Goal: Register for event/course: Sign up to attend an event or enroll in a course

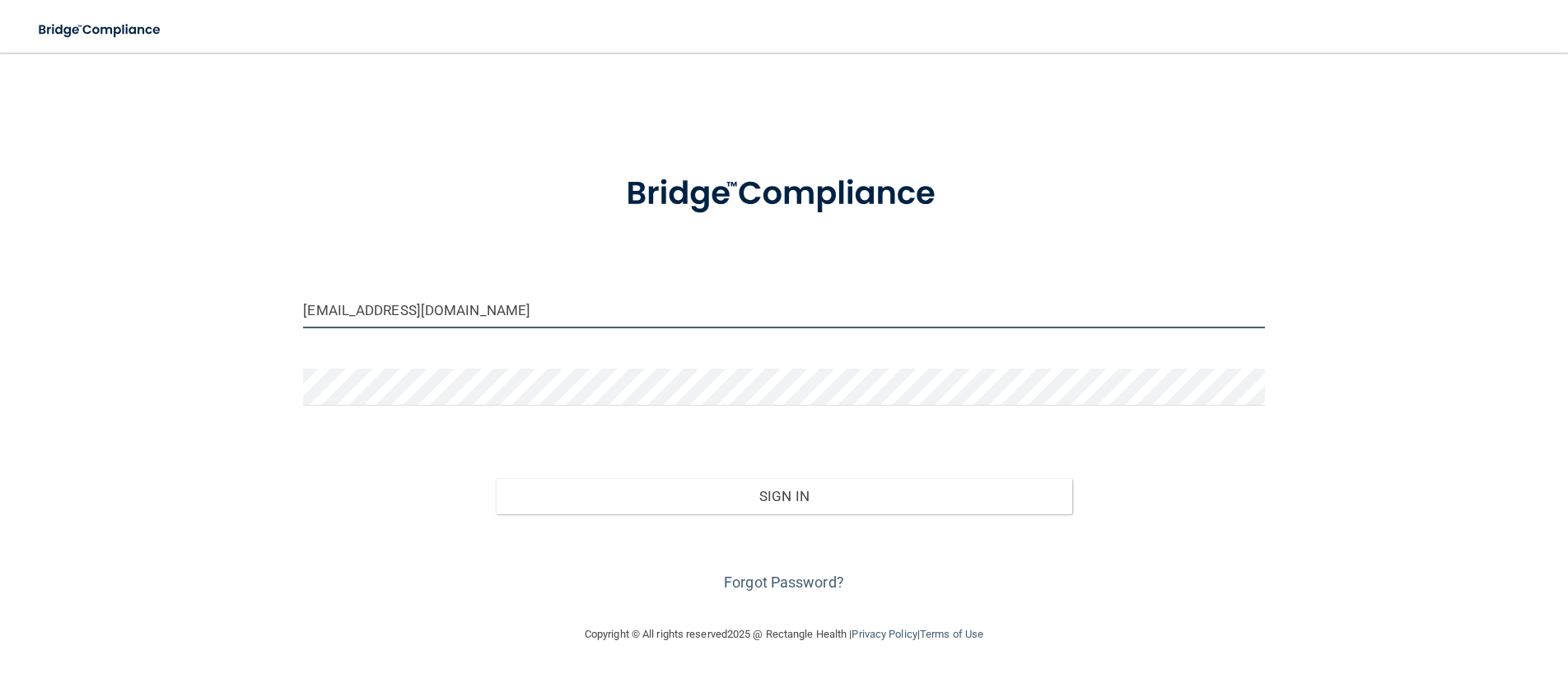
click at [504, 319] on input "beaconprimarycare1@gmail.com" at bounding box center [783, 309] width 961 height 37
click at [313, 312] on input "beaconprimarycare1@gmail.com" at bounding box center [783, 309] width 961 height 37
click at [317, 312] on input "beaconprimarycare1@gmail.com" at bounding box center [783, 309] width 961 height 37
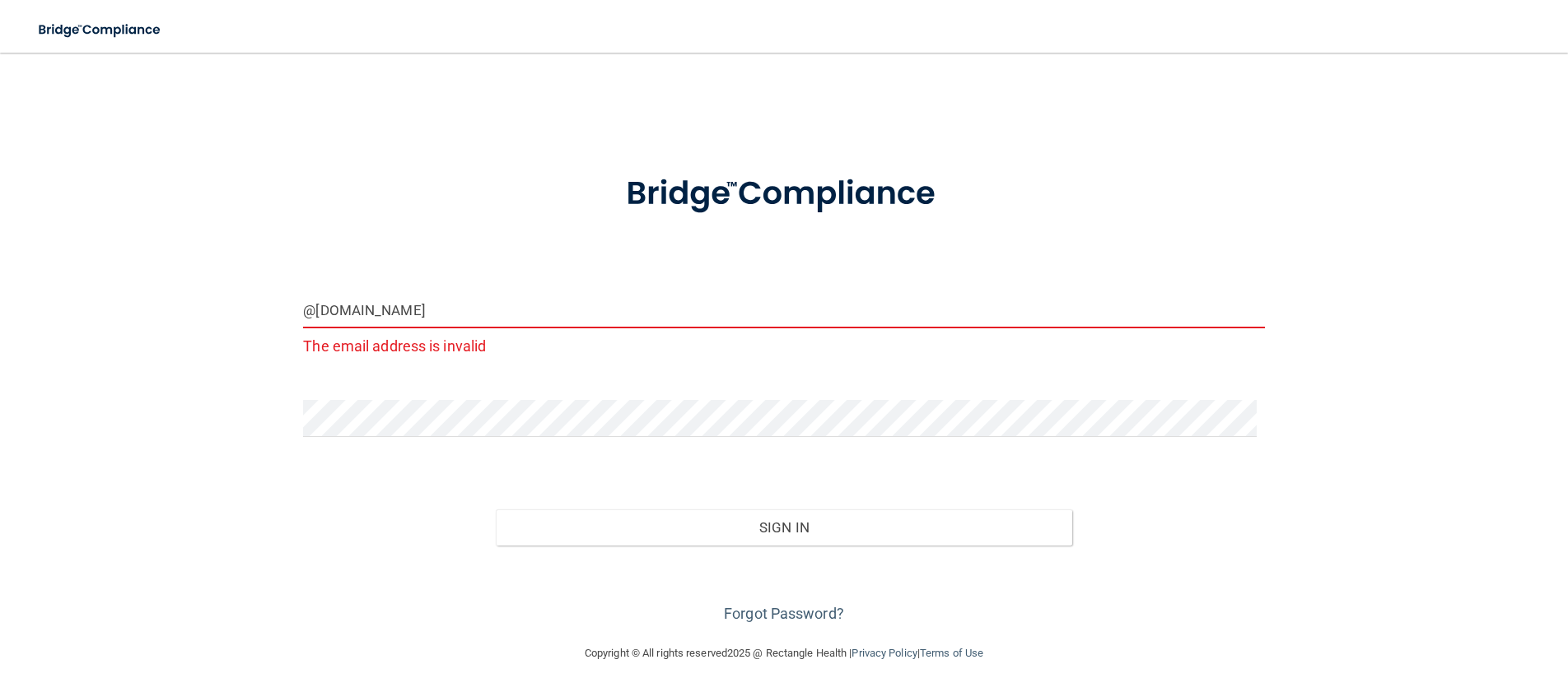
click at [390, 317] on input "@gmail.com" at bounding box center [783, 309] width 961 height 37
type input "@"
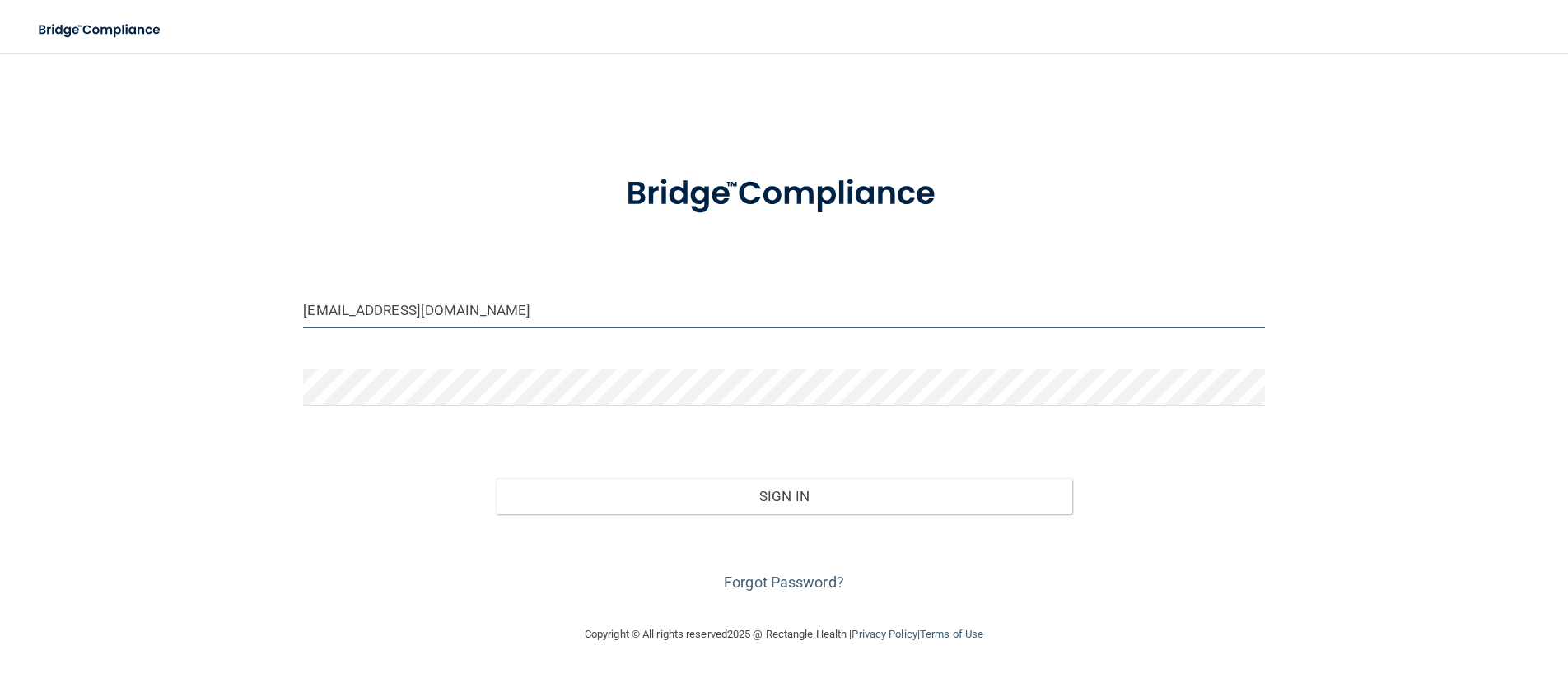
type input "[EMAIL_ADDRESS][DOMAIN_NAME]"
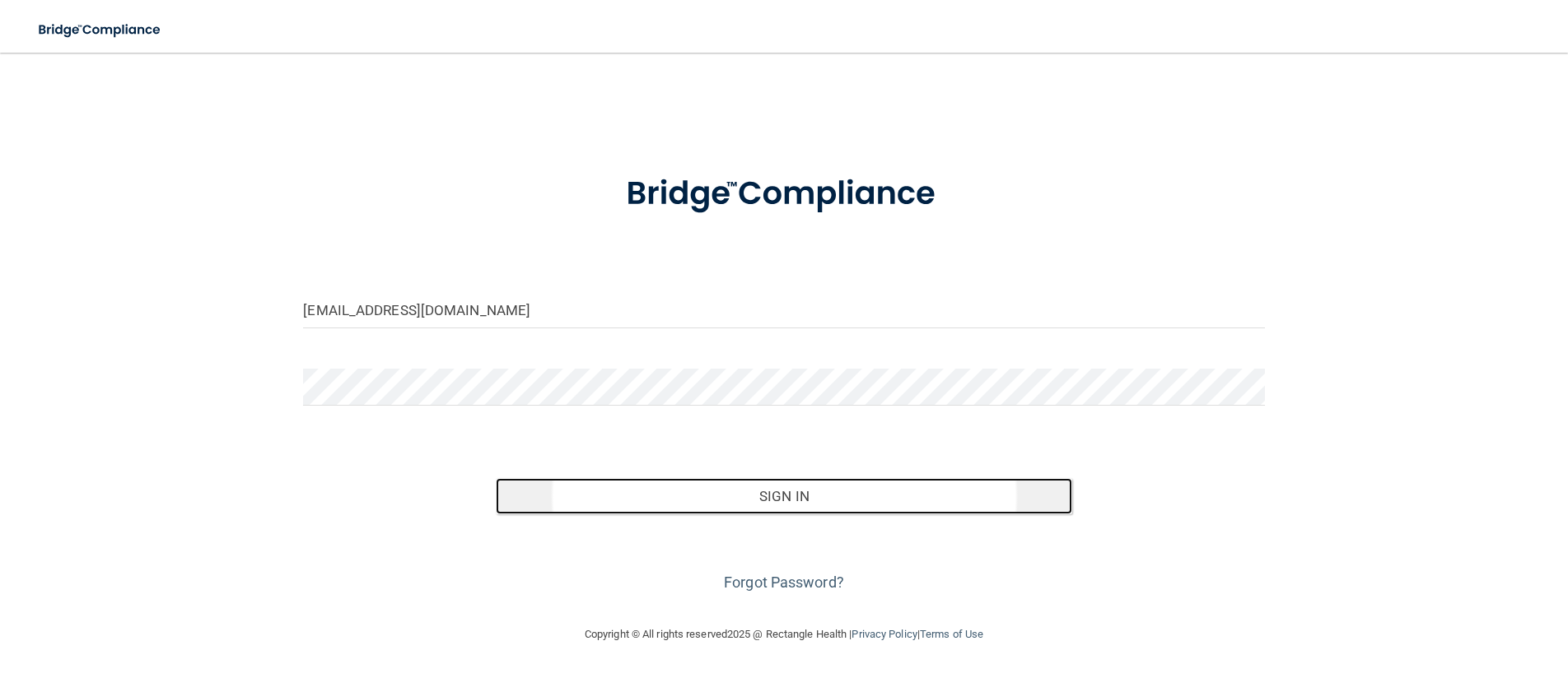
click at [845, 504] on button "Sign In" at bounding box center [784, 496] width 576 height 36
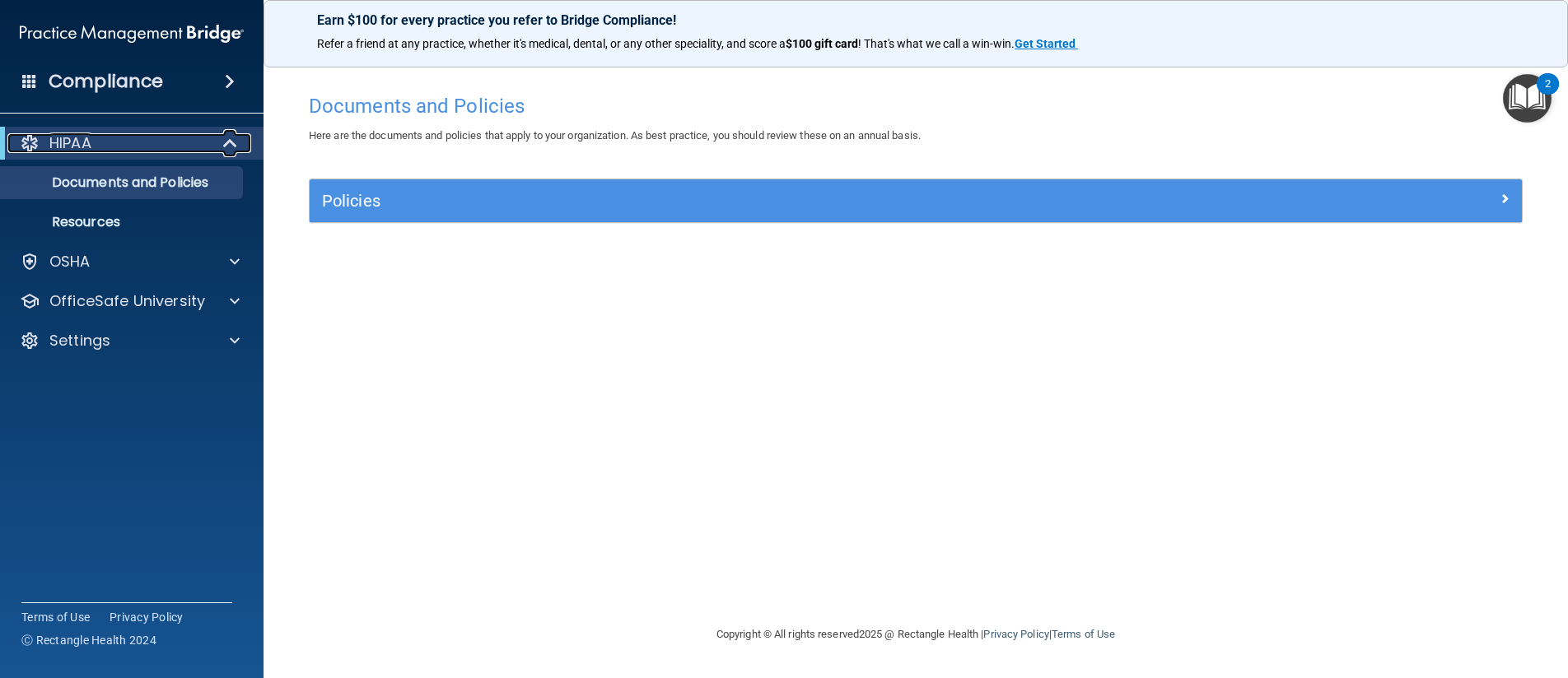
click at [226, 134] on span at bounding box center [232, 143] width 14 height 19
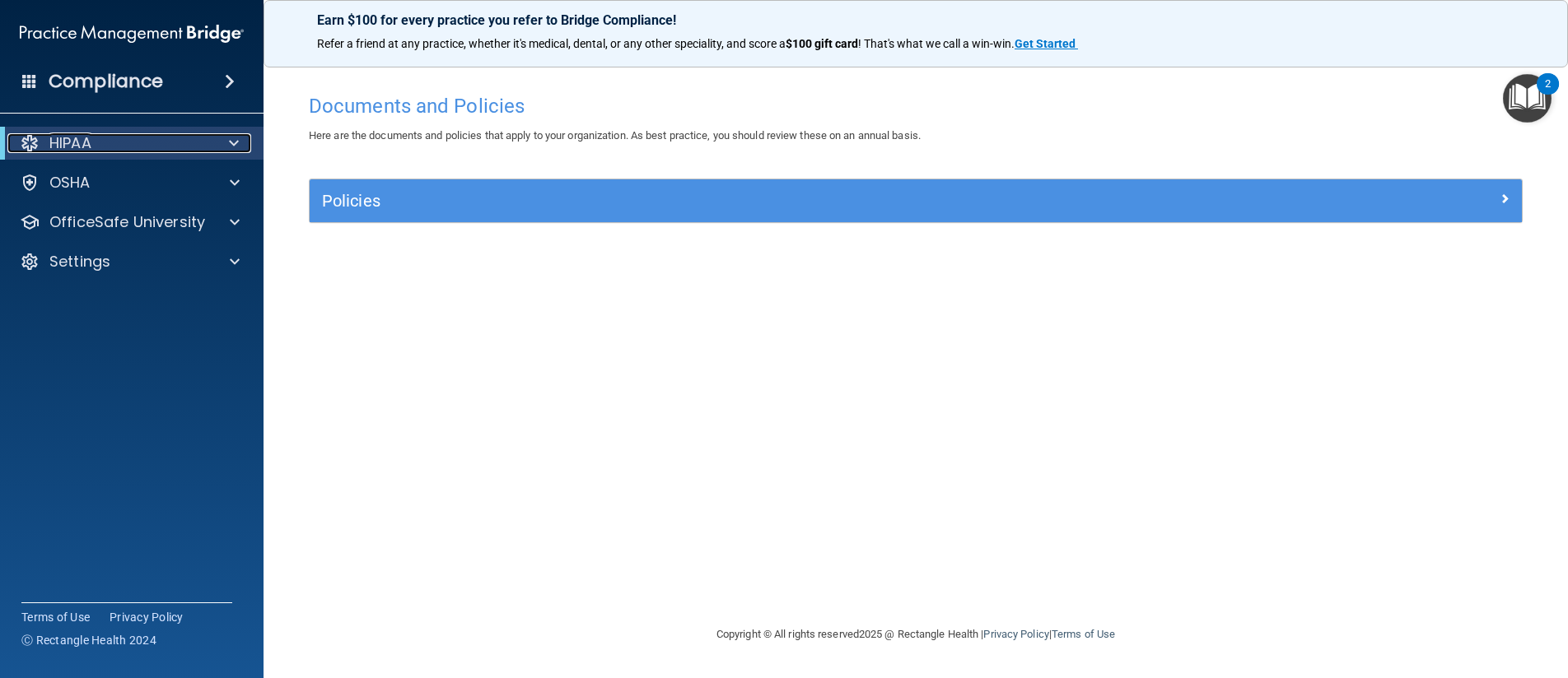
click at [226, 134] on div at bounding box center [231, 143] width 41 height 19
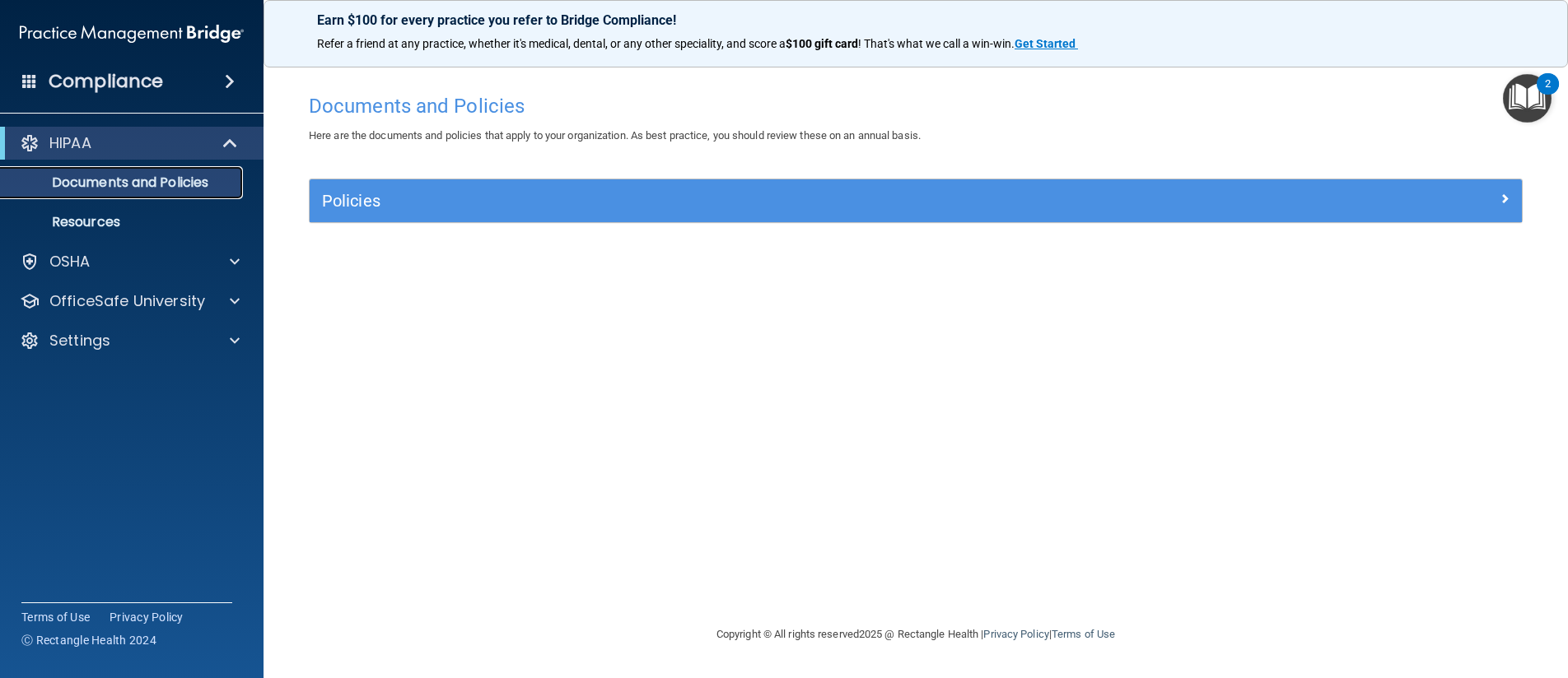
click at [138, 183] on p "Documents and Policies" at bounding box center [123, 182] width 225 height 17
click at [144, 182] on p "Documents and Policies" at bounding box center [123, 182] width 225 height 17
click at [320, 107] on h4 "Documents and Policies" at bounding box center [916, 106] width 1214 height 21
click at [324, 105] on h4 "Documents and Policies" at bounding box center [916, 106] width 1214 height 21
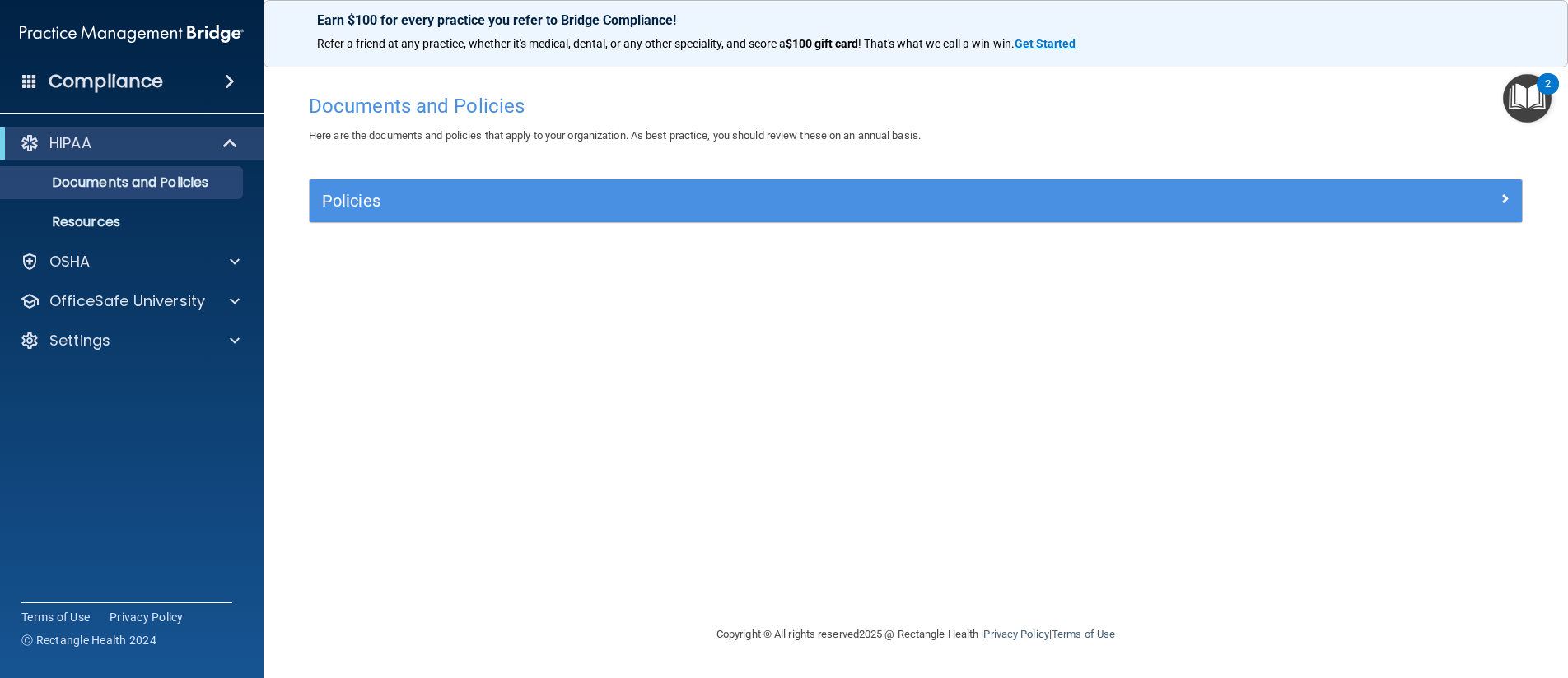
click at [326, 104] on h4 "Documents and Policies" at bounding box center [916, 106] width 1214 height 21
click at [328, 103] on h4 "Documents and Policies" at bounding box center [916, 106] width 1214 height 21
click at [350, 104] on h4 "Documents and Policies" at bounding box center [916, 106] width 1214 height 21
drag, startPoint x: 350, startPoint y: 104, endPoint x: 358, endPoint y: 107, distance: 8.5
click at [350, 104] on h4 "Documents and Policies" at bounding box center [916, 106] width 1214 height 21
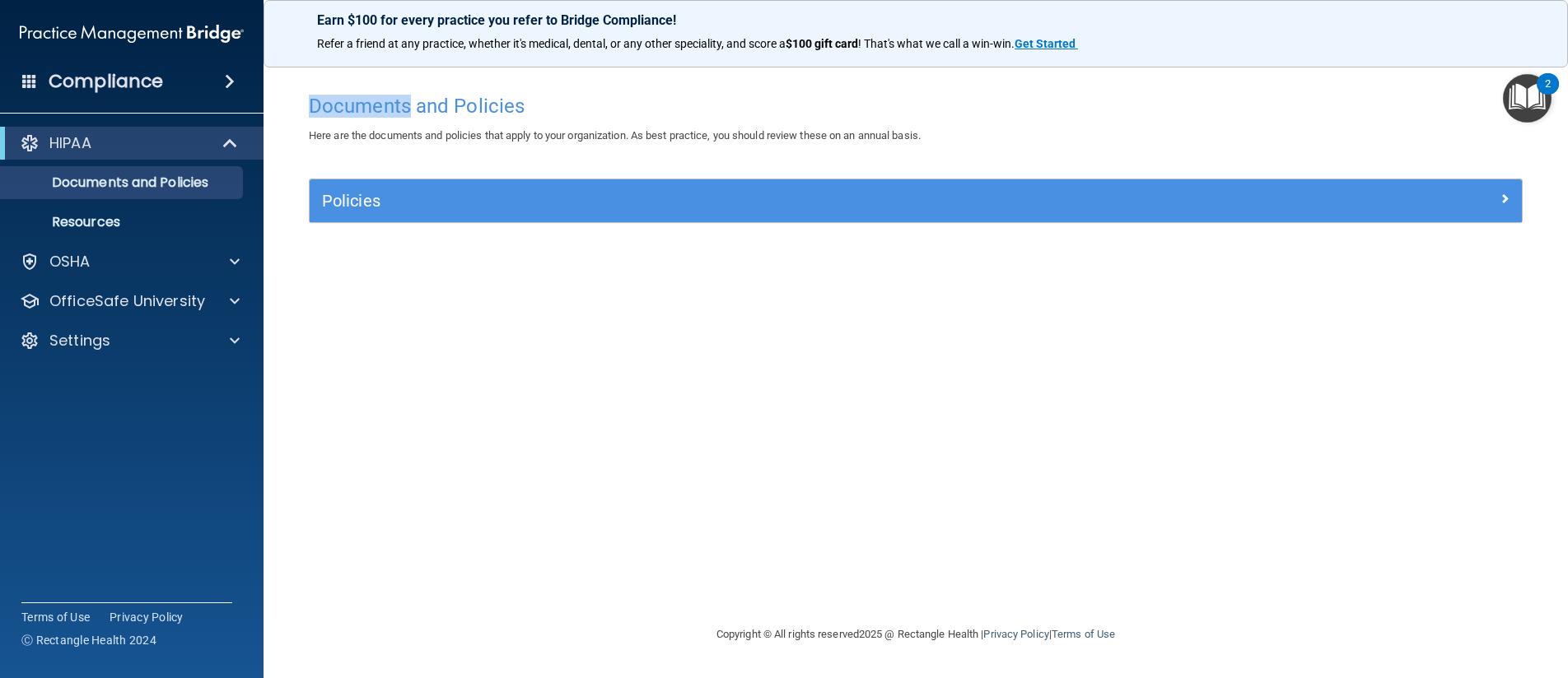
click at [386, 115] on h4 "Documents and Policies" at bounding box center [916, 106] width 1214 height 21
drag, startPoint x: 427, startPoint y: 126, endPoint x: 450, endPoint y: 127, distance: 23.0
click at [450, 127] on div "Here are the documents and policies that apply to your organization. As best pr…" at bounding box center [916, 135] width 1238 height 19
drag, startPoint x: 514, startPoint y: 129, endPoint x: 562, endPoint y: 130, distance: 48.0
click at [554, 130] on div "Here are the documents and policies that apply to your organization. As best pr…" at bounding box center [916, 135] width 1238 height 19
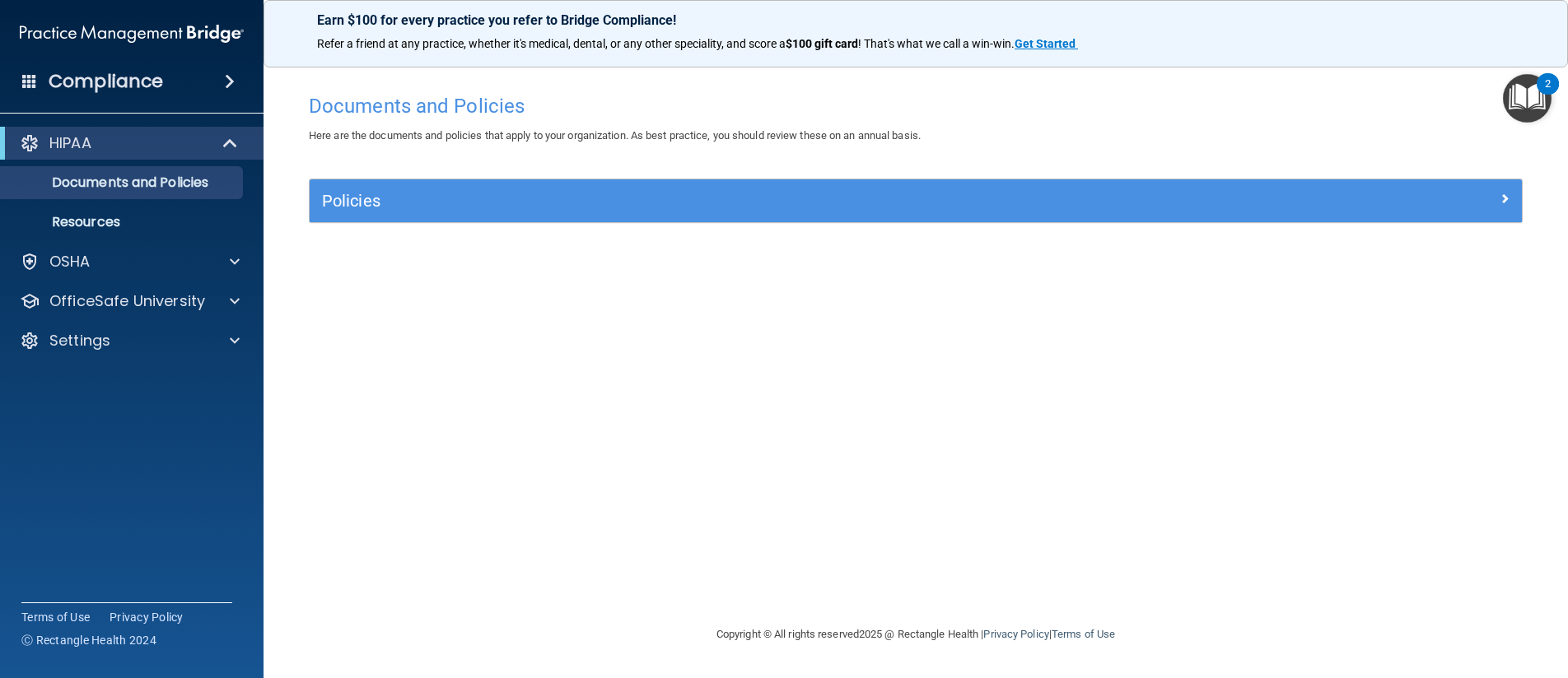
click at [579, 132] on span "Here are the documents and policies that apply to your organization. As best pr…" at bounding box center [614, 134] width 612 height 12
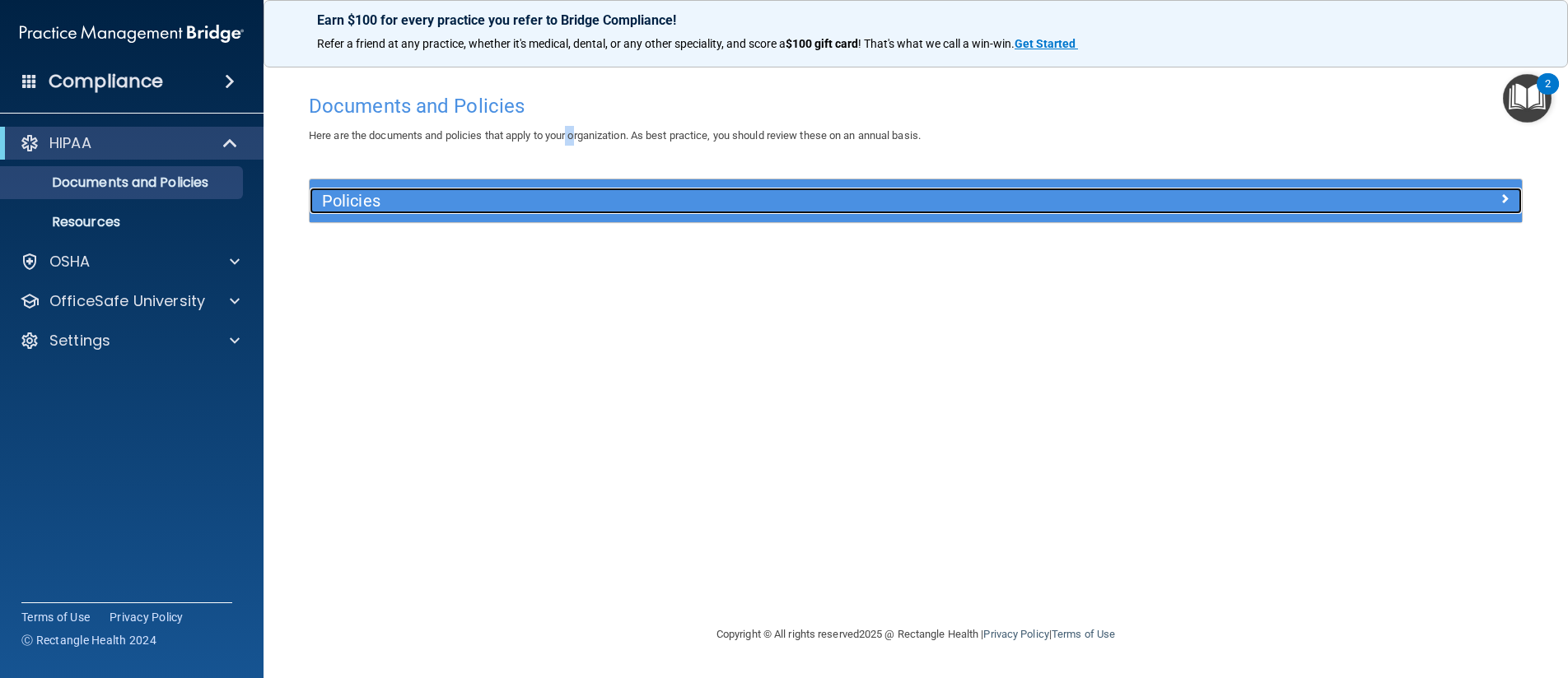
click at [1496, 195] on div at bounding box center [1370, 197] width 303 height 19
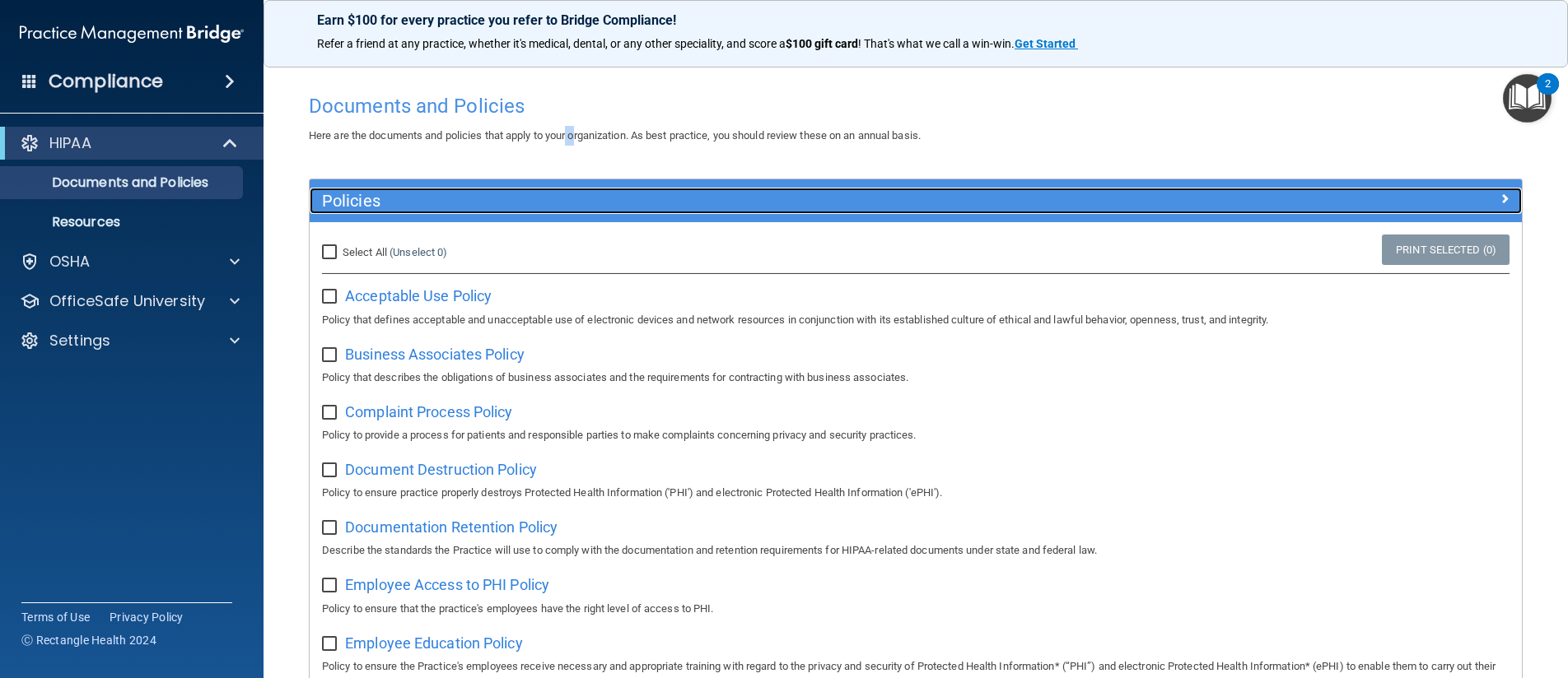
scroll to position [82, 0]
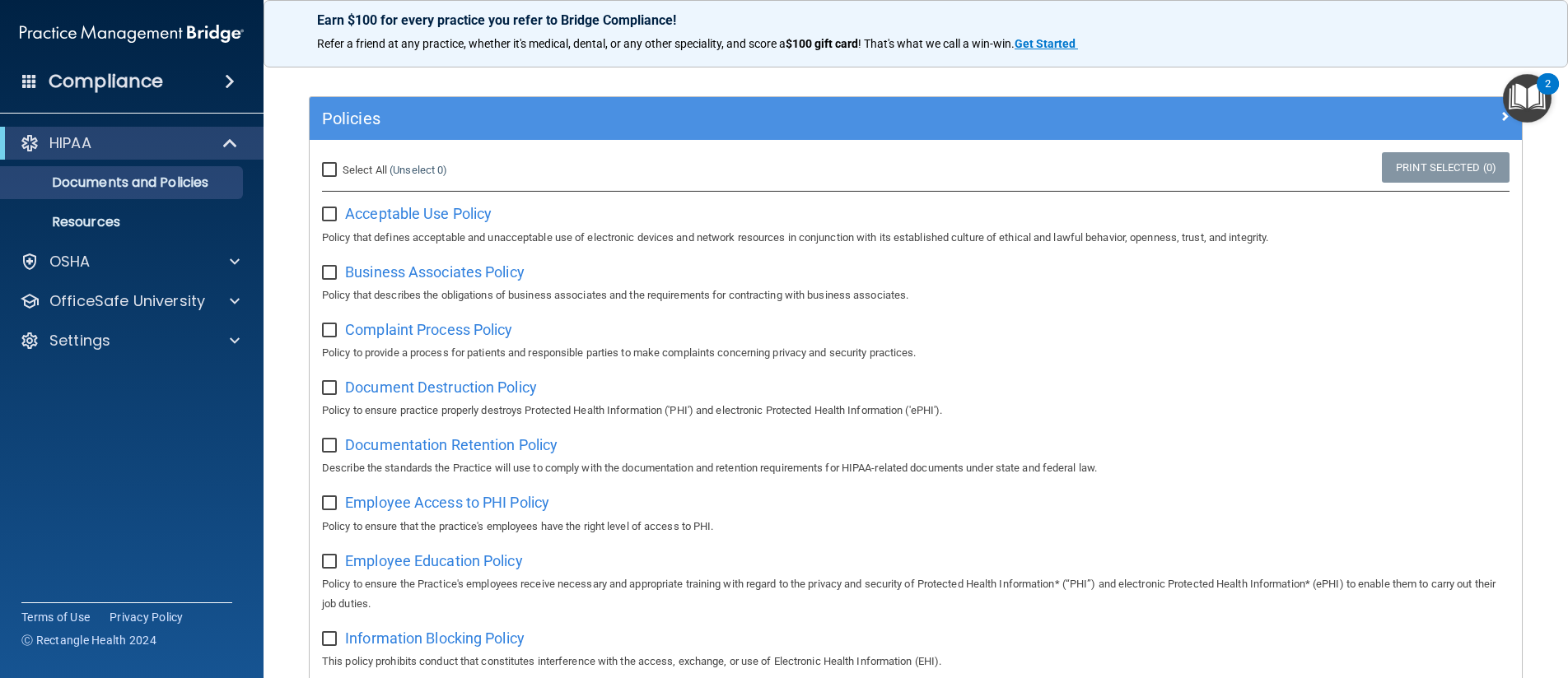
click at [325, 218] on input "checkbox" at bounding box center [331, 215] width 19 height 13
click at [336, 216] on input "checkbox" at bounding box center [331, 215] width 19 height 13
checkbox input "false"
click at [365, 207] on span "Acceptable Use Policy" at bounding box center [418, 213] width 146 height 18
click at [152, 89] on h4 "Compliance" at bounding box center [105, 82] width 114 height 23
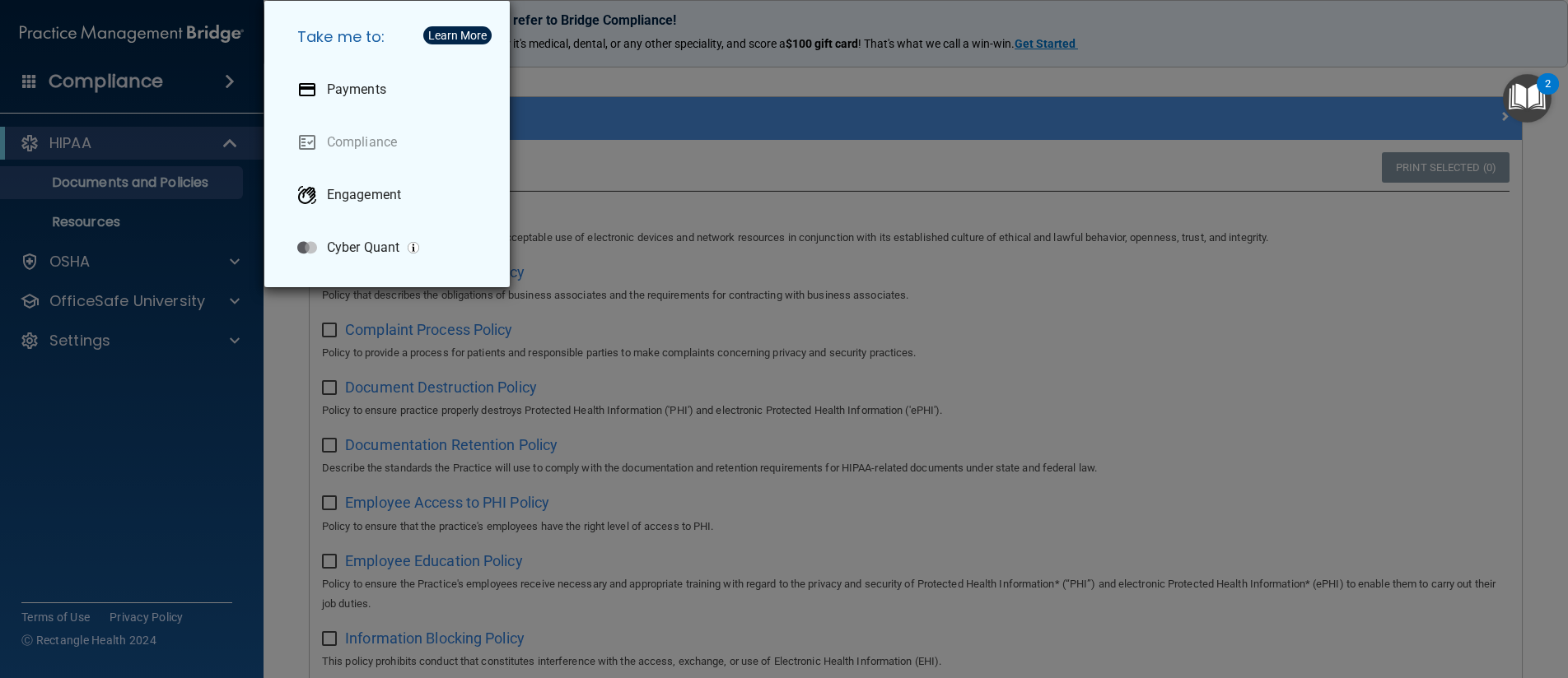
click at [673, 144] on div "Take me to: Payments Compliance Engagement Cyber Quant" at bounding box center [784, 339] width 1568 height 678
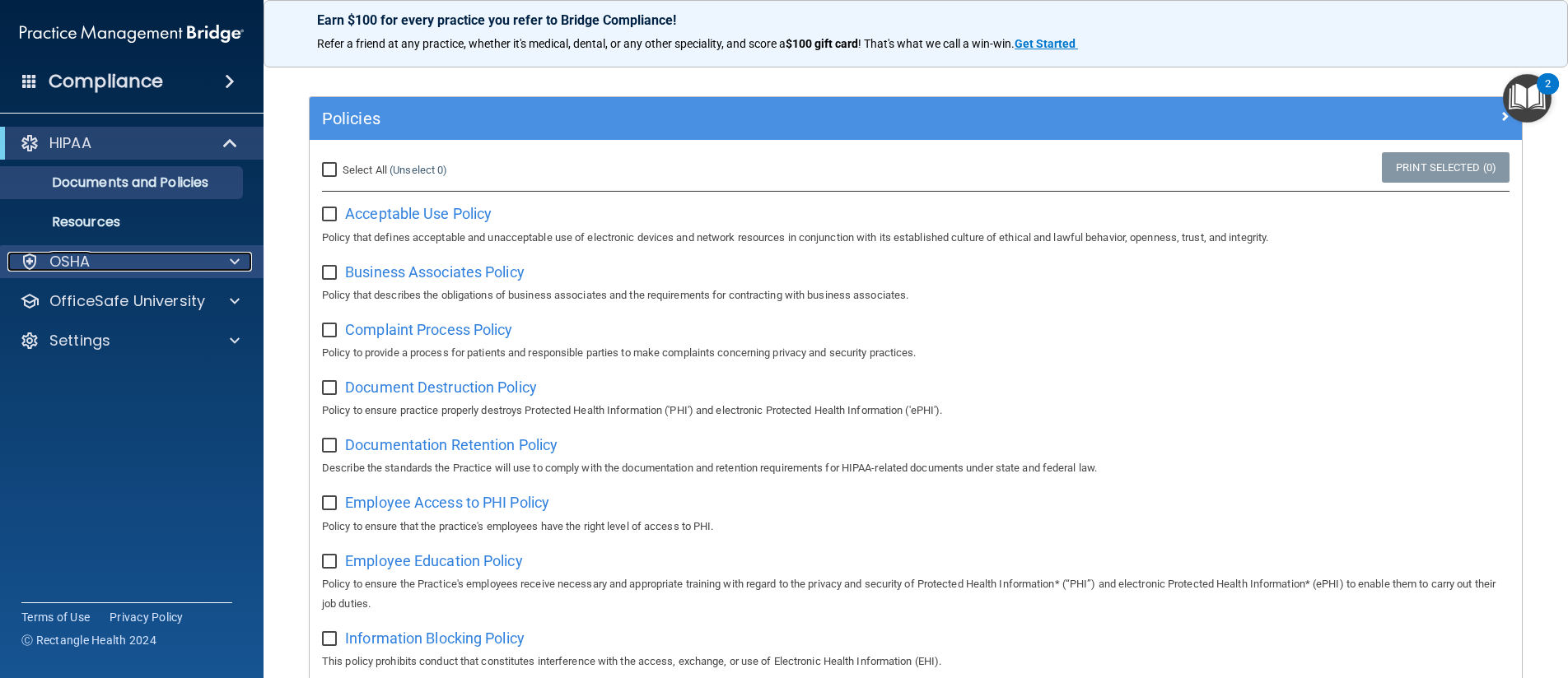
click at [218, 266] on div at bounding box center [232, 261] width 41 height 19
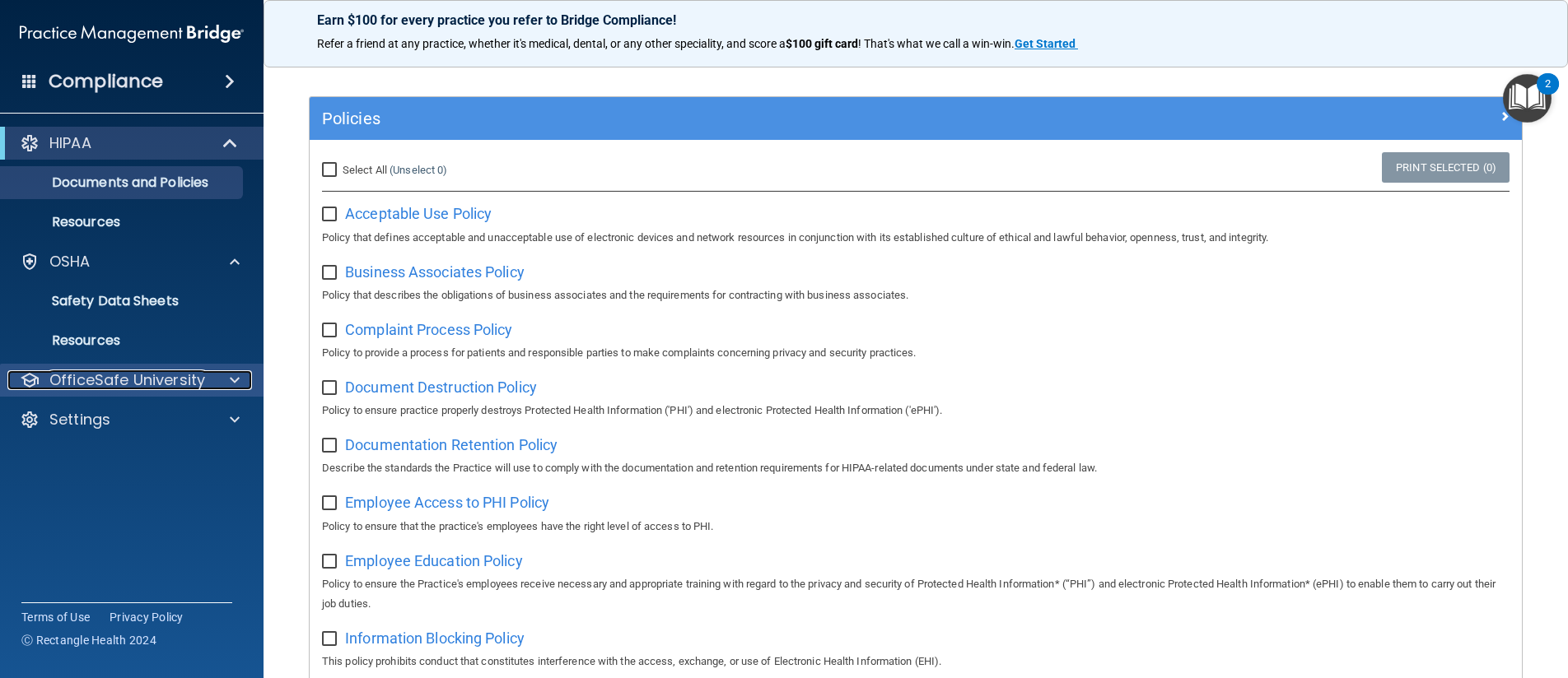
click at [206, 382] on div "OfficeSafe University" at bounding box center [109, 380] width 204 height 19
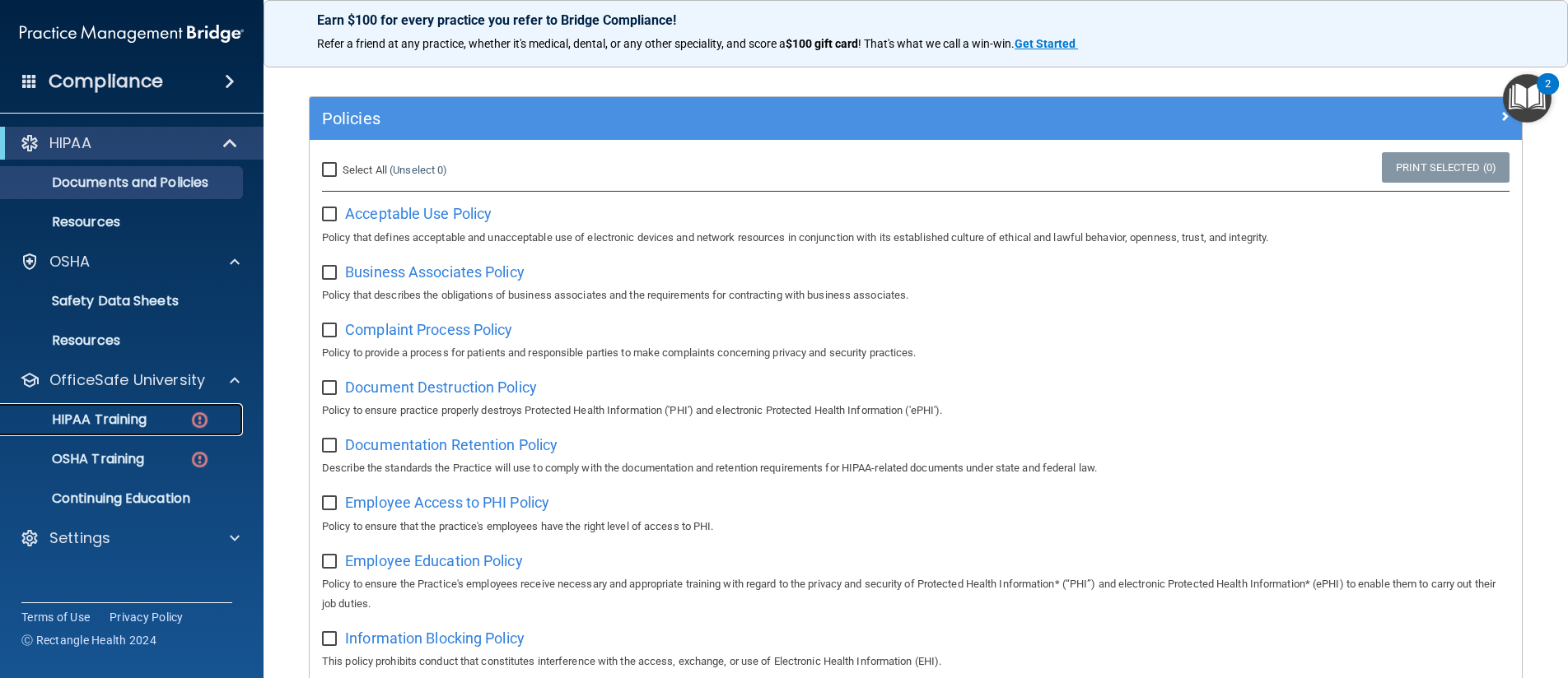
click at [144, 417] on p "HIPAA Training" at bounding box center [79, 420] width 136 height 17
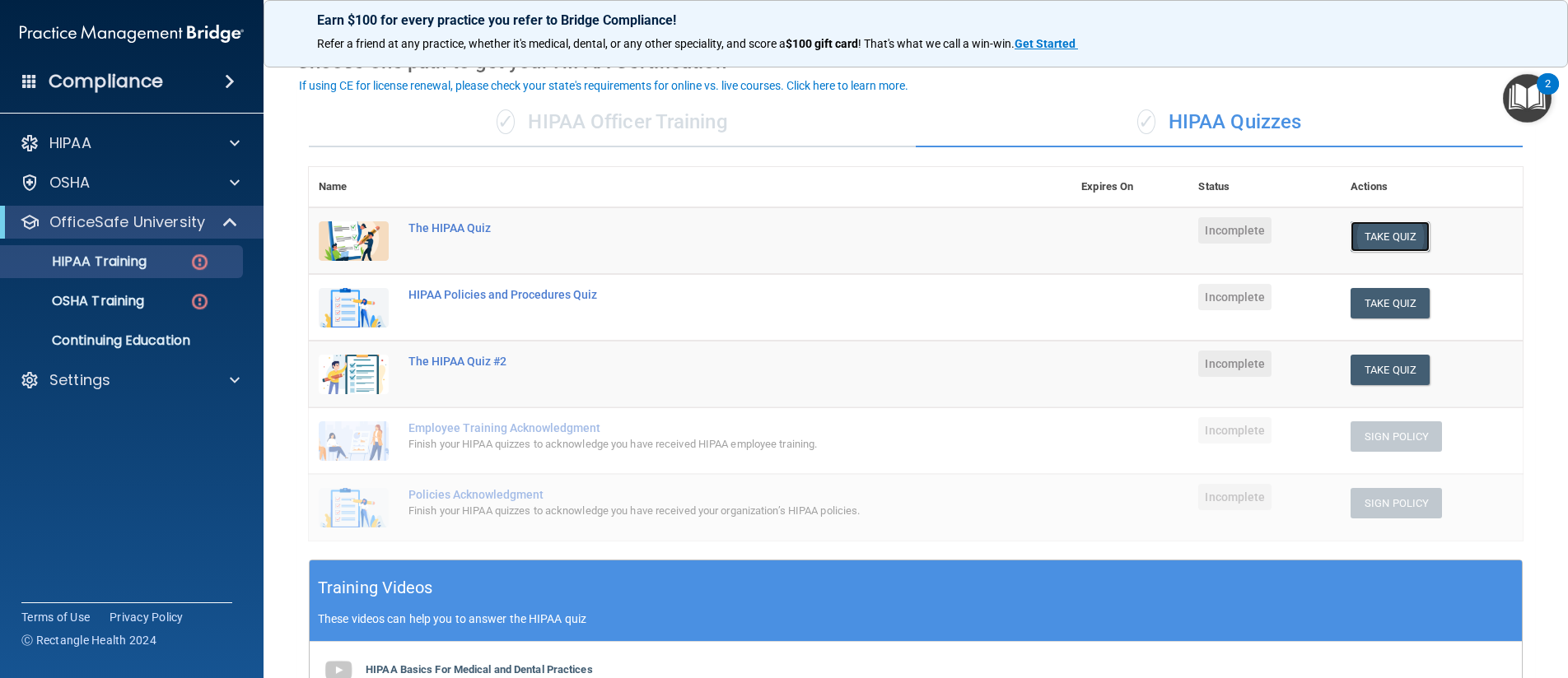
click at [1376, 233] on button "Take Quiz" at bounding box center [1389, 236] width 79 height 31
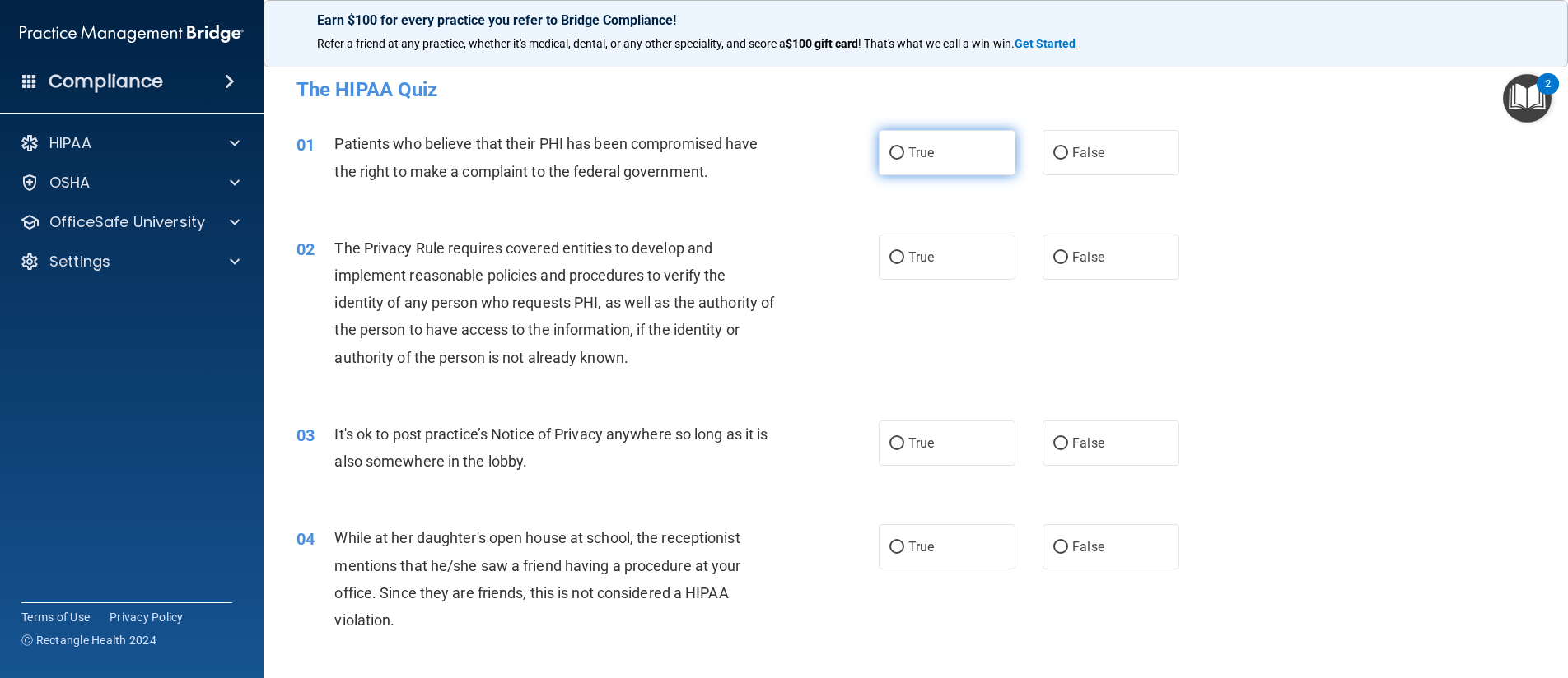
click at [894, 150] on input "True" at bounding box center [896, 153] width 15 height 12
radio input "true"
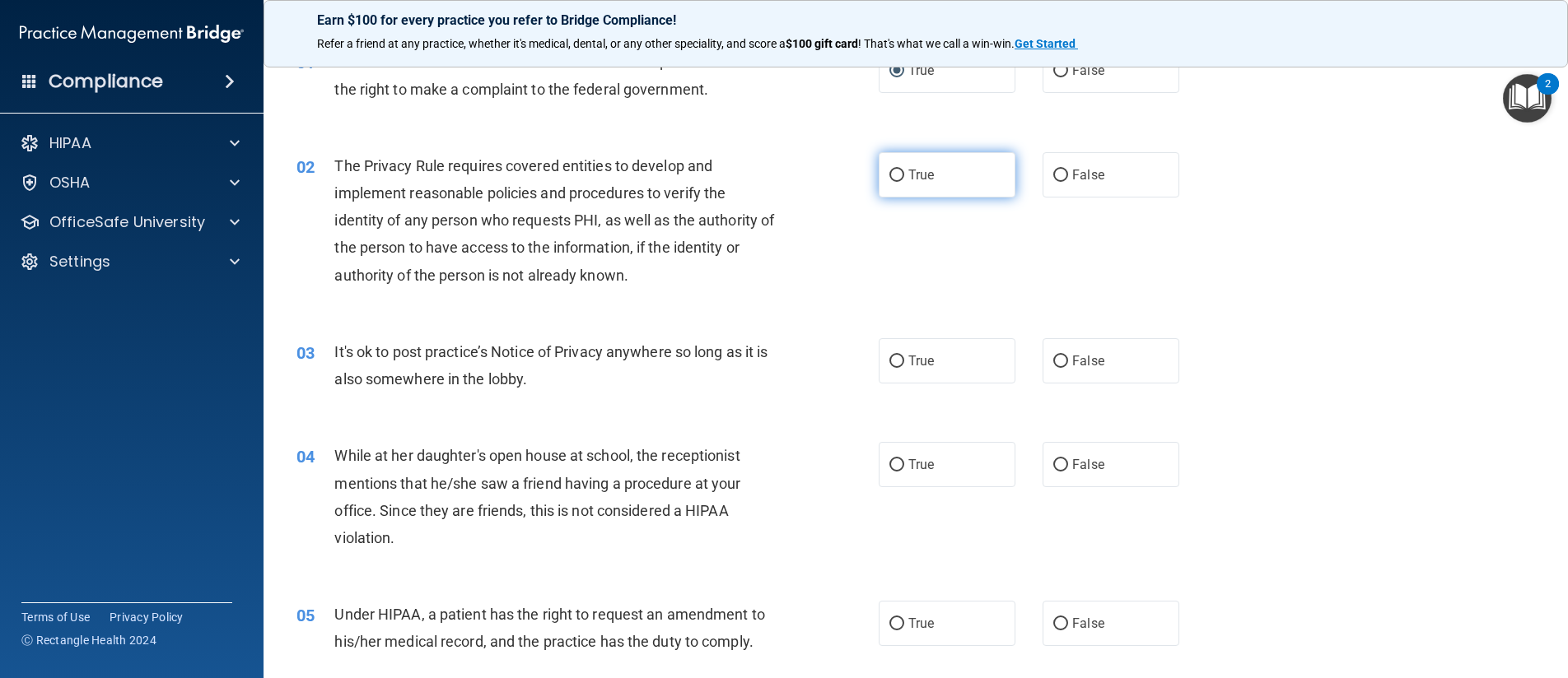
click at [891, 175] on input "True" at bounding box center [896, 175] width 15 height 12
radio input "true"
click at [1053, 356] on input "False" at bounding box center [1060, 361] width 15 height 12
radio input "true"
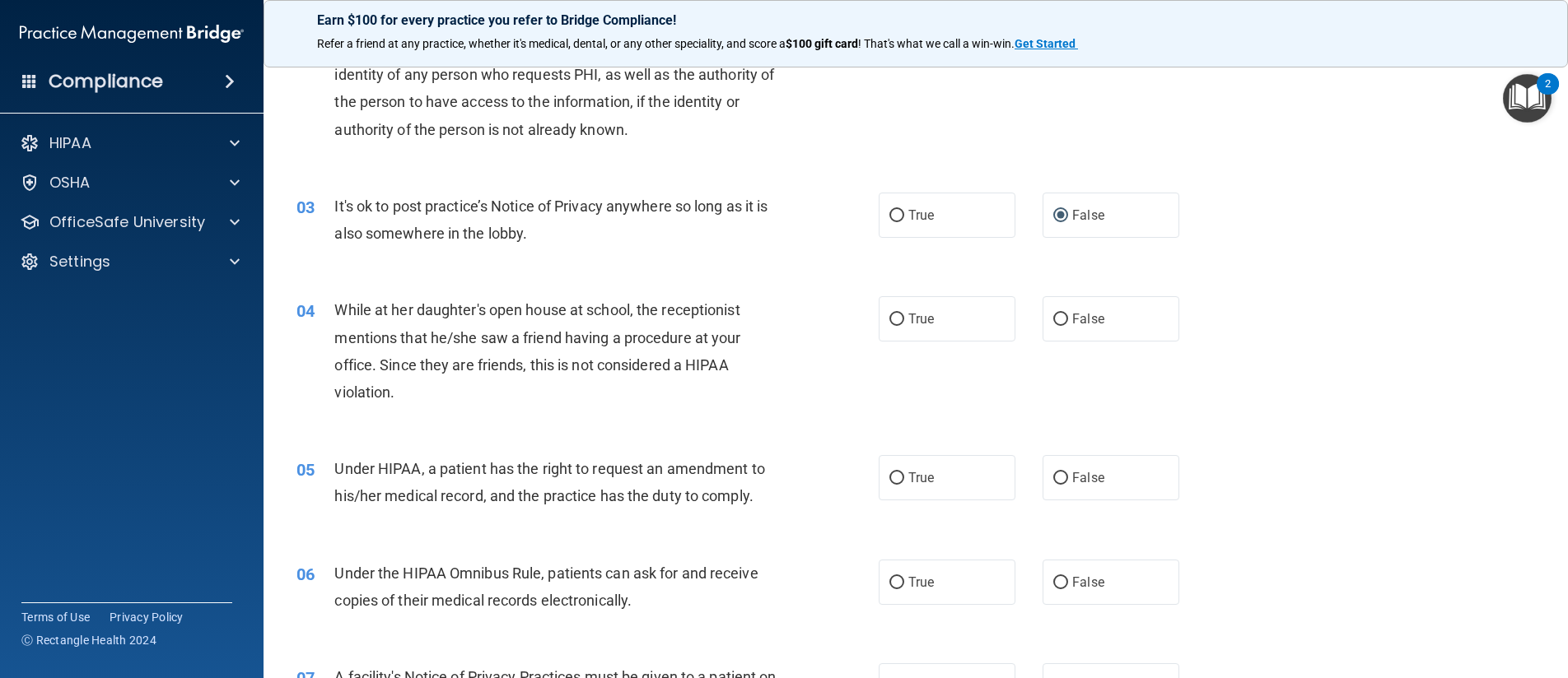
scroll to position [247, 0]
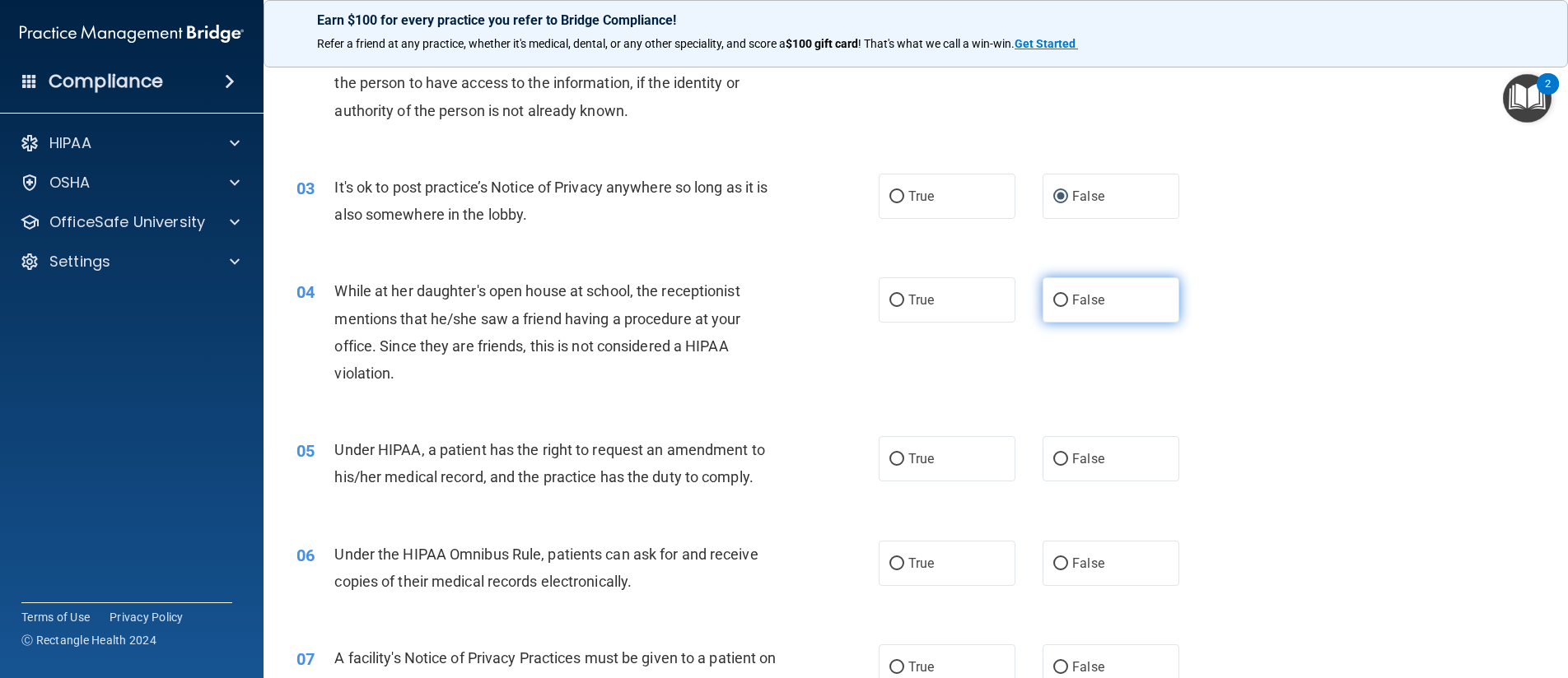
click at [1058, 303] on input "False" at bounding box center [1060, 300] width 15 height 12
radio input "true"
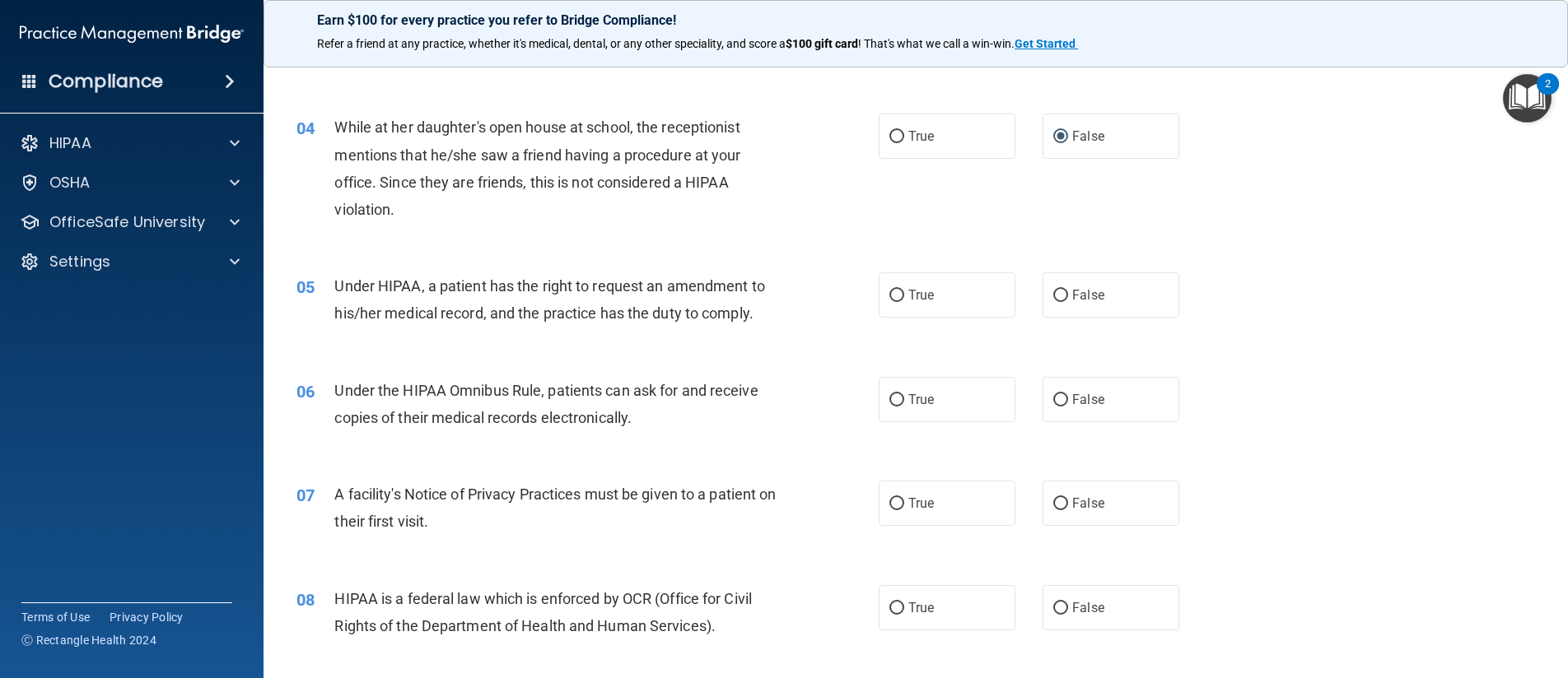
scroll to position [411, 0]
click at [889, 294] on input "True" at bounding box center [896, 295] width 15 height 12
radio input "true"
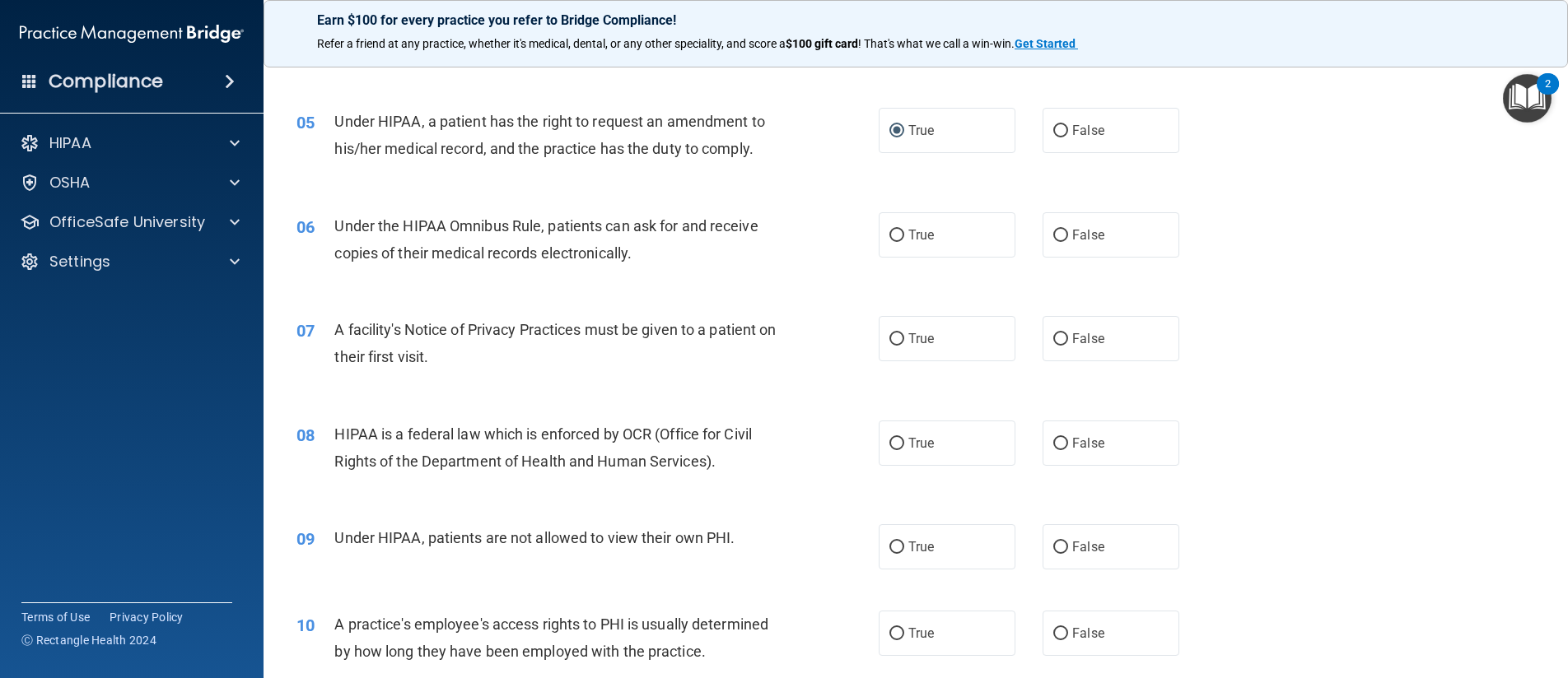
scroll to position [576, 0]
click at [891, 244] on label "True" at bounding box center [946, 233] width 136 height 45
click at [891, 241] on input "True" at bounding box center [896, 234] width 15 height 12
radio input "true"
click at [889, 335] on input "True" at bounding box center [896, 338] width 15 height 12
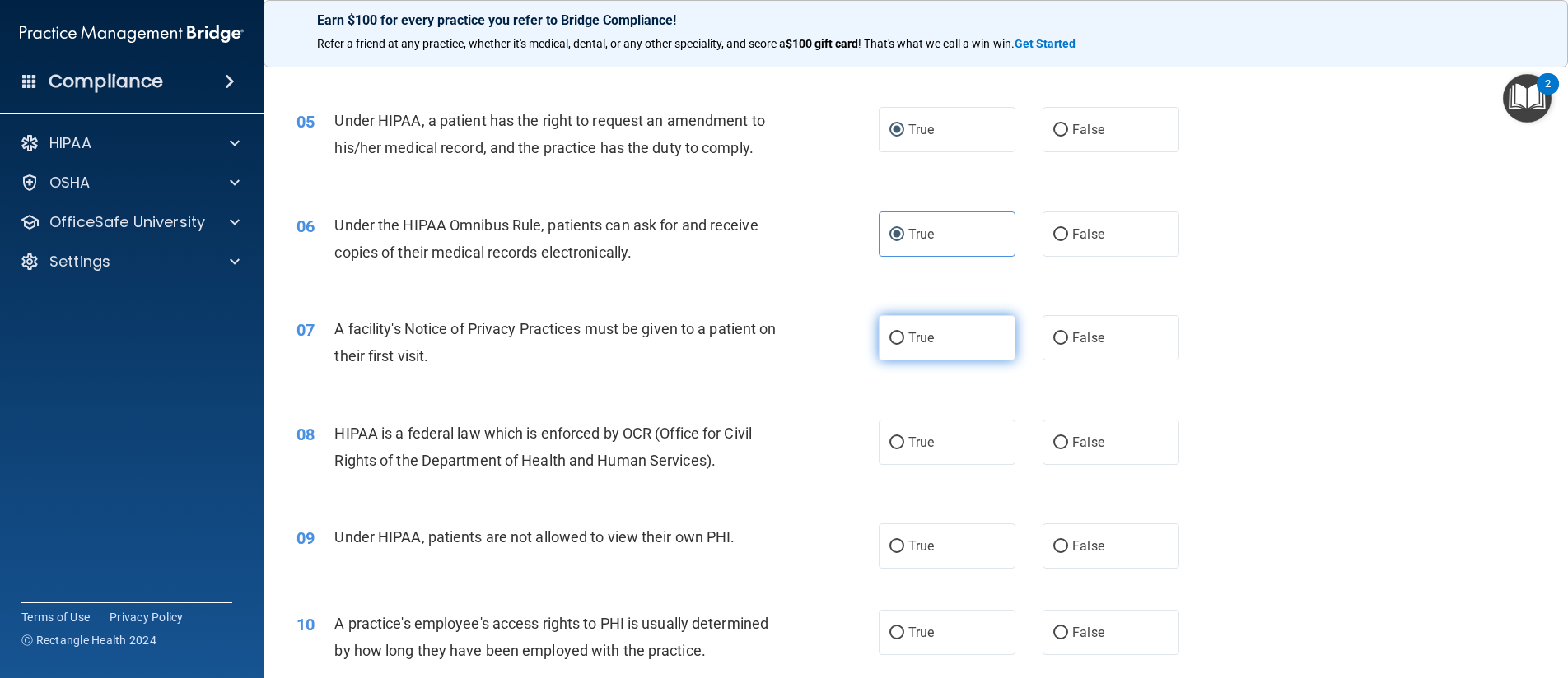
radio input "true"
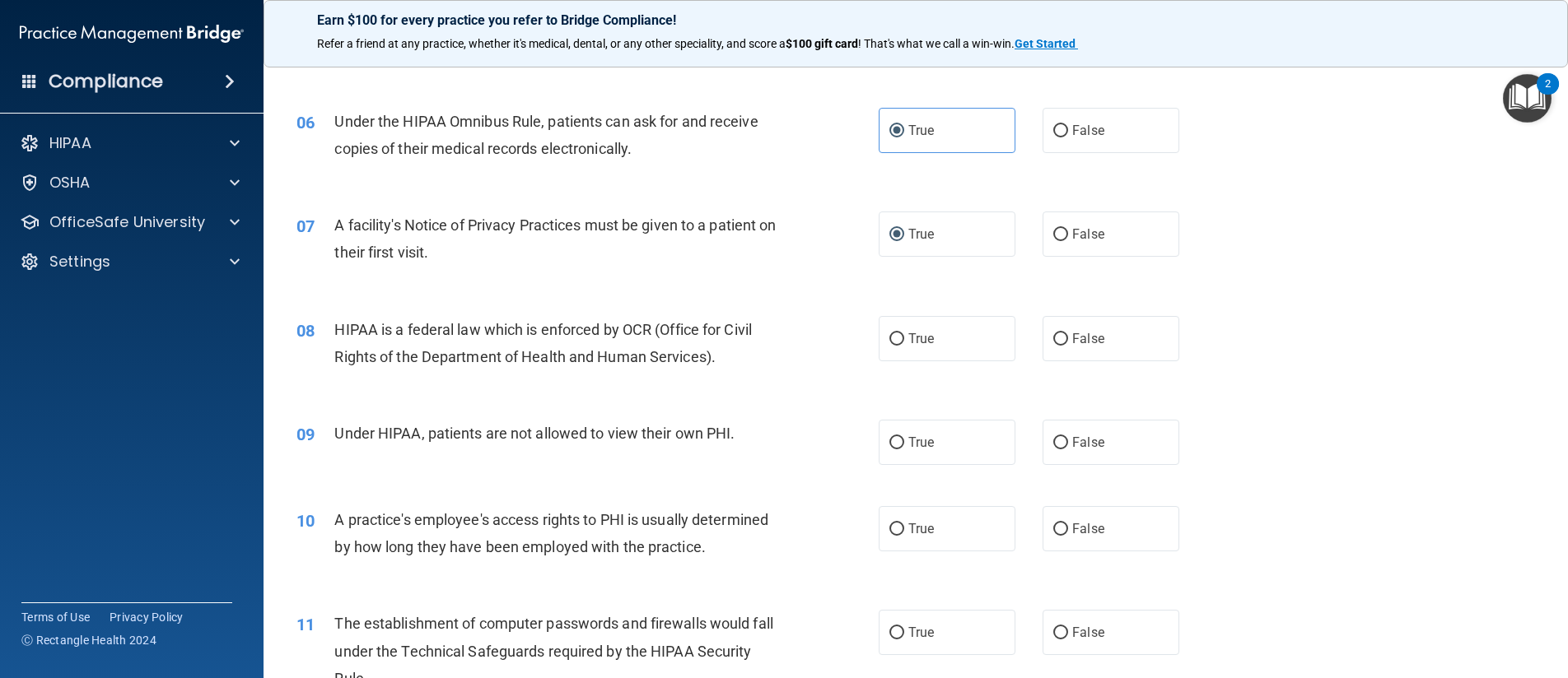
scroll to position [741, 0]
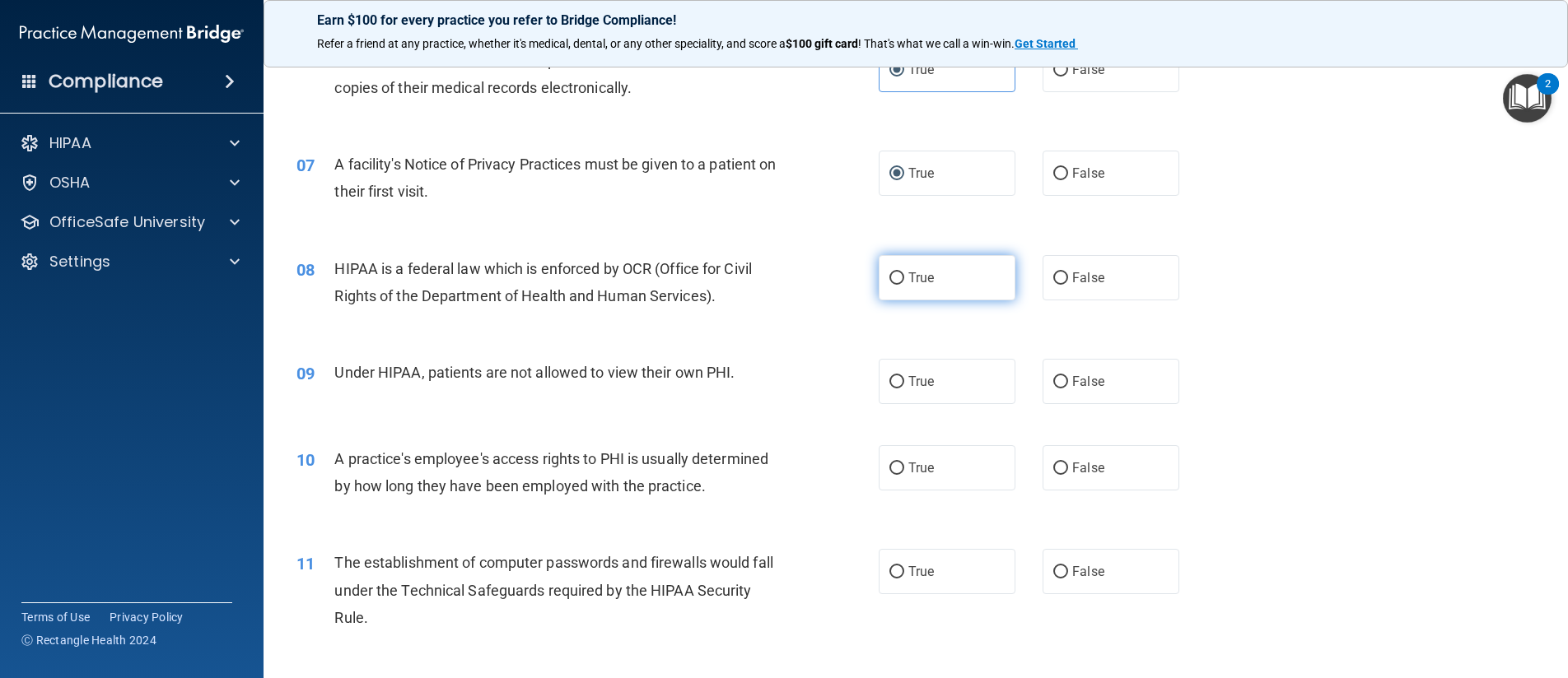
click at [889, 282] on input "True" at bounding box center [896, 278] width 15 height 12
radio input "true"
click at [1053, 382] on input "False" at bounding box center [1060, 382] width 15 height 12
radio input "true"
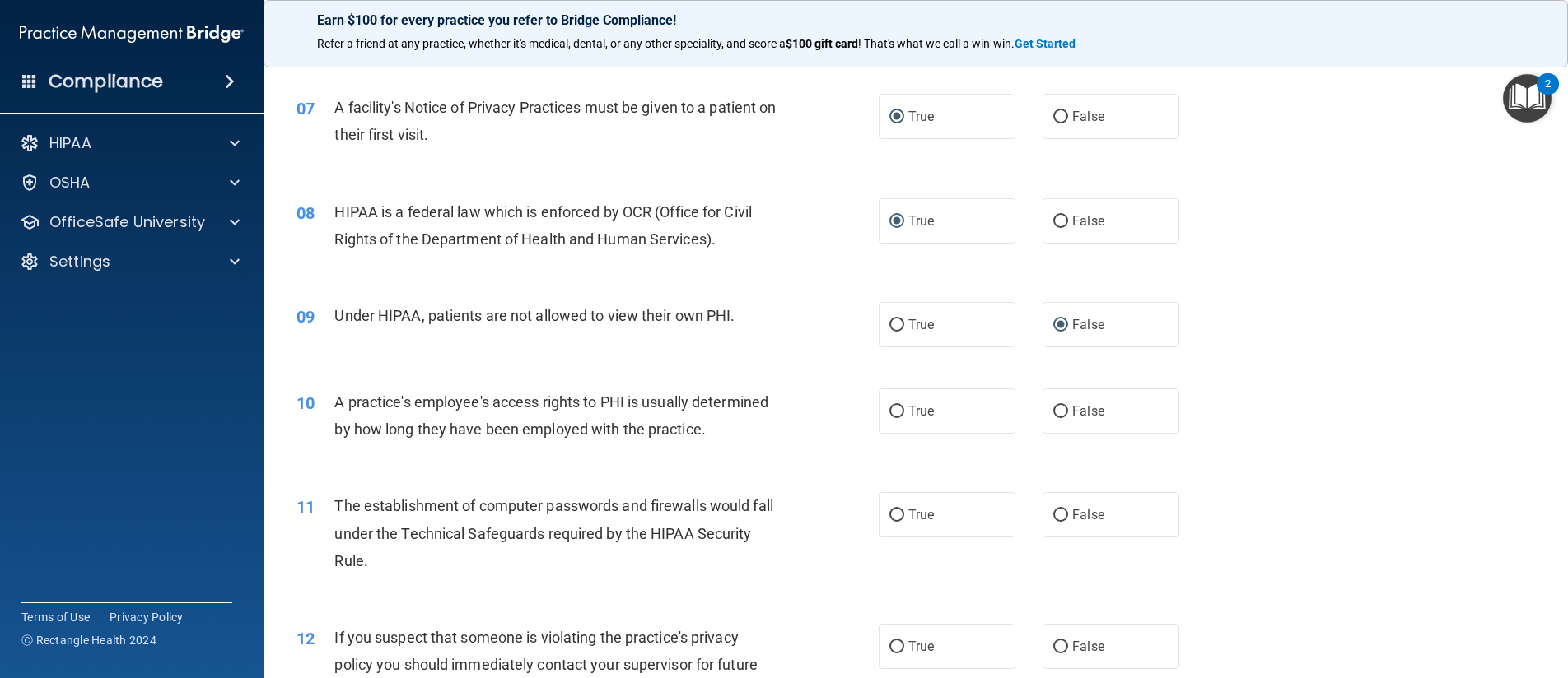
scroll to position [905, 0]
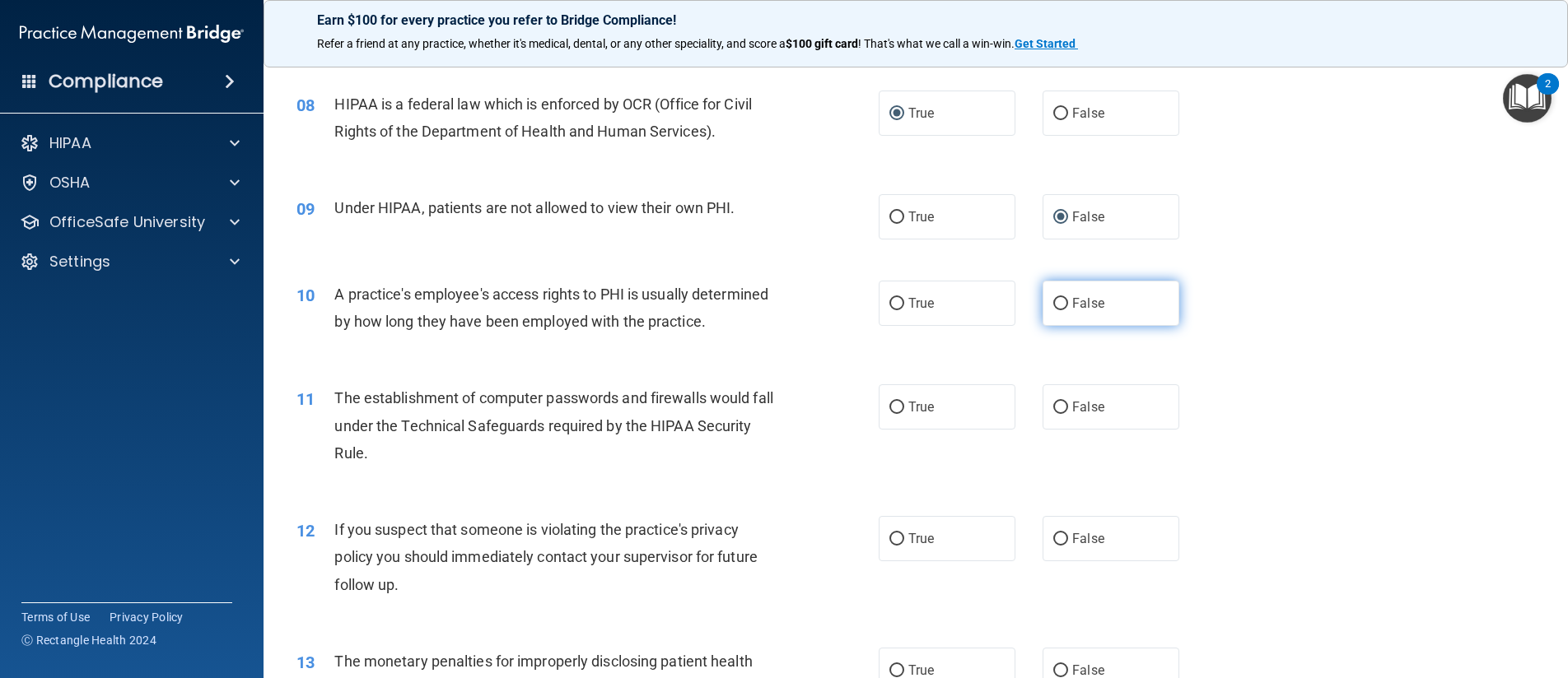
click at [1053, 308] on input "False" at bounding box center [1060, 304] width 15 height 12
radio input "true"
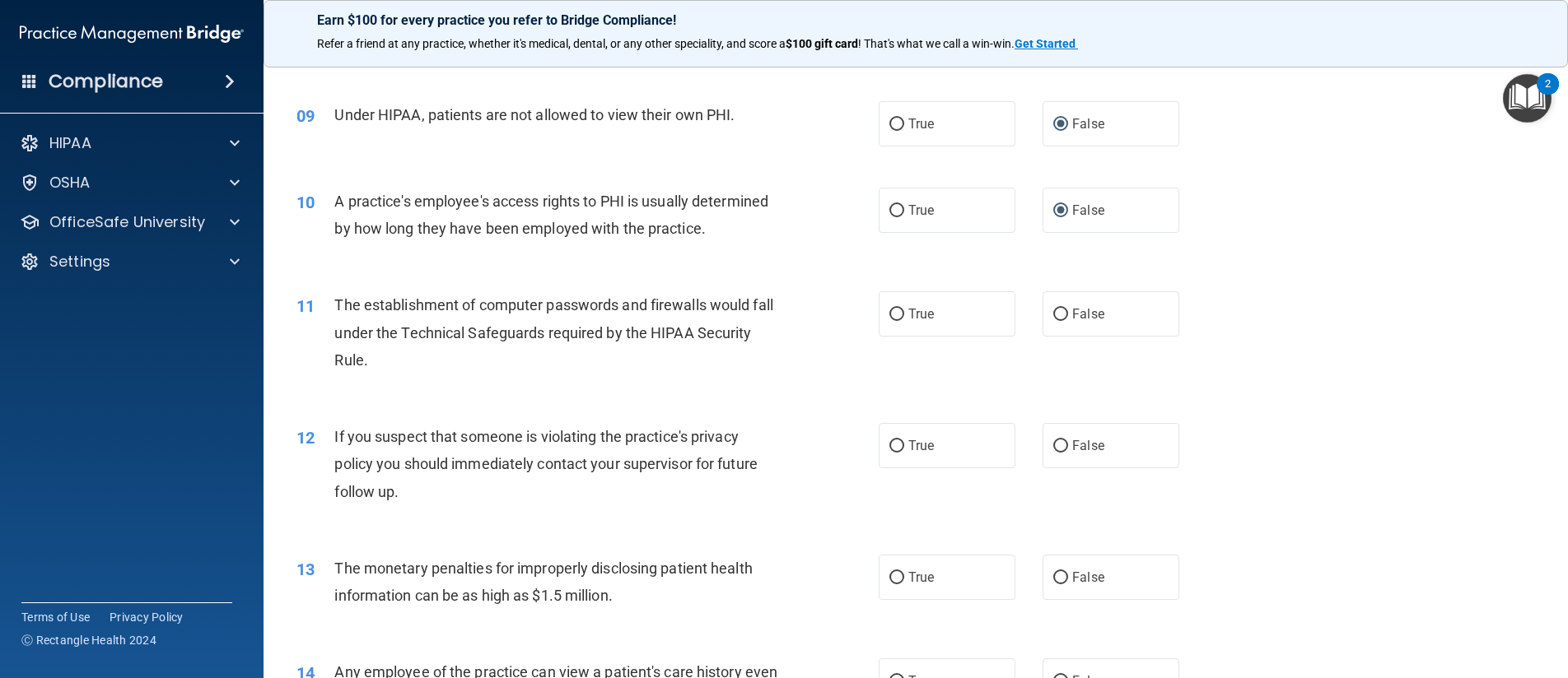
scroll to position [1070, 0]
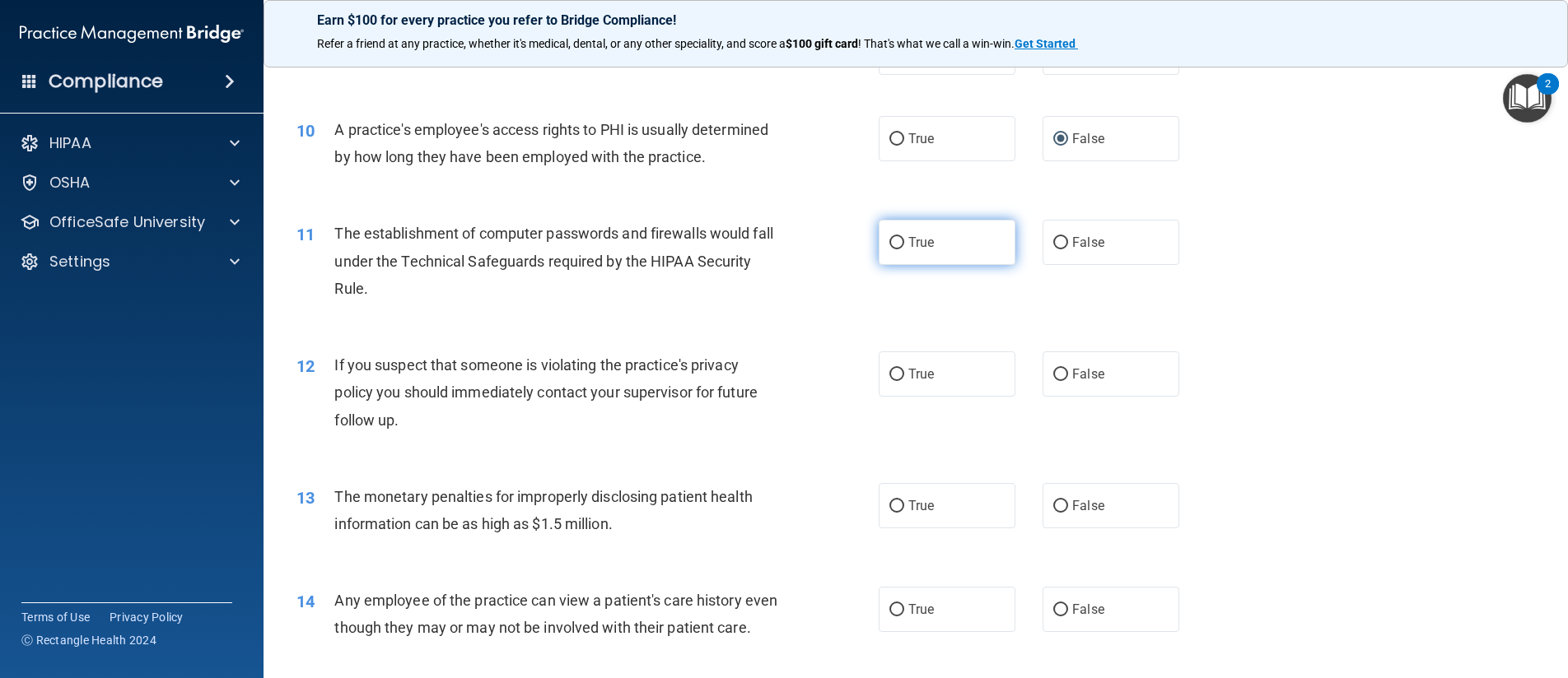
click at [889, 244] on input "True" at bounding box center [896, 243] width 15 height 12
radio input "true"
click at [896, 378] on input "True" at bounding box center [896, 374] width 15 height 12
radio input "true"
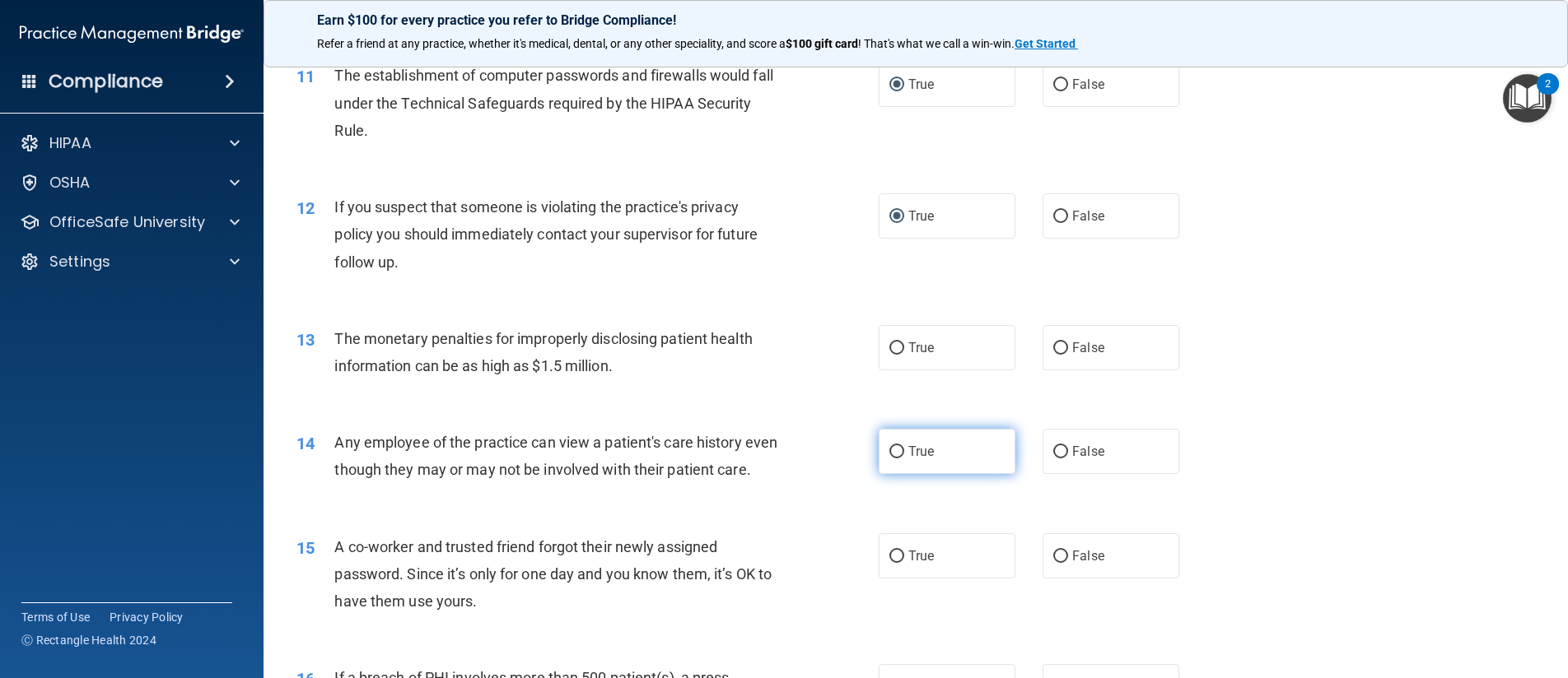
scroll to position [1235, 0]
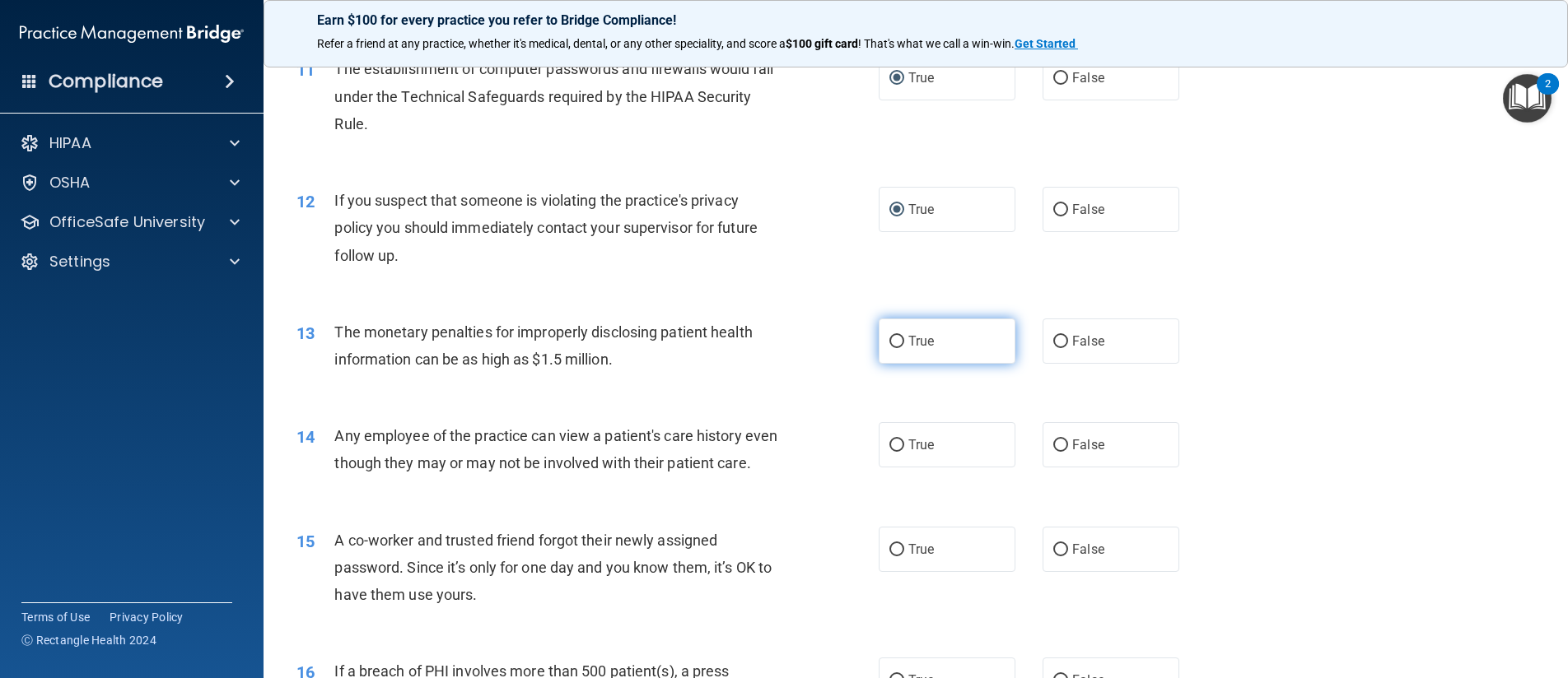
click at [892, 345] on input "True" at bounding box center [896, 341] width 15 height 12
radio input "true"
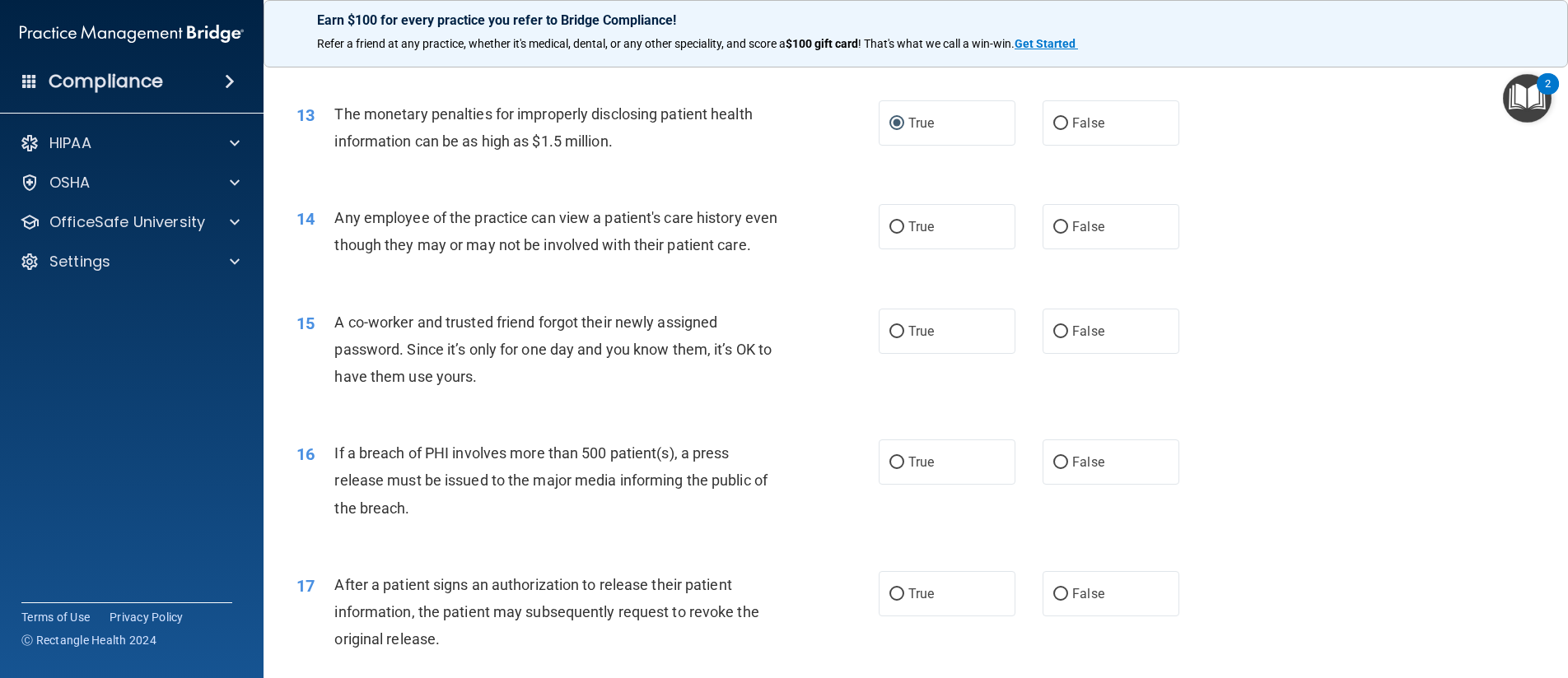
scroll to position [1481, 0]
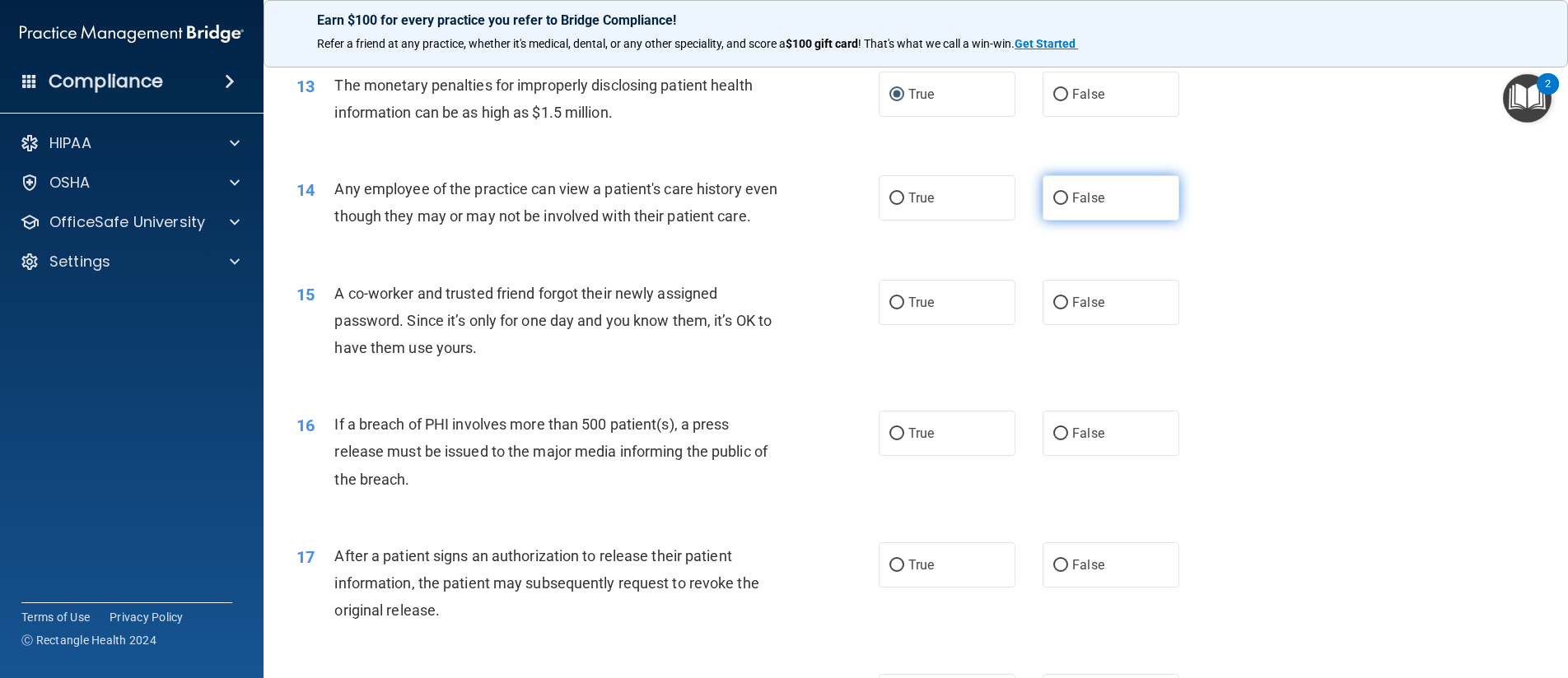
click at [1059, 200] on input "False" at bounding box center [1060, 198] width 15 height 12
radio input "true"
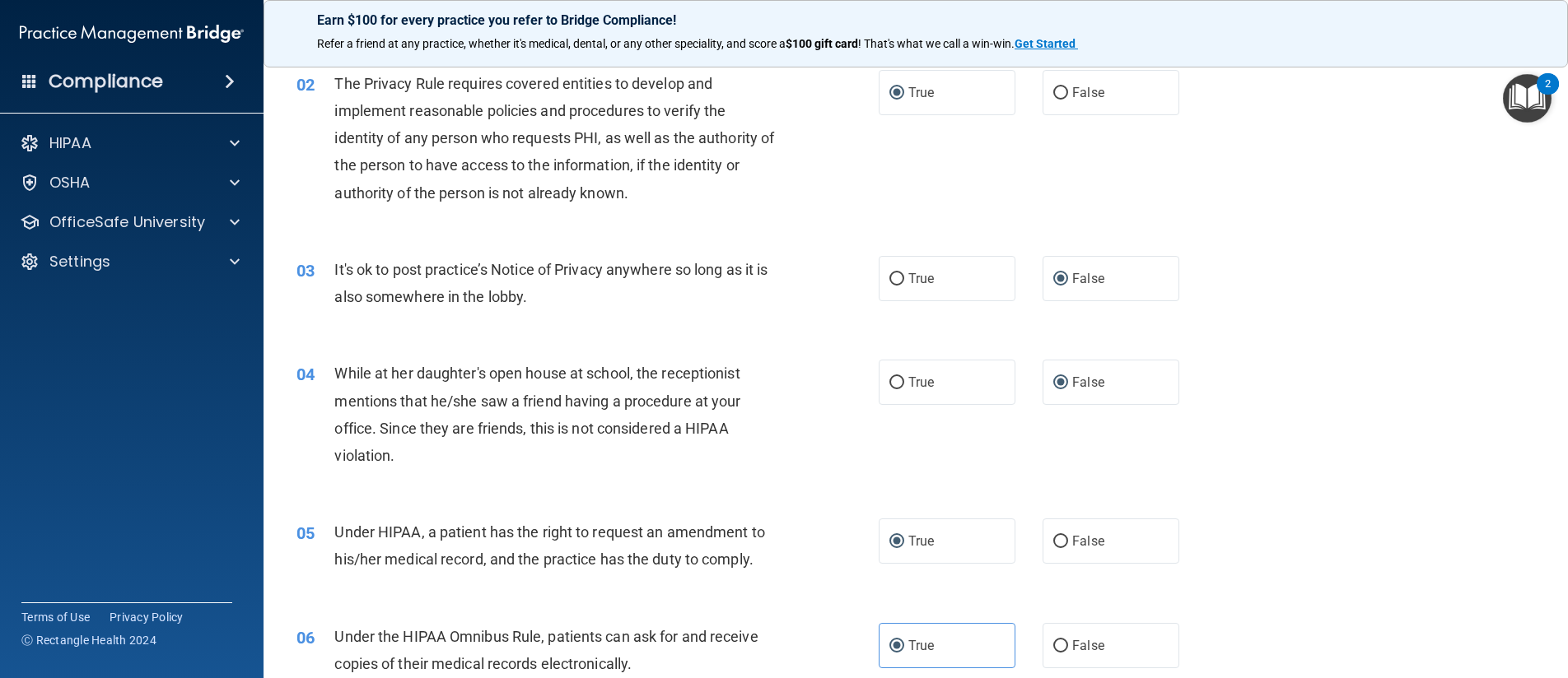
scroll to position [247, 0]
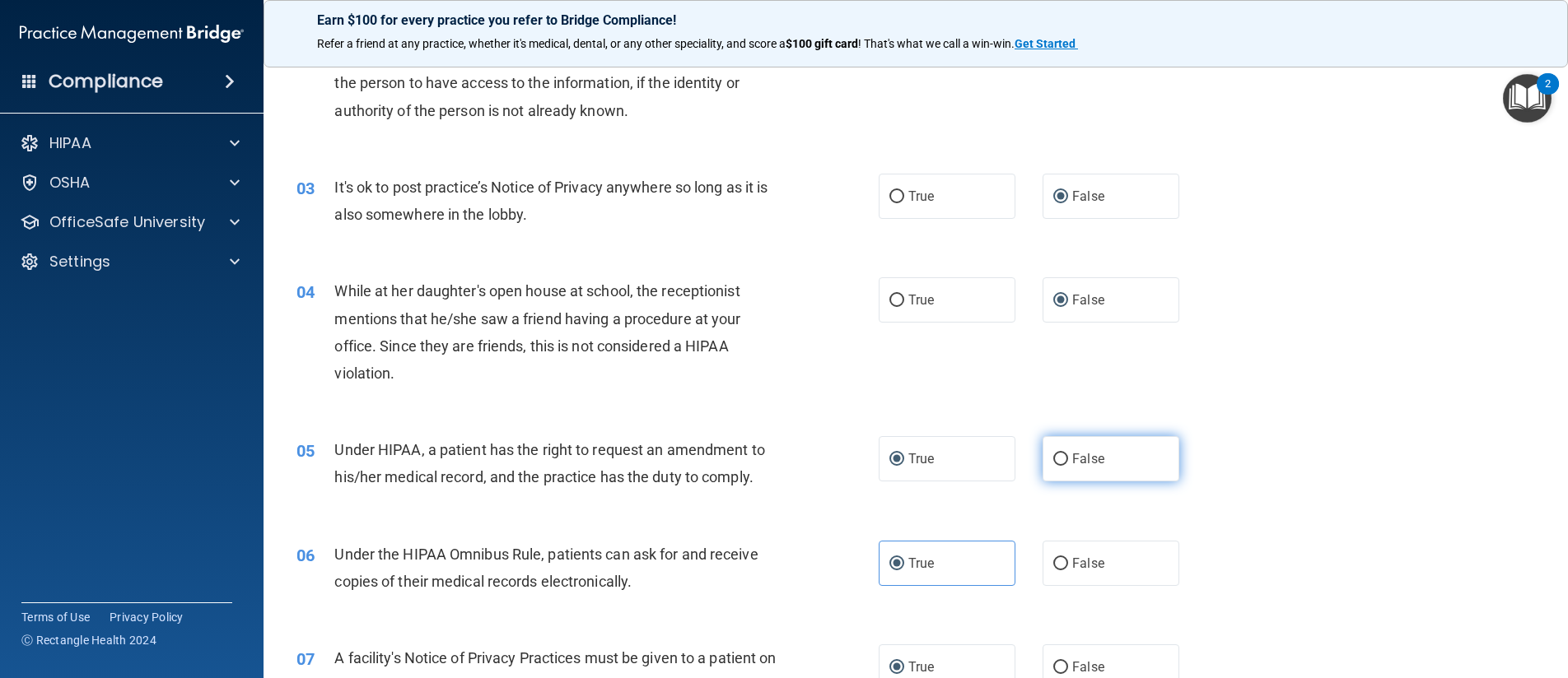
click at [1053, 461] on input "False" at bounding box center [1060, 459] width 15 height 12
radio input "true"
radio input "false"
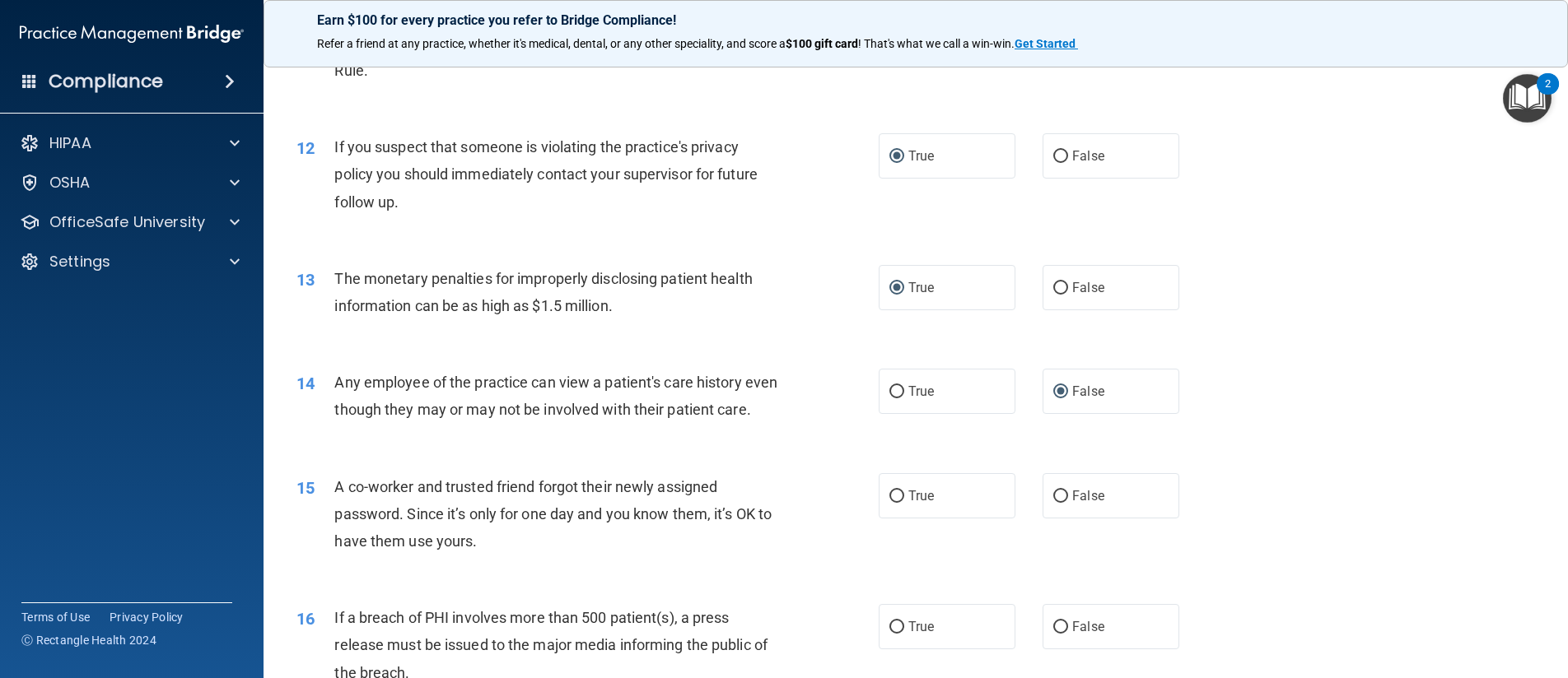
scroll to position [1316, 0]
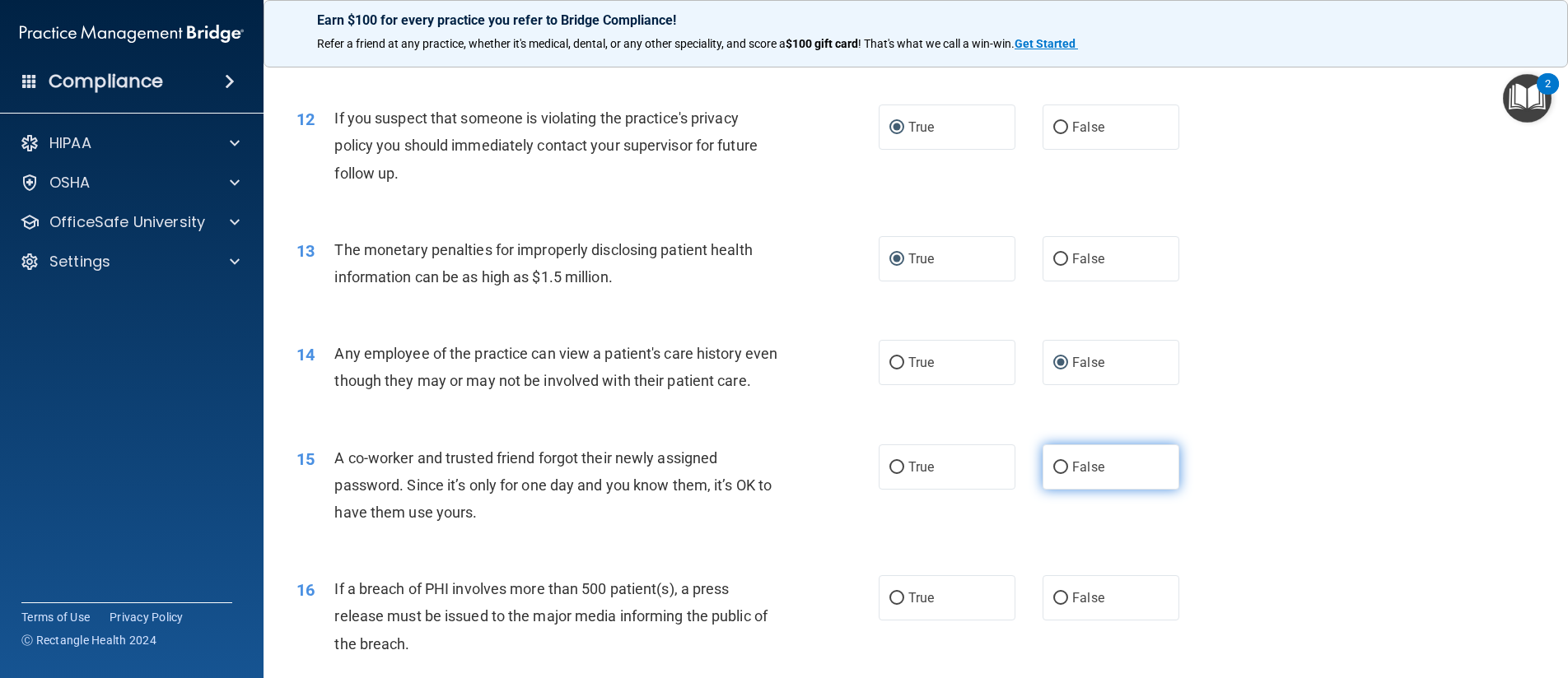
click at [1058, 474] on input "False" at bounding box center [1060, 467] width 15 height 12
radio input "true"
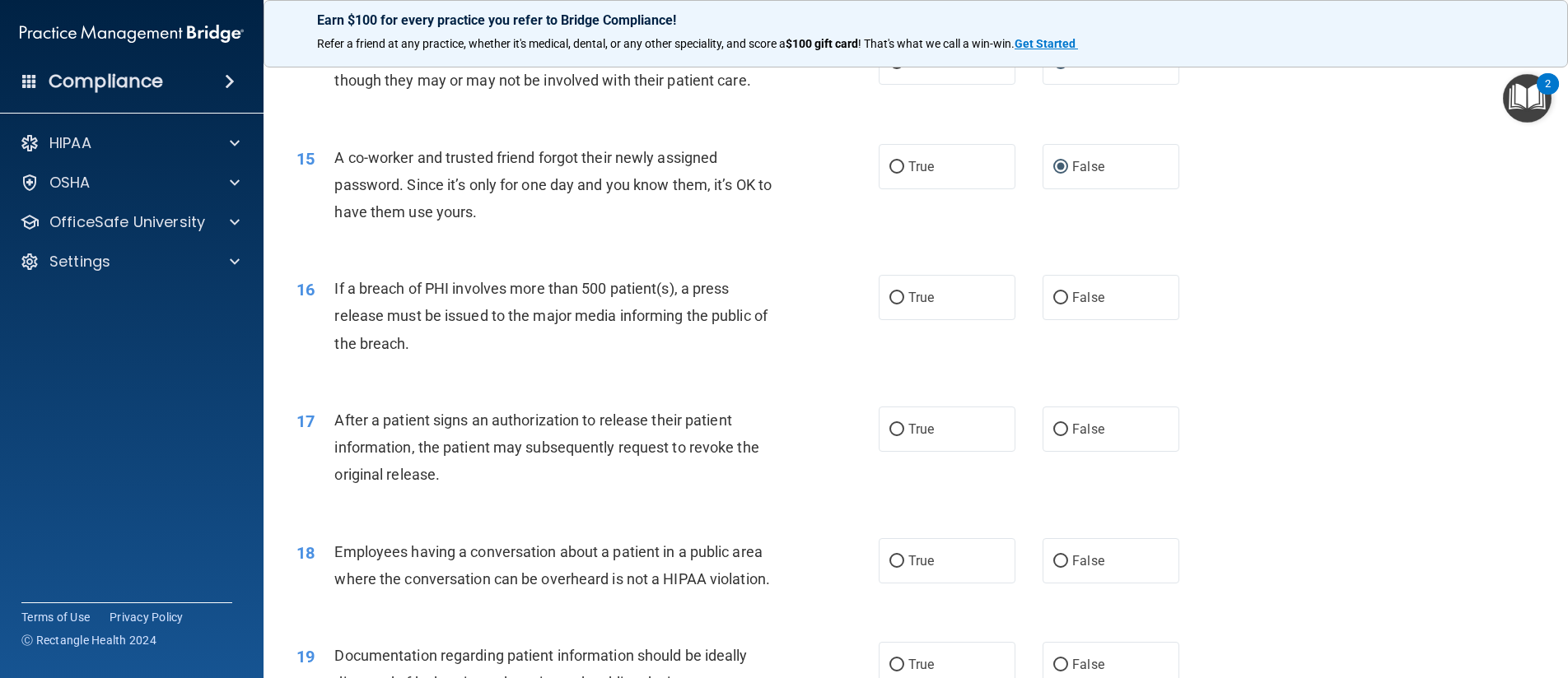
scroll to position [1646, 0]
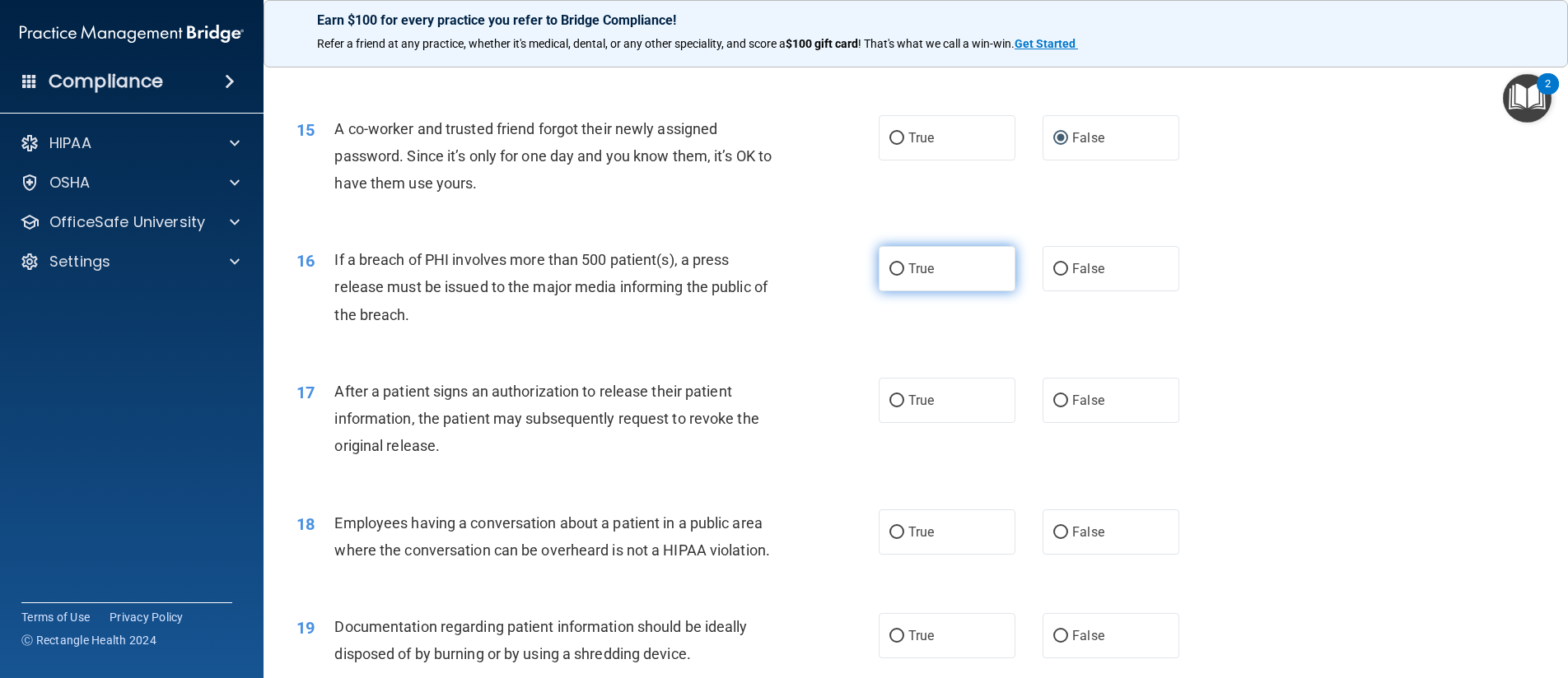
click at [894, 276] on input "True" at bounding box center [896, 269] width 15 height 12
radio input "true"
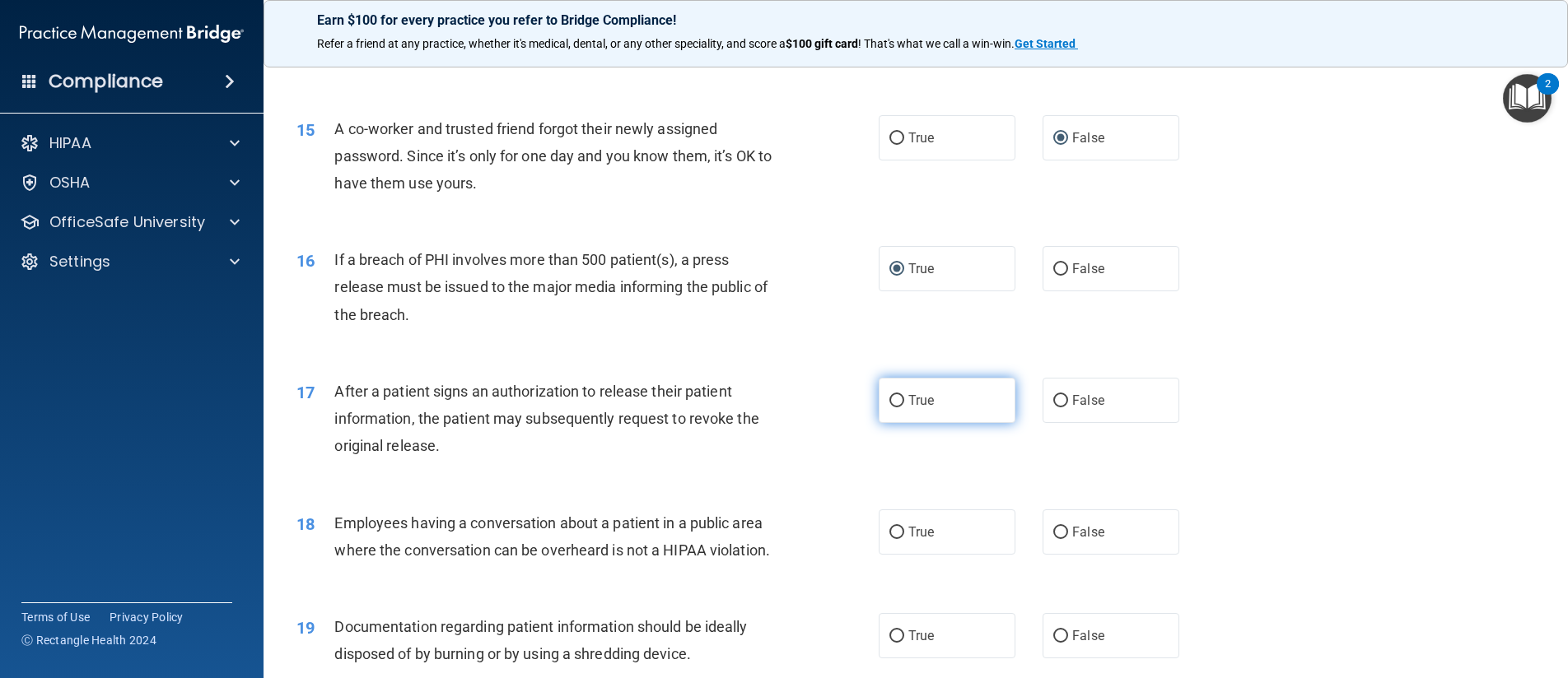
click at [891, 408] on input "True" at bounding box center [896, 400] width 15 height 12
radio input "true"
click at [1060, 555] on label "False" at bounding box center [1110, 532] width 136 height 45
click at [1060, 539] on input "False" at bounding box center [1060, 533] width 15 height 12
radio input "true"
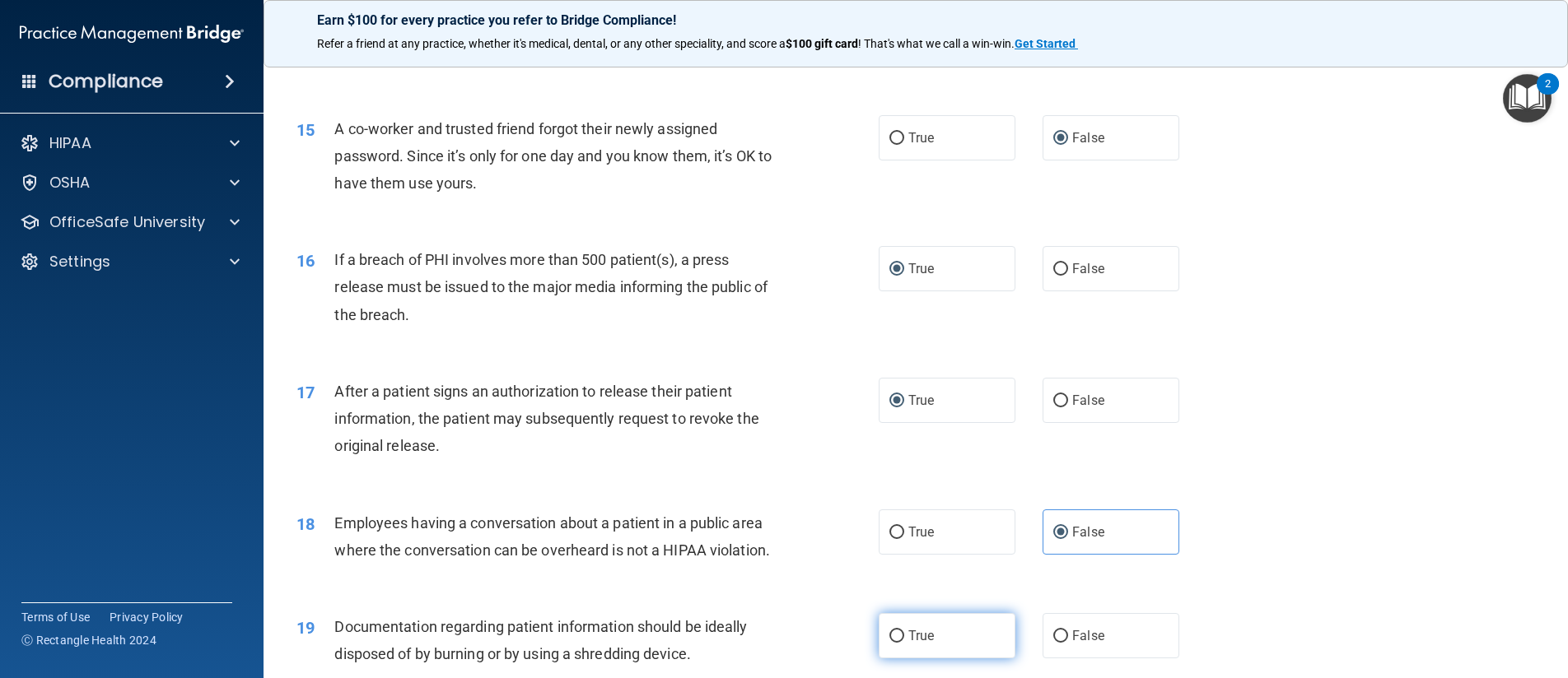
click at [892, 643] on input "True" at bounding box center [896, 636] width 15 height 12
radio input "true"
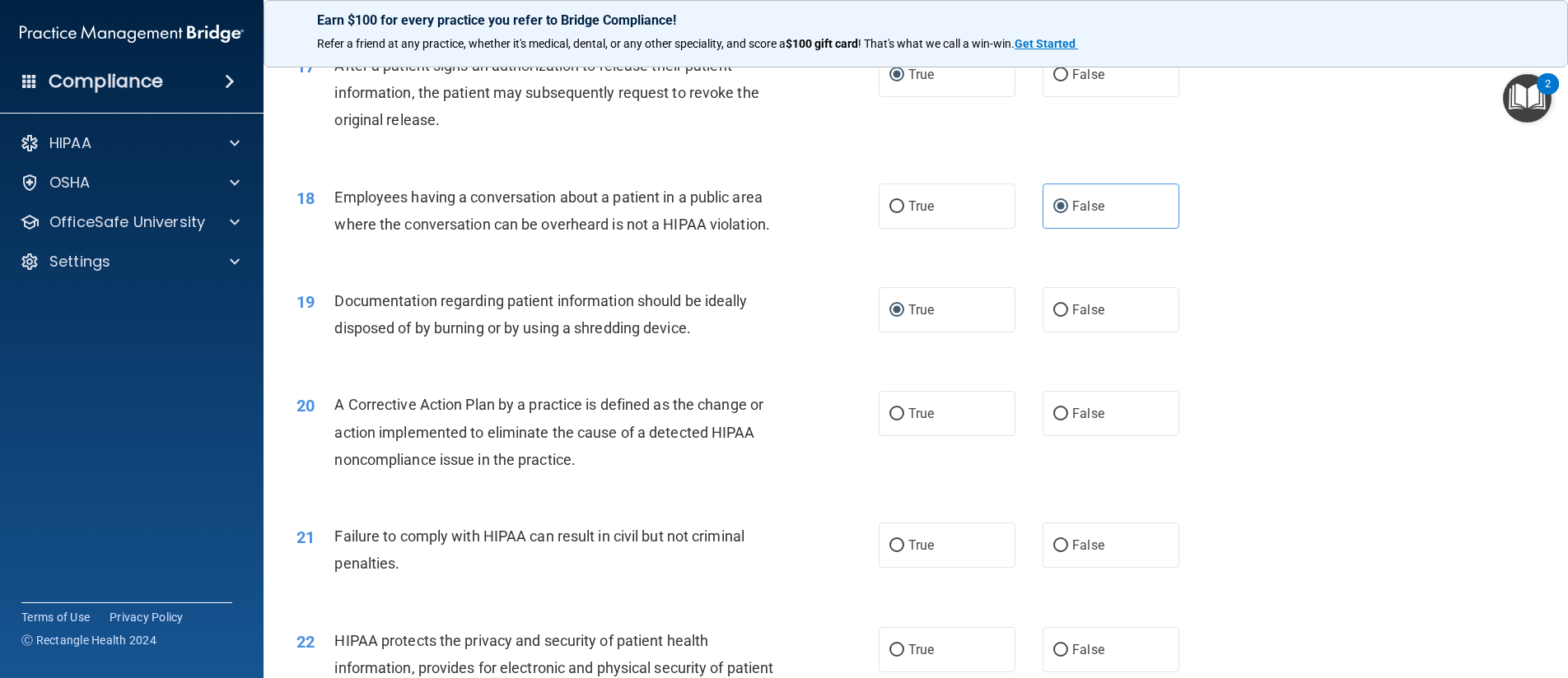
scroll to position [1975, 0]
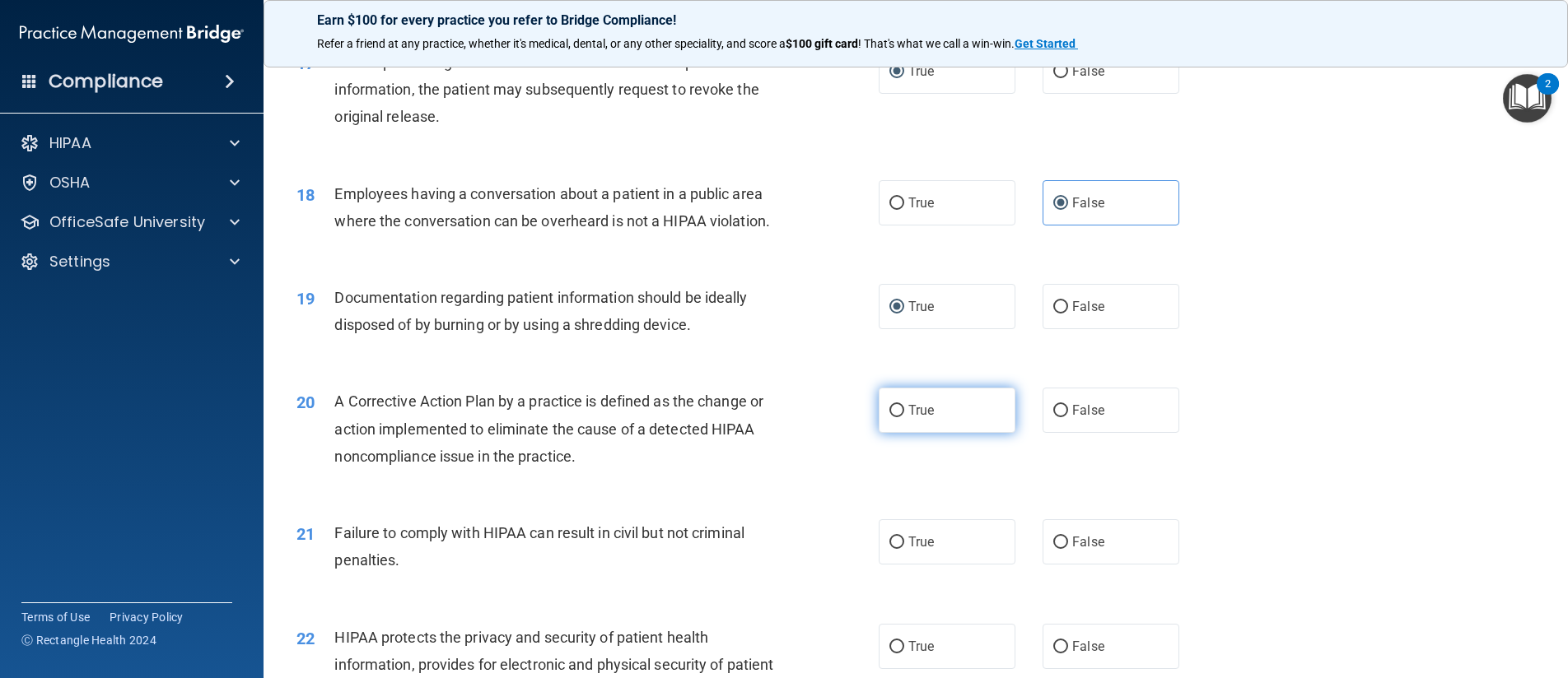
click at [893, 417] on input "True" at bounding box center [896, 410] width 15 height 12
radio input "true"
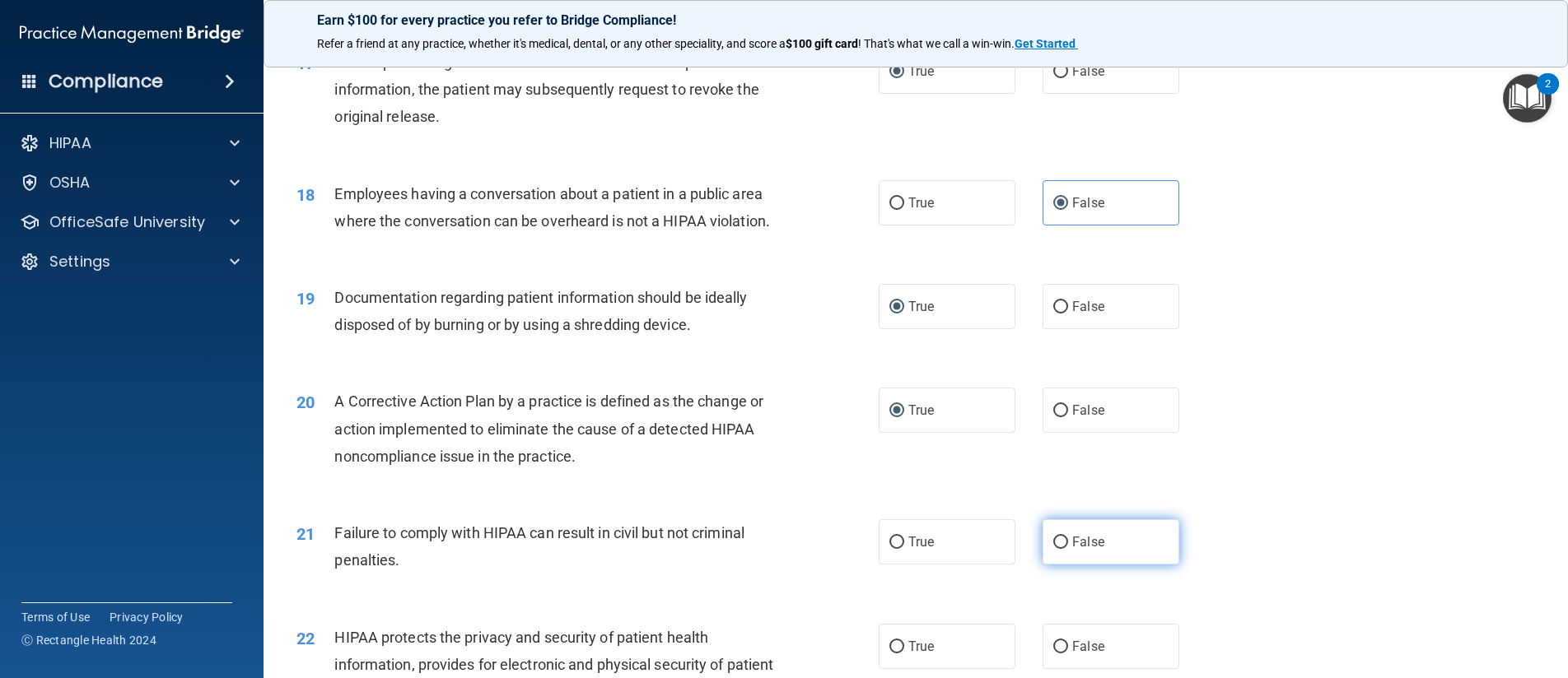
click at [1053, 549] on input "False" at bounding box center [1060, 542] width 15 height 12
radio input "true"
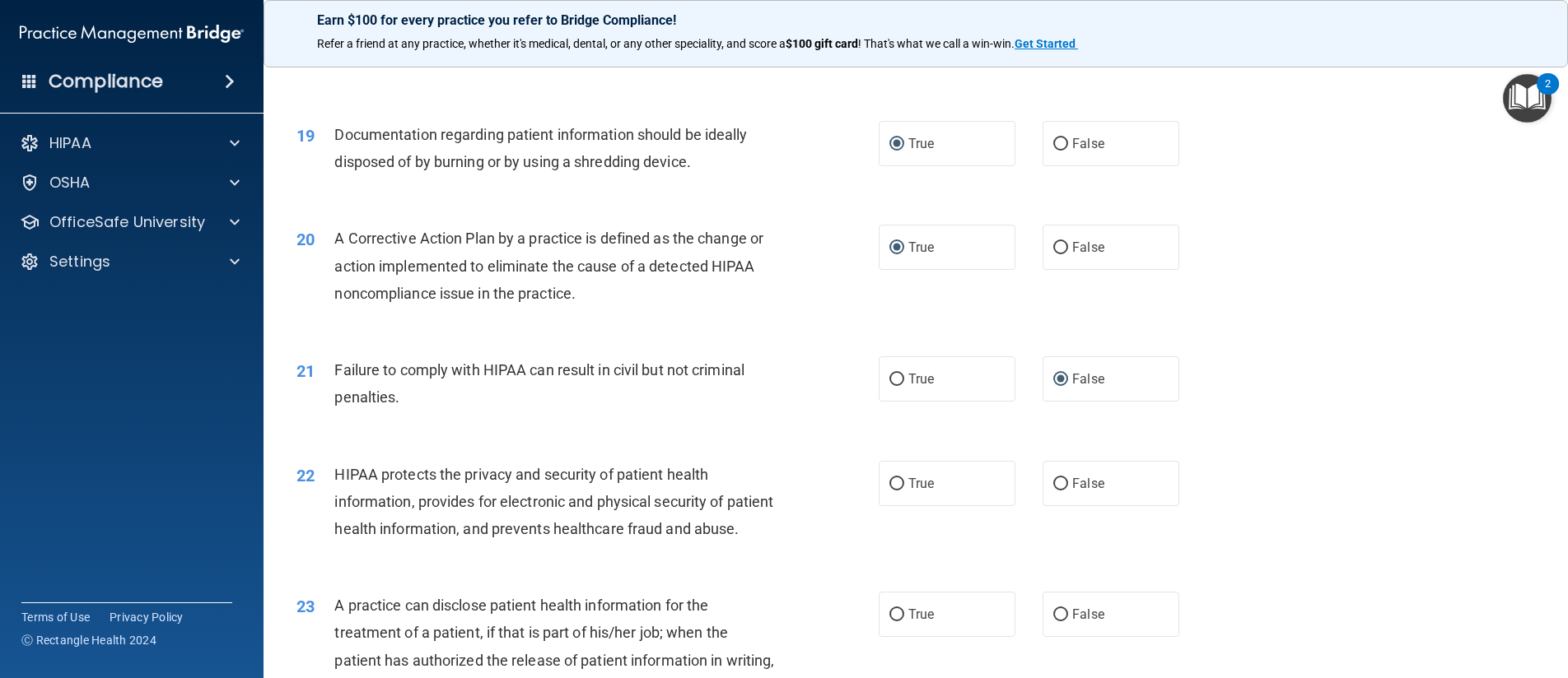
scroll to position [2140, 0]
click at [889, 489] on input "True" at bounding box center [896, 482] width 15 height 12
radio input "true"
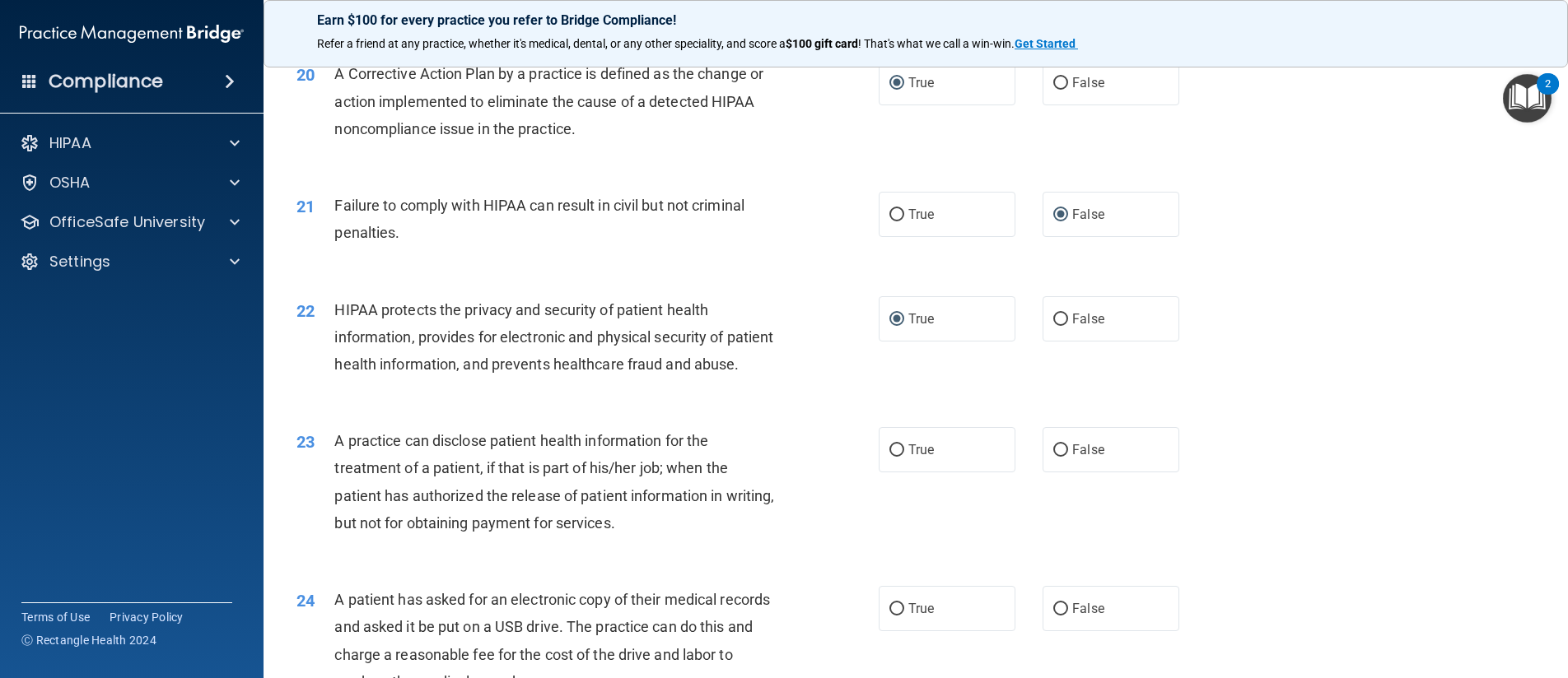
scroll to position [2304, 0]
click at [1053, 455] on input "False" at bounding box center [1060, 448] width 15 height 12
radio input "true"
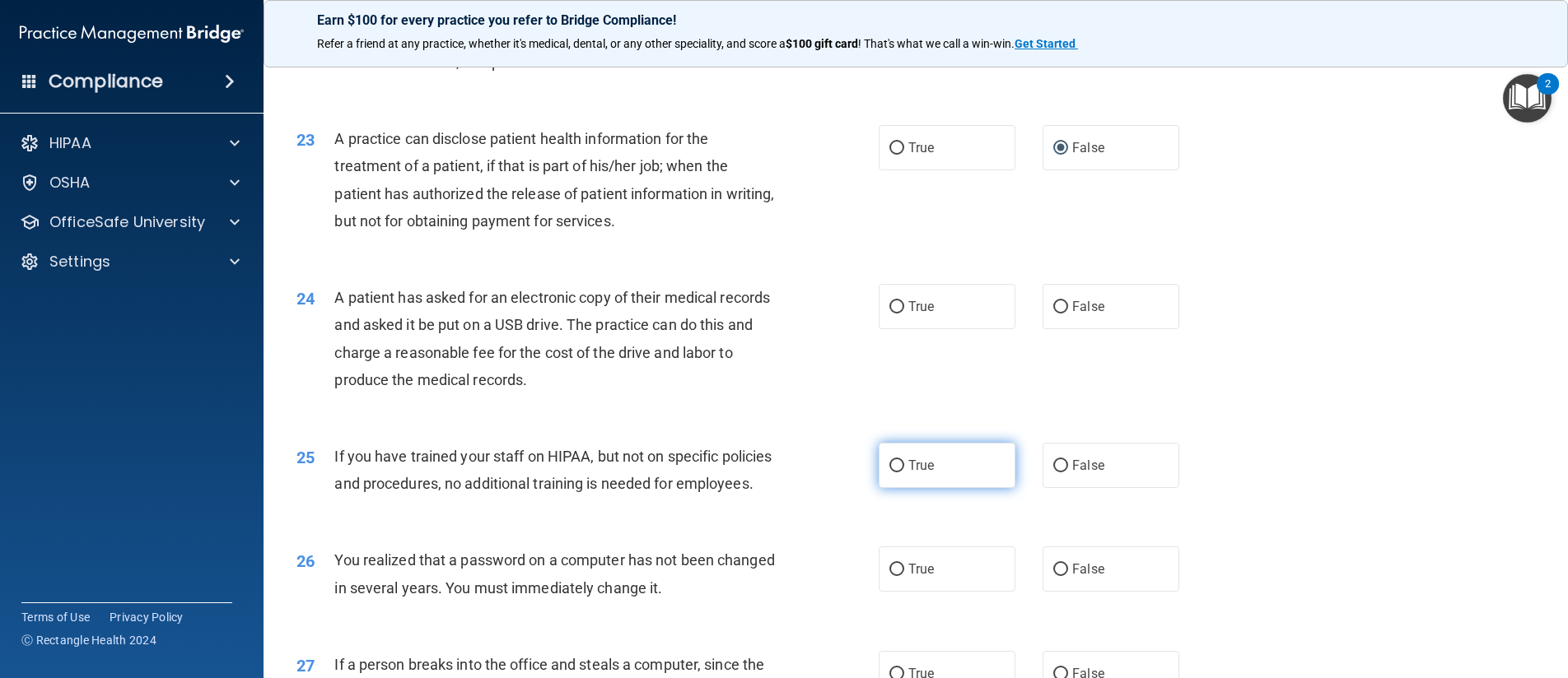
scroll to position [2633, 0]
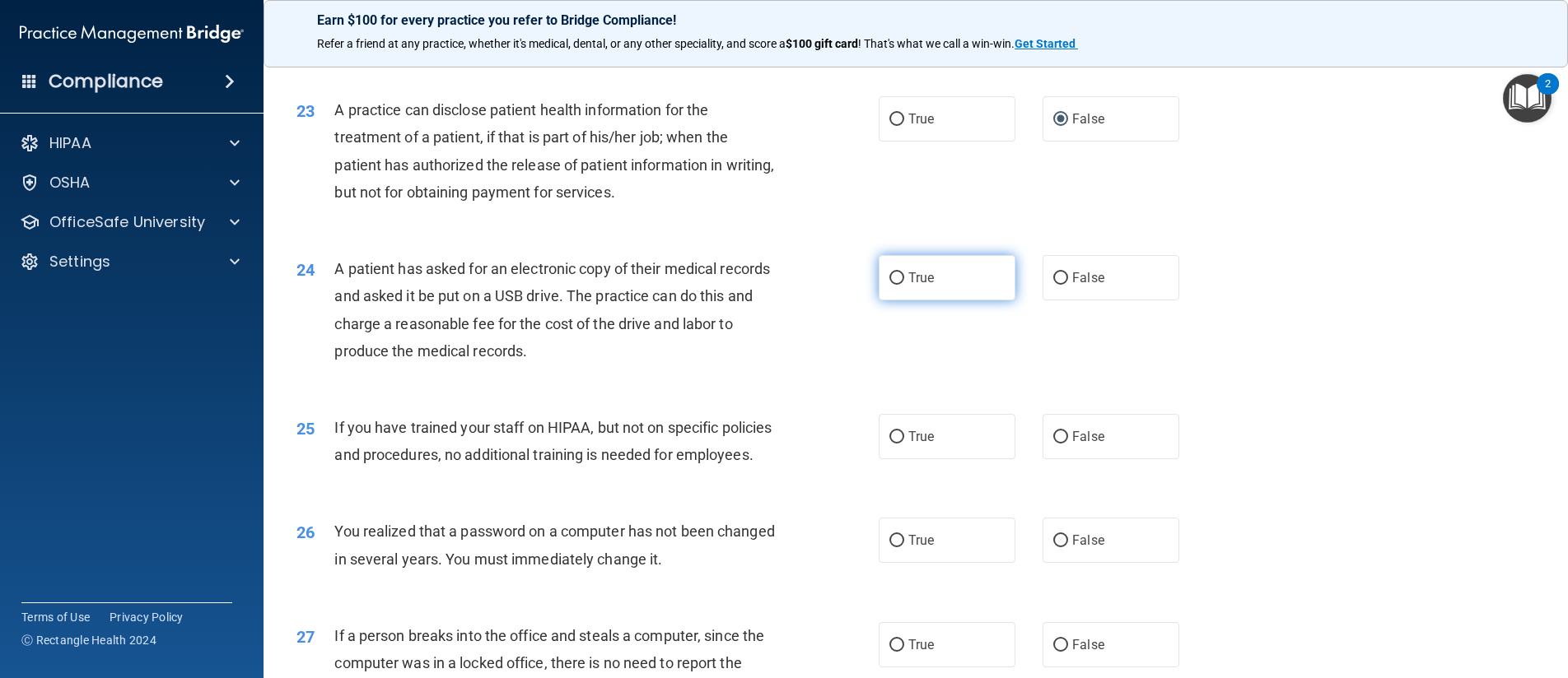
click at [892, 284] on input "True" at bounding box center [896, 278] width 15 height 12
radio input "true"
click at [891, 444] on input "True" at bounding box center [896, 437] width 15 height 12
radio input "true"
click at [1057, 444] on input "False" at bounding box center [1060, 437] width 15 height 12
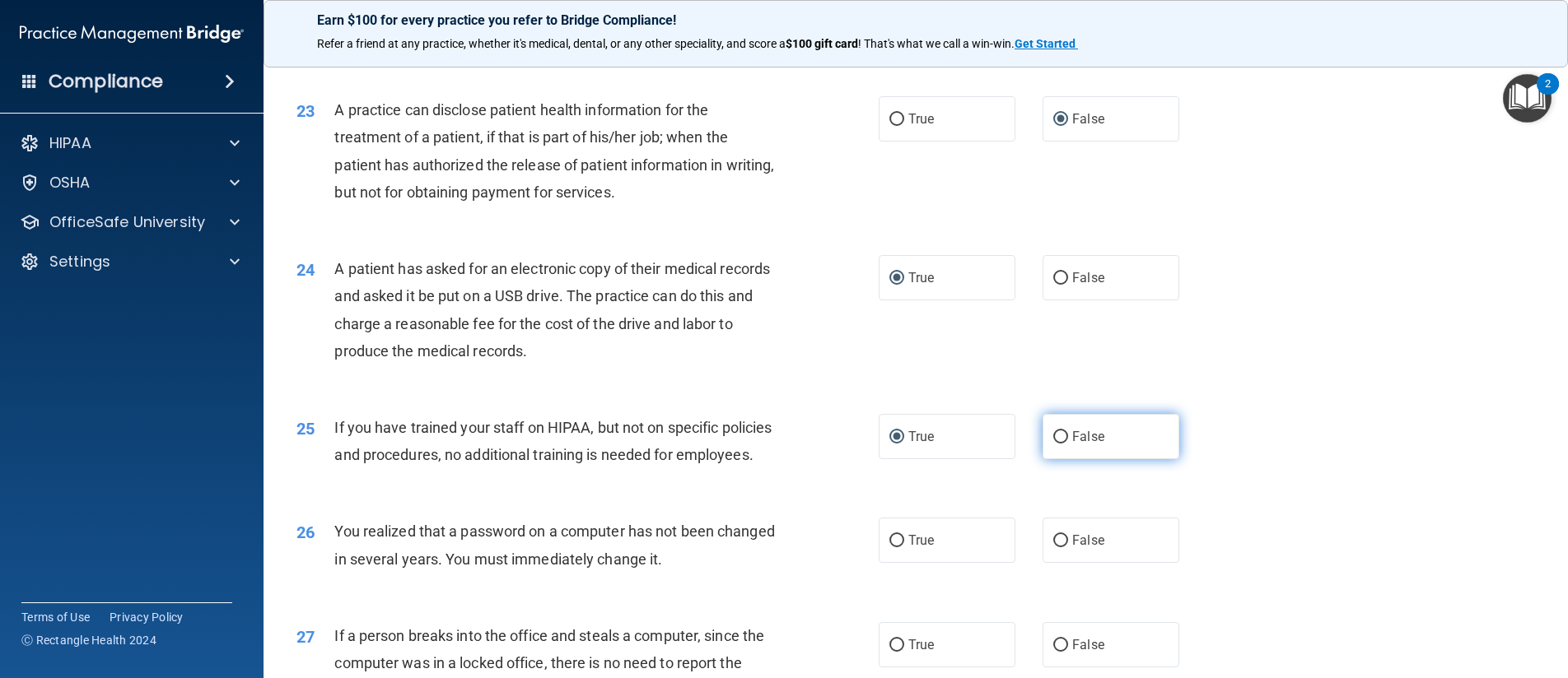
radio input "true"
radio input "false"
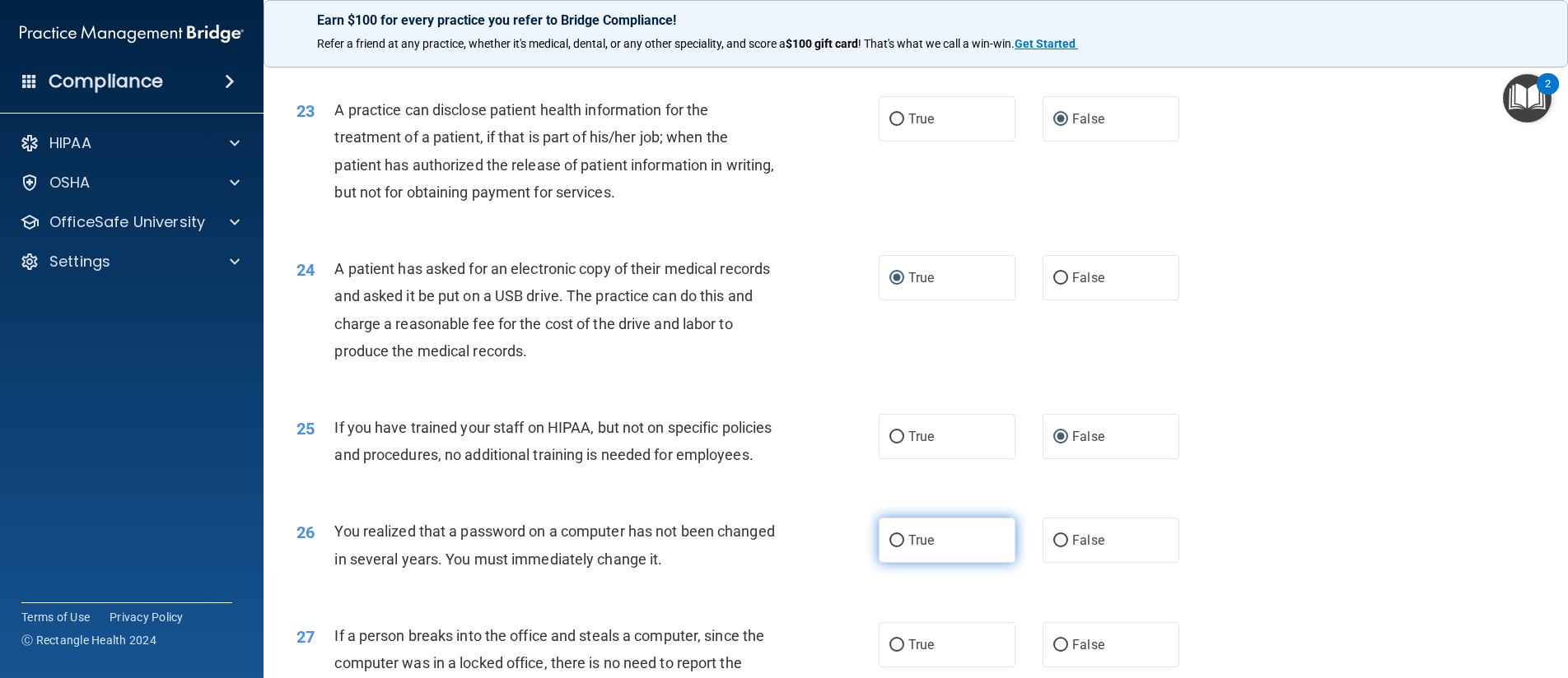
click at [893, 547] on input "True" at bounding box center [896, 540] width 15 height 12
radio input "true"
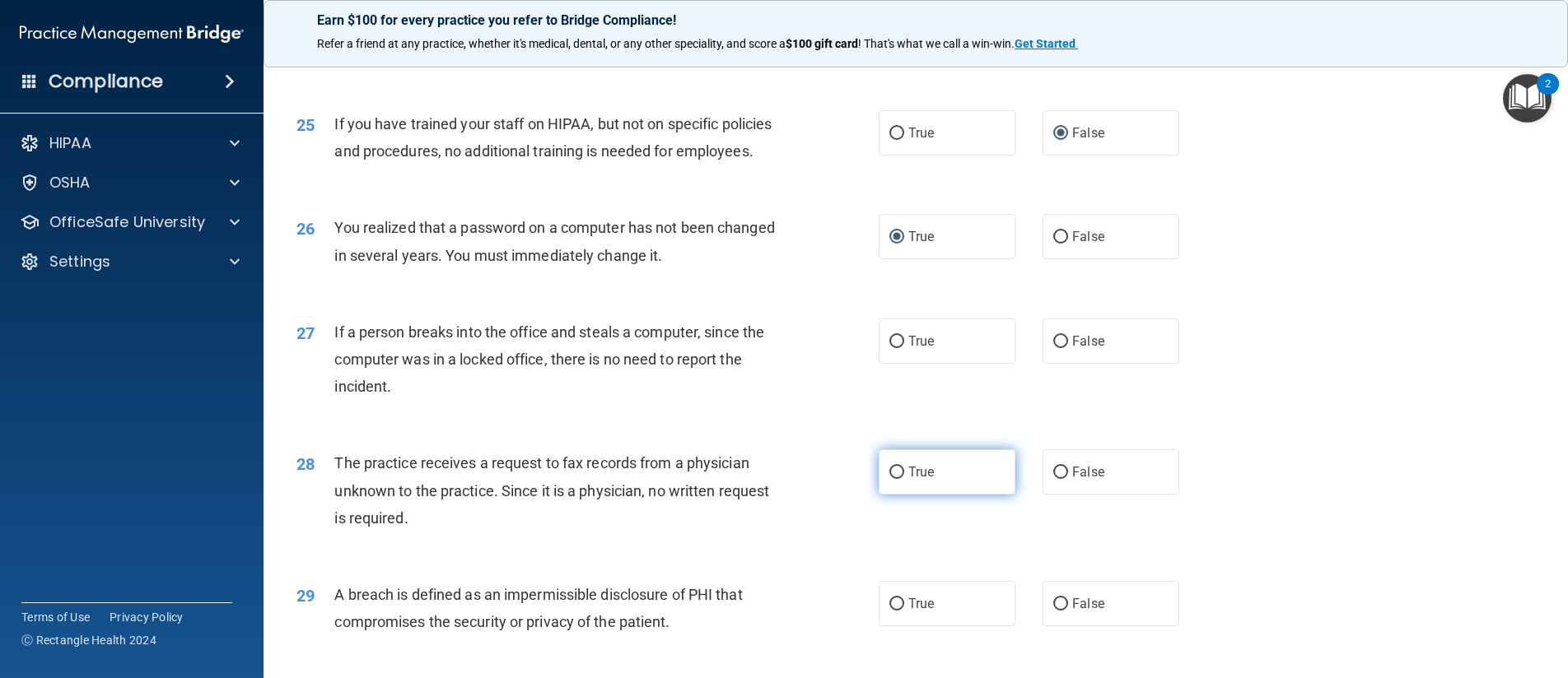
scroll to position [3045, 0]
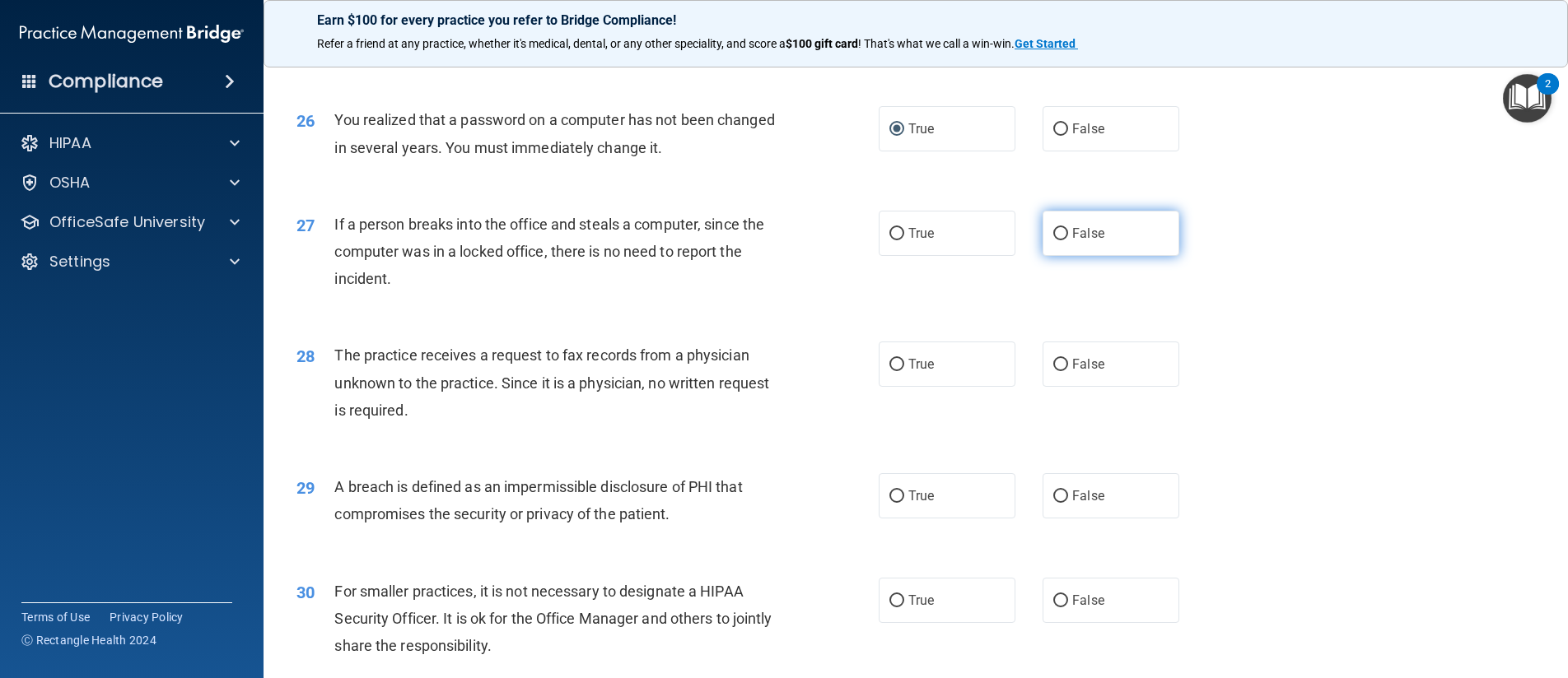
click at [1055, 240] on input "False" at bounding box center [1060, 233] width 15 height 12
radio input "true"
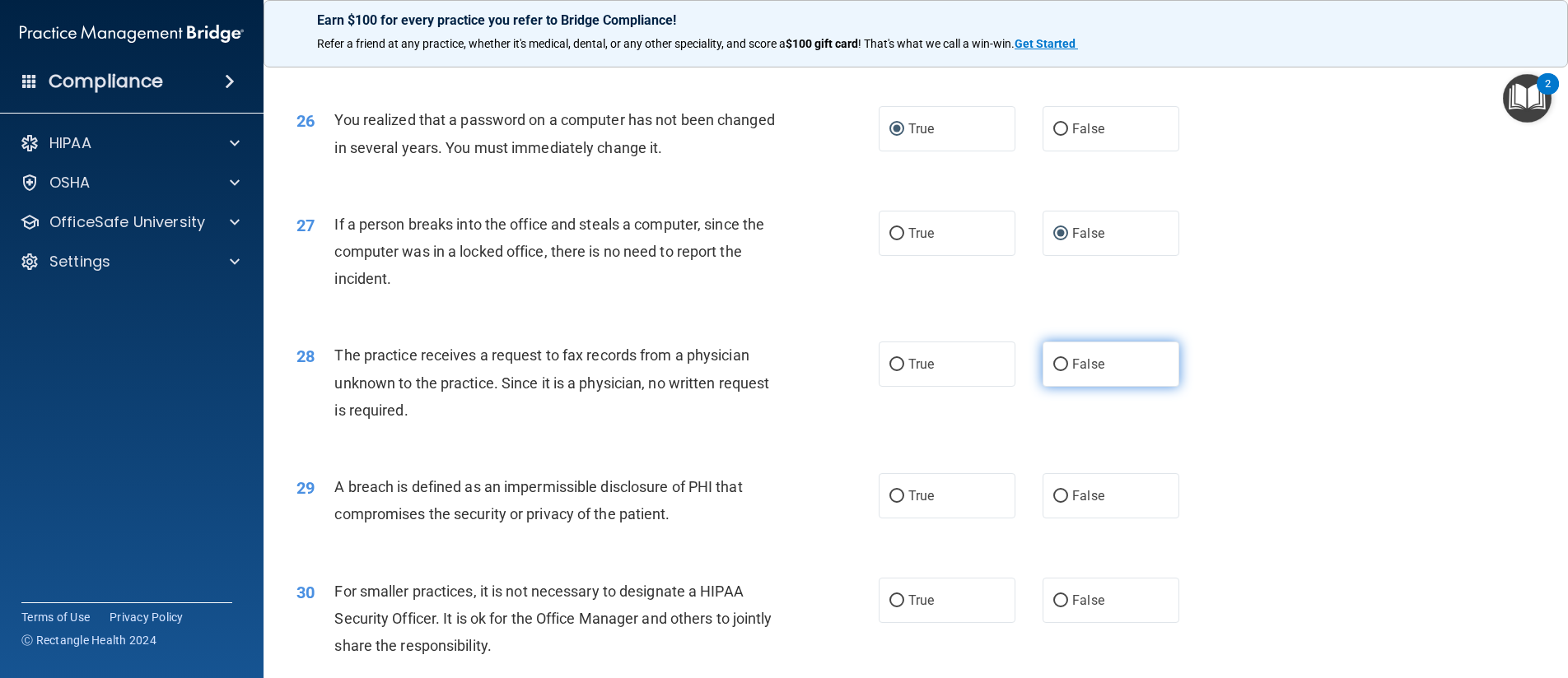
click at [1056, 371] on input "False" at bounding box center [1060, 364] width 15 height 12
radio input "true"
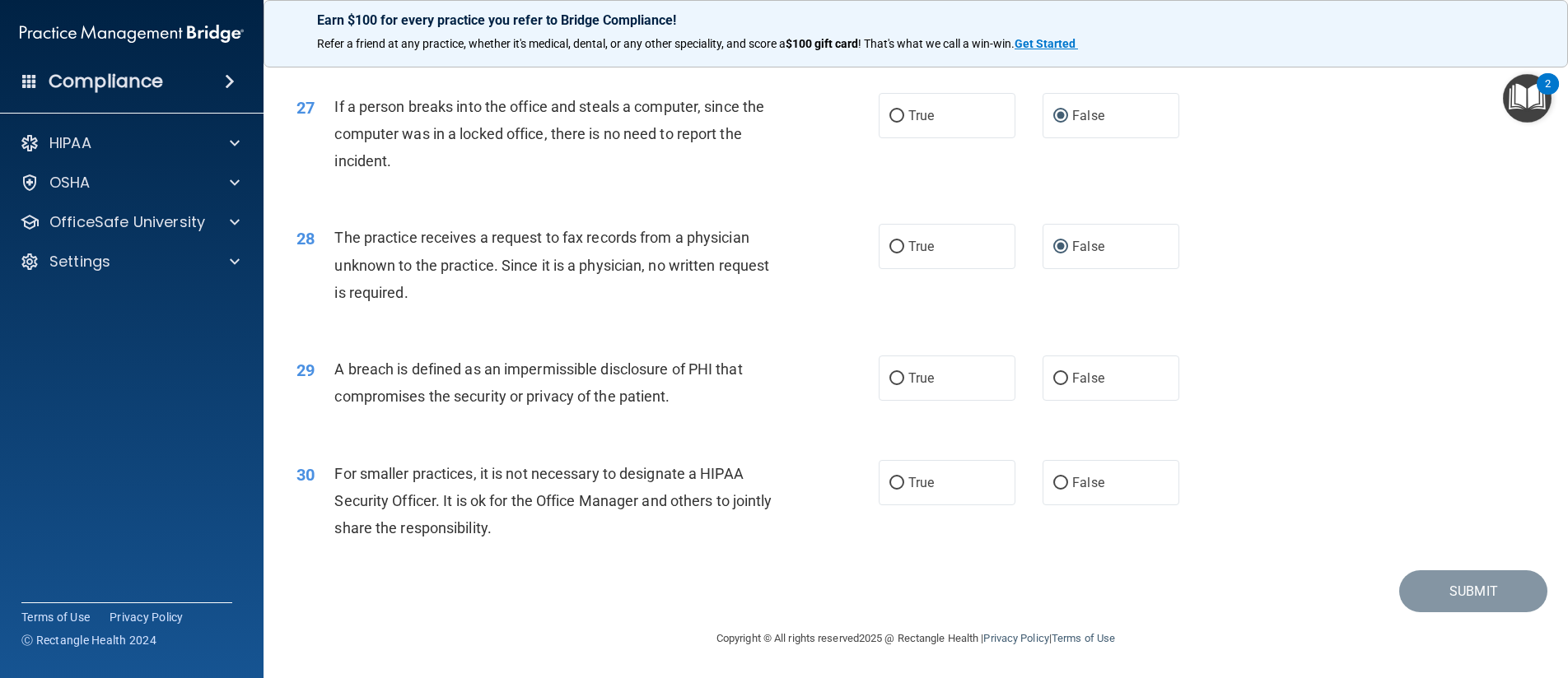
scroll to position [3209, 0]
click at [896, 385] on input "True" at bounding box center [896, 378] width 15 height 12
radio input "true"
click at [1053, 490] on input "False" at bounding box center [1060, 483] width 15 height 12
radio input "true"
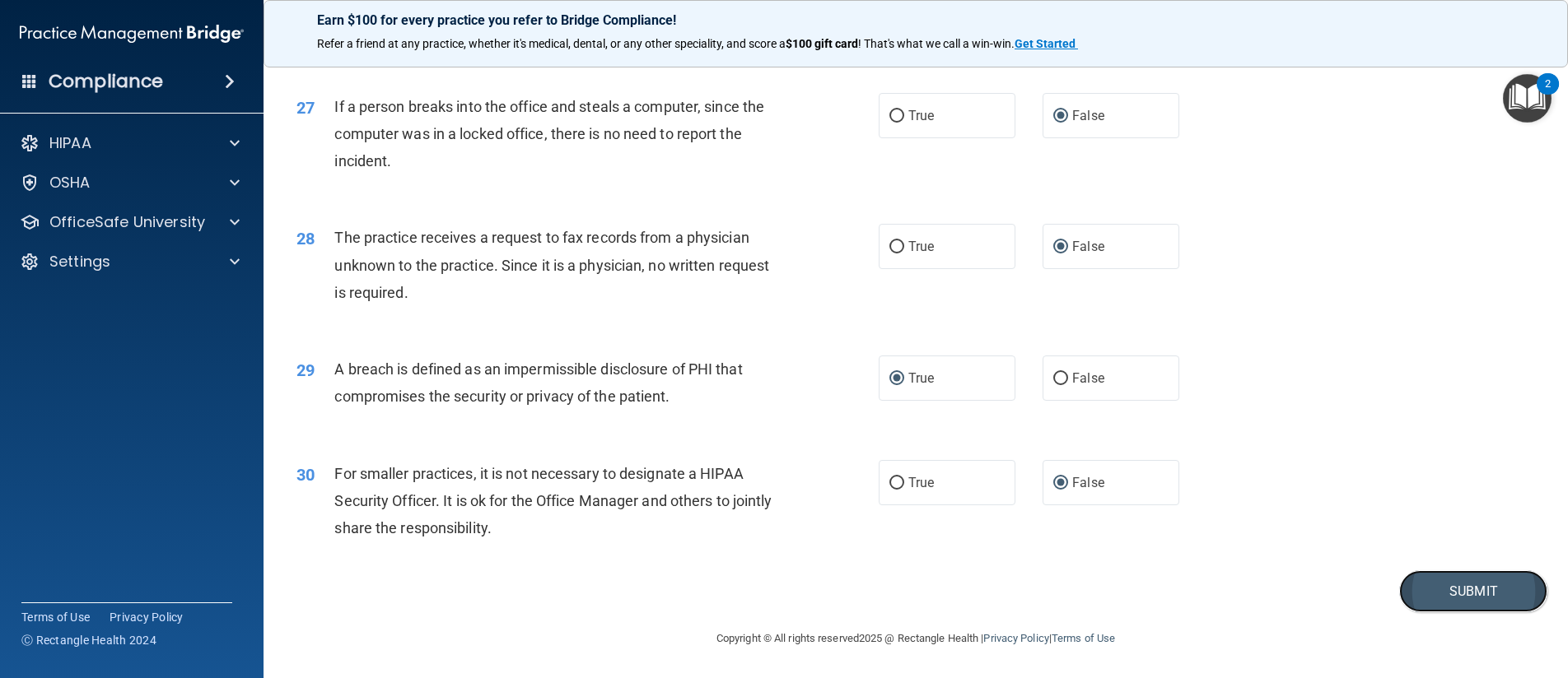
click at [1417, 612] on button "Submit" at bounding box center [1473, 591] width 148 height 42
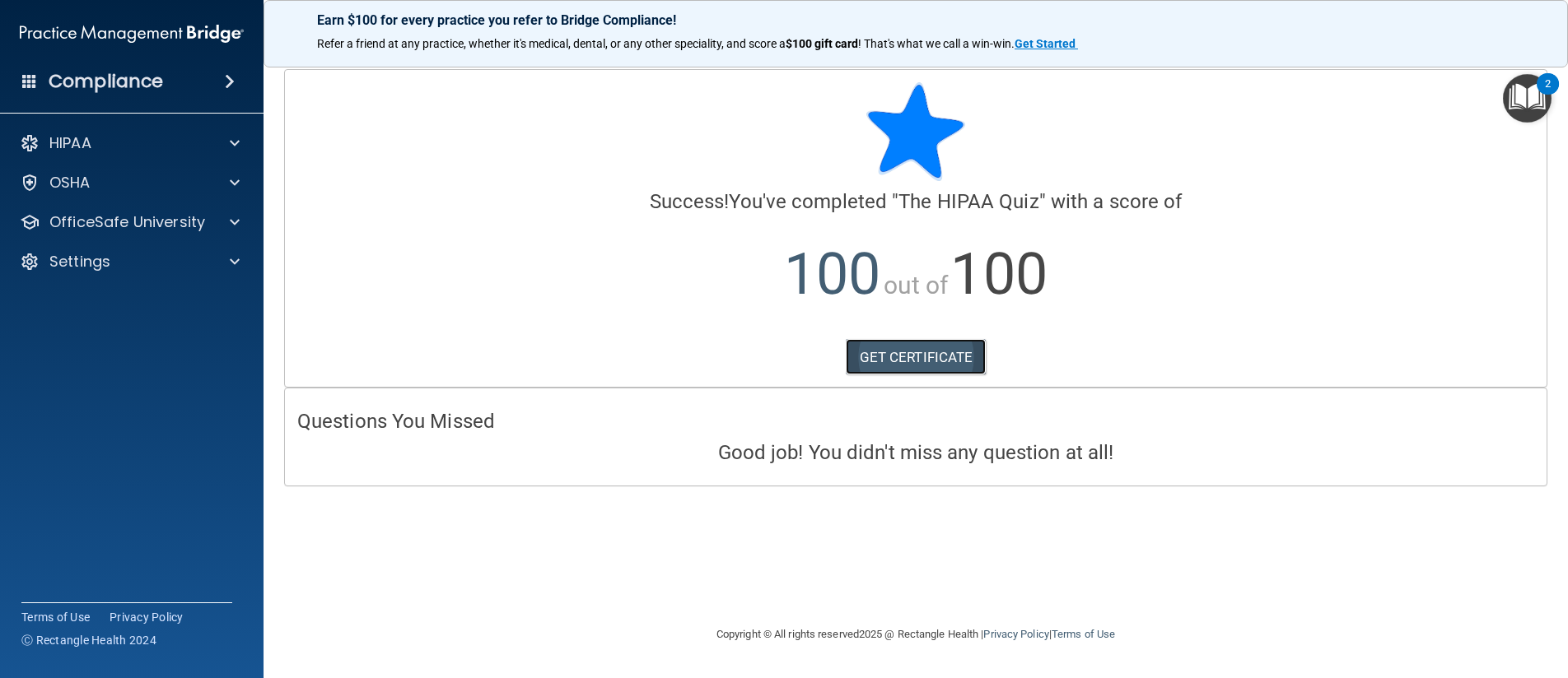
click at [871, 357] on link "GET CERTIFICATE" at bounding box center [916, 357] width 141 height 36
click at [222, 146] on div at bounding box center [232, 143] width 41 height 19
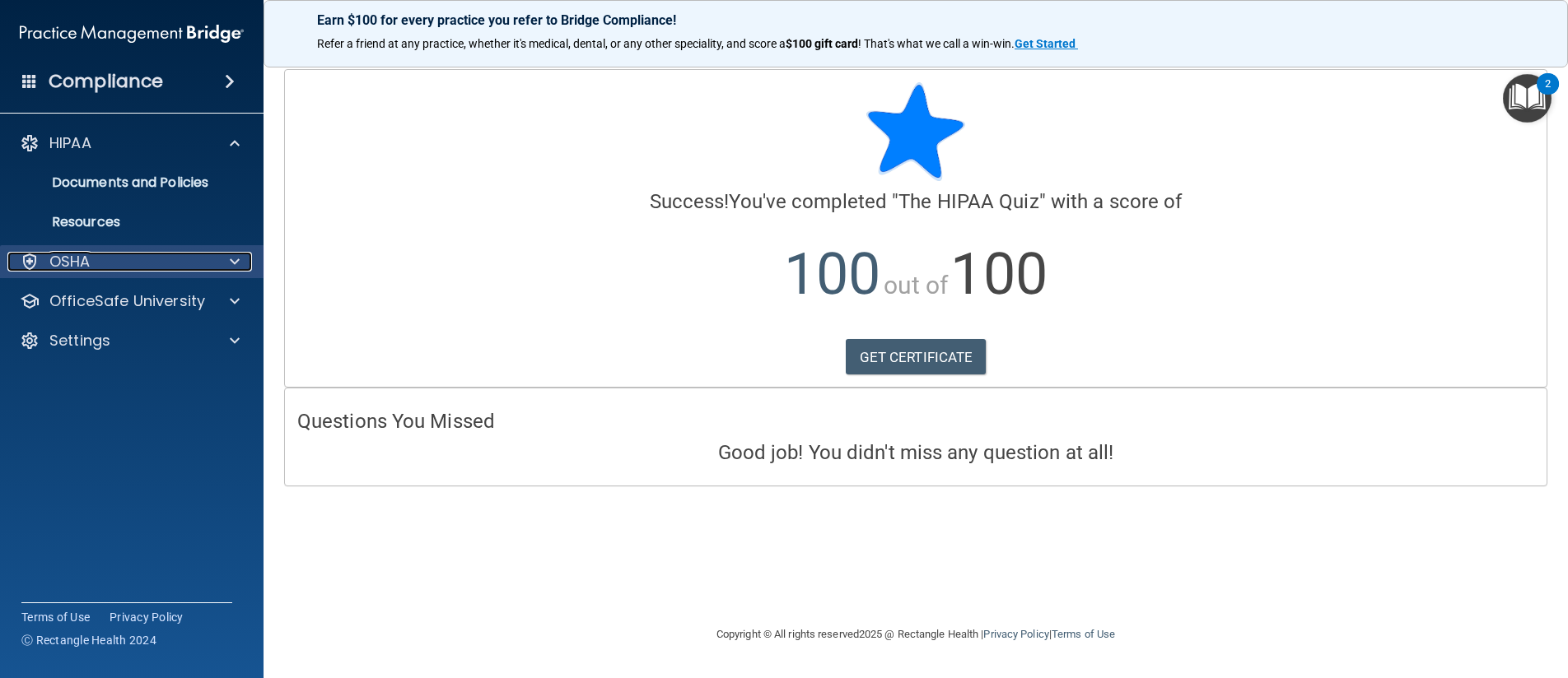
click at [107, 261] on div "OSHA" at bounding box center [109, 261] width 204 height 19
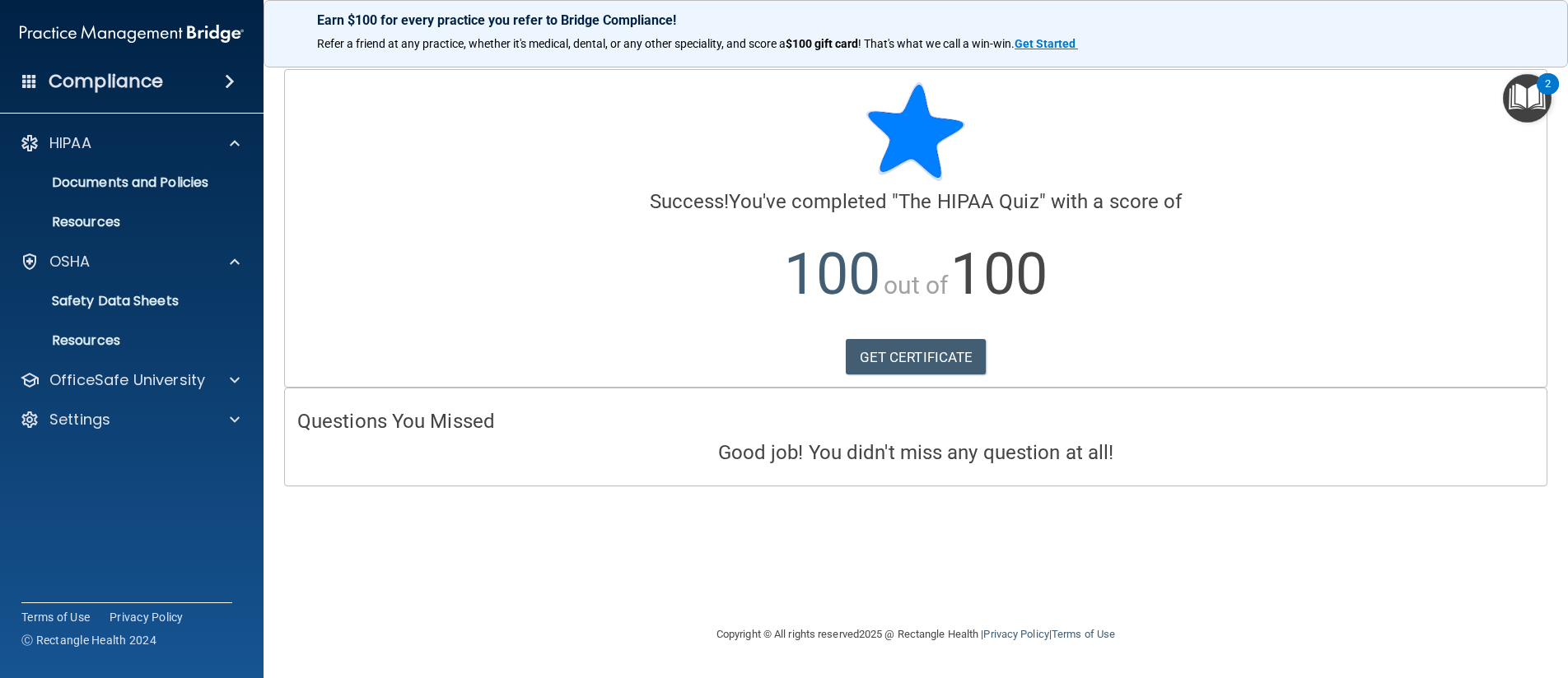
click at [199, 89] on div "Compliance" at bounding box center [132, 81] width 263 height 36
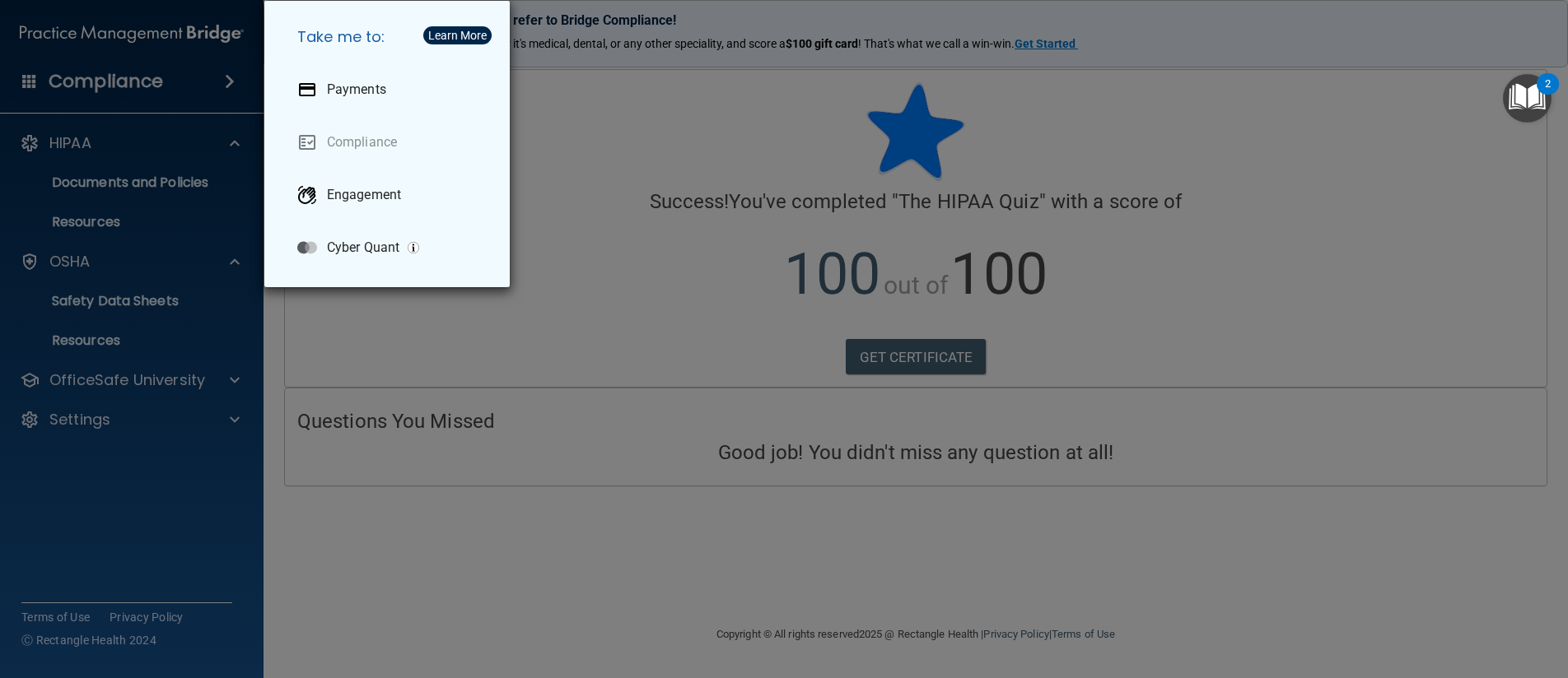
click at [196, 91] on div "Take me to: Payments Compliance Engagement Cyber Quant" at bounding box center [784, 339] width 1568 height 678
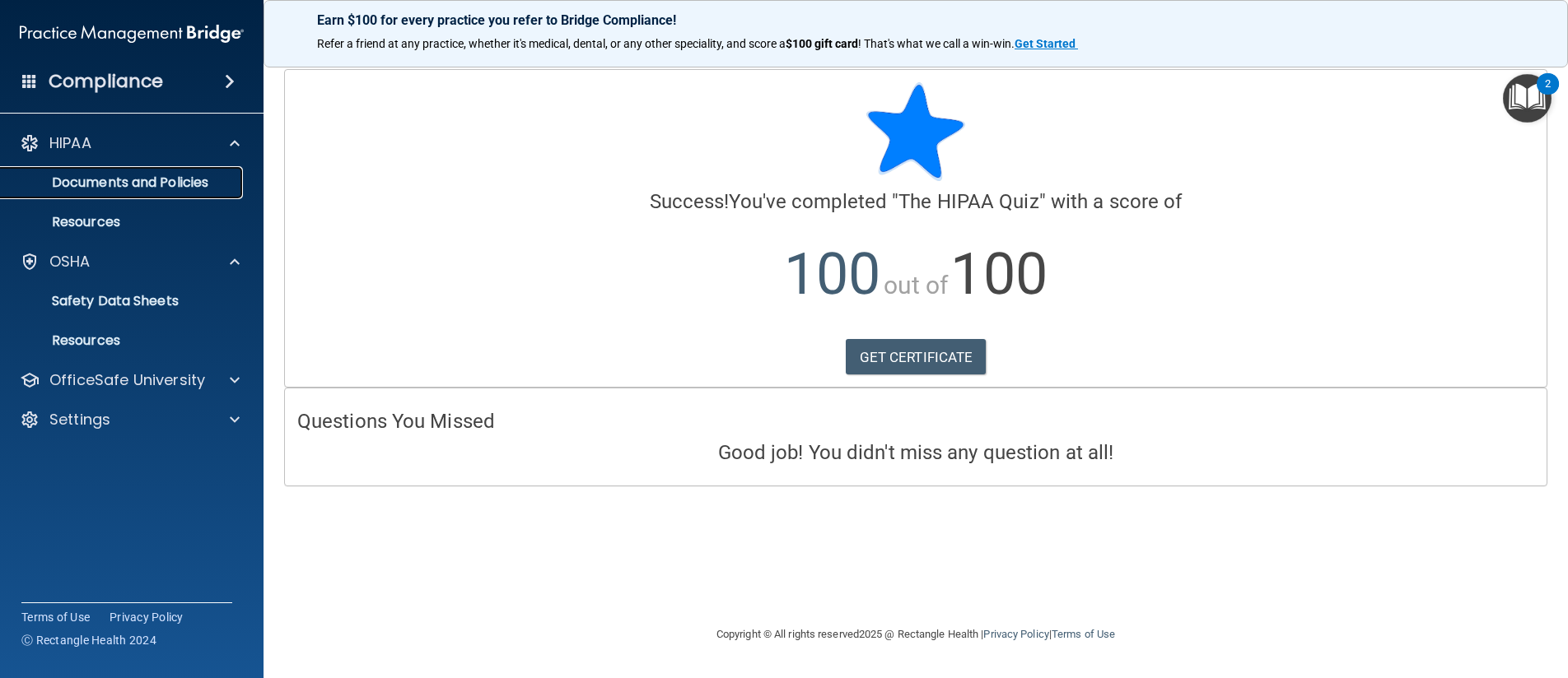
click at [139, 181] on p "Documents and Policies" at bounding box center [123, 182] width 225 height 17
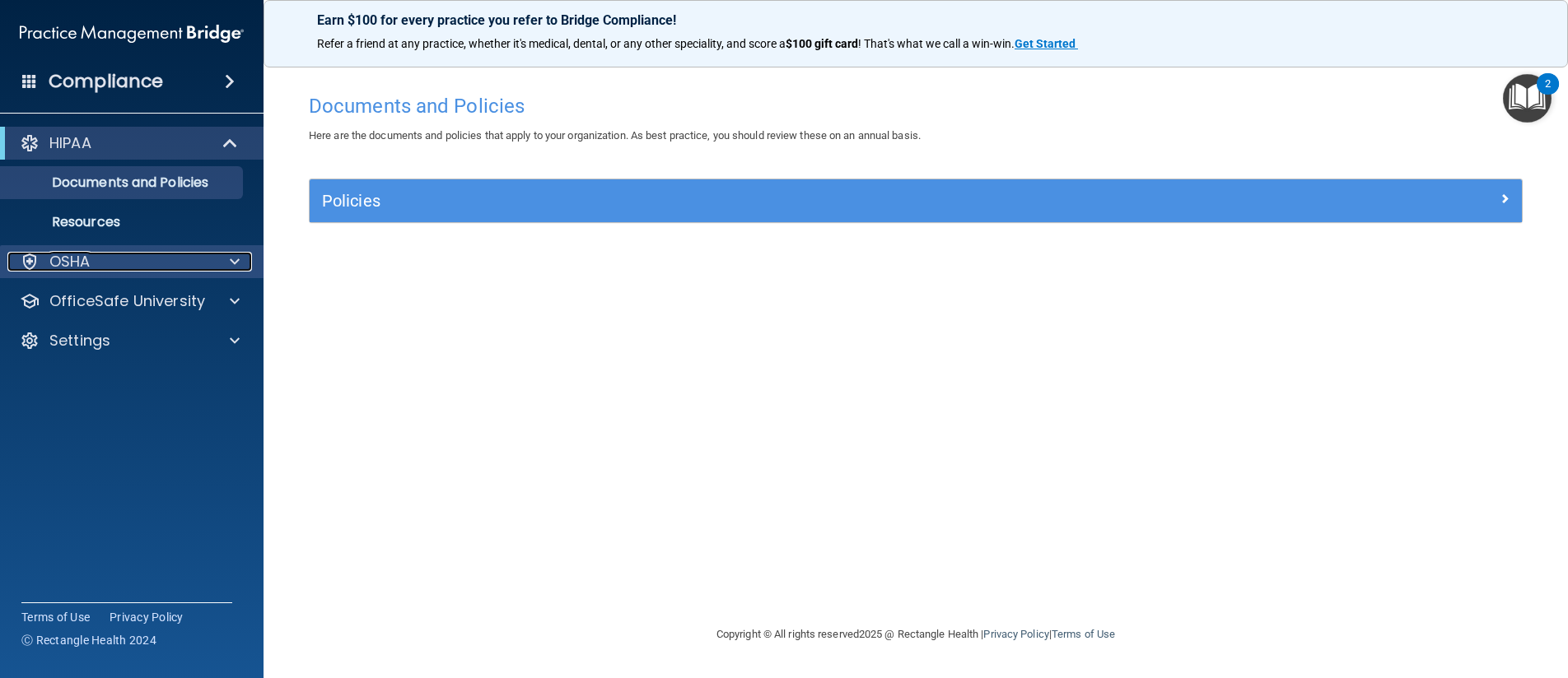
drag, startPoint x: 136, startPoint y: 296, endPoint x: 134, endPoint y: 267, distance: 29.1
click at [134, 267] on div "OSHA" at bounding box center [109, 261] width 204 height 19
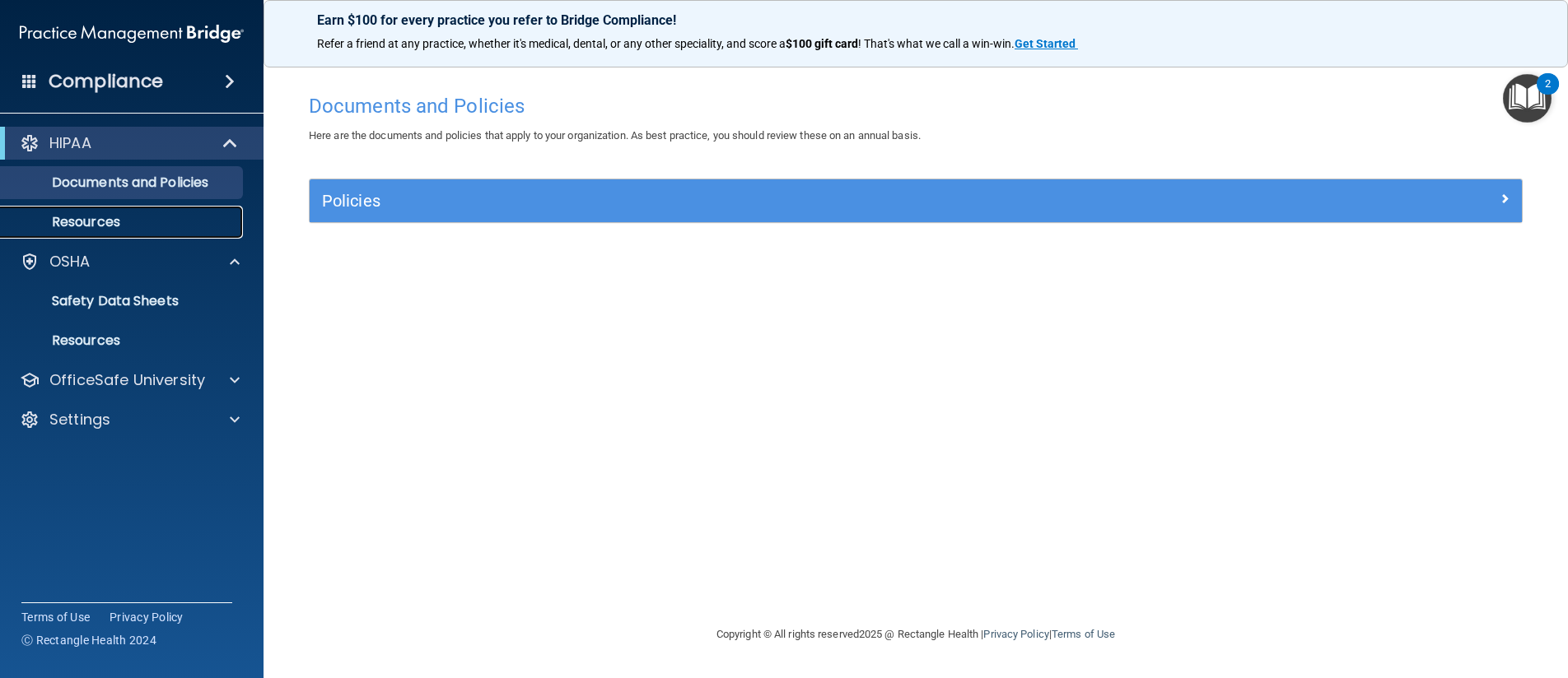
click at [165, 213] on link "Resources" at bounding box center [113, 222] width 259 height 33
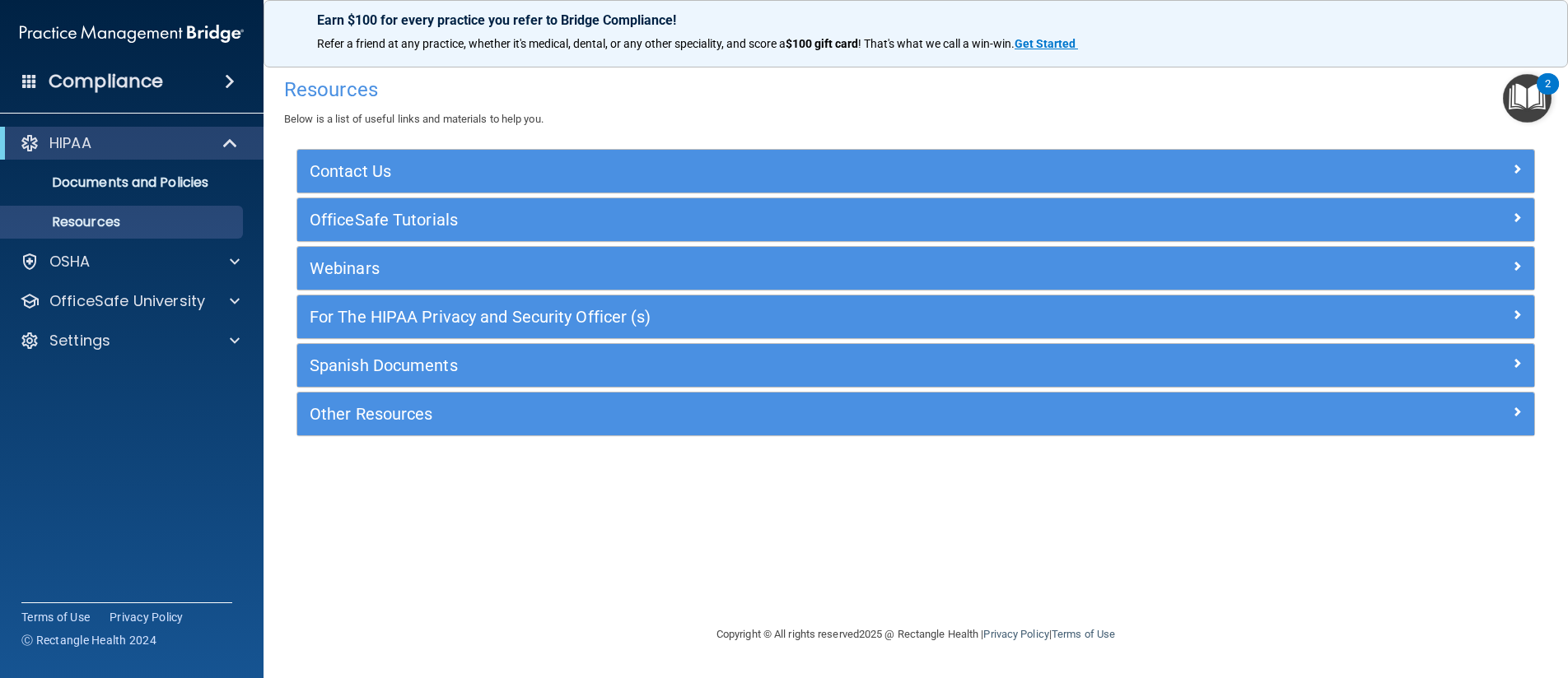
click at [225, 79] on span at bounding box center [230, 81] width 10 height 19
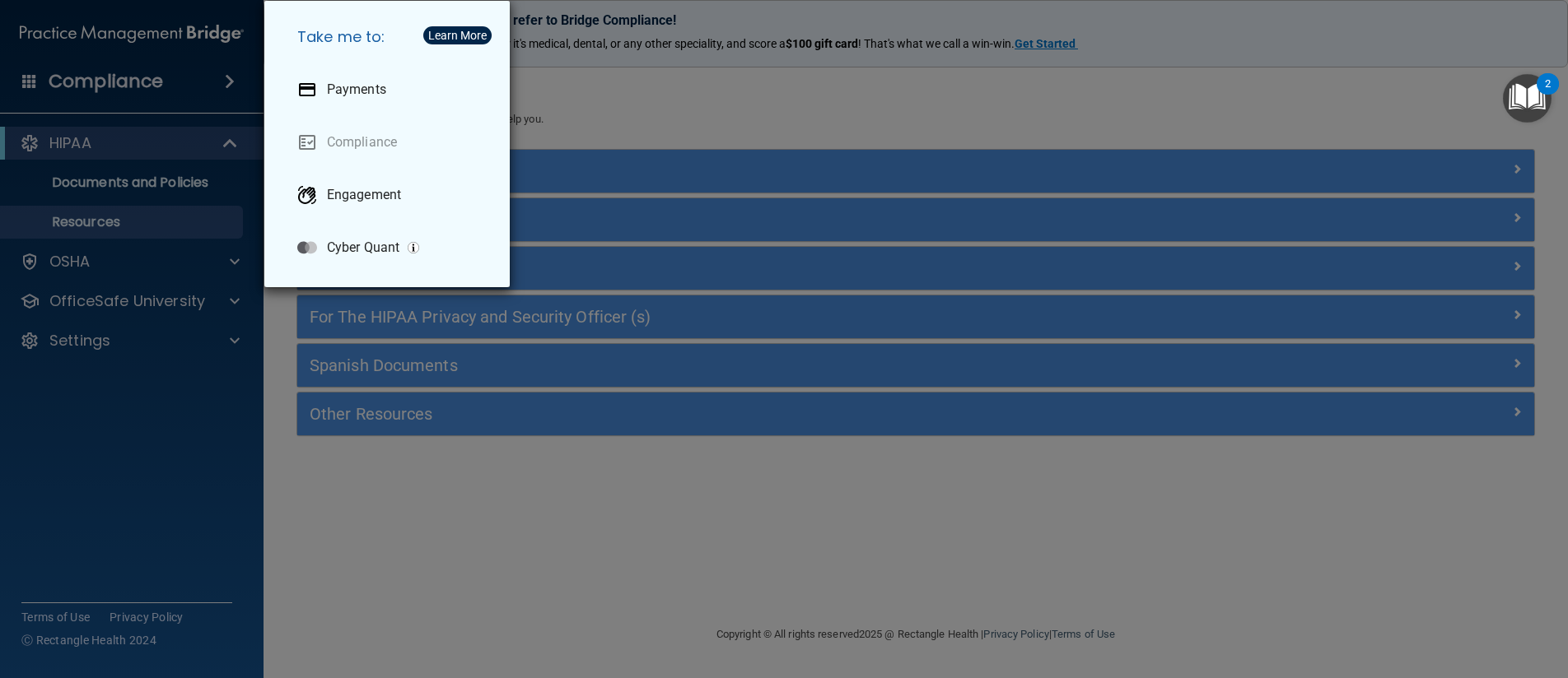
click at [196, 70] on div "Take me to: Payments Compliance Engagement Cyber Quant" at bounding box center [784, 339] width 1568 height 678
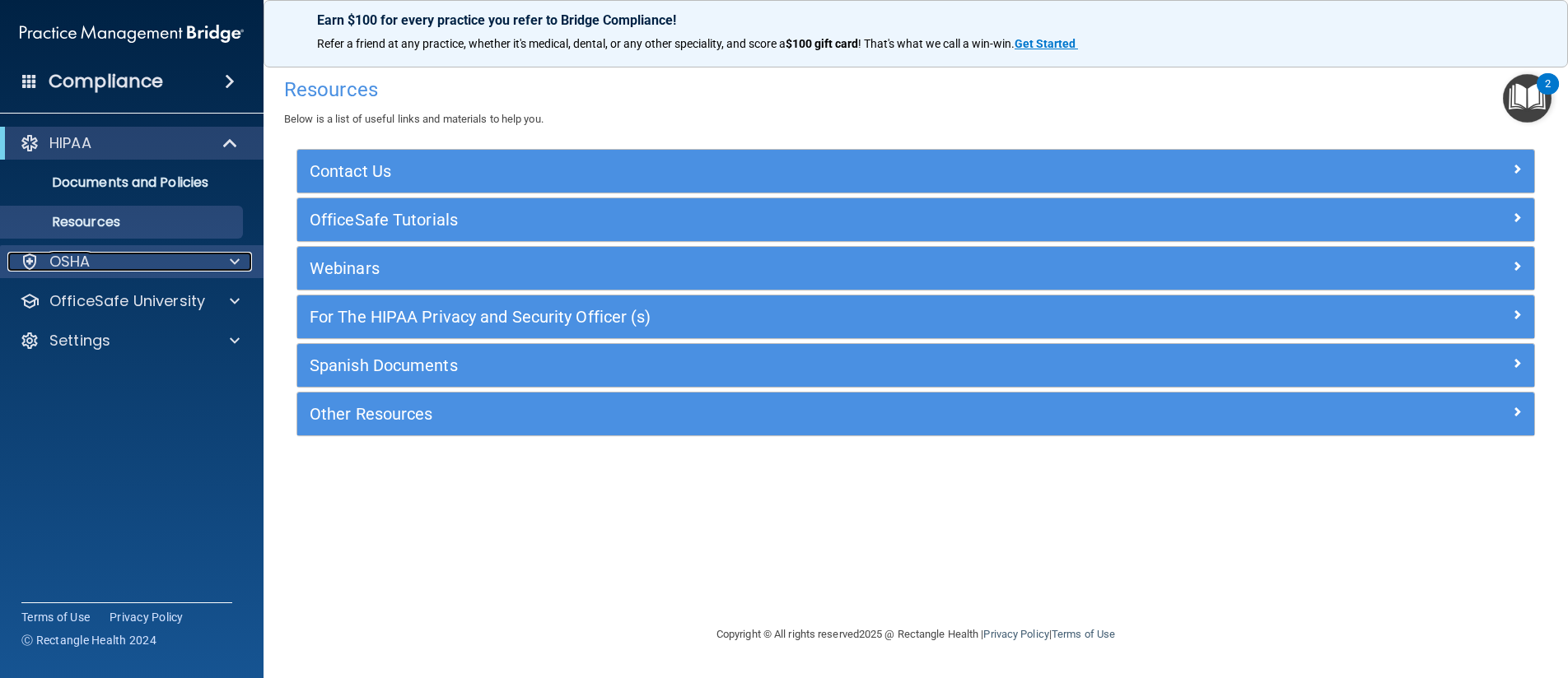
click at [207, 263] on div "OSHA" at bounding box center [109, 261] width 204 height 19
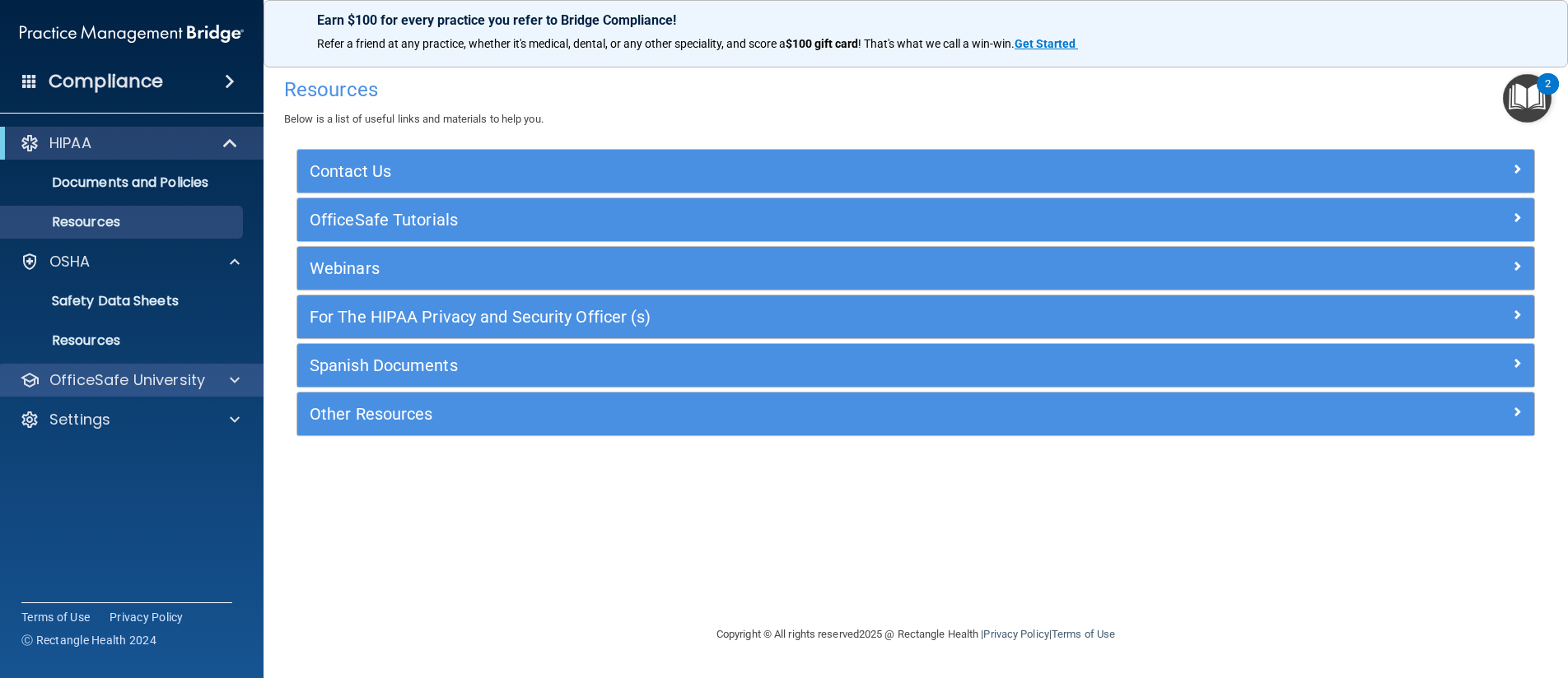
click at [161, 391] on div "OfficeSafe University" at bounding box center [132, 381] width 264 height 33
click at [228, 387] on div at bounding box center [232, 380] width 41 height 19
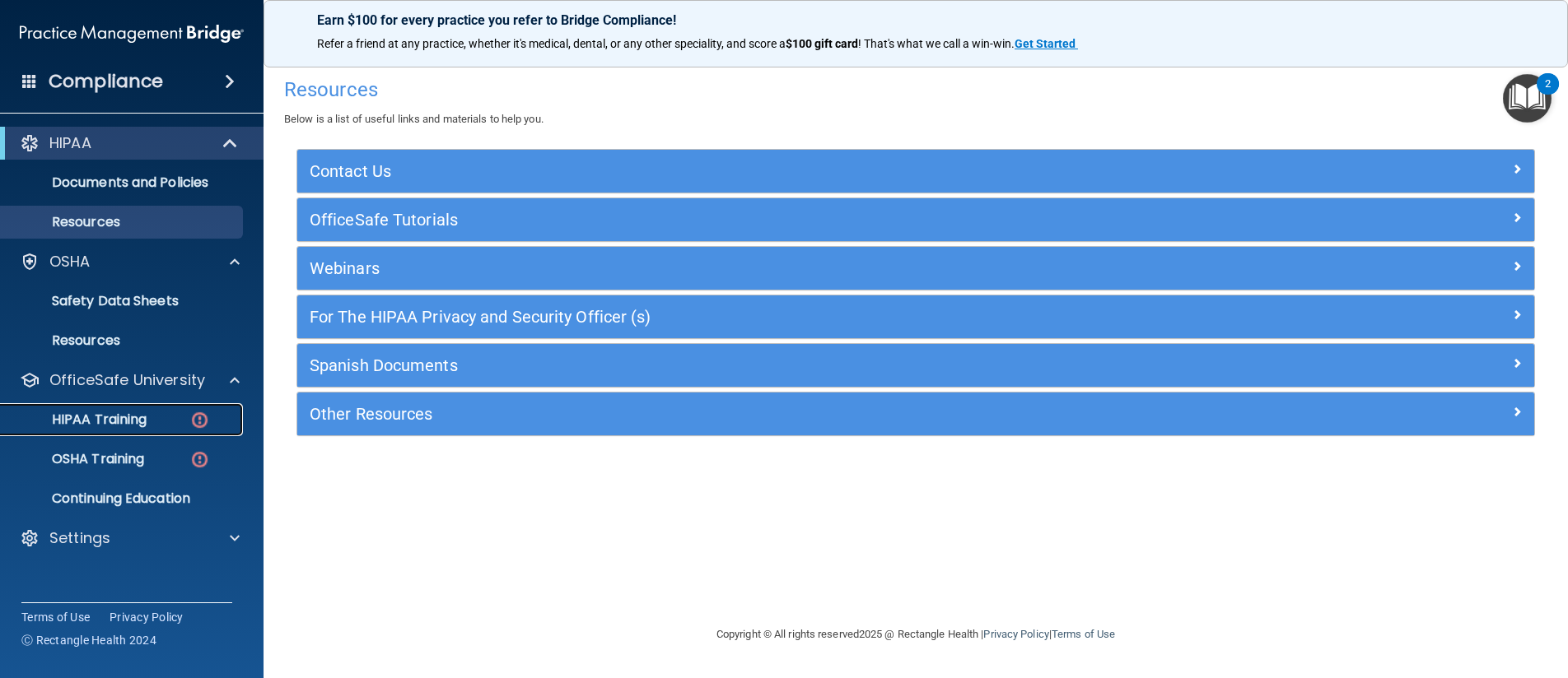
click at [132, 427] on p "HIPAA Training" at bounding box center [79, 420] width 136 height 17
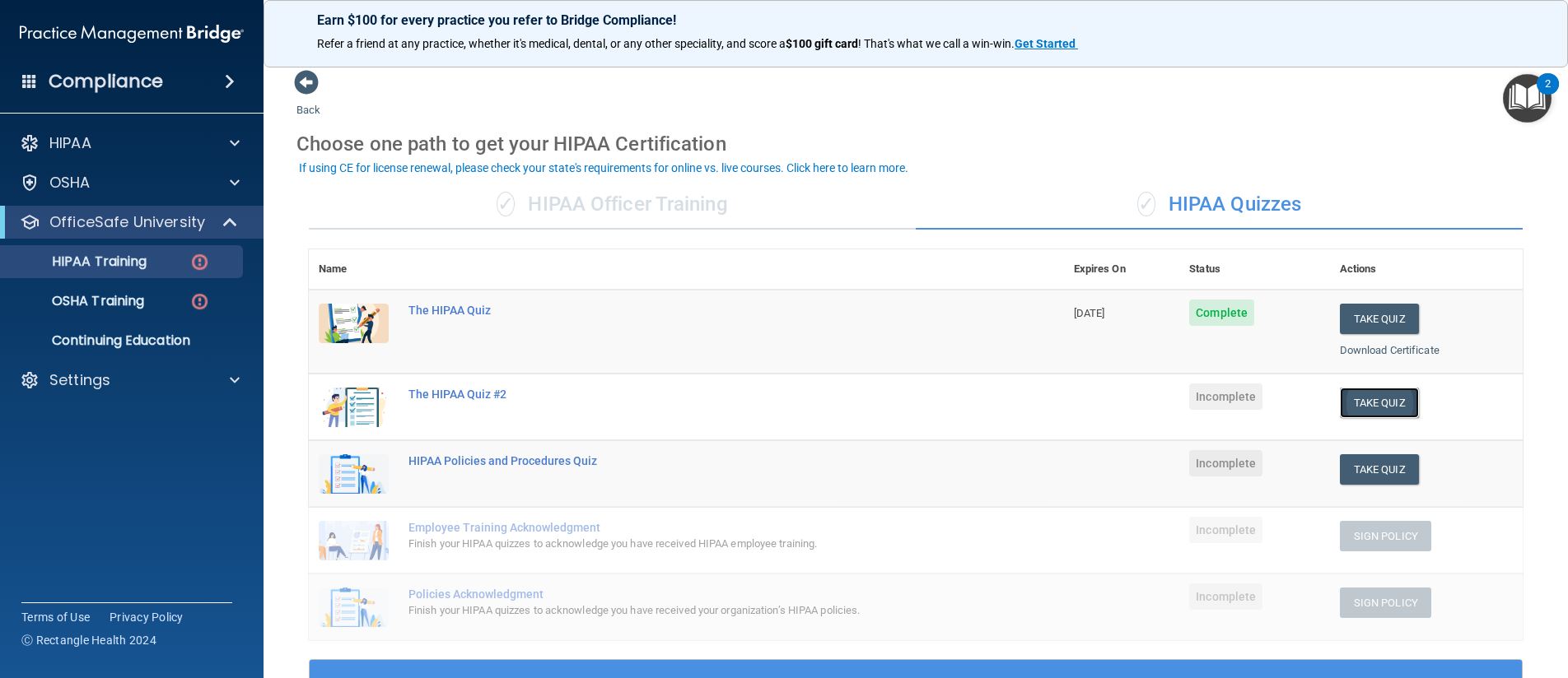
click at [1376, 403] on button "Take Quiz" at bounding box center [1378, 402] width 79 height 31
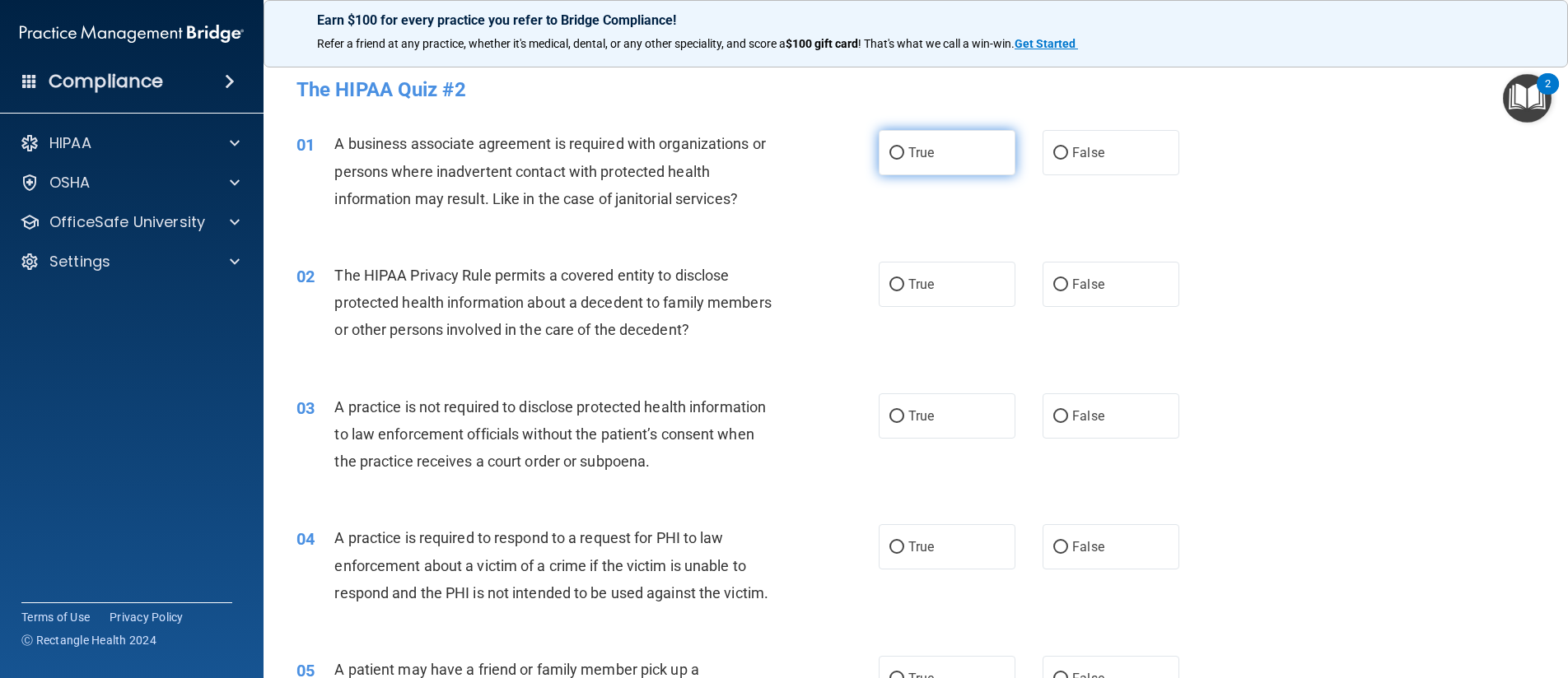
click at [889, 152] on input "True" at bounding box center [896, 153] width 15 height 12
radio input "true"
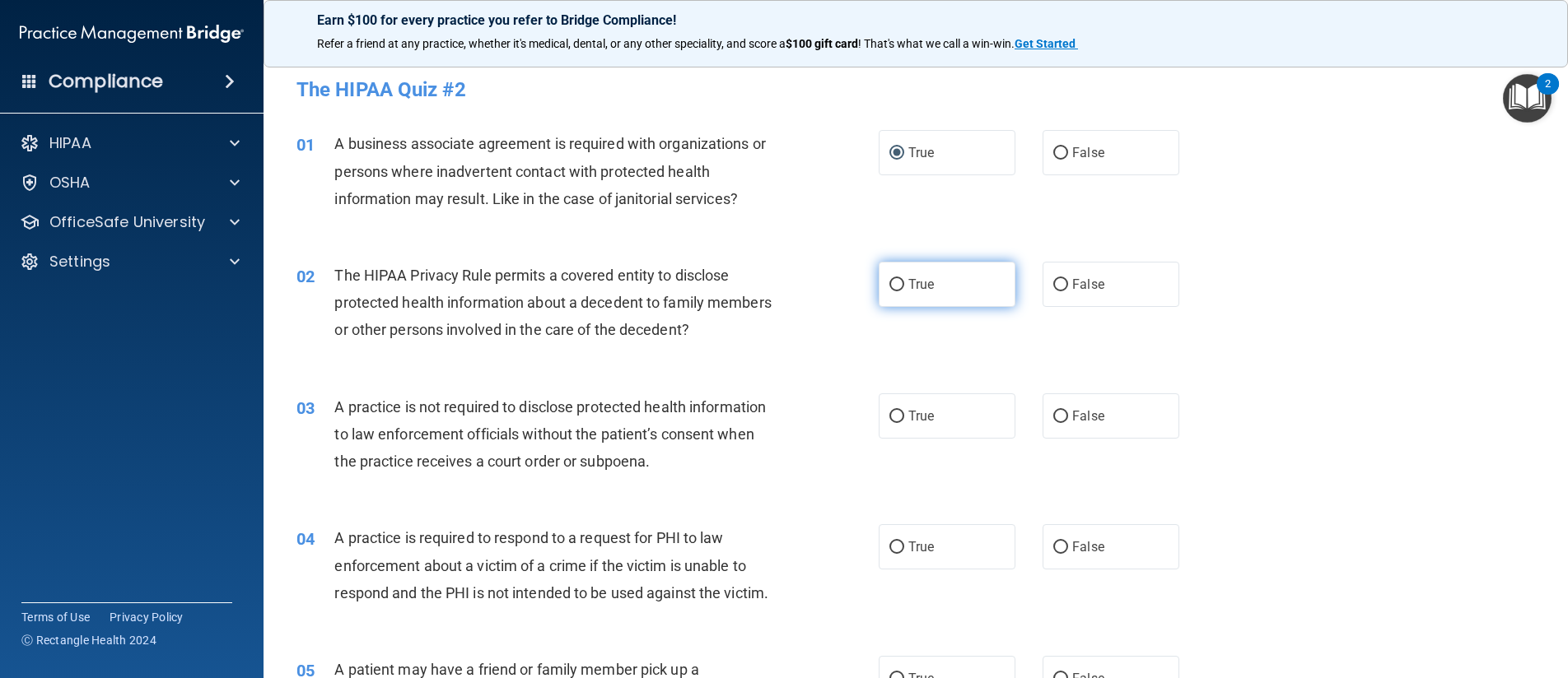
click at [892, 288] on input "True" at bounding box center [896, 284] width 15 height 12
radio input "true"
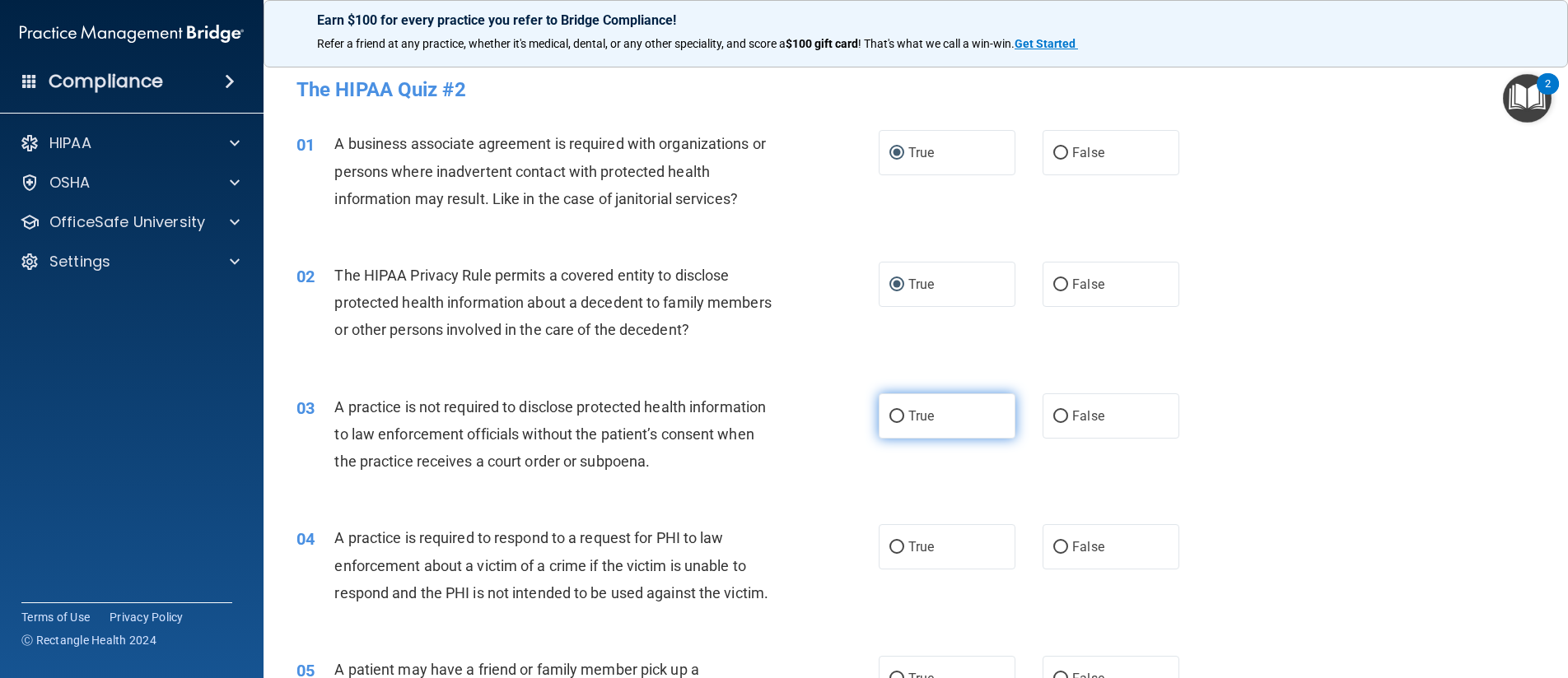
click at [896, 423] on label "True" at bounding box center [946, 416] width 136 height 45
click at [896, 423] on input "True" at bounding box center [896, 416] width 15 height 12
radio input "true"
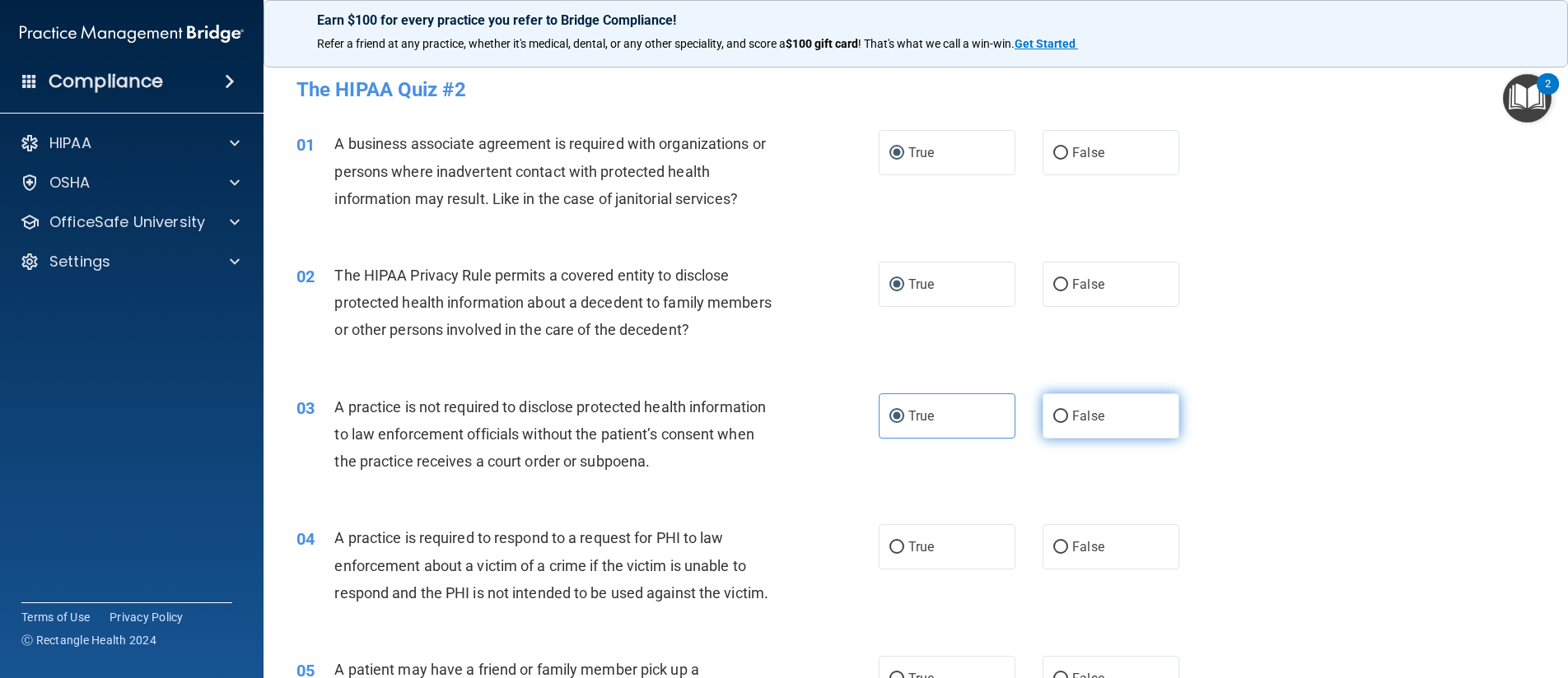
click at [1057, 417] on input "False" at bounding box center [1060, 416] width 15 height 12
radio input "true"
radio input "false"
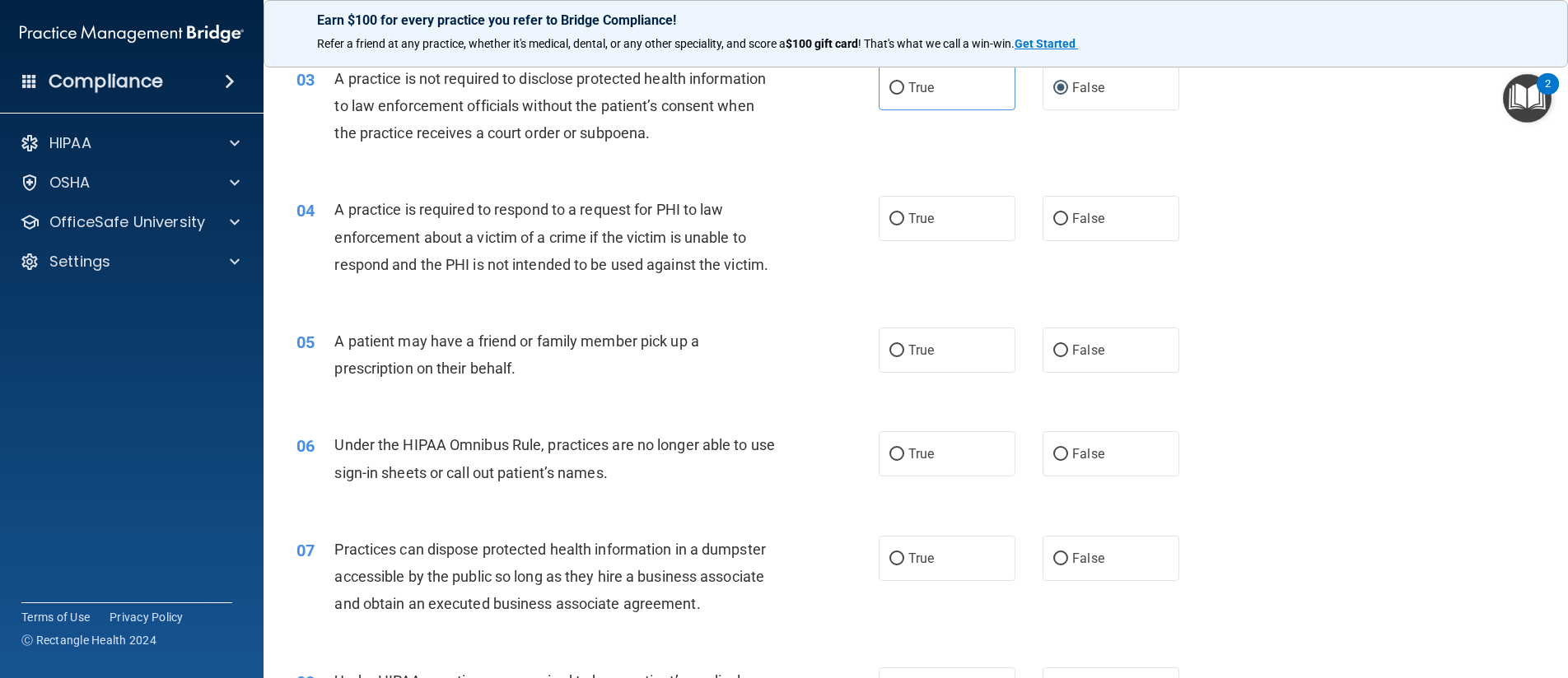
scroll to position [329, 0]
click at [893, 232] on label "True" at bounding box center [946, 218] width 136 height 45
click at [893, 225] on input "True" at bounding box center [896, 218] width 15 height 12
radio input "true"
click at [890, 356] on input "True" at bounding box center [896, 349] width 15 height 12
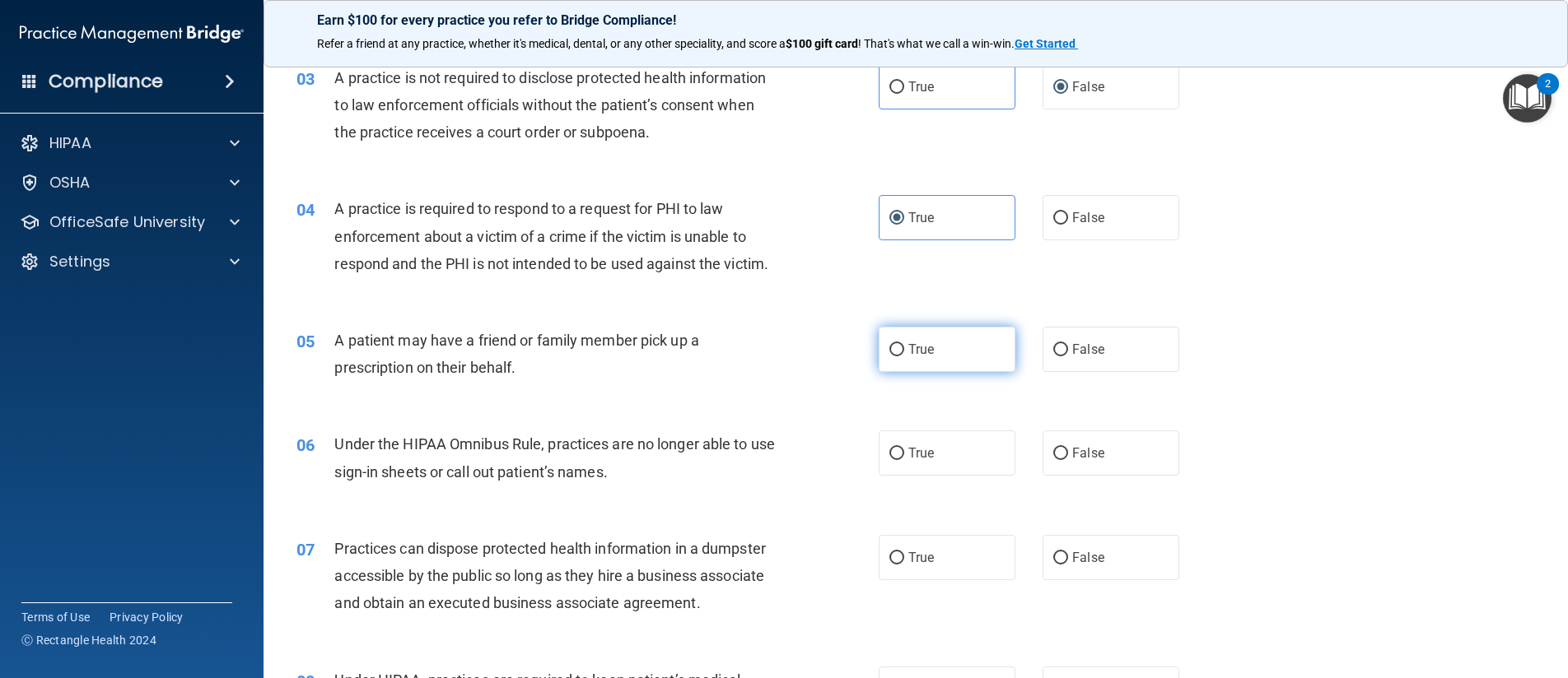
radio input "true"
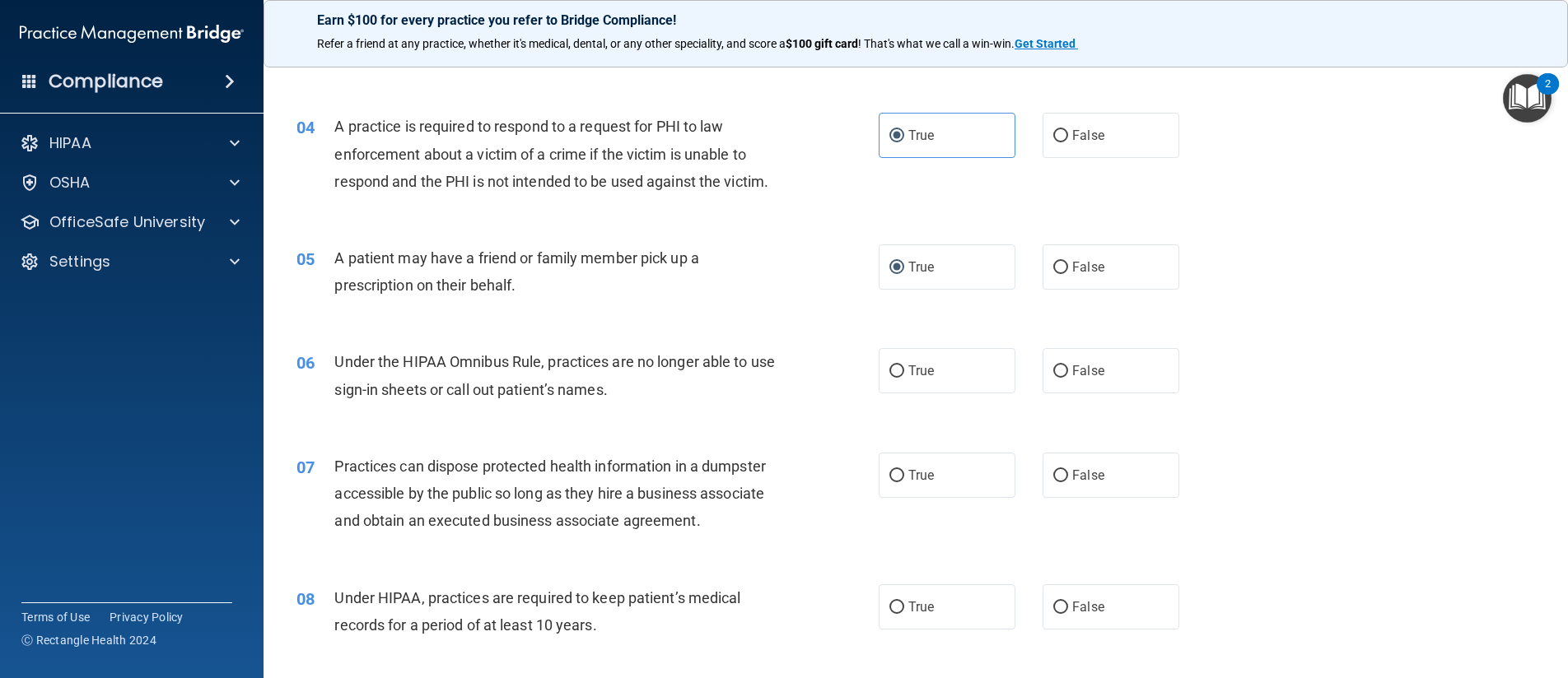
scroll to position [494, 0]
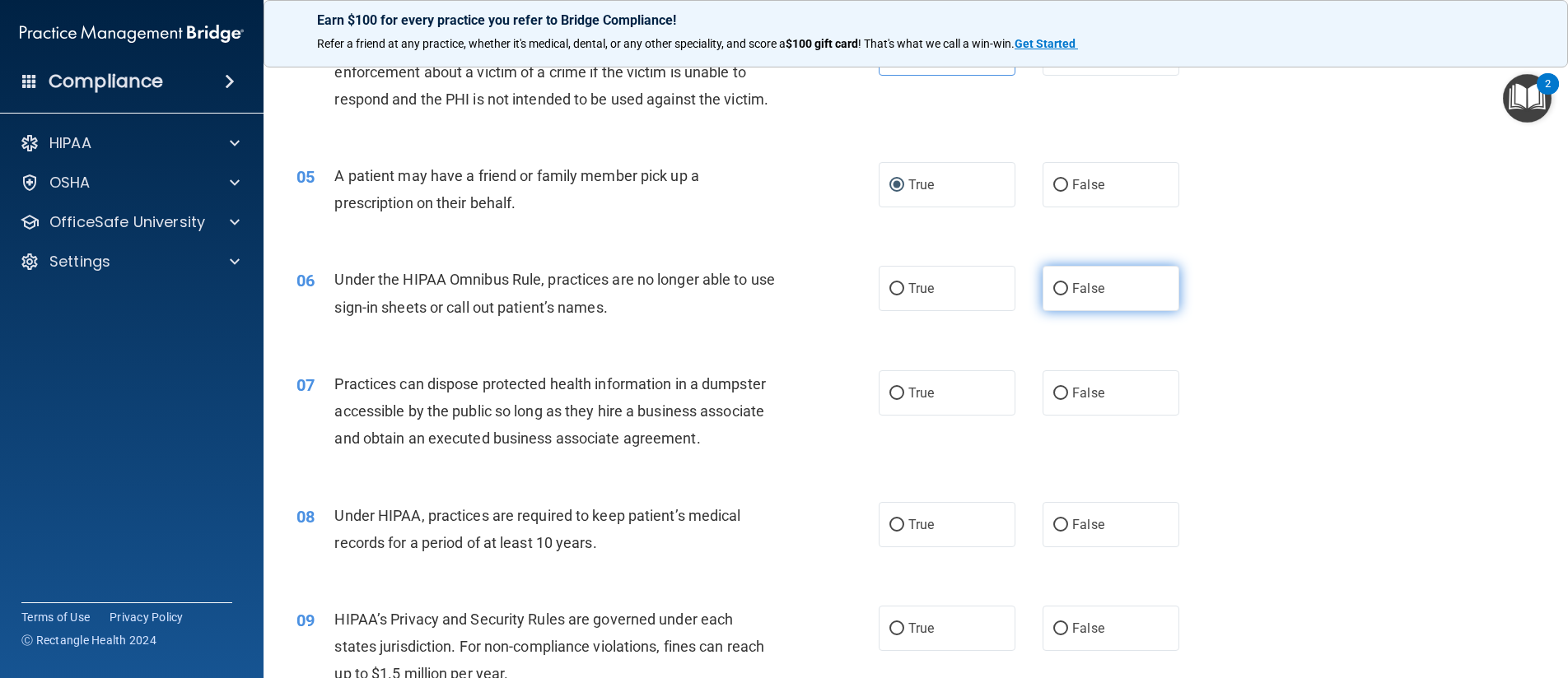
click at [1056, 284] on input "False" at bounding box center [1060, 289] width 15 height 12
radio input "true"
click at [1053, 398] on input "False" at bounding box center [1060, 393] width 15 height 12
radio input "true"
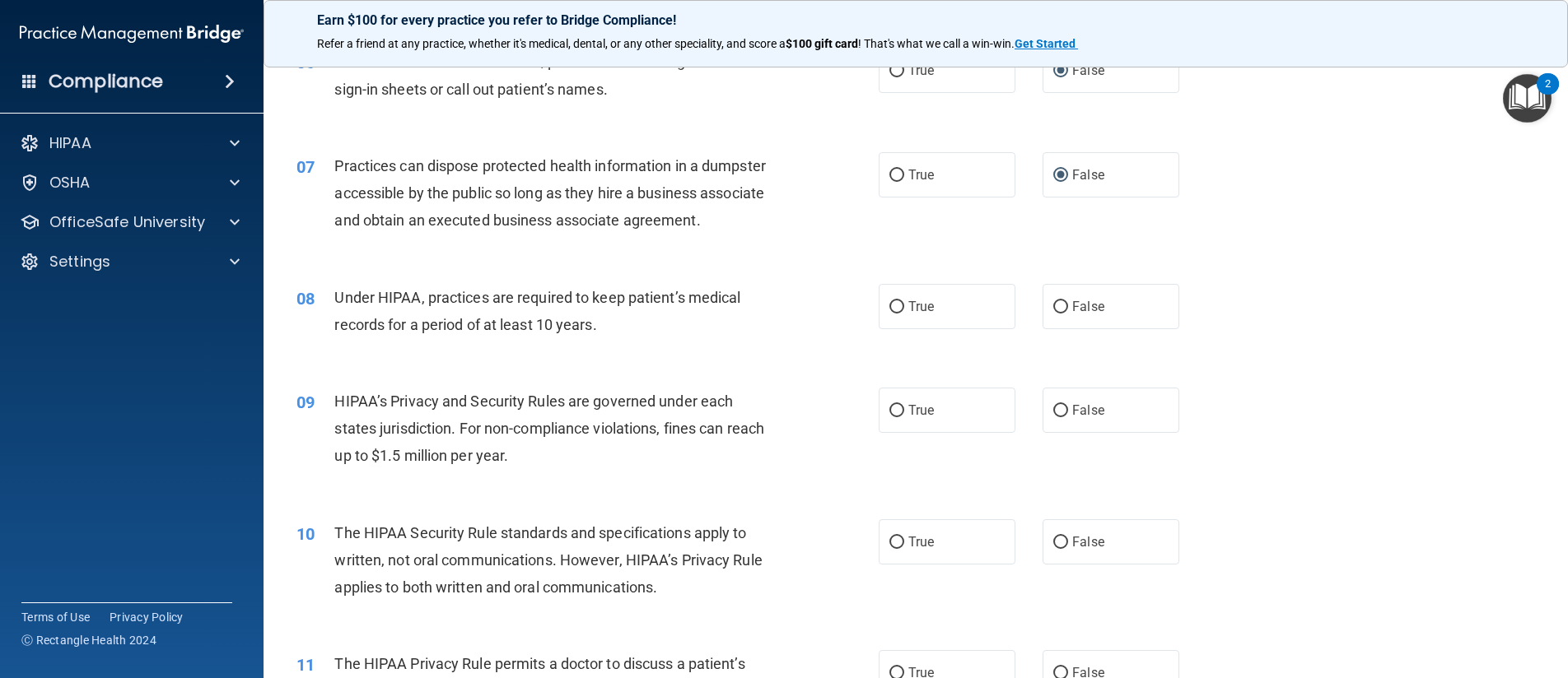
scroll to position [741, 0]
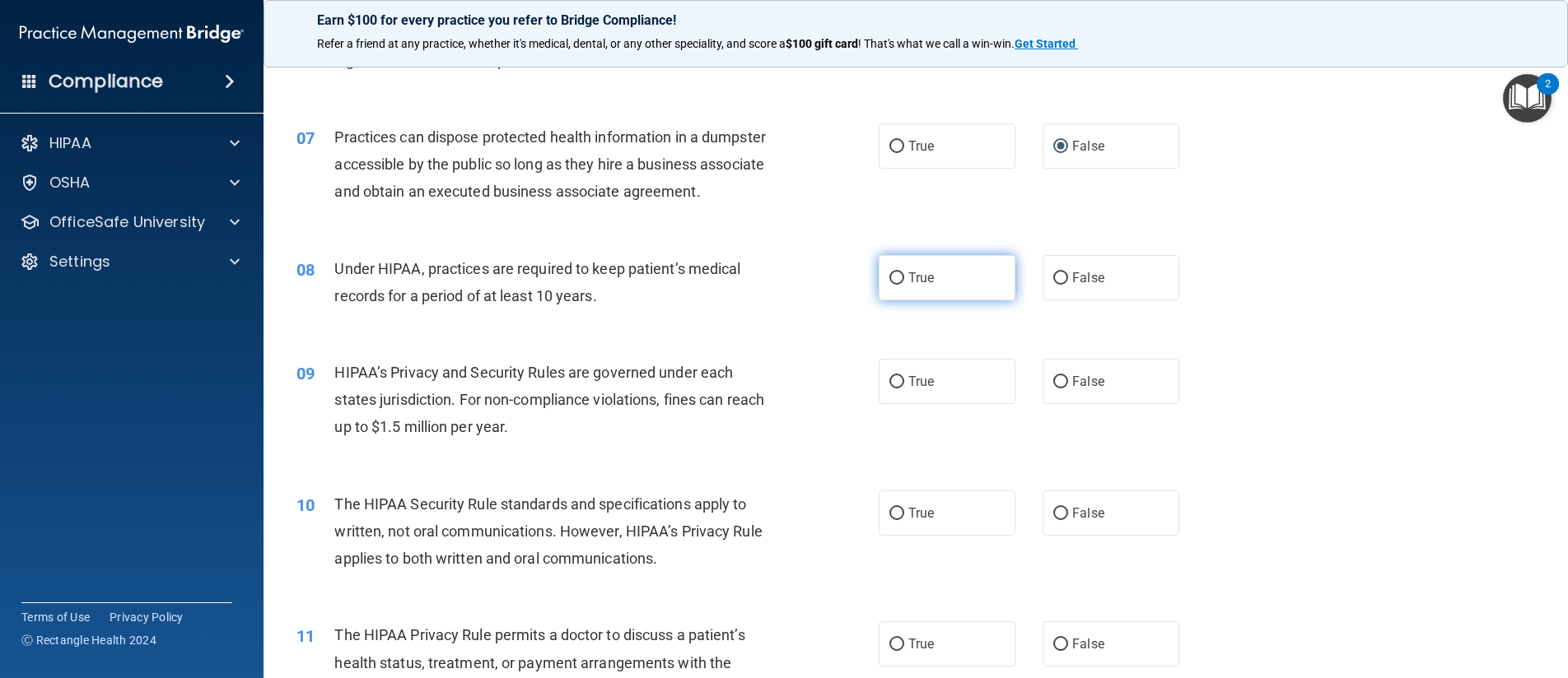
click at [889, 279] on input "True" at bounding box center [896, 278] width 15 height 12
radio input "true"
click at [1053, 278] on input "False" at bounding box center [1060, 278] width 15 height 12
radio input "true"
radio input "false"
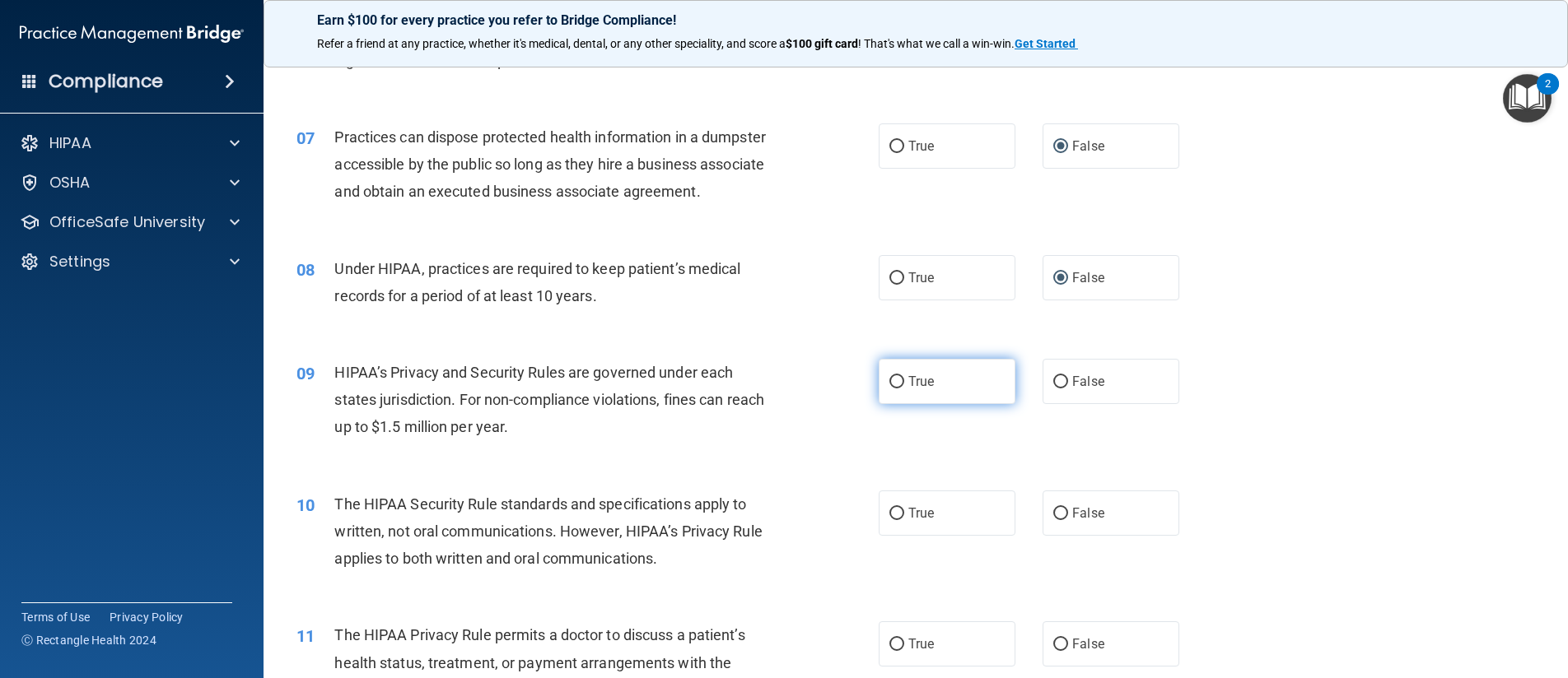
click at [892, 383] on input "True" at bounding box center [896, 382] width 15 height 12
radio input "true"
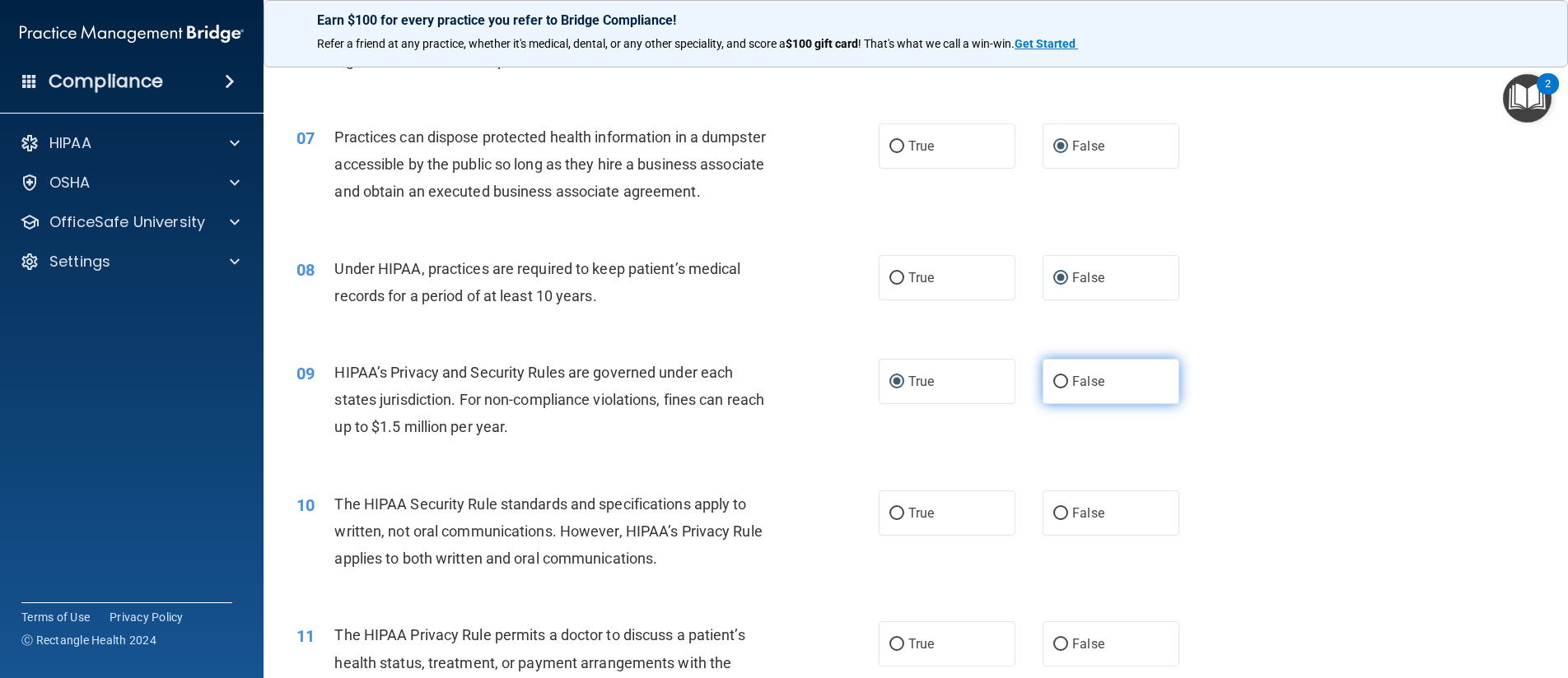
click at [1053, 382] on input "False" at bounding box center [1060, 382] width 15 height 12
radio input "true"
radio input "false"
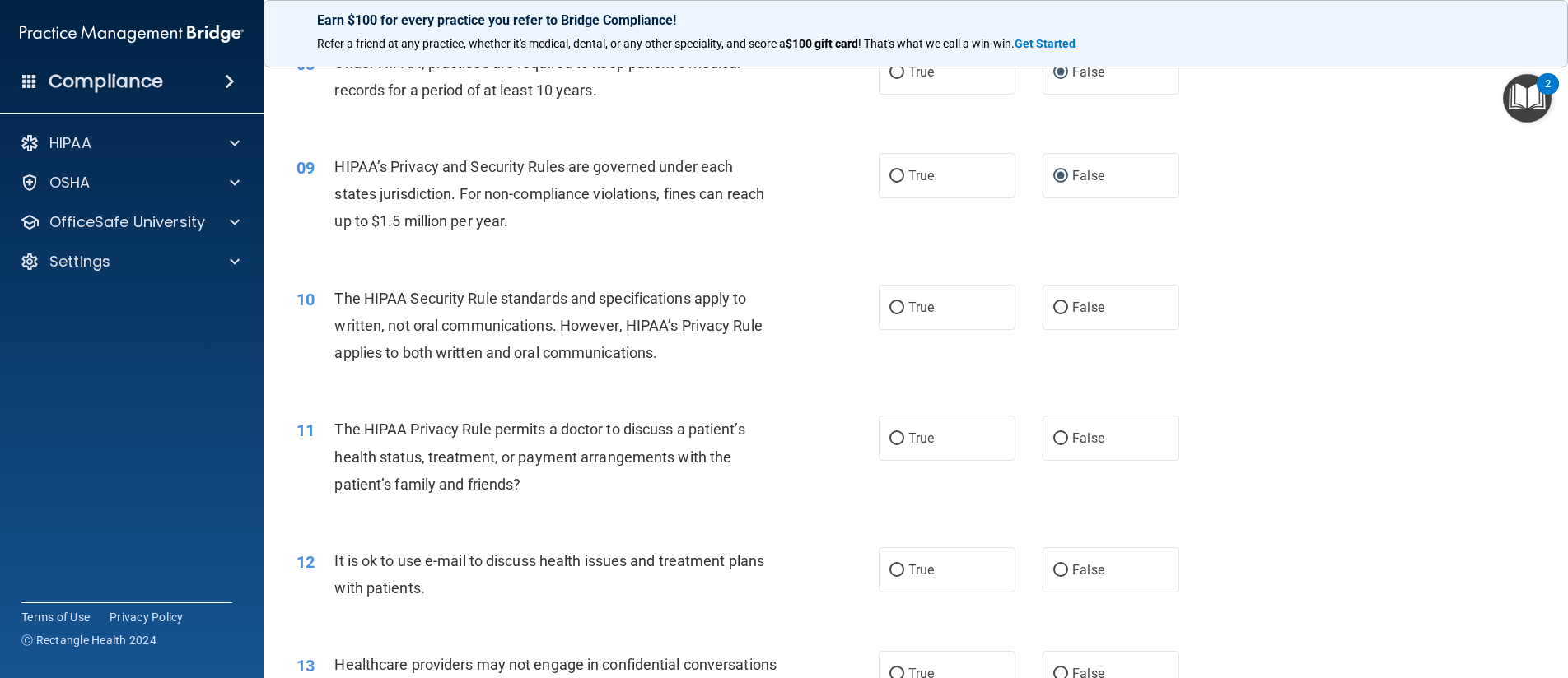
scroll to position [987, 0]
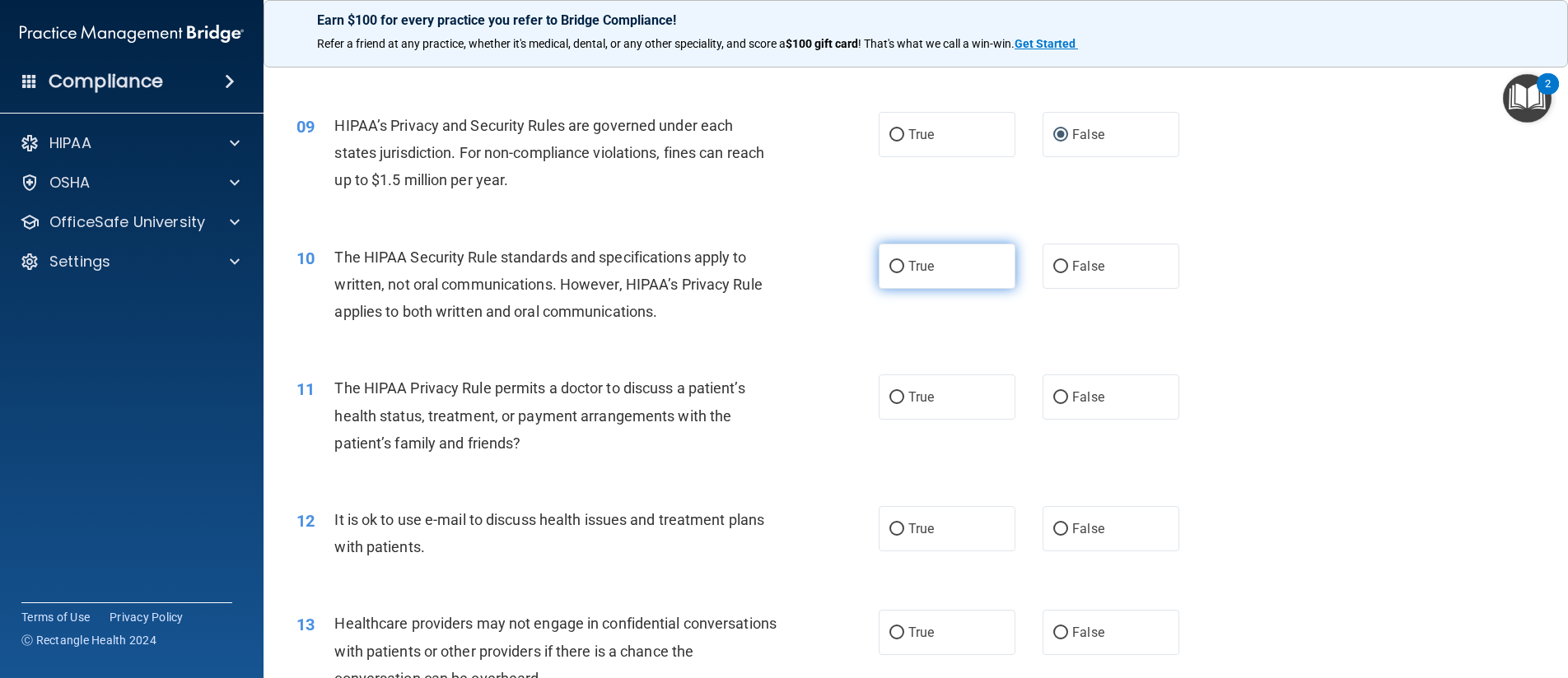
click at [894, 269] on input "True" at bounding box center [896, 267] width 15 height 12
radio input "true"
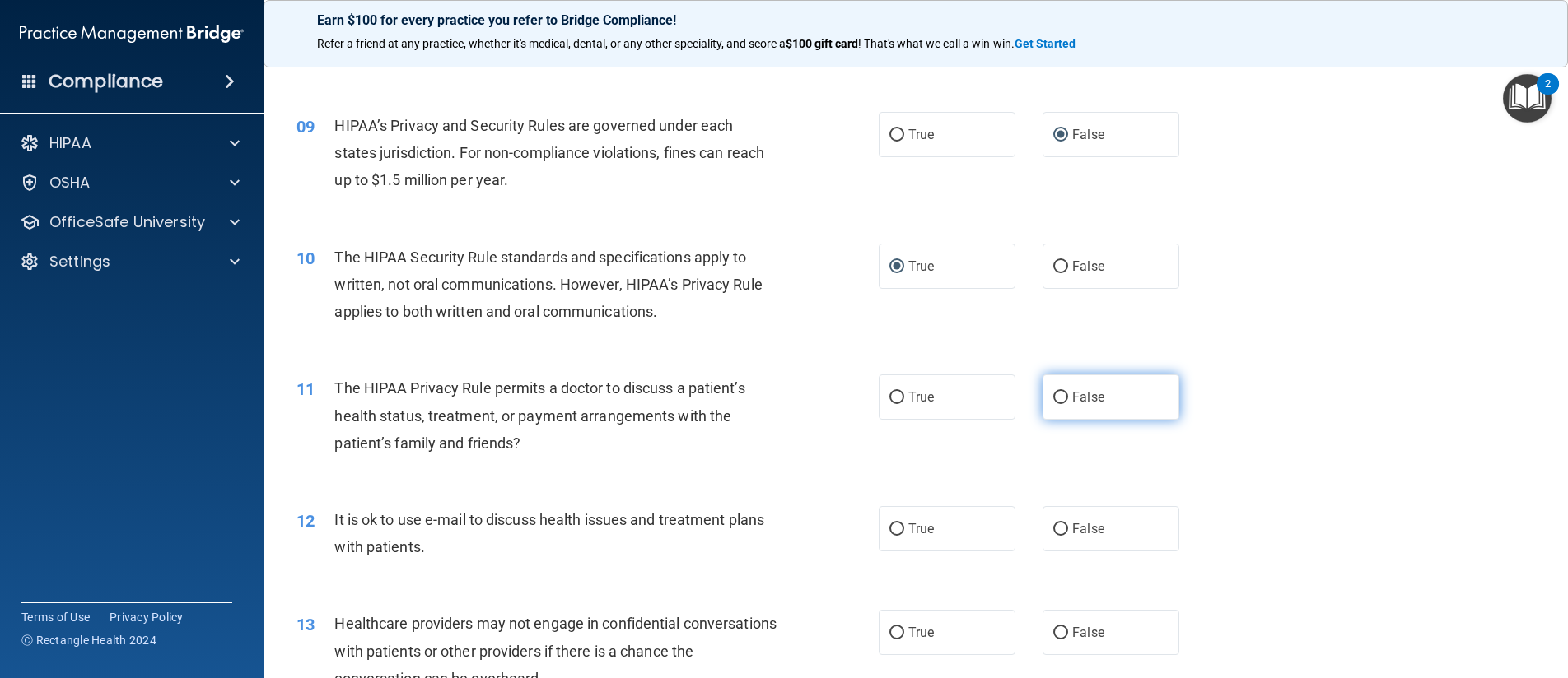
click at [1051, 405] on label "False" at bounding box center [1110, 396] width 136 height 45
click at [1053, 404] on input "False" at bounding box center [1060, 397] width 15 height 12
radio input "true"
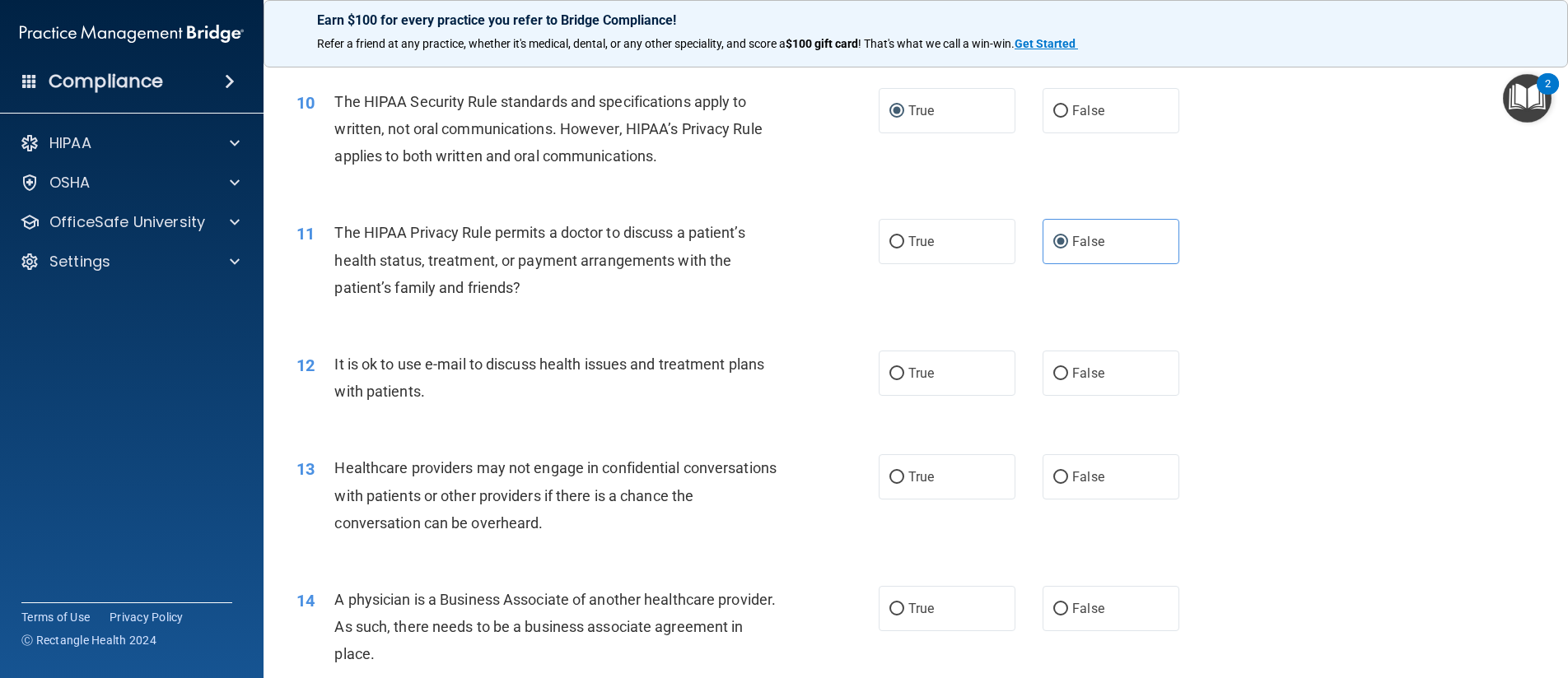
scroll to position [1152, 0]
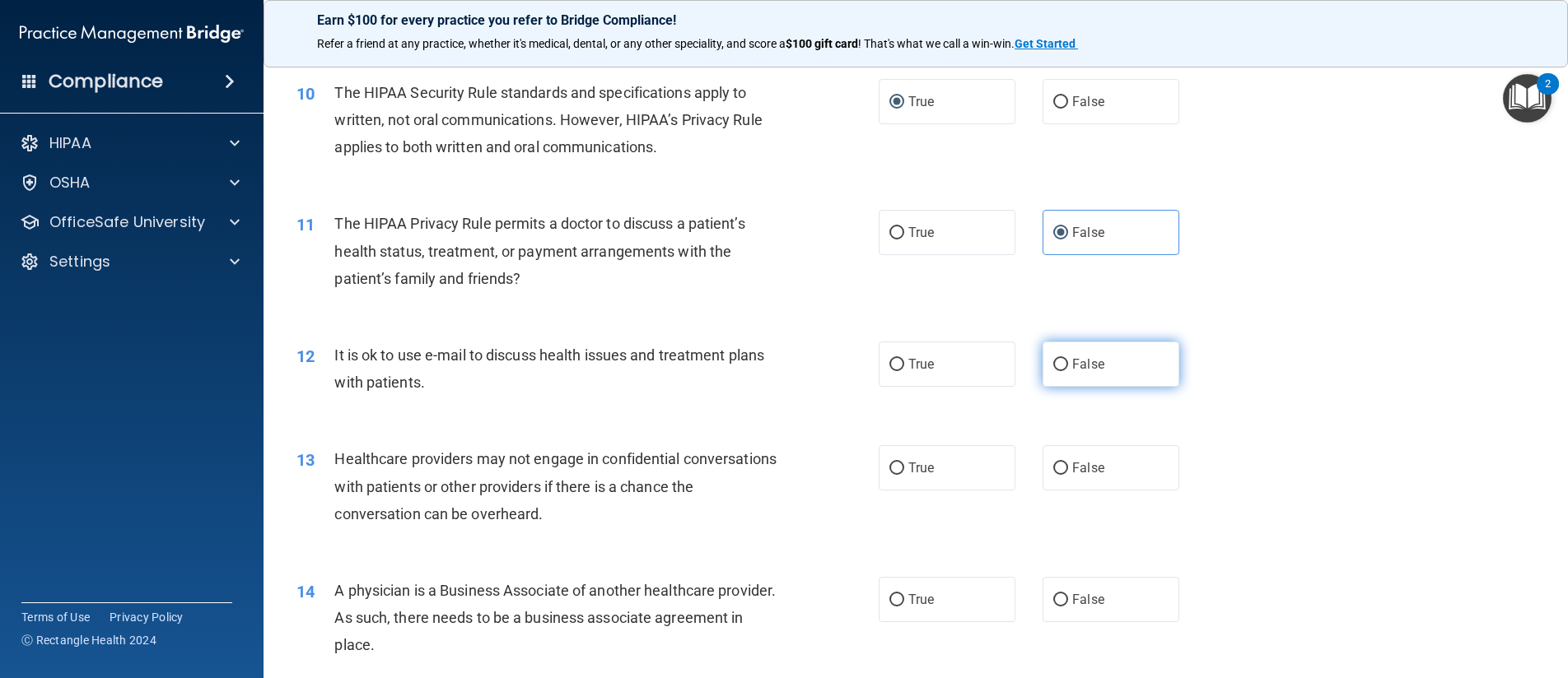
click at [1054, 366] on input "False" at bounding box center [1060, 364] width 15 height 12
radio input "true"
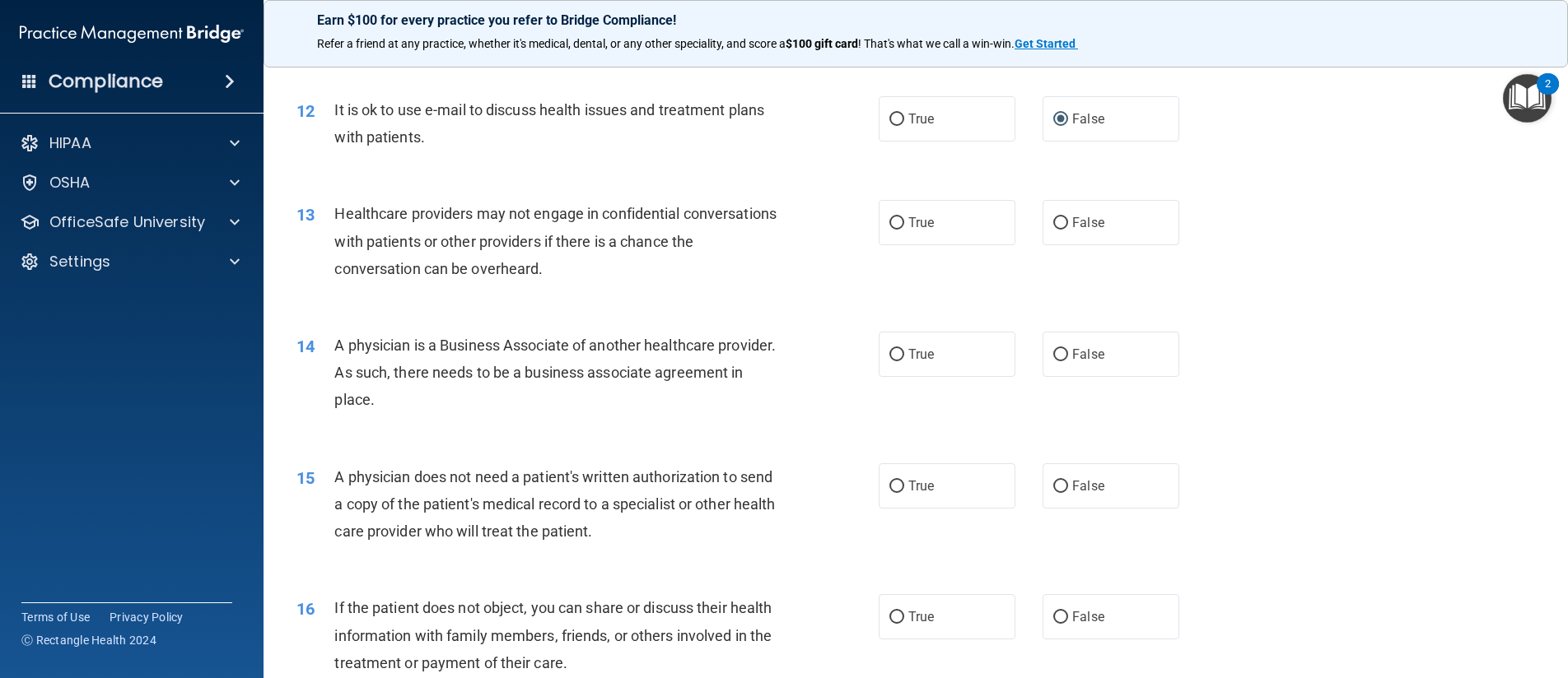
scroll to position [1399, 0]
click at [895, 222] on input "True" at bounding box center [896, 221] width 15 height 12
radio input "true"
click at [1059, 354] on input "False" at bounding box center [1060, 353] width 15 height 12
radio input "true"
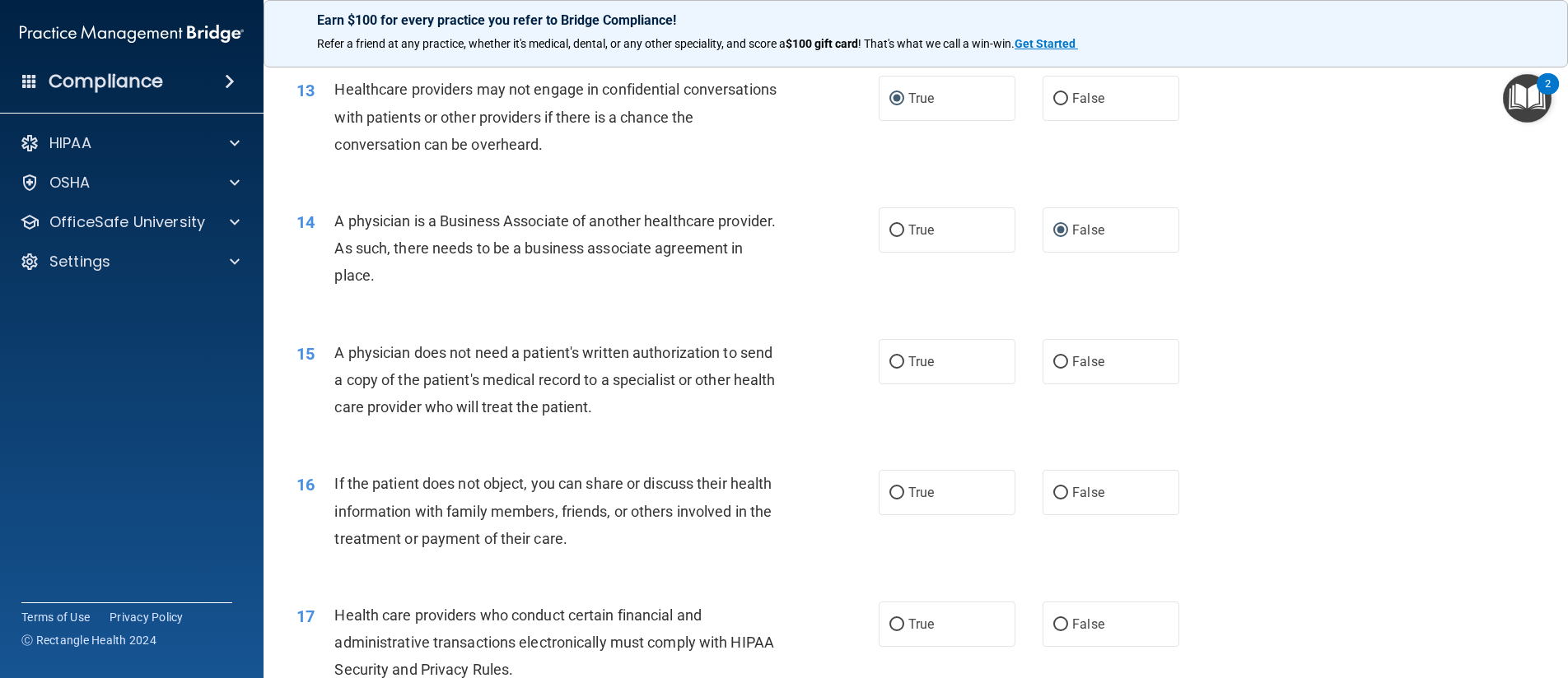
scroll to position [1563, 0]
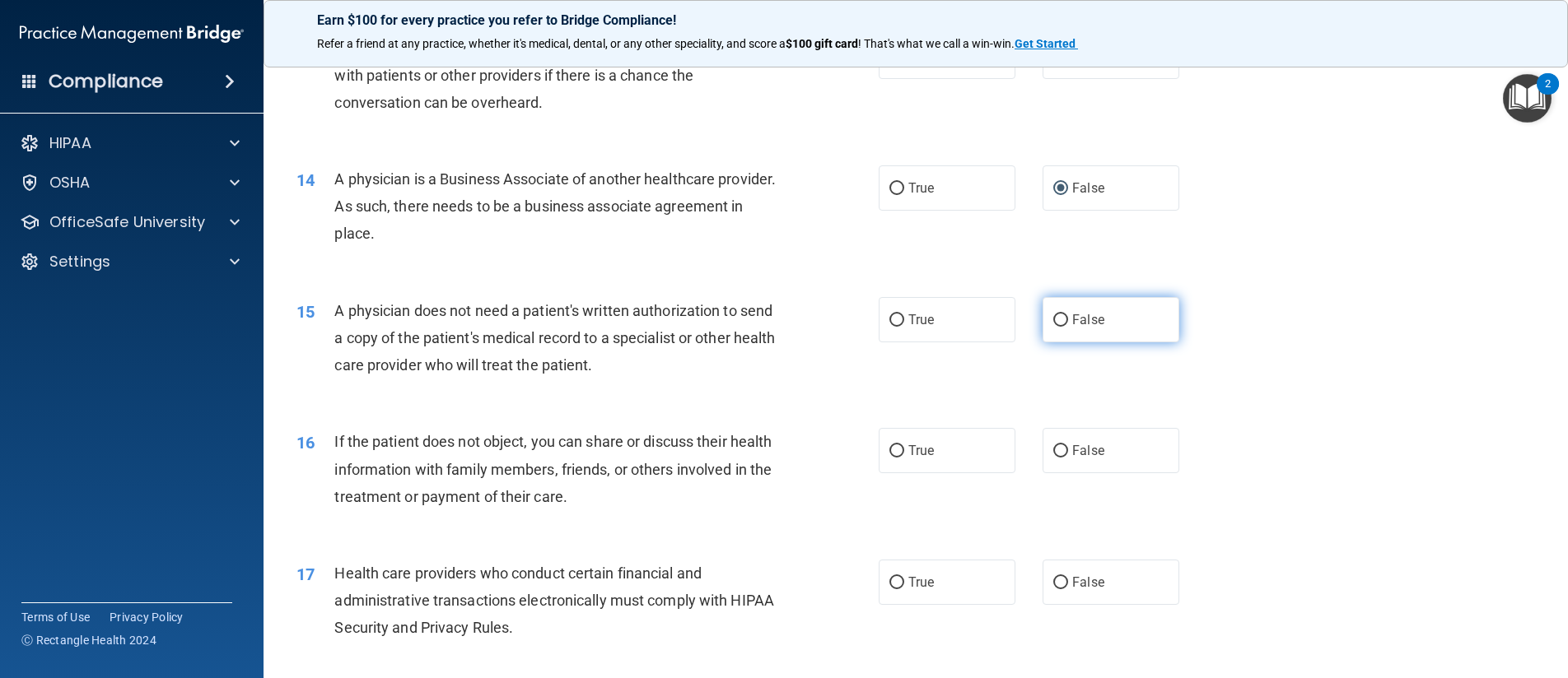
click at [1054, 320] on input "False" at bounding box center [1060, 320] width 15 height 12
radio input "true"
click at [891, 449] on input "True" at bounding box center [896, 451] width 15 height 12
radio input "true"
click at [1053, 577] on input "False" at bounding box center [1060, 583] width 15 height 12
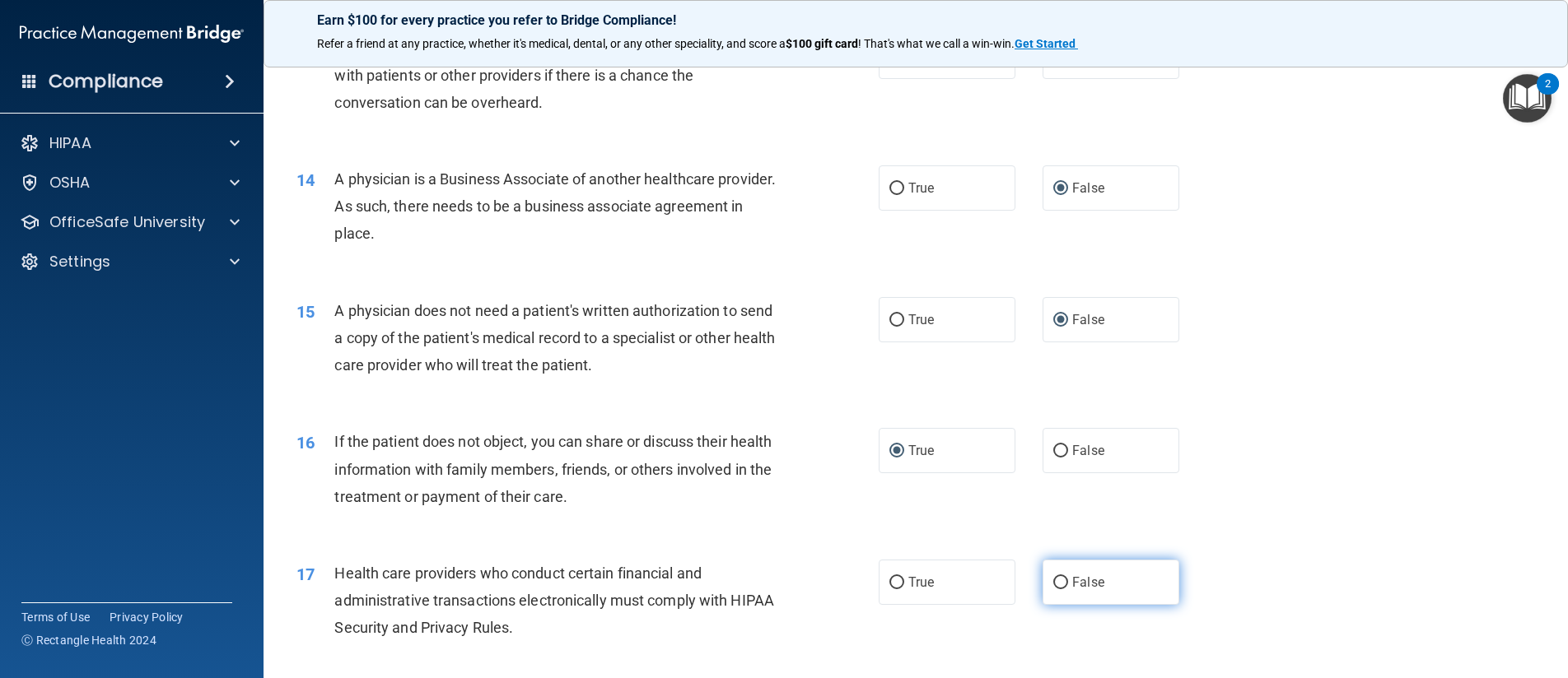
radio input "true"
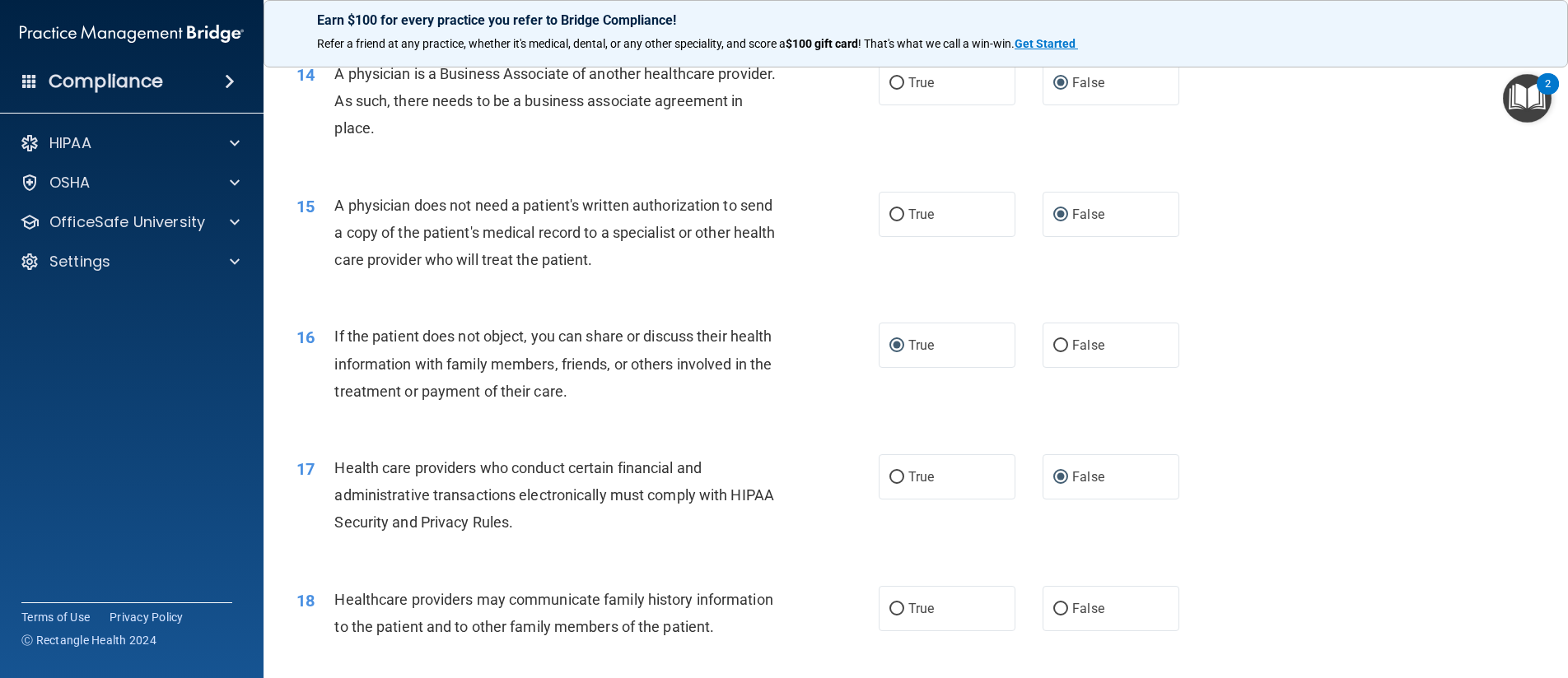
scroll to position [1810, 0]
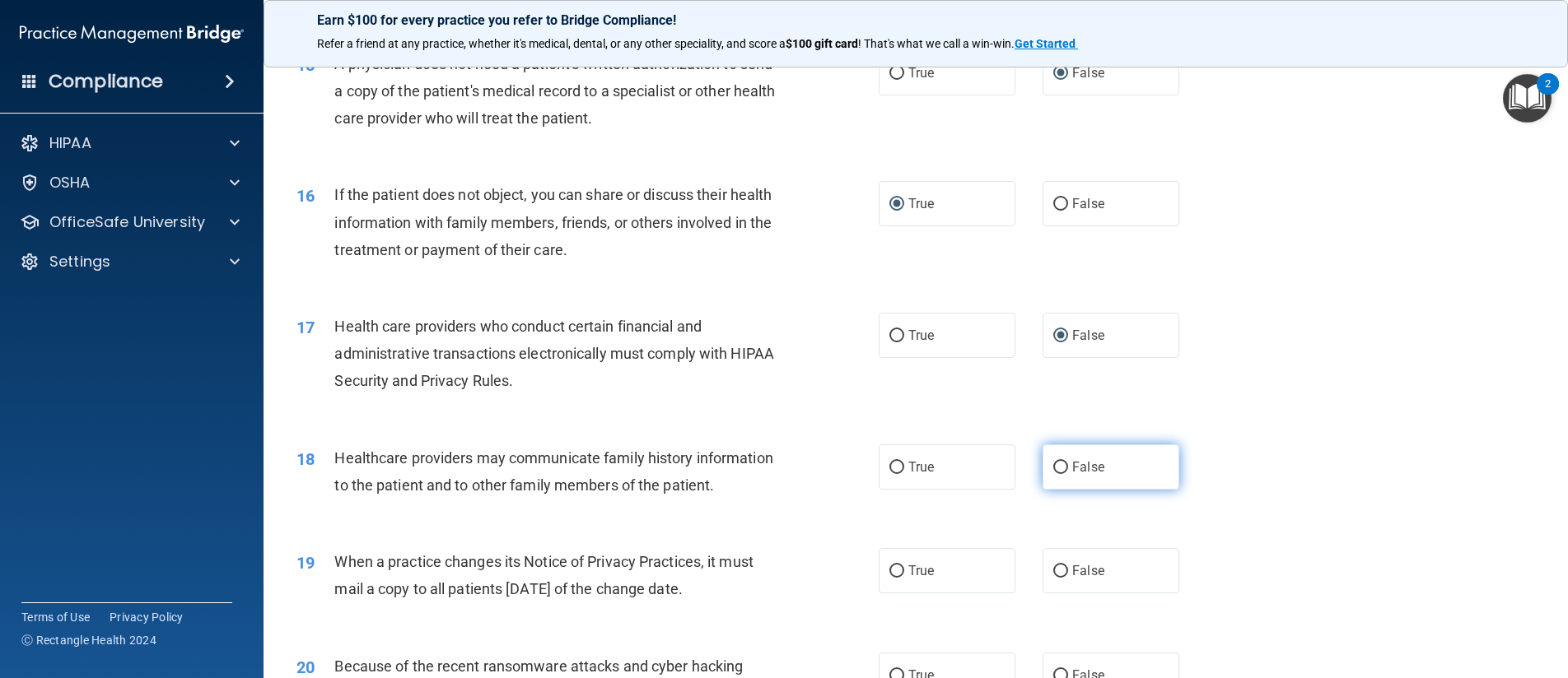
click at [1053, 467] on input "False" at bounding box center [1060, 467] width 15 height 12
radio input "true"
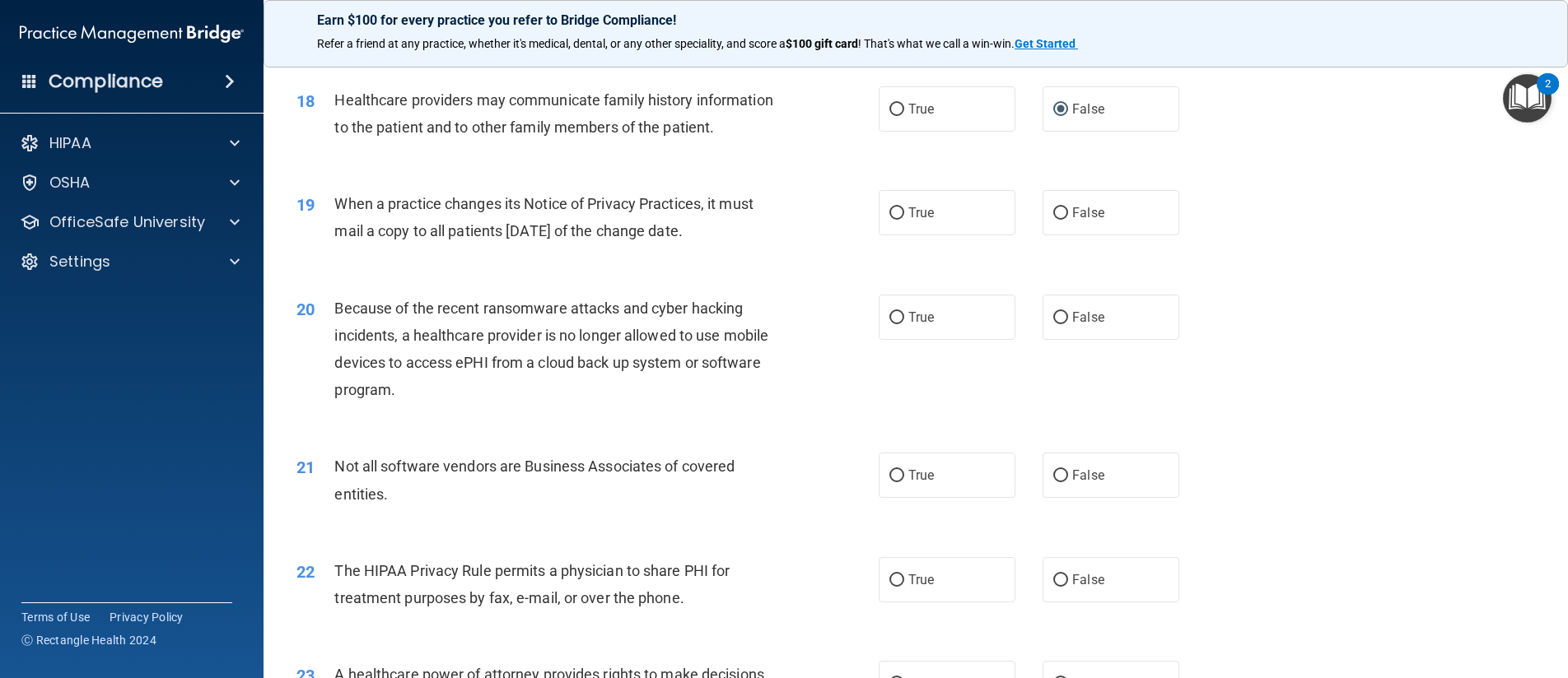
scroll to position [2140, 0]
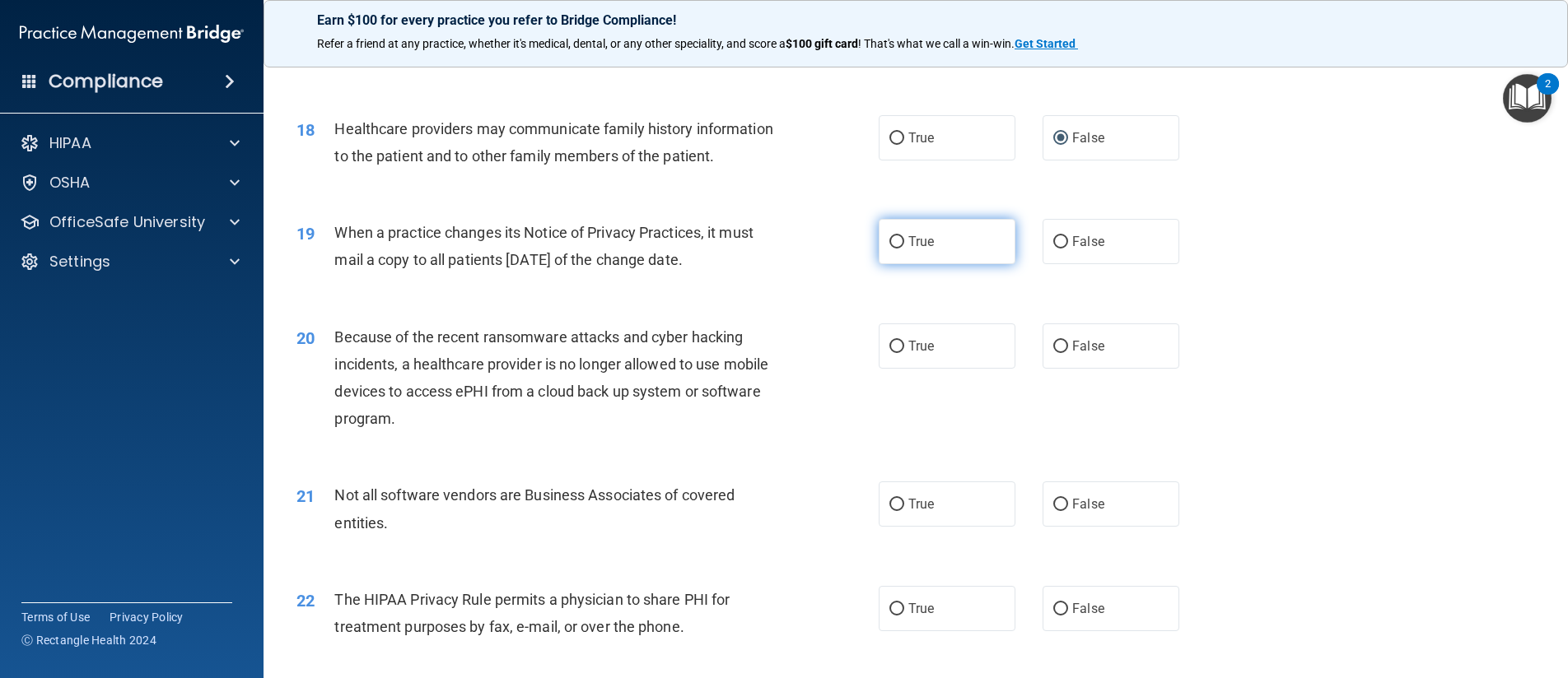
click at [889, 248] on input "True" at bounding box center [896, 242] width 15 height 12
radio input "true"
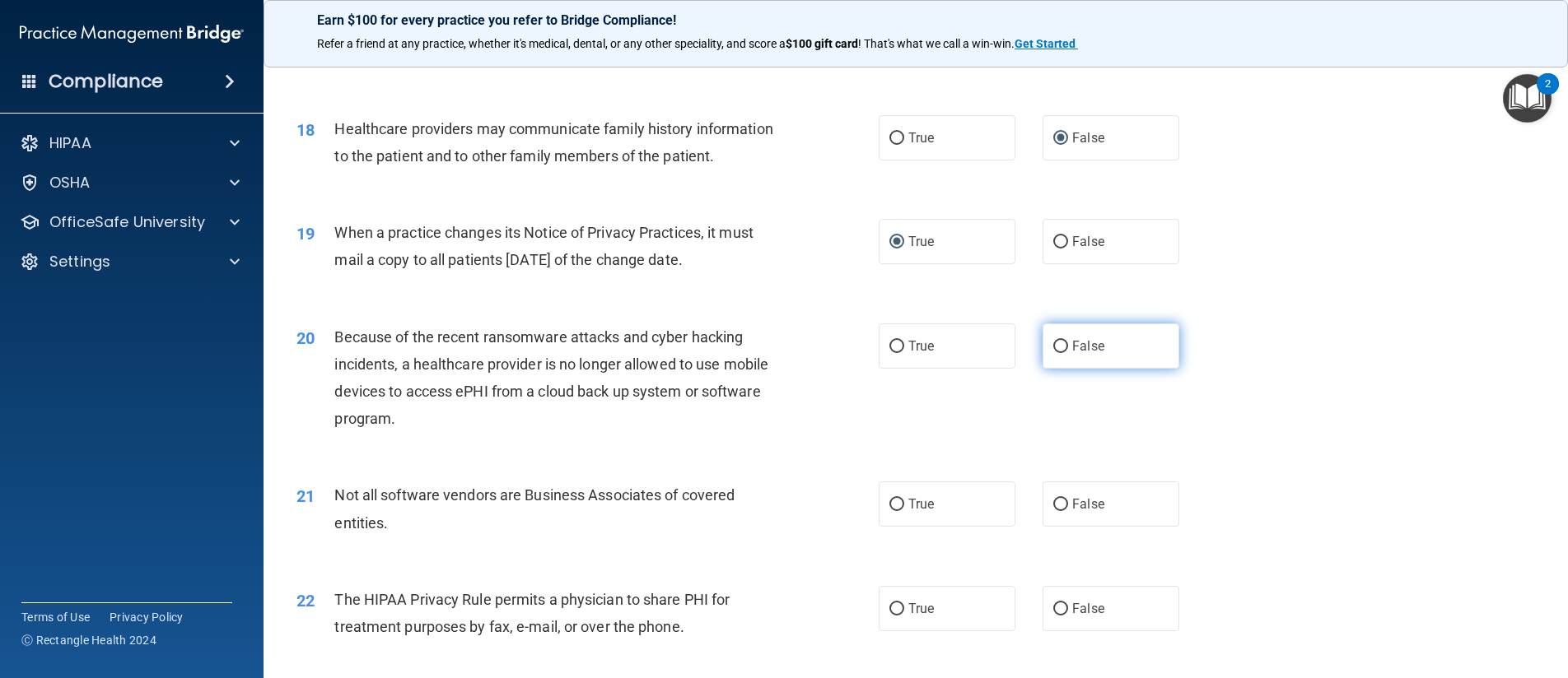
click at [1053, 353] on input "False" at bounding box center [1060, 346] width 15 height 12
radio input "true"
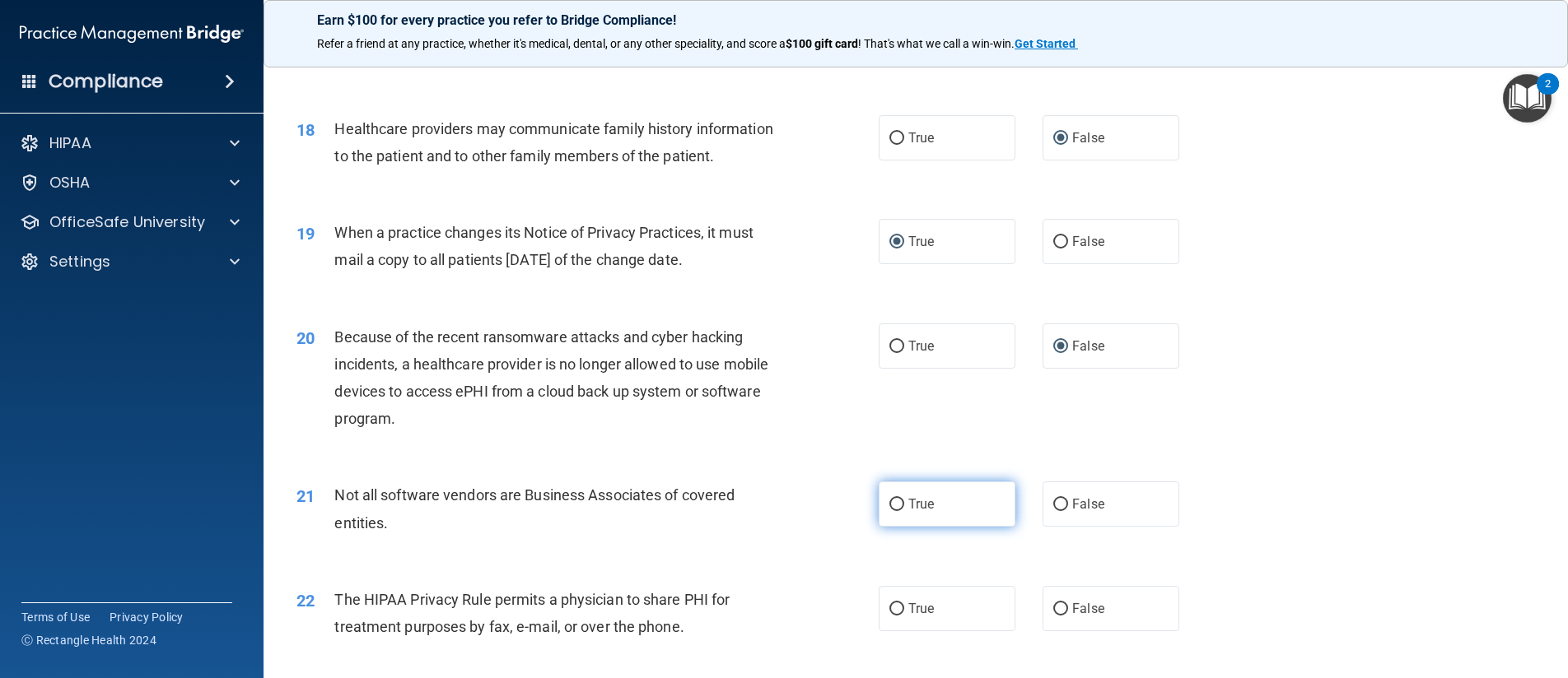
click at [889, 511] on input "True" at bounding box center [896, 504] width 15 height 12
radio input "true"
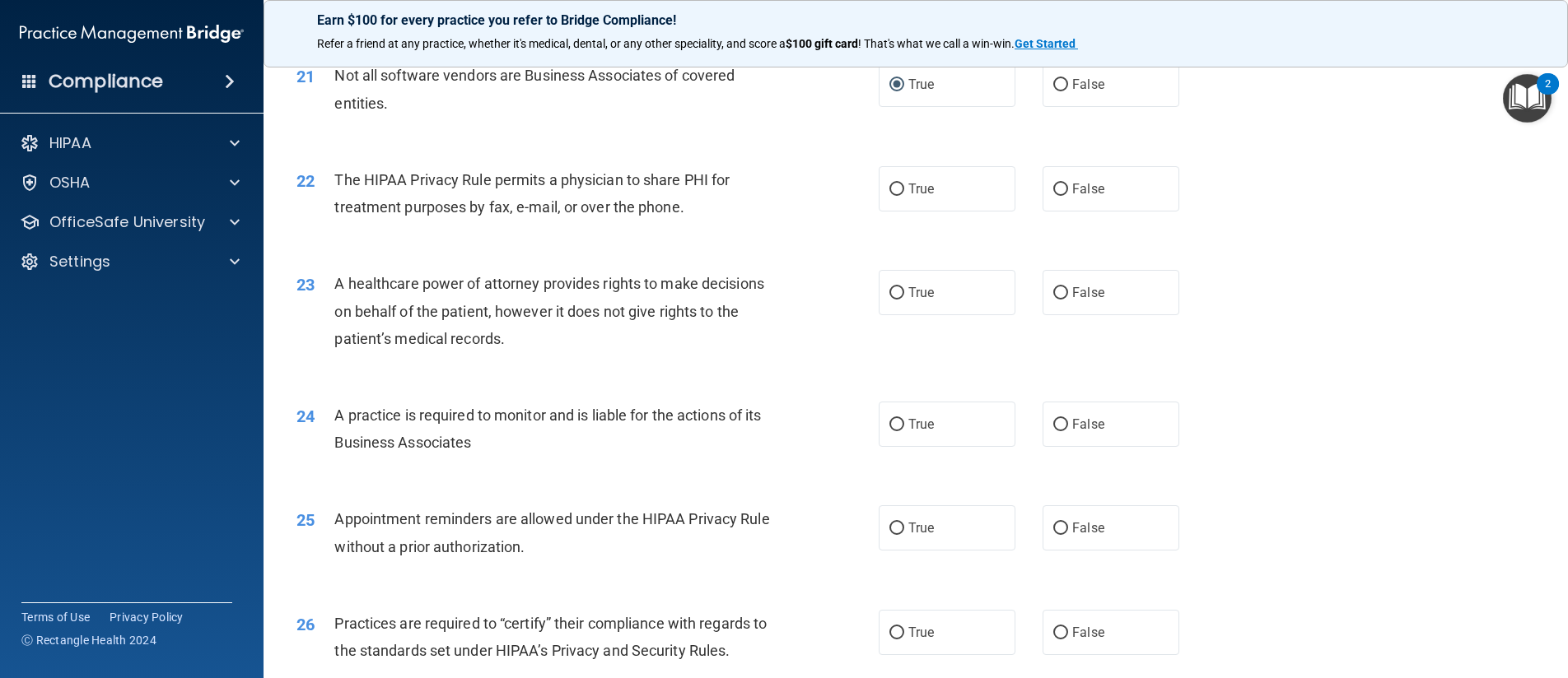
scroll to position [2633, 0]
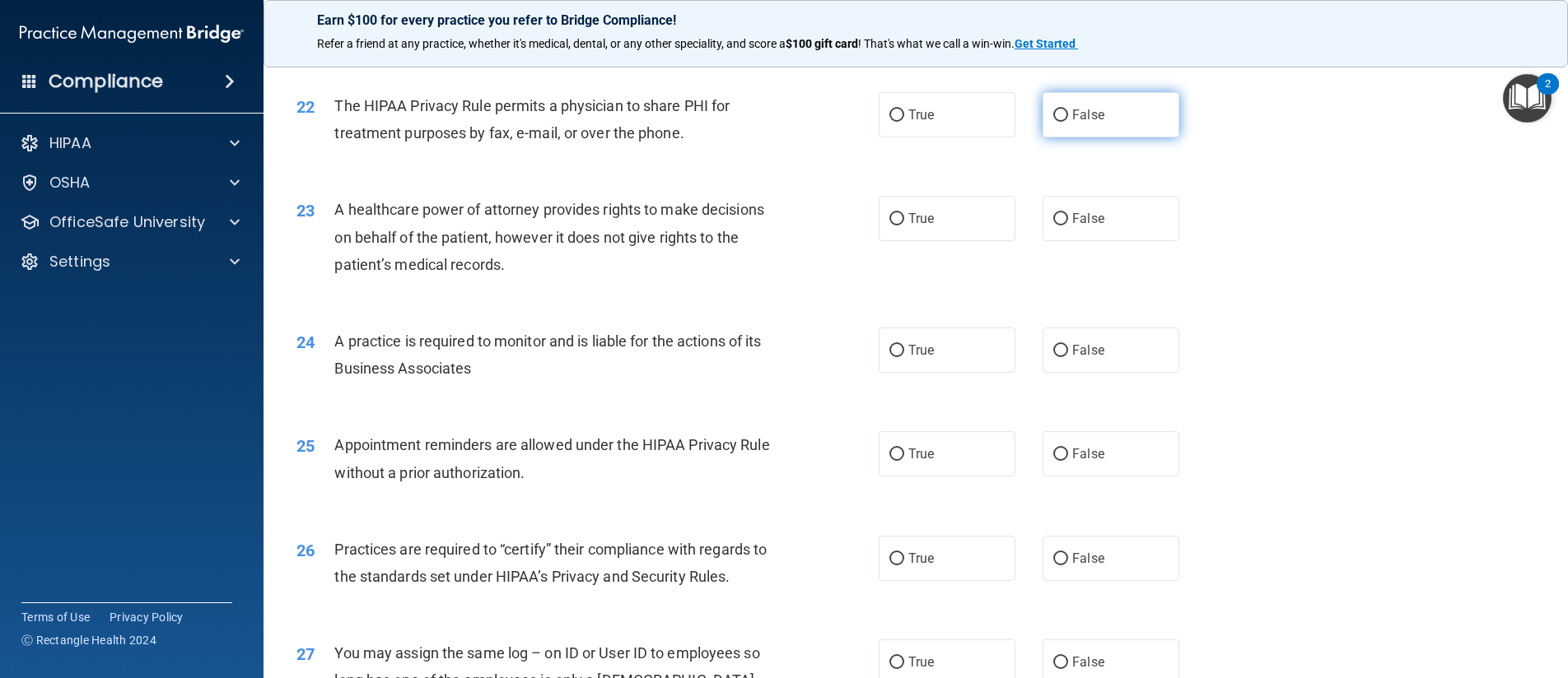
click at [1061, 137] on label "False" at bounding box center [1110, 115] width 136 height 45
click at [1061, 121] on input "False" at bounding box center [1060, 115] width 15 height 12
radio input "true"
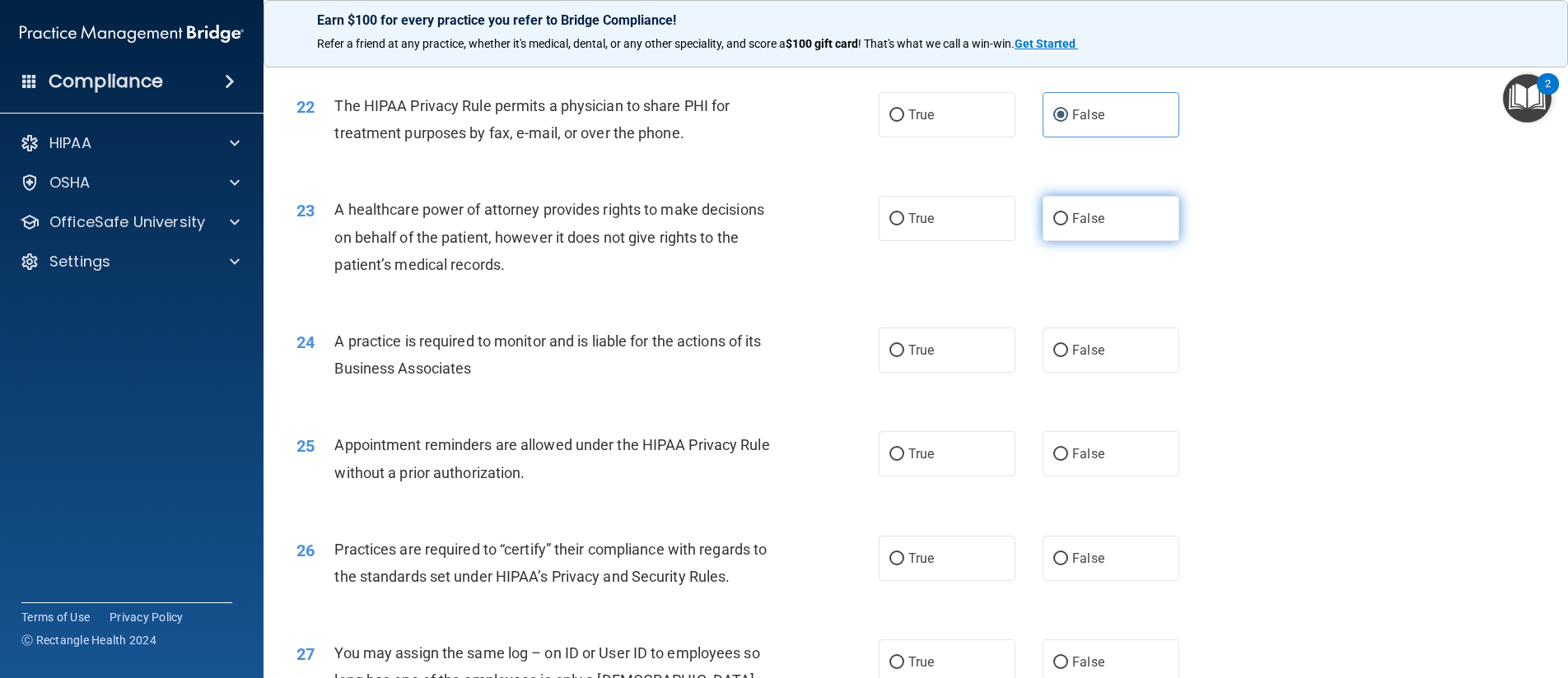
click at [1056, 225] on input "False" at bounding box center [1060, 219] width 15 height 12
radio input "true"
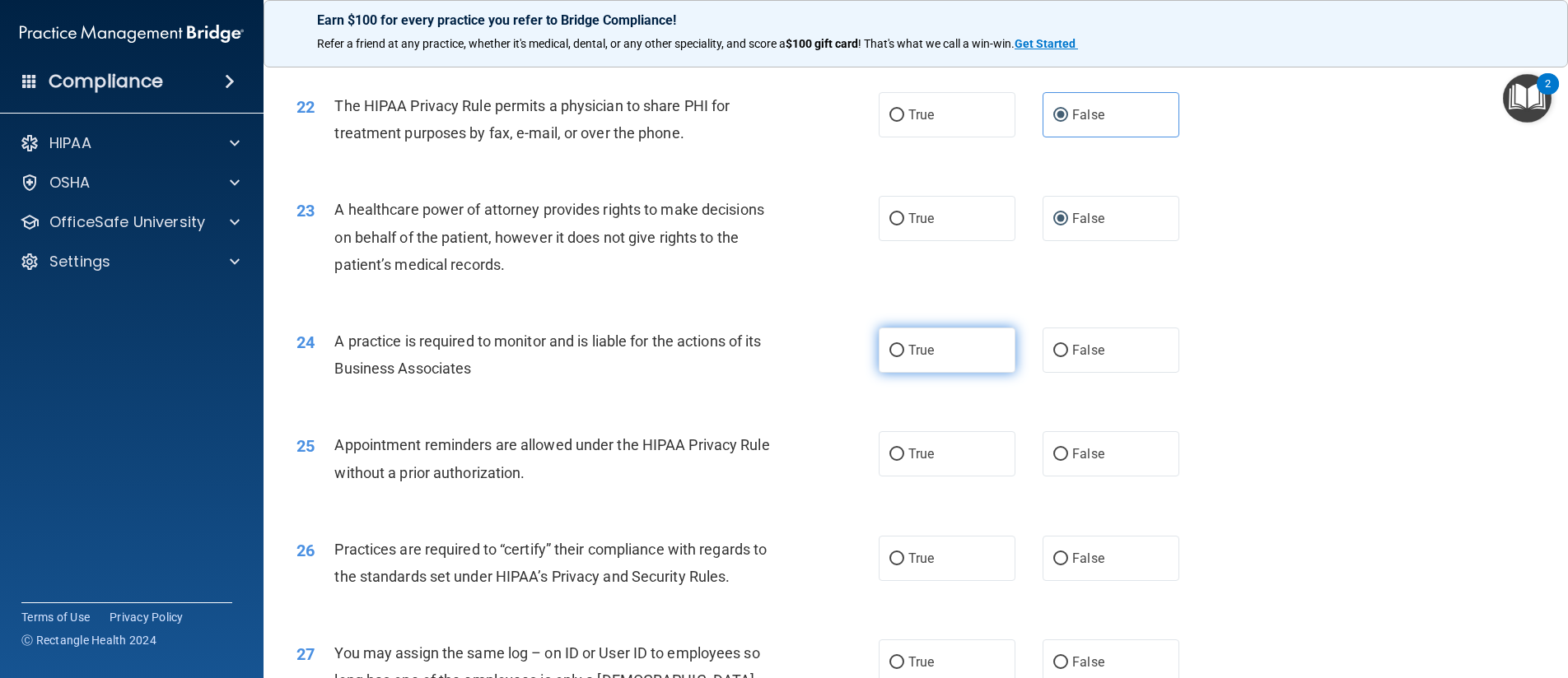
click at [889, 358] on input "True" at bounding box center [896, 350] width 15 height 12
radio input "true"
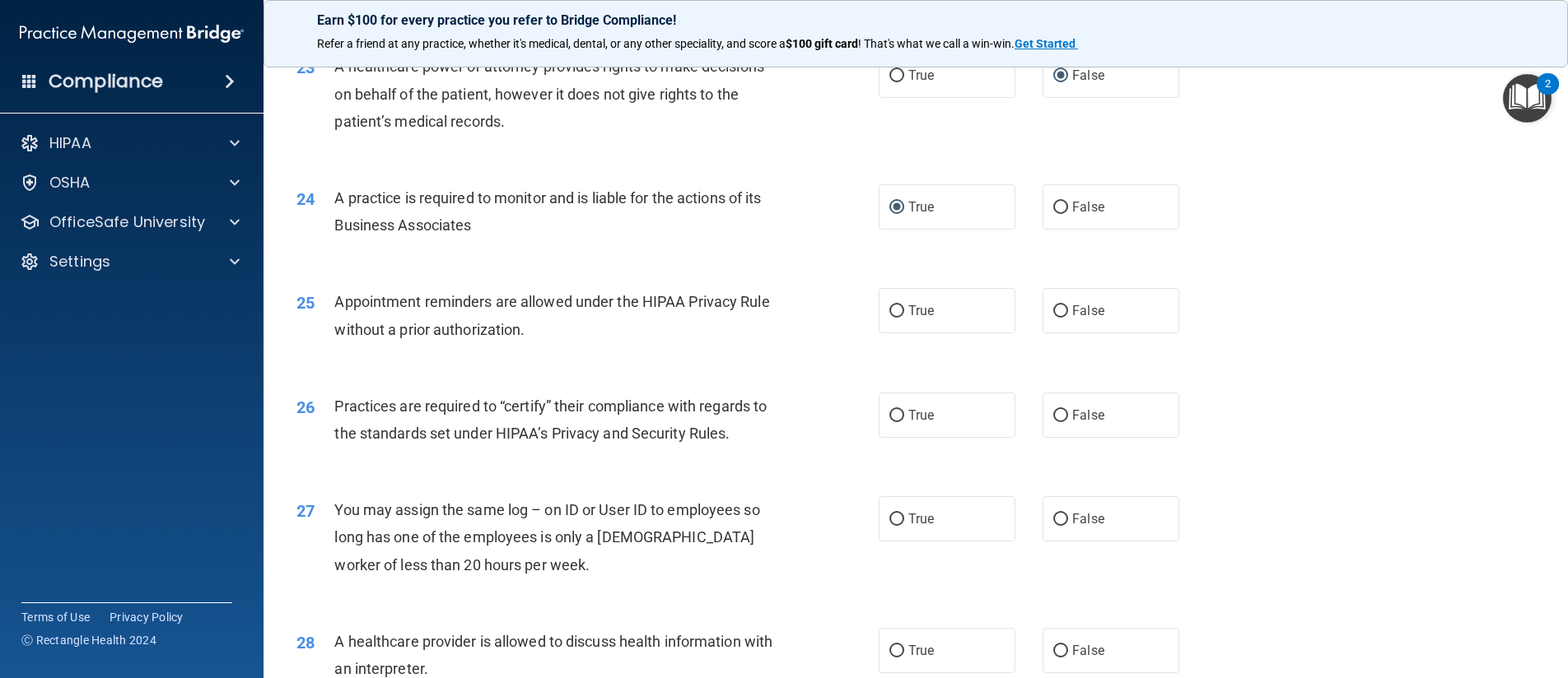
scroll to position [2798, 0]
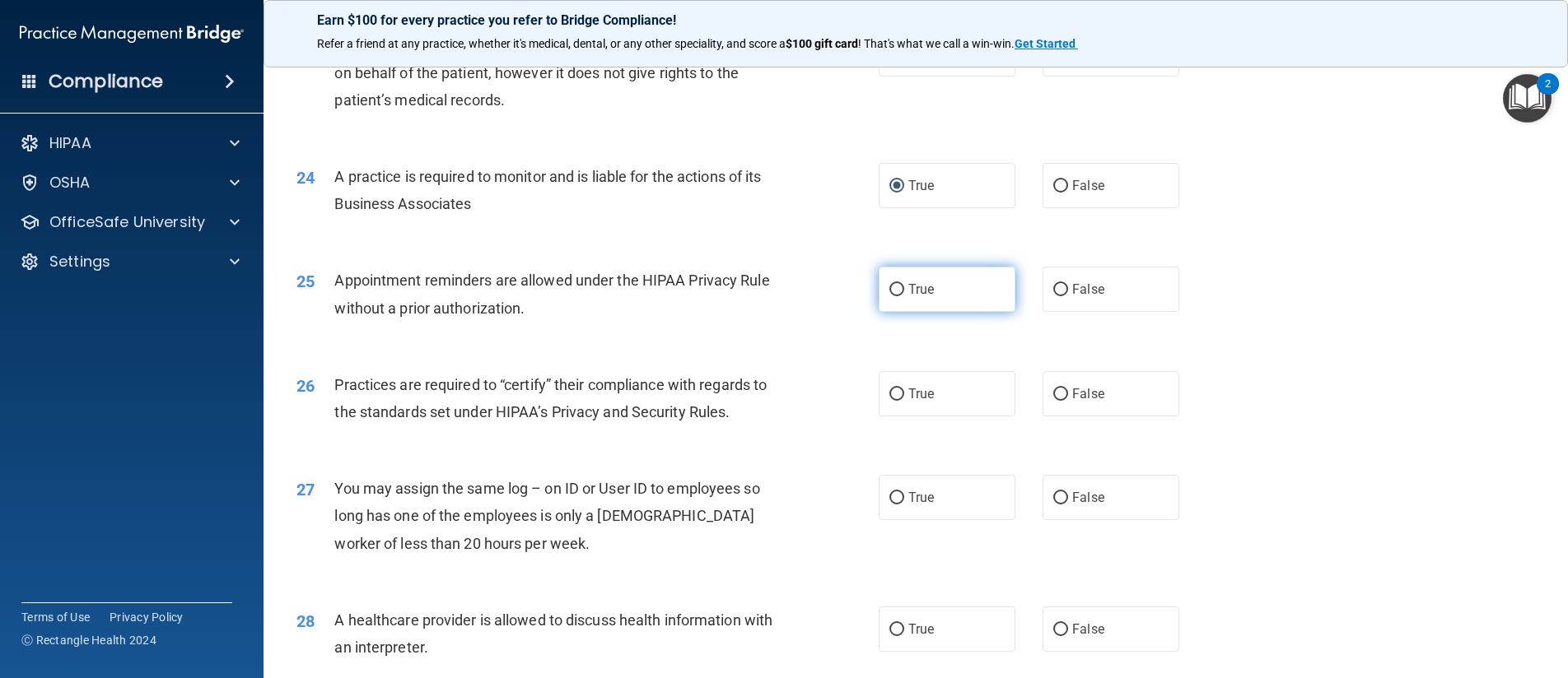
click at [891, 296] on input "True" at bounding box center [896, 289] width 15 height 12
radio input "true"
click at [897, 401] on input "True" at bounding box center [896, 394] width 15 height 12
radio input "true"
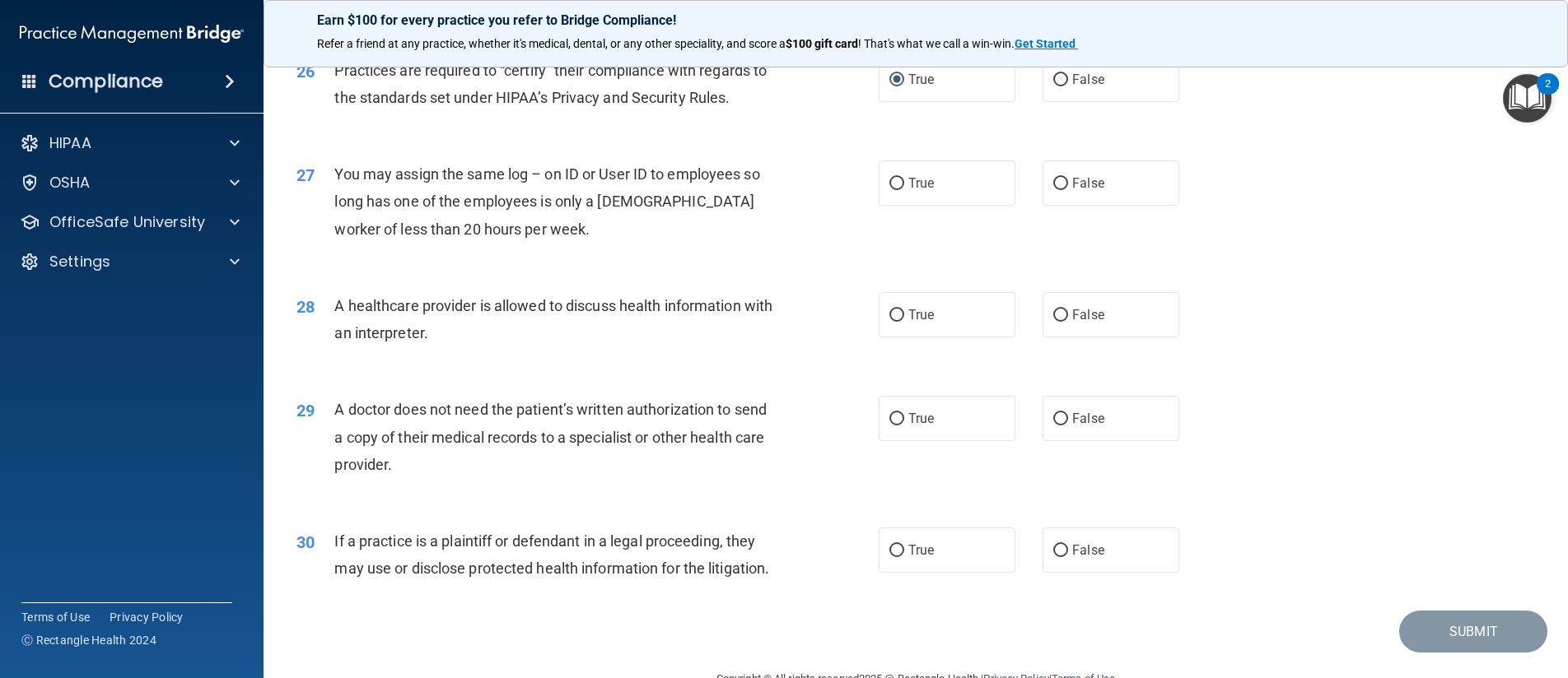
scroll to position [3127, 0]
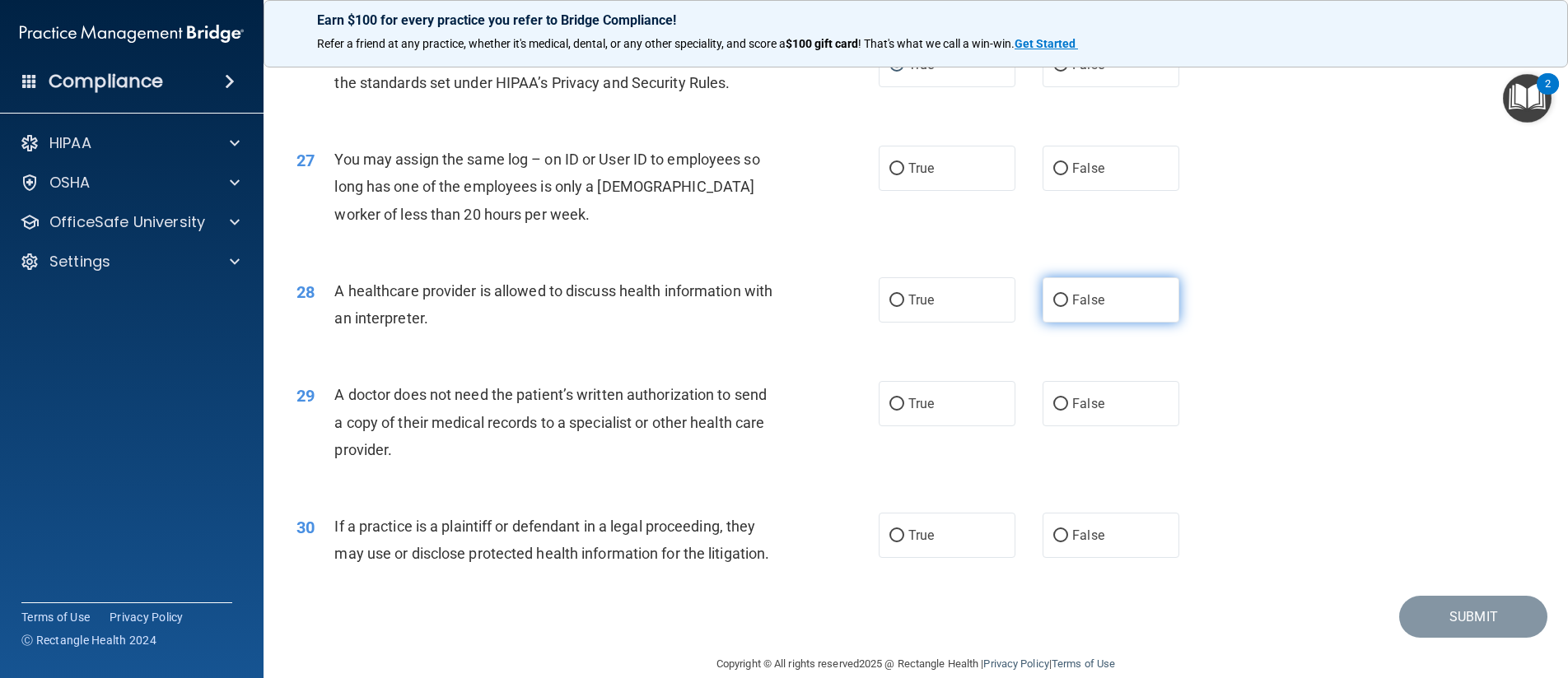
click at [1053, 307] on input "False" at bounding box center [1060, 300] width 15 height 12
radio input "true"
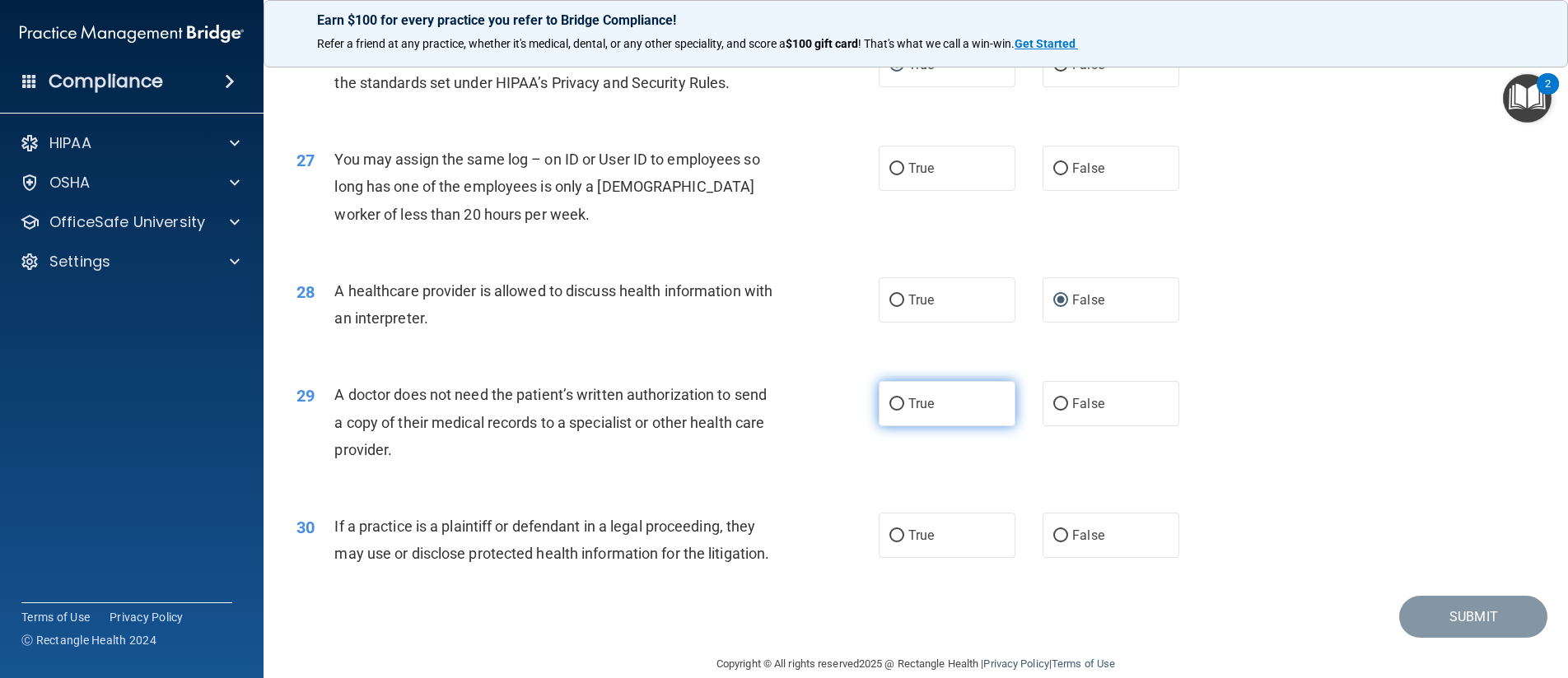
click at [902, 426] on label "True" at bounding box center [946, 403] width 136 height 45
click at [902, 410] on input "True" at bounding box center [896, 404] width 15 height 12
radio input "true"
click at [1058, 542] on input "False" at bounding box center [1060, 535] width 15 height 12
radio input "true"
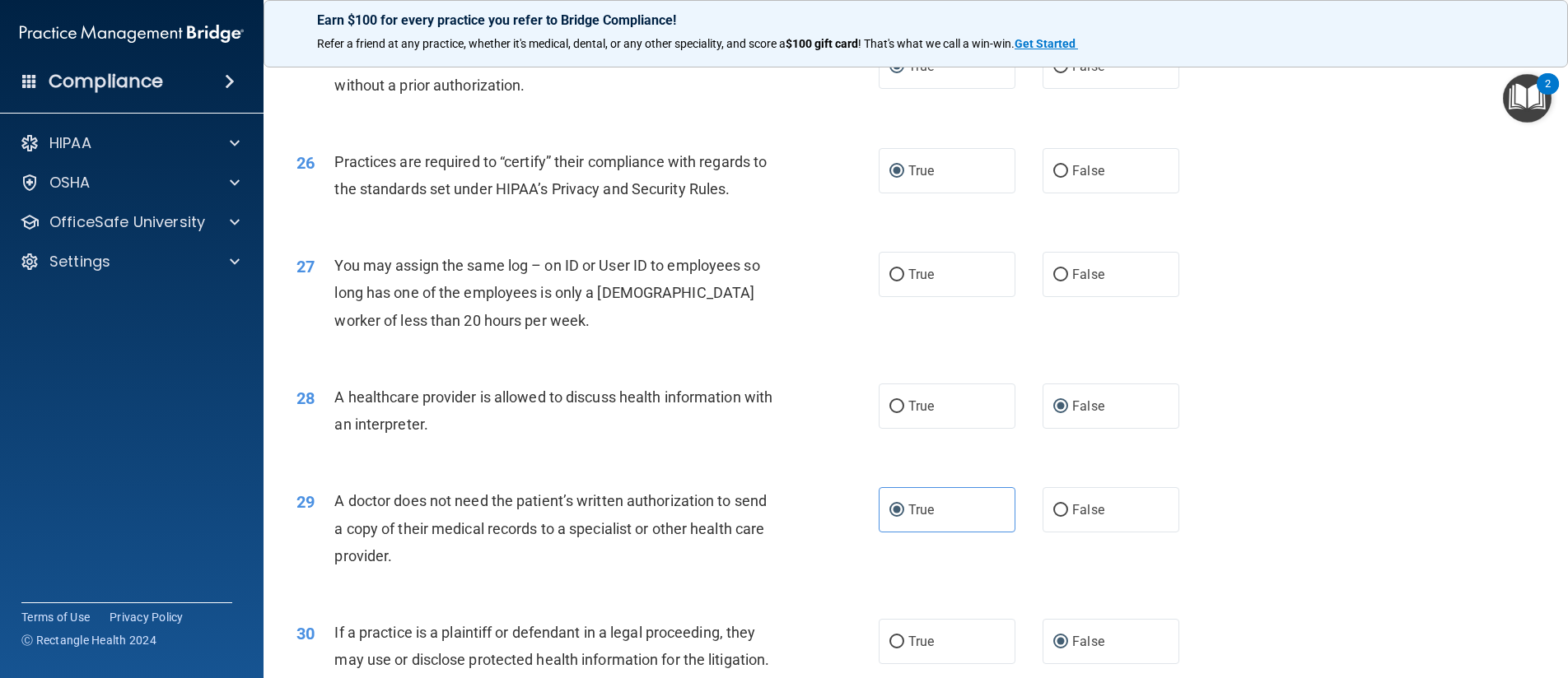
scroll to position [3207, 0]
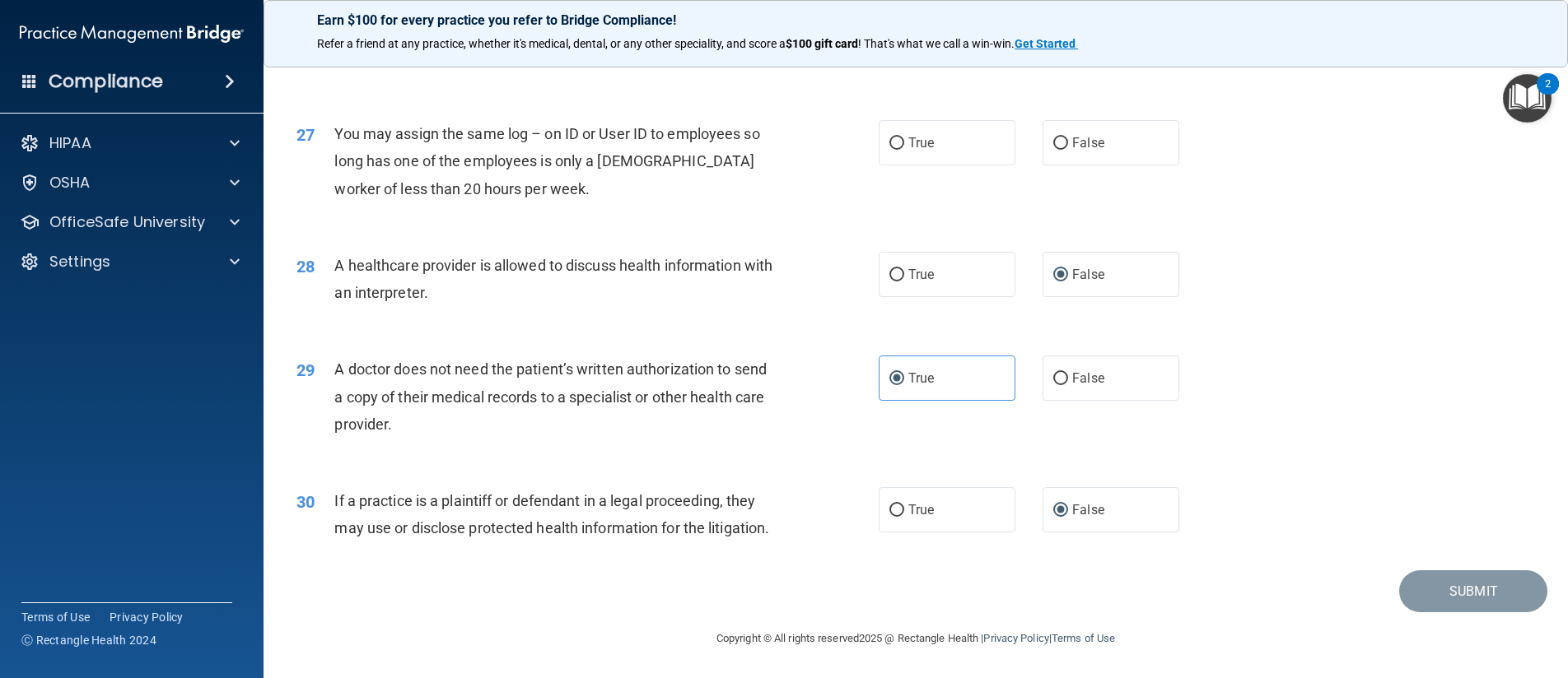
click at [1504, 632] on main "- The HIPAA Quiz #2 This quiz doesn’t expire until . Are you sure you want to t…" at bounding box center [915, 365] width 1304 height 625
click at [1053, 137] on input "False" at bounding box center [1060, 143] width 15 height 12
radio input "true"
click at [1490, 596] on button "Submit" at bounding box center [1473, 591] width 148 height 42
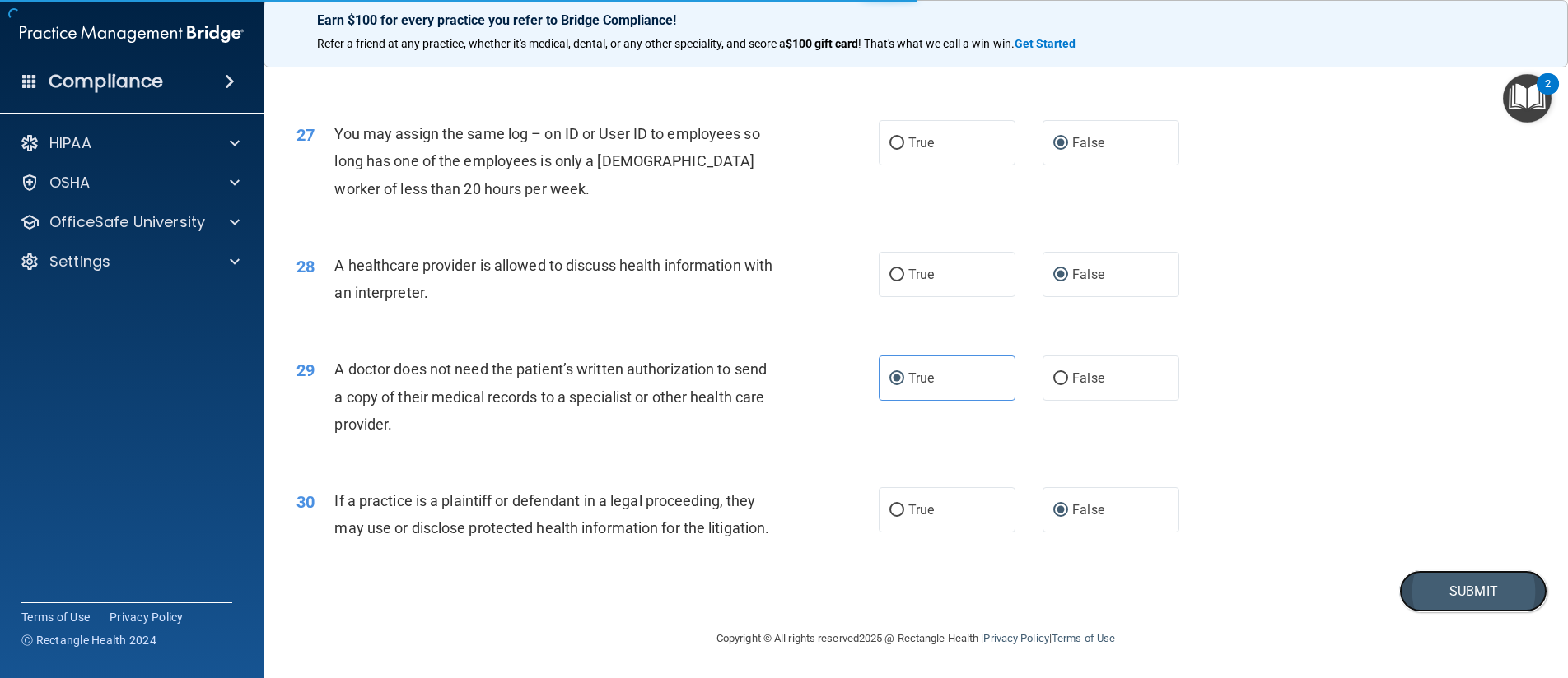
click at [1486, 594] on button "Submit" at bounding box center [1473, 591] width 148 height 42
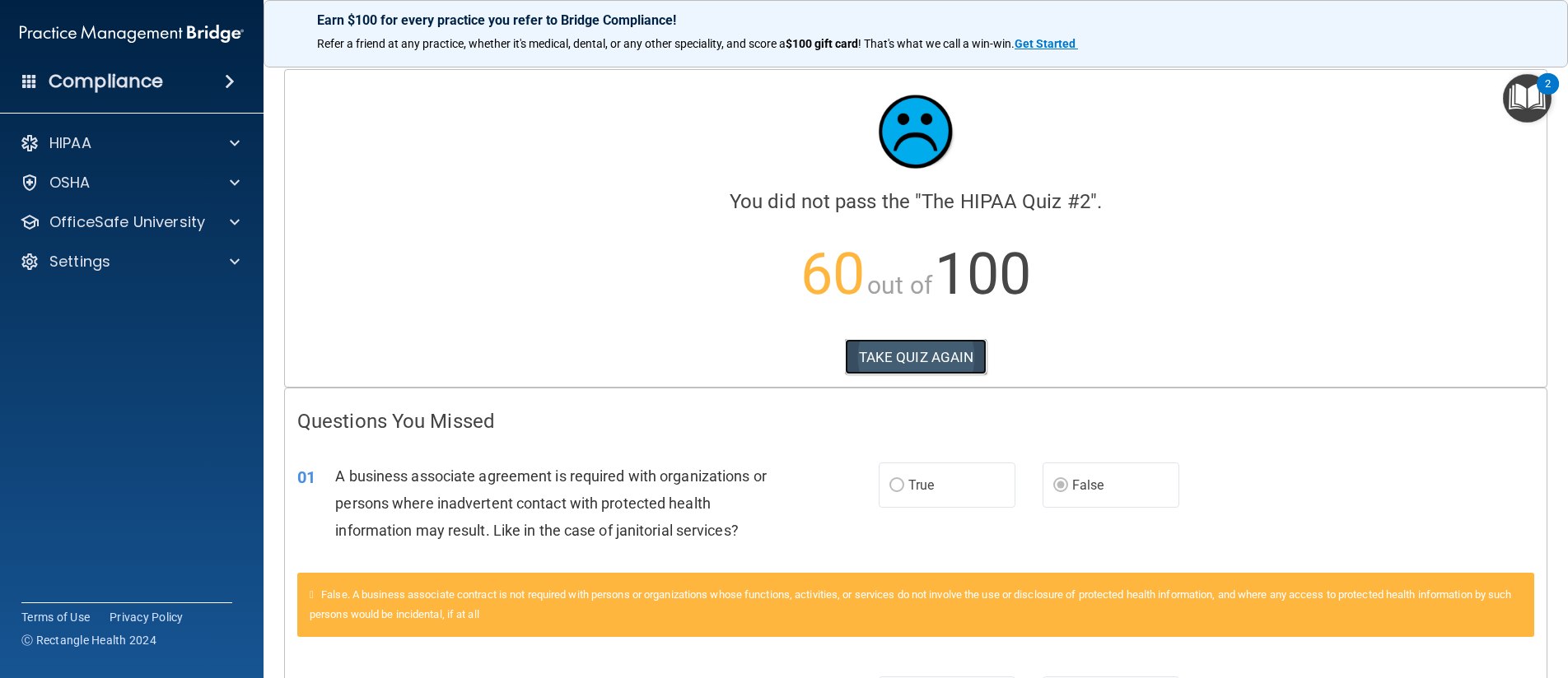
click at [909, 366] on button "TAKE QUIZ AGAIN" at bounding box center [916, 357] width 143 height 36
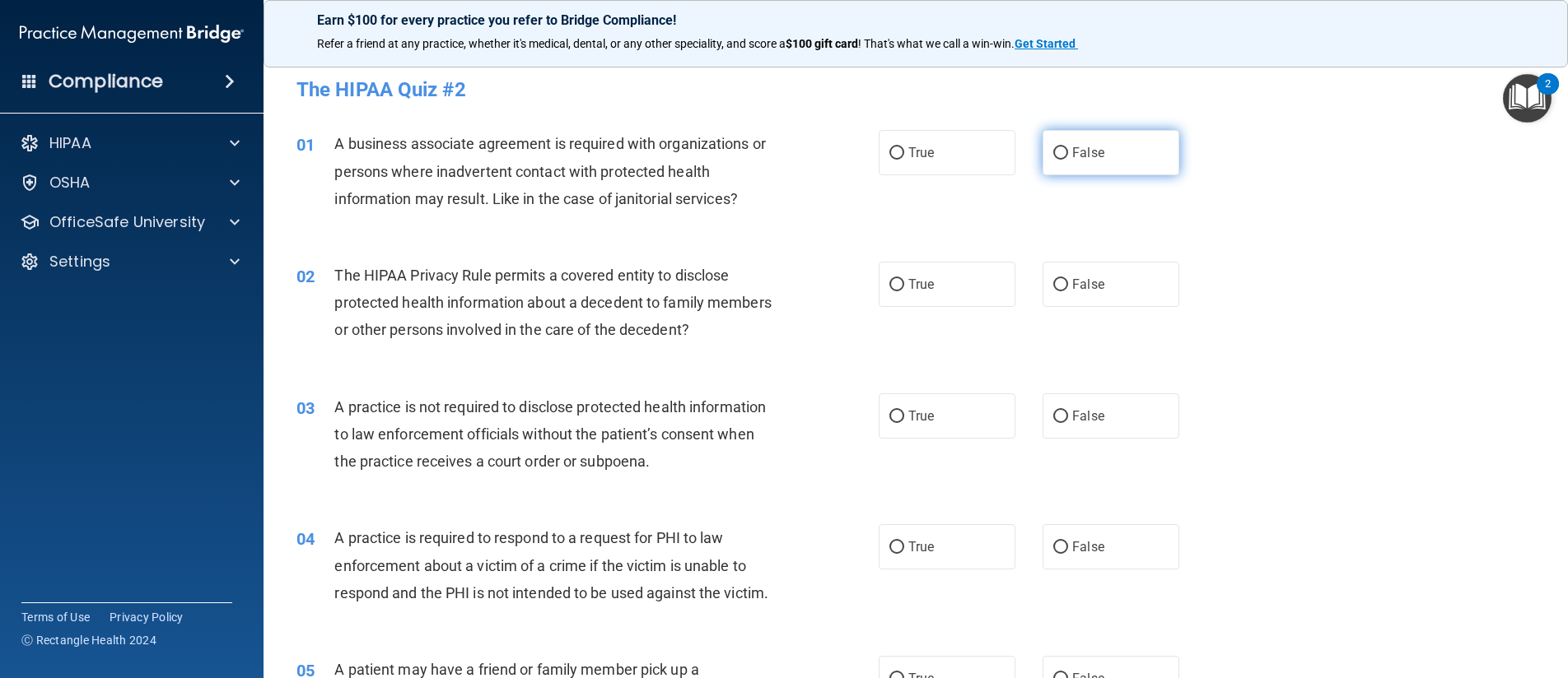
click at [1053, 157] on input "False" at bounding box center [1060, 153] width 15 height 12
radio input "true"
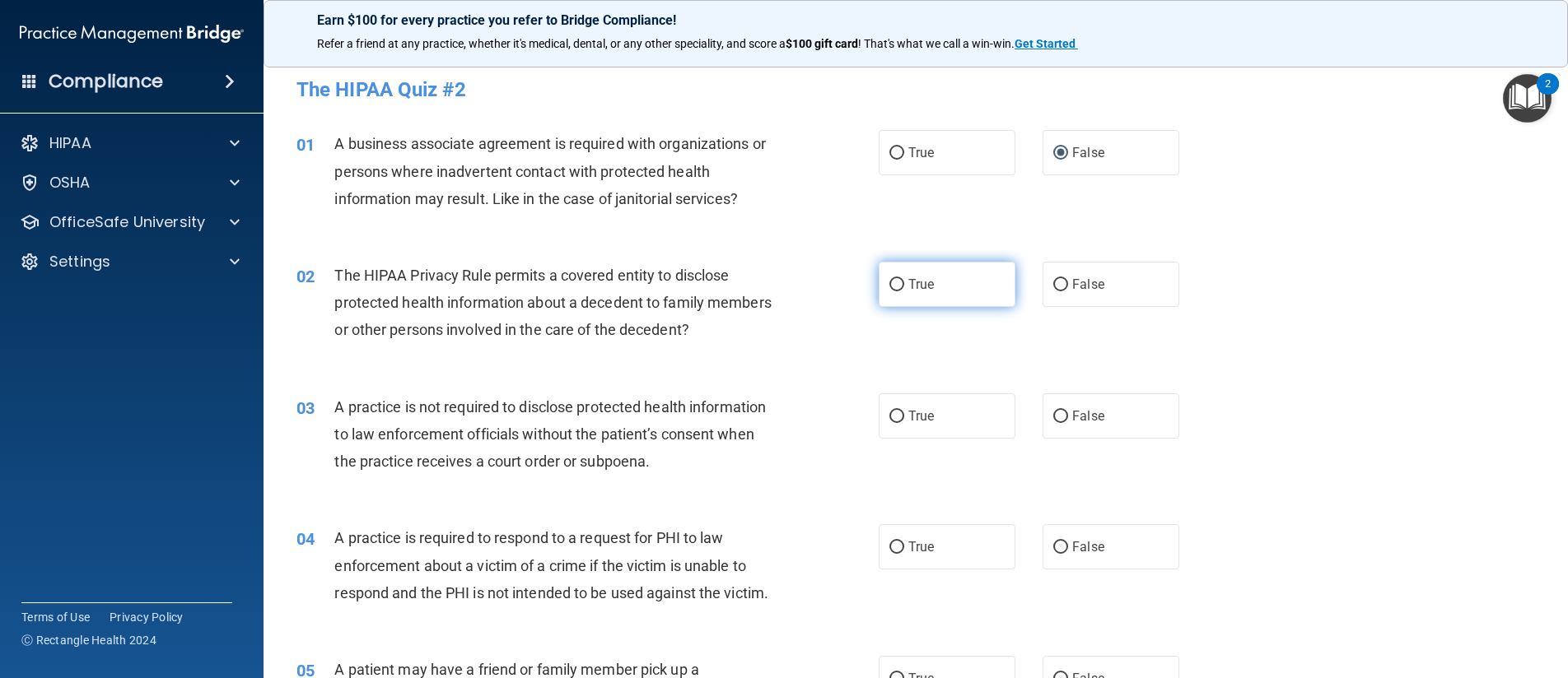
click at [889, 280] on input "True" at bounding box center [896, 284] width 15 height 12
radio input "true"
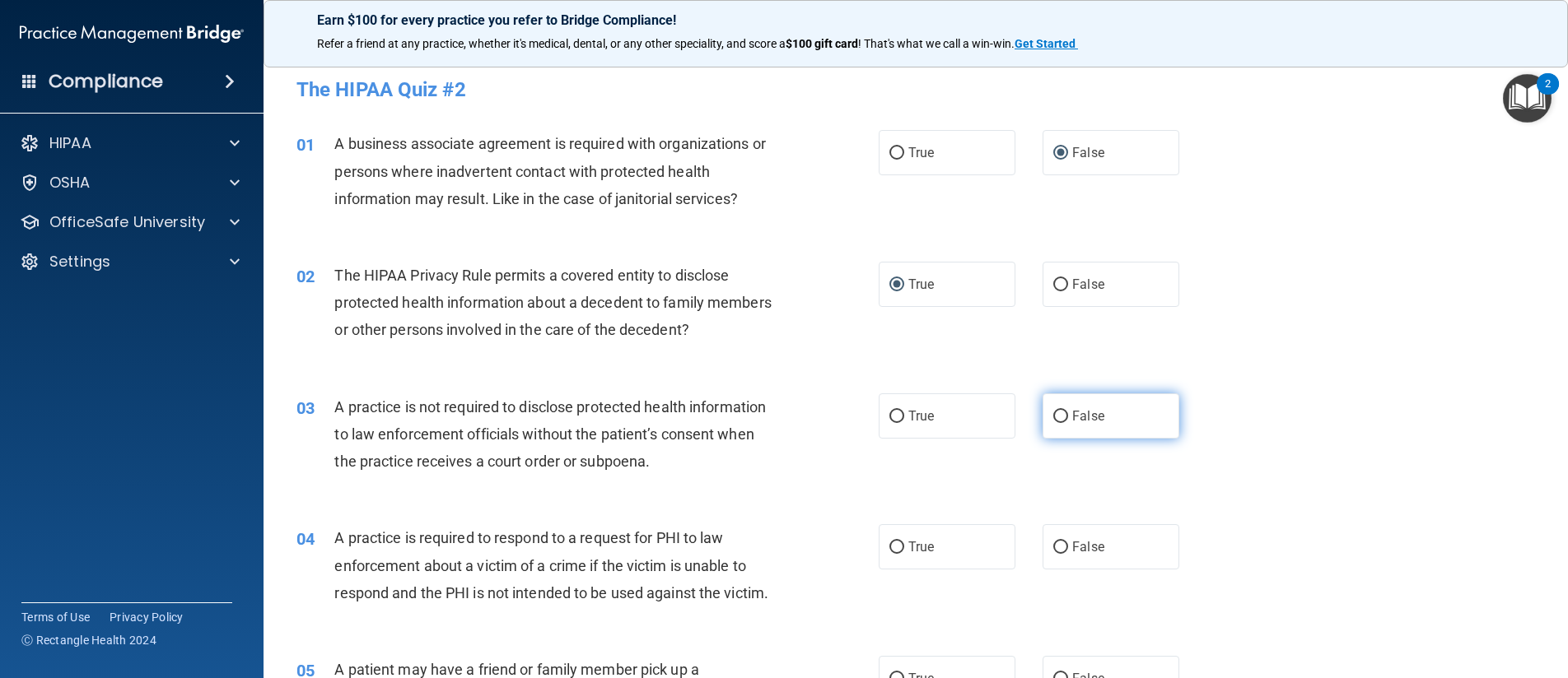
click at [1059, 417] on input "False" at bounding box center [1060, 416] width 15 height 12
radio input "true"
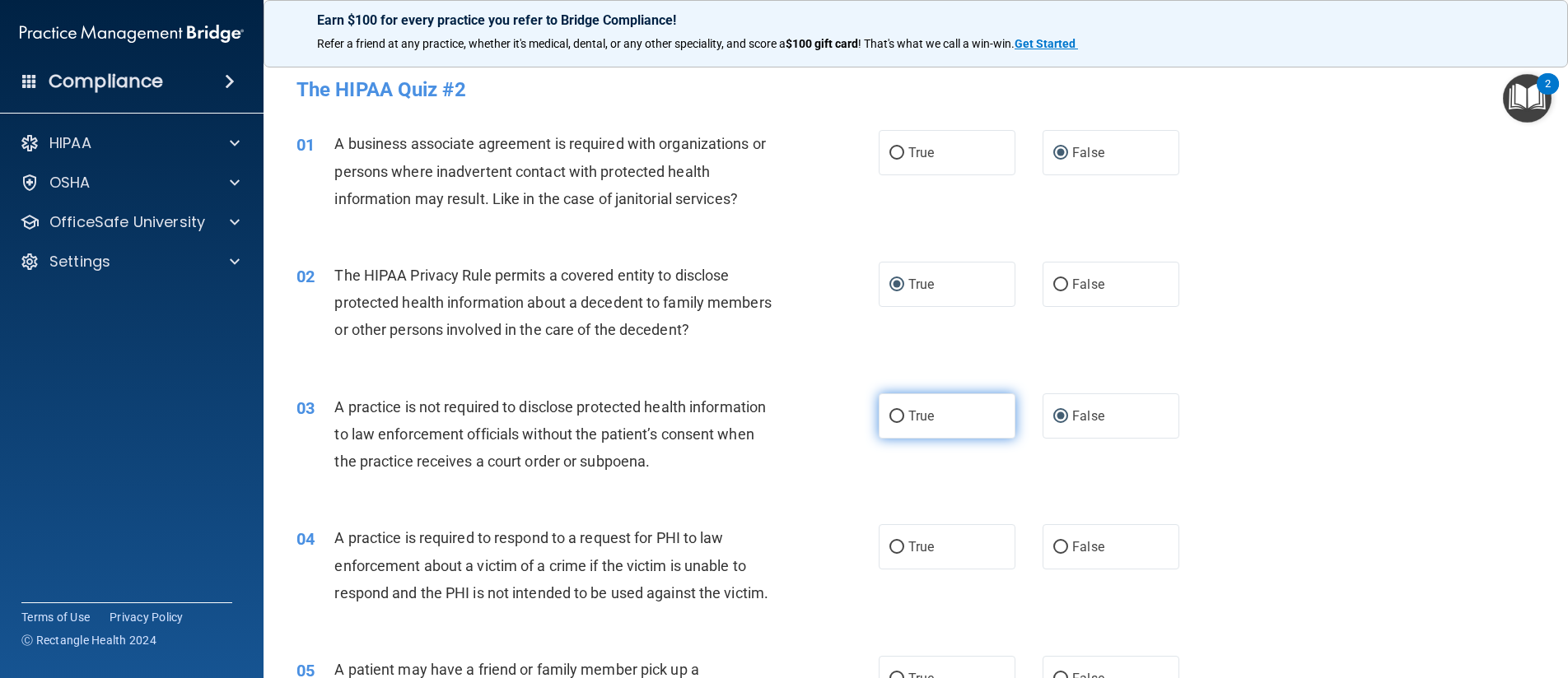
click at [894, 414] on input "True" at bounding box center [896, 416] width 15 height 12
radio input "true"
radio input "false"
click at [894, 546] on input "True" at bounding box center [896, 547] width 15 height 12
radio input "true"
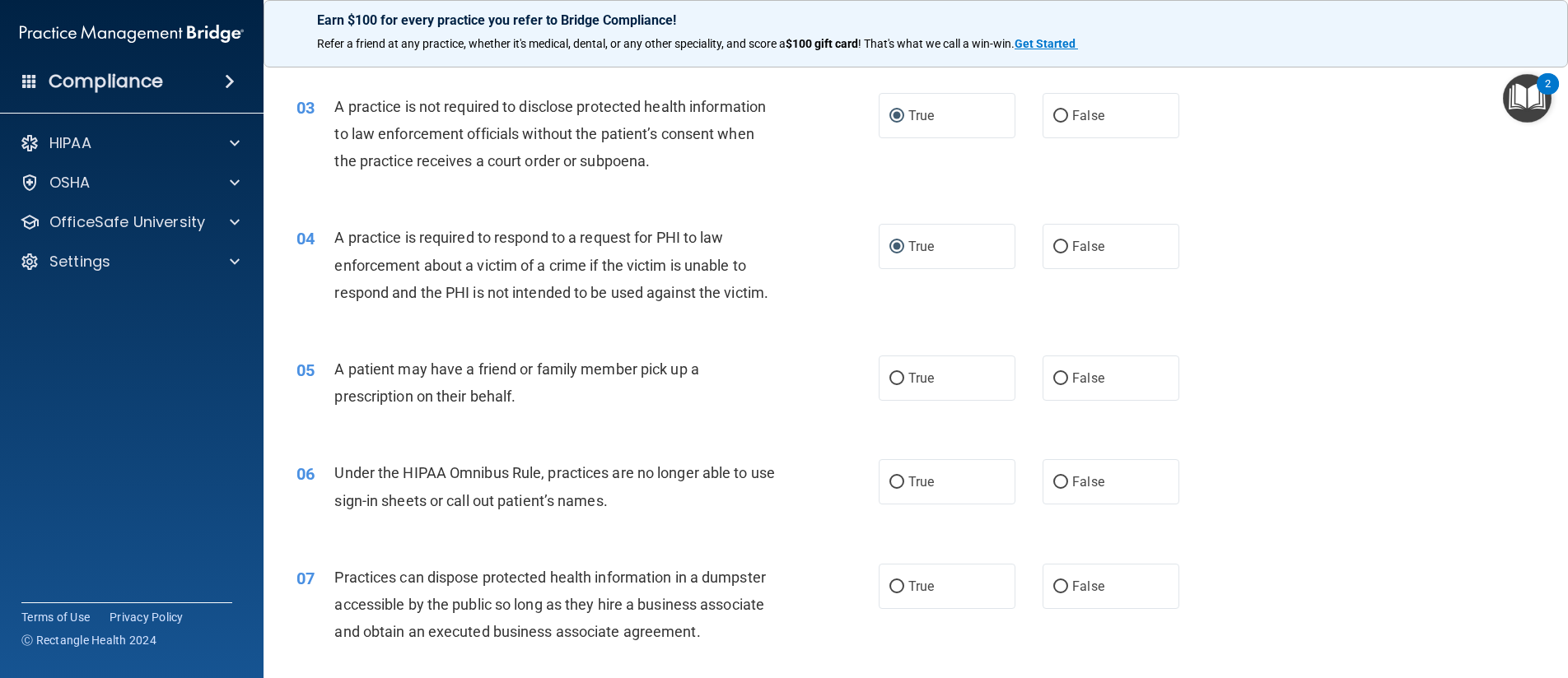
scroll to position [329, 0]
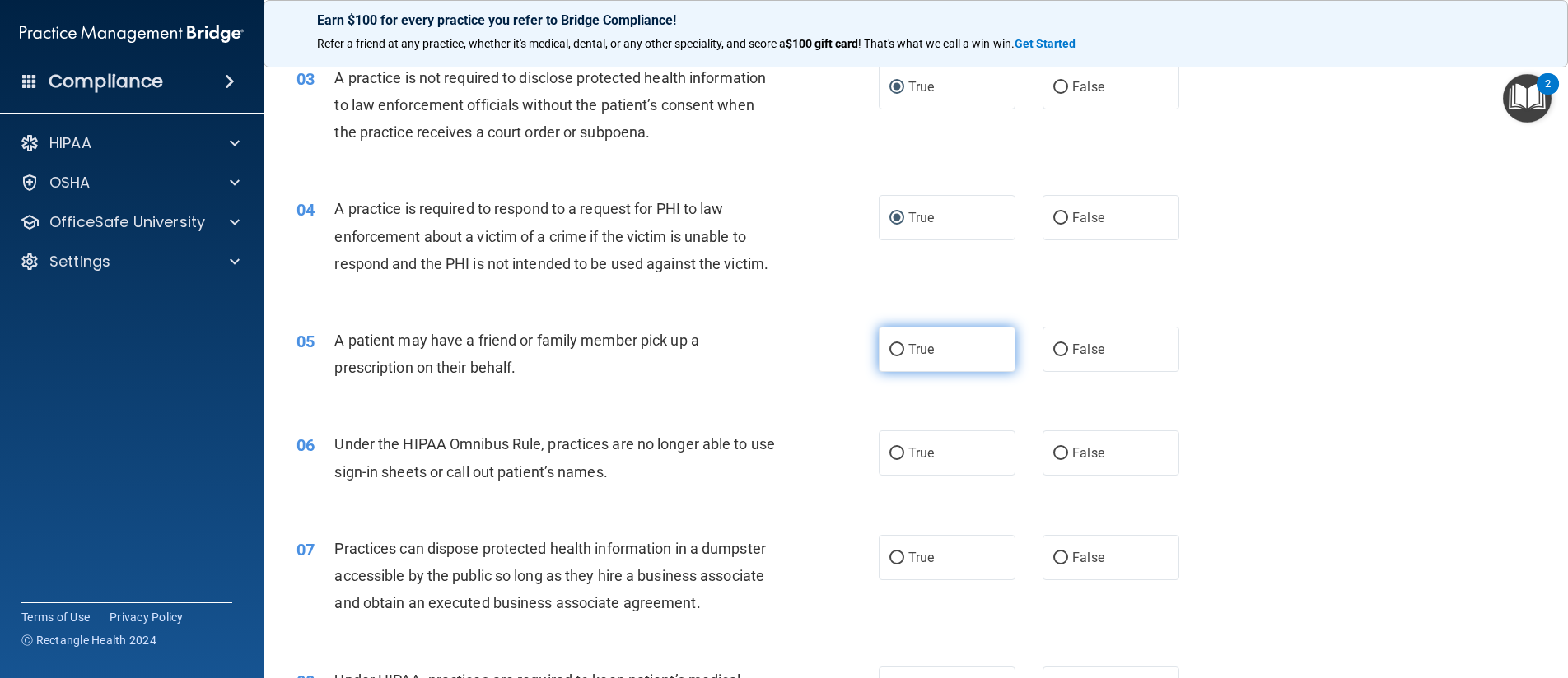
click at [891, 347] on input "True" at bounding box center [896, 349] width 15 height 12
radio input "true"
click at [1058, 448] on input "False" at bounding box center [1060, 453] width 15 height 12
radio input "true"
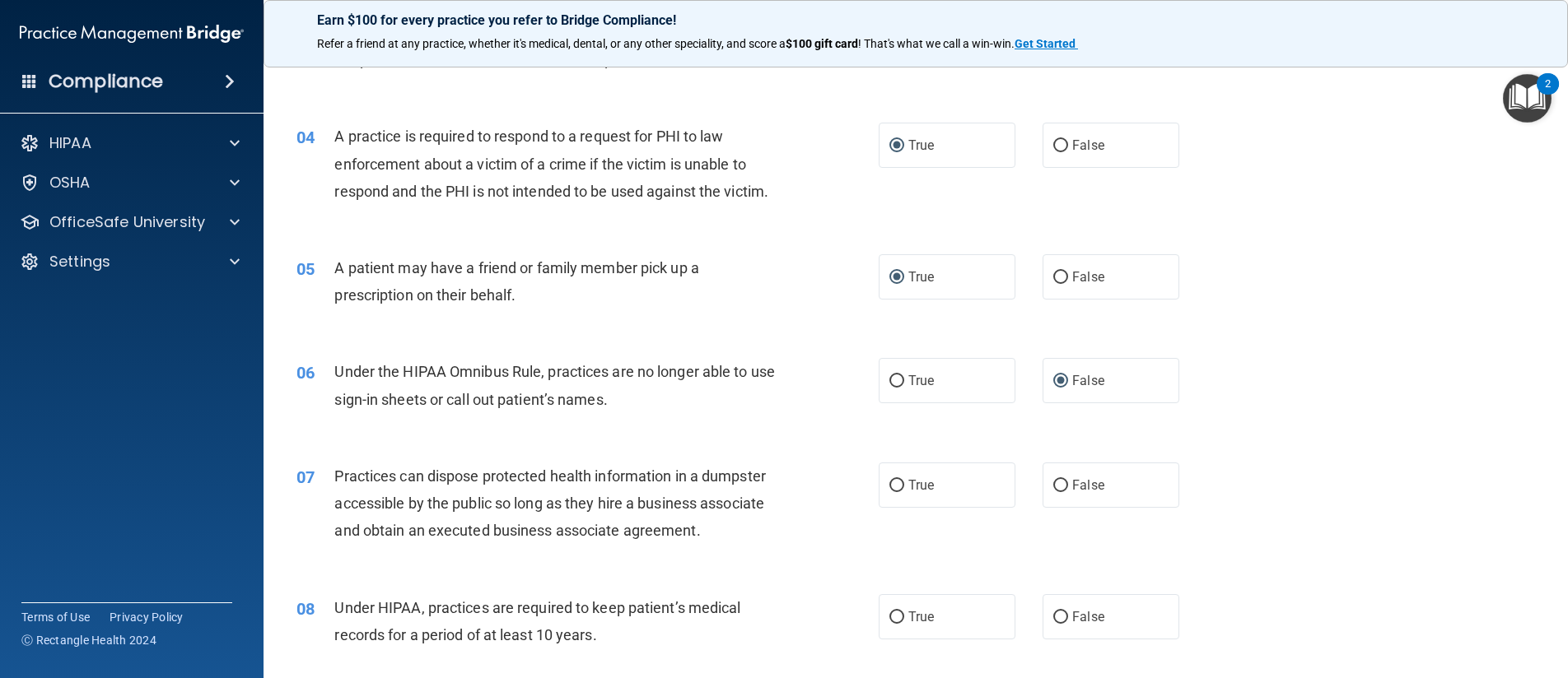
scroll to position [576, 0]
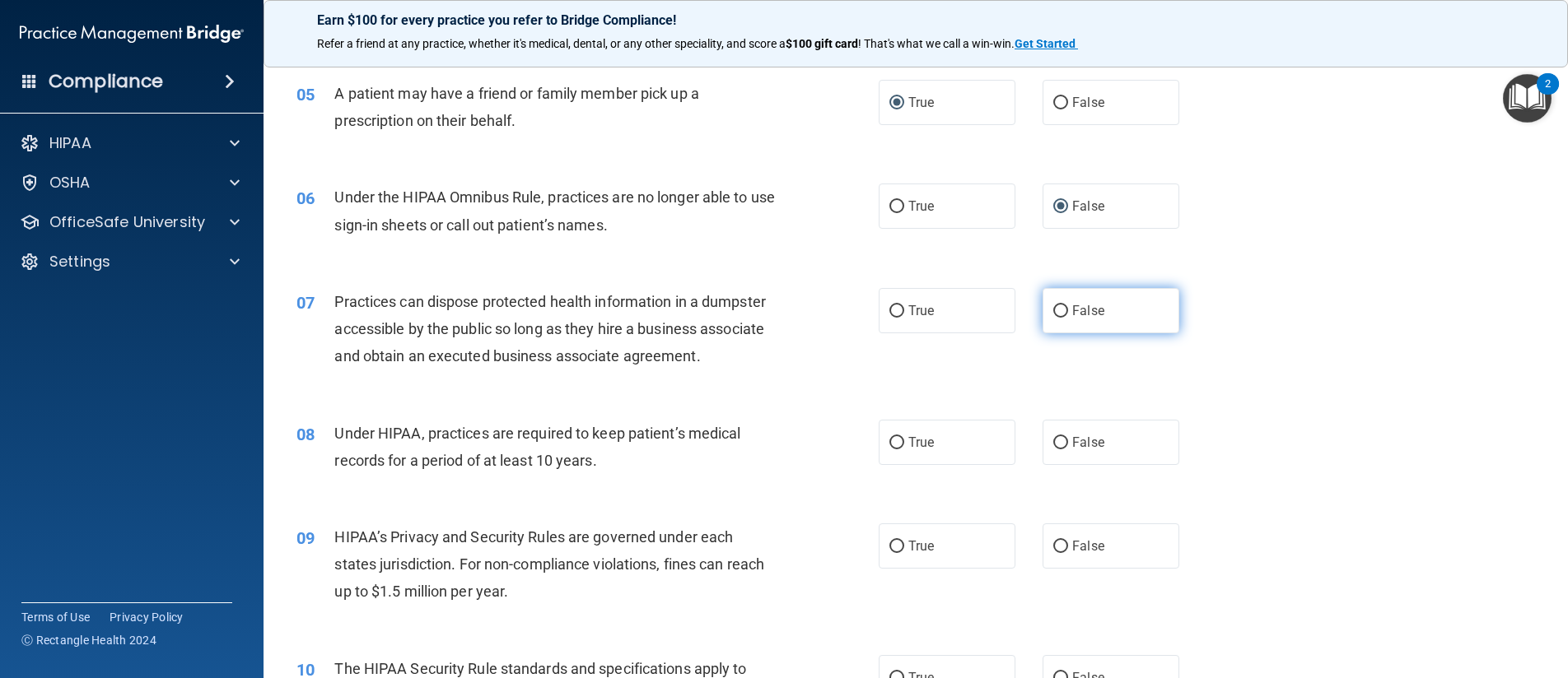
click at [1057, 318] on label "False" at bounding box center [1110, 310] width 136 height 45
click at [1057, 318] on input "False" at bounding box center [1060, 311] width 15 height 12
radio input "true"
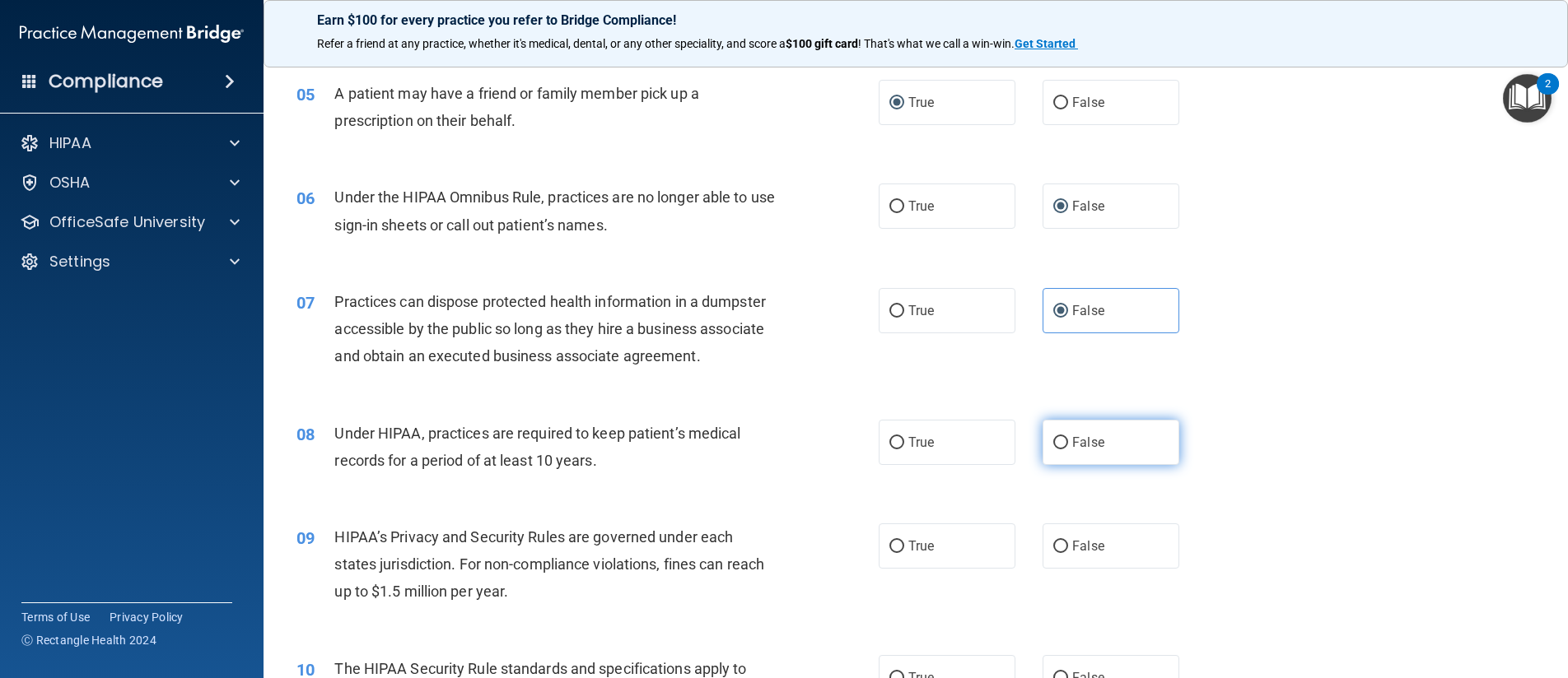
click at [1053, 441] on input "False" at bounding box center [1060, 443] width 15 height 12
radio input "true"
click at [1056, 548] on input "False" at bounding box center [1060, 546] width 15 height 12
radio input "true"
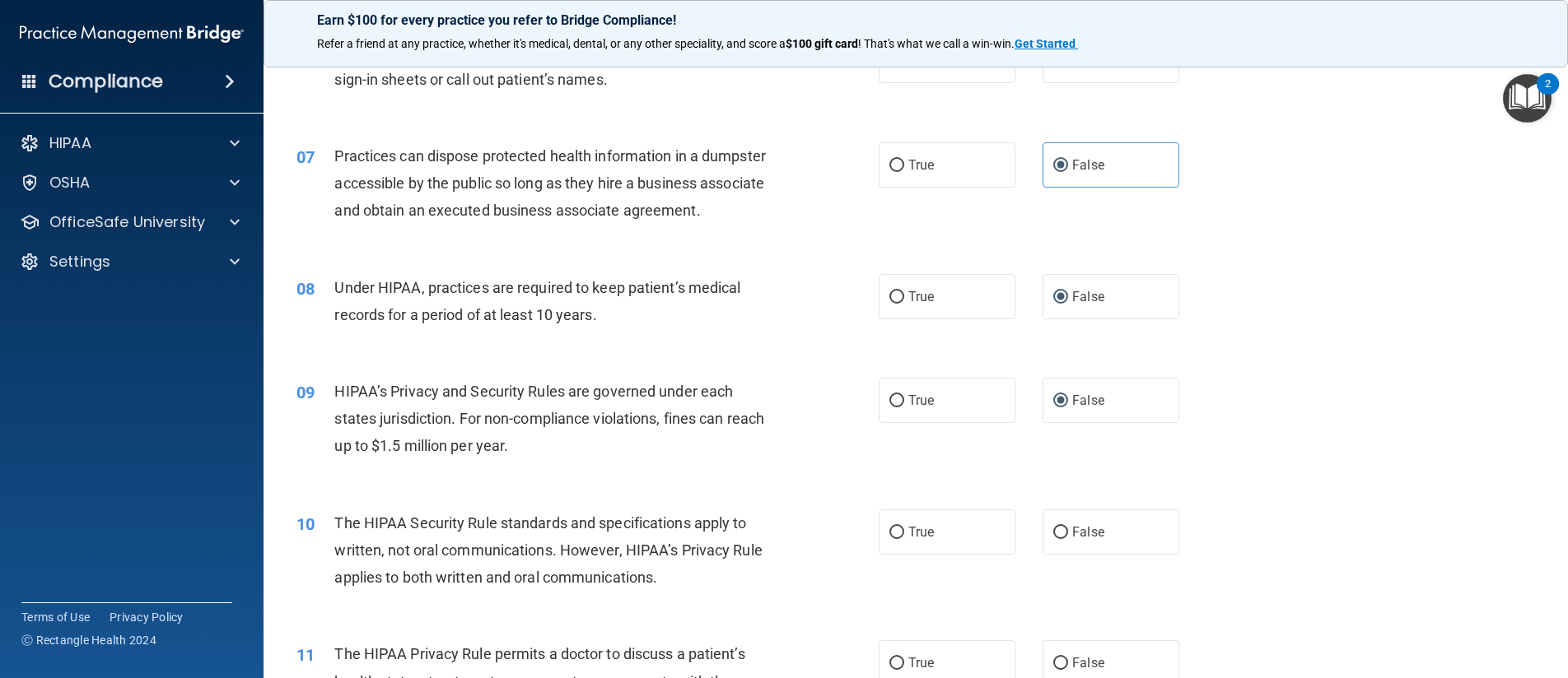
scroll to position [741, 0]
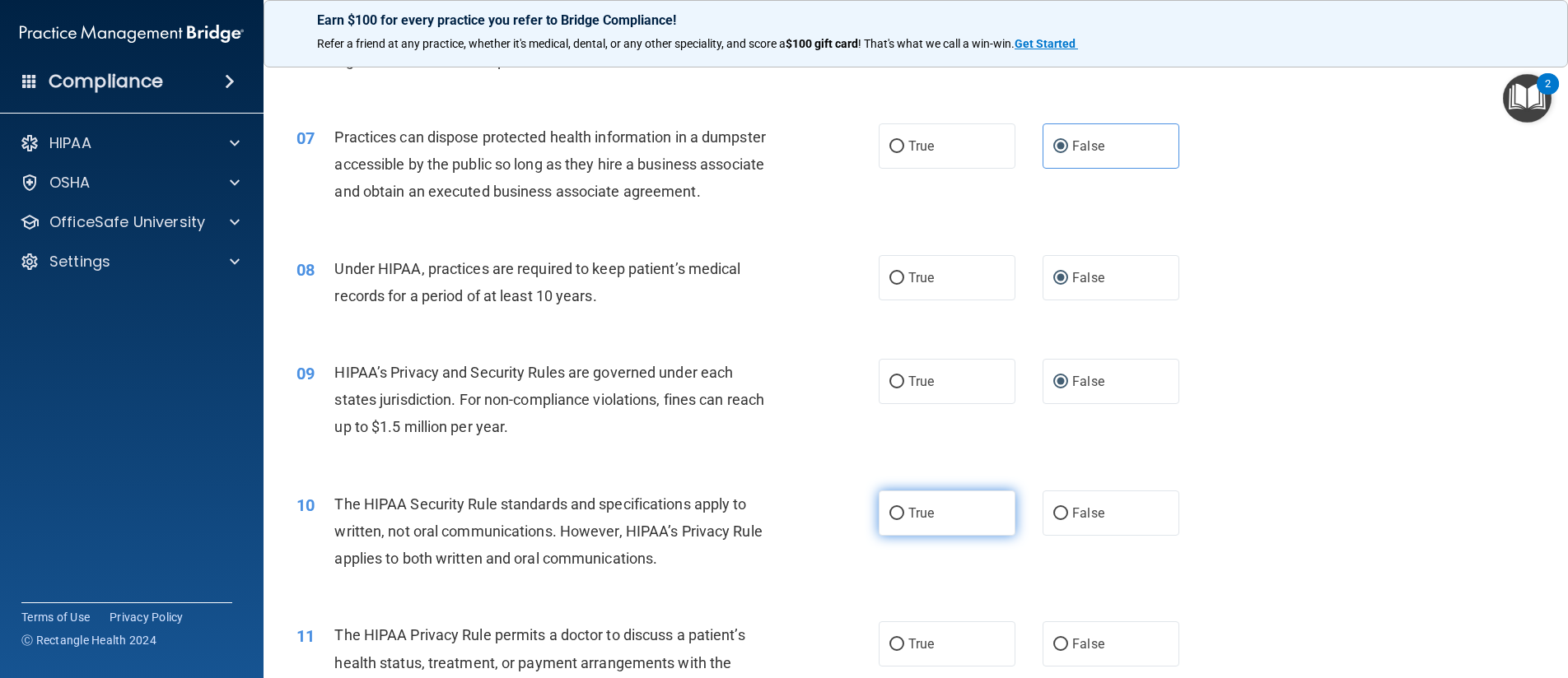
click at [893, 514] on input "True" at bounding box center [896, 513] width 15 height 12
radio input "true"
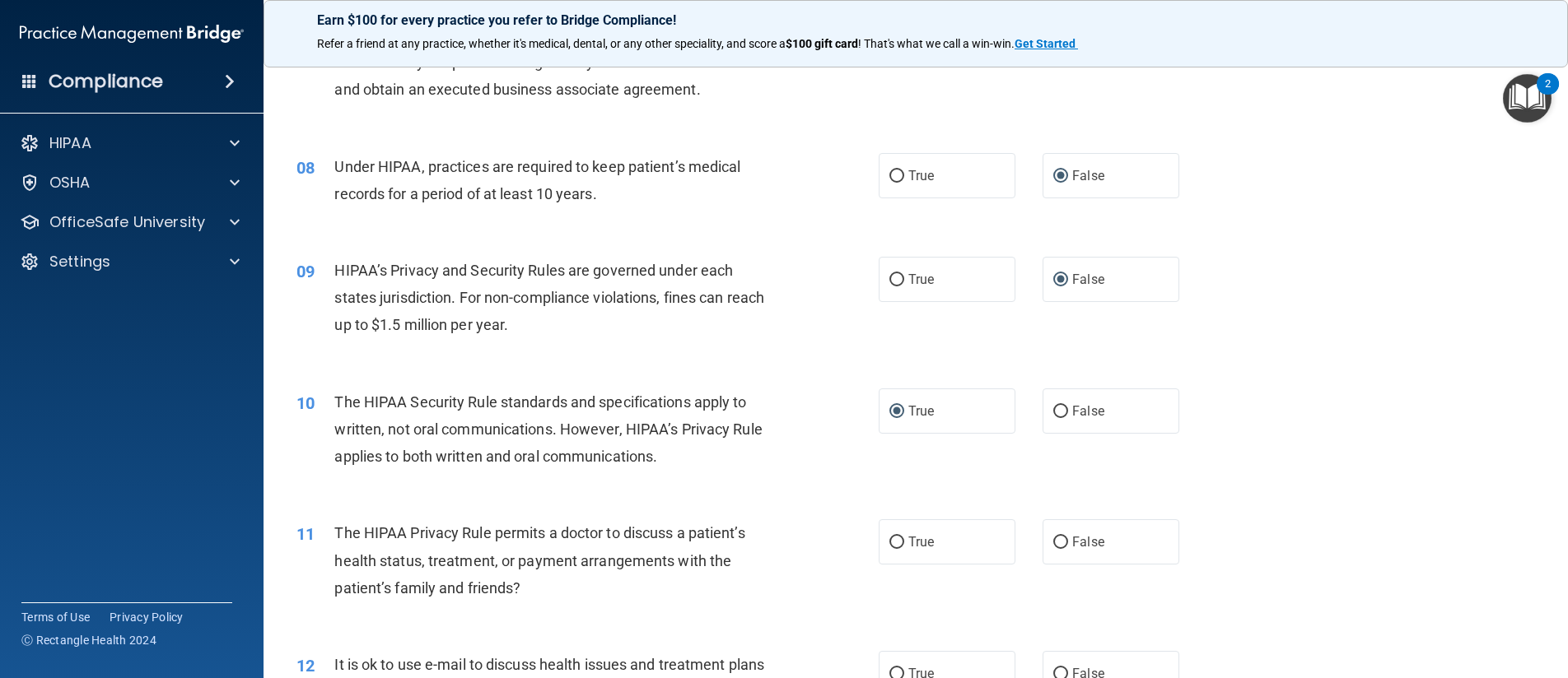
scroll to position [1070, 0]
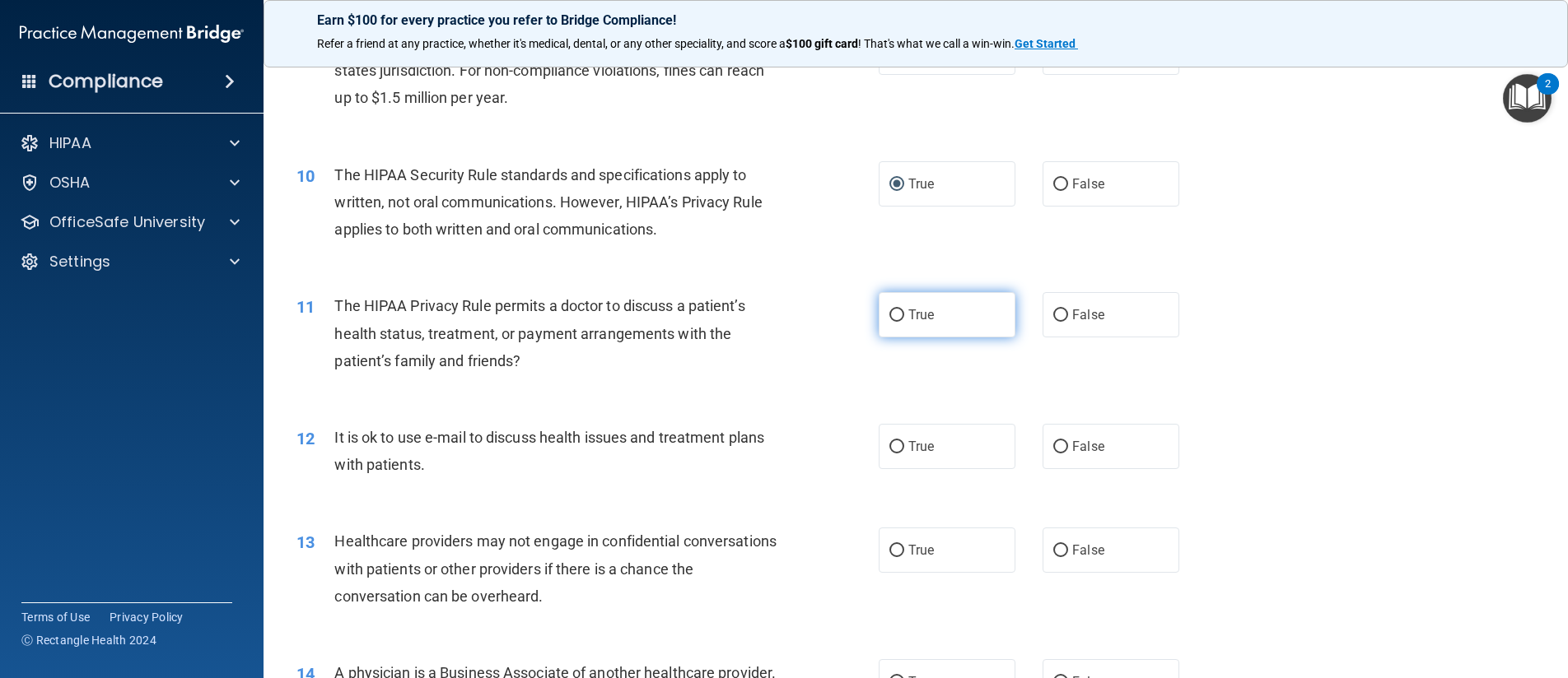
click at [889, 313] on input "True" at bounding box center [896, 315] width 15 height 12
radio input "true"
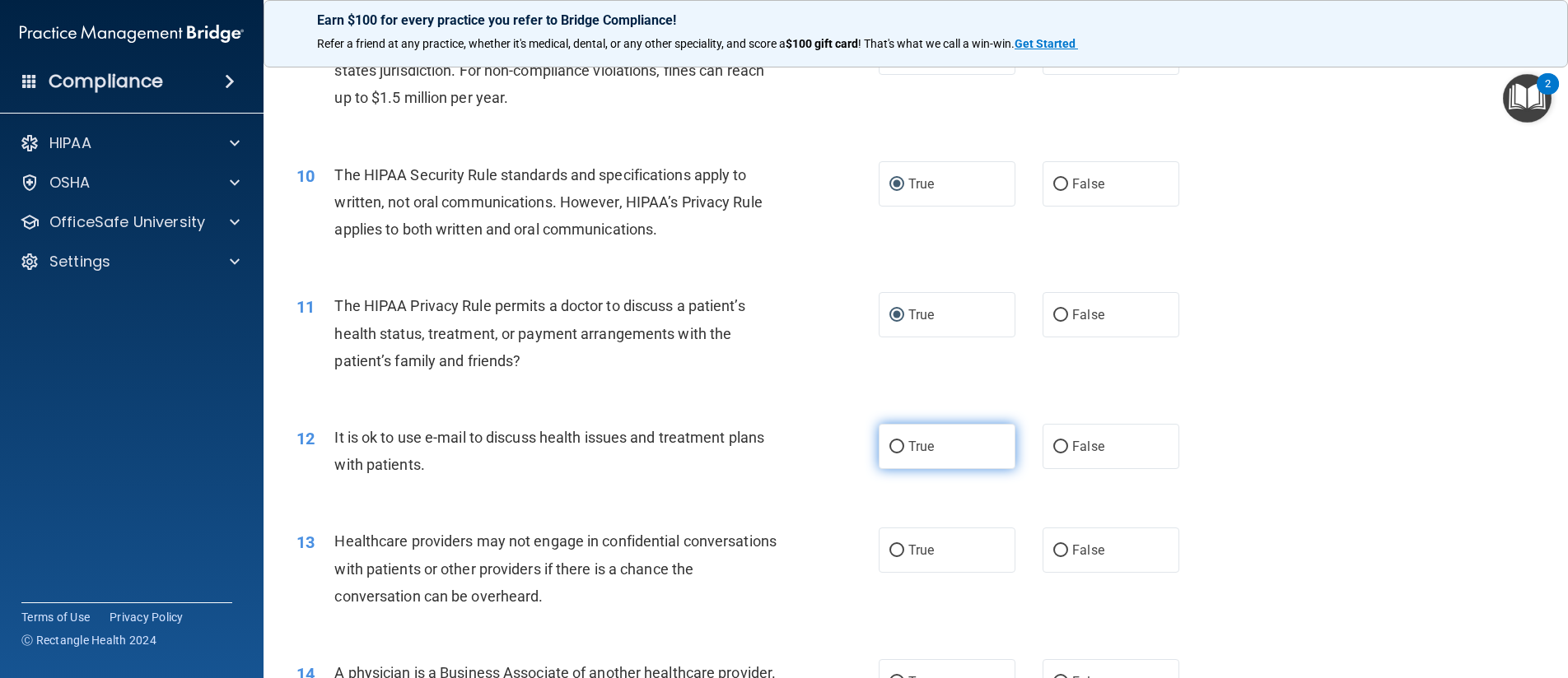
click at [891, 451] on input "True" at bounding box center [896, 446] width 15 height 12
radio input "true"
click at [1057, 554] on input "False" at bounding box center [1060, 550] width 15 height 12
radio input "true"
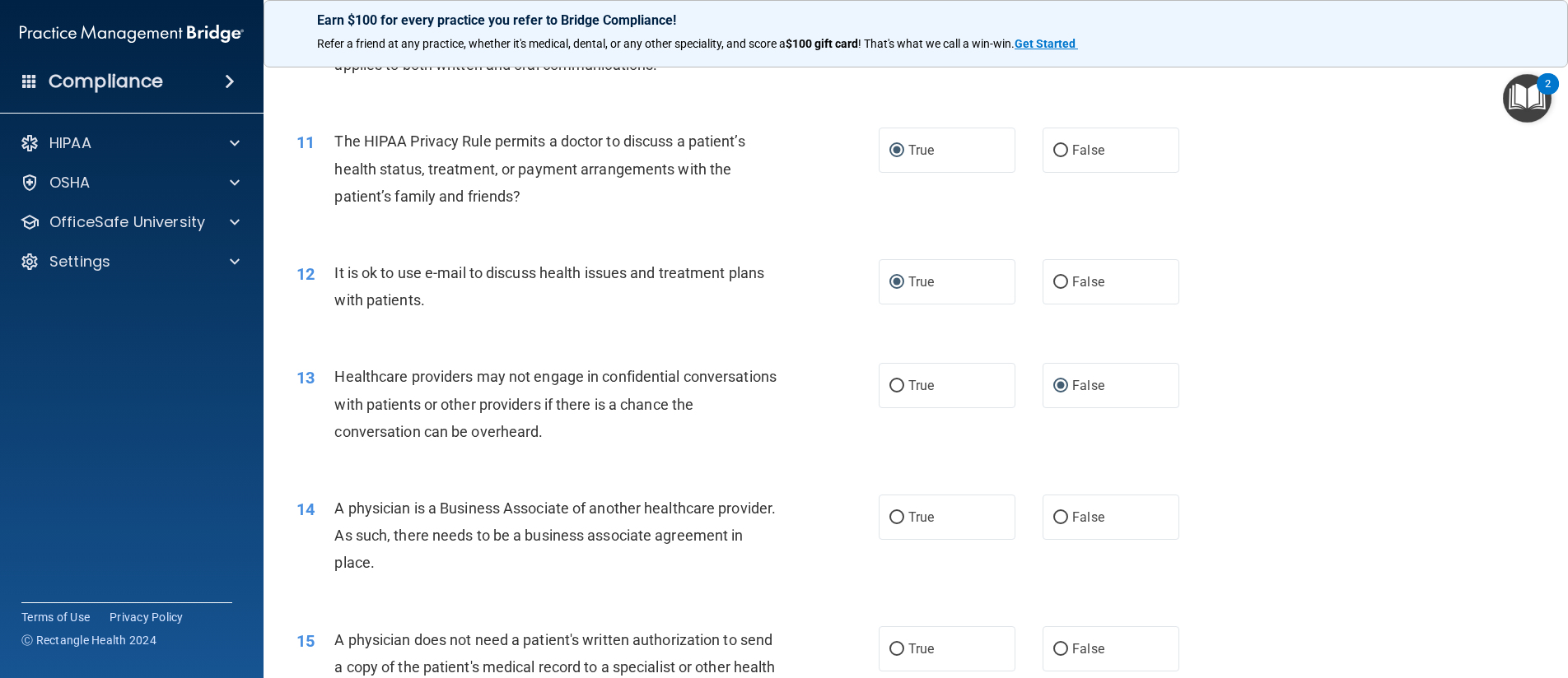
scroll to position [1399, 0]
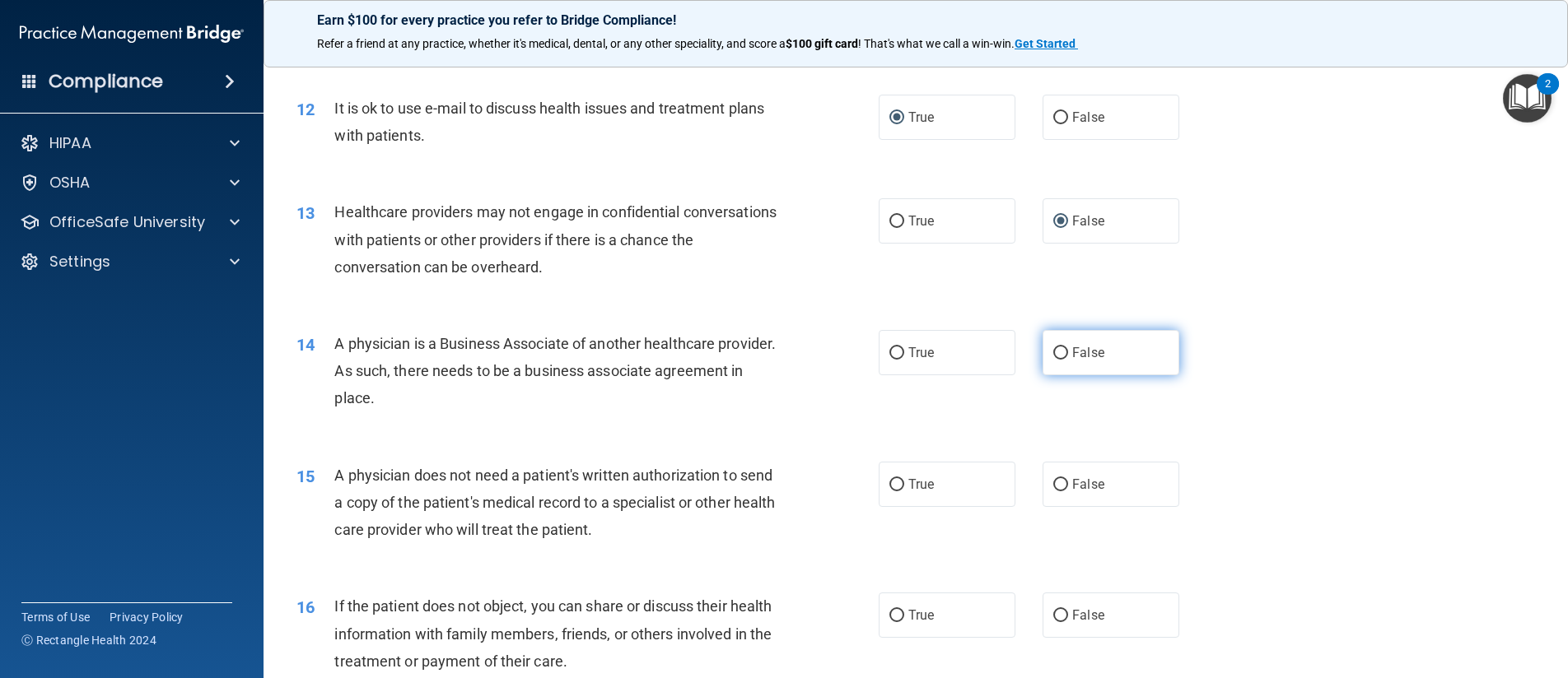
click at [1058, 357] on input "False" at bounding box center [1060, 353] width 15 height 12
radio input "true"
click at [896, 490] on input "True" at bounding box center [896, 484] width 15 height 12
radio input "true"
click at [889, 619] on input "True" at bounding box center [896, 615] width 15 height 12
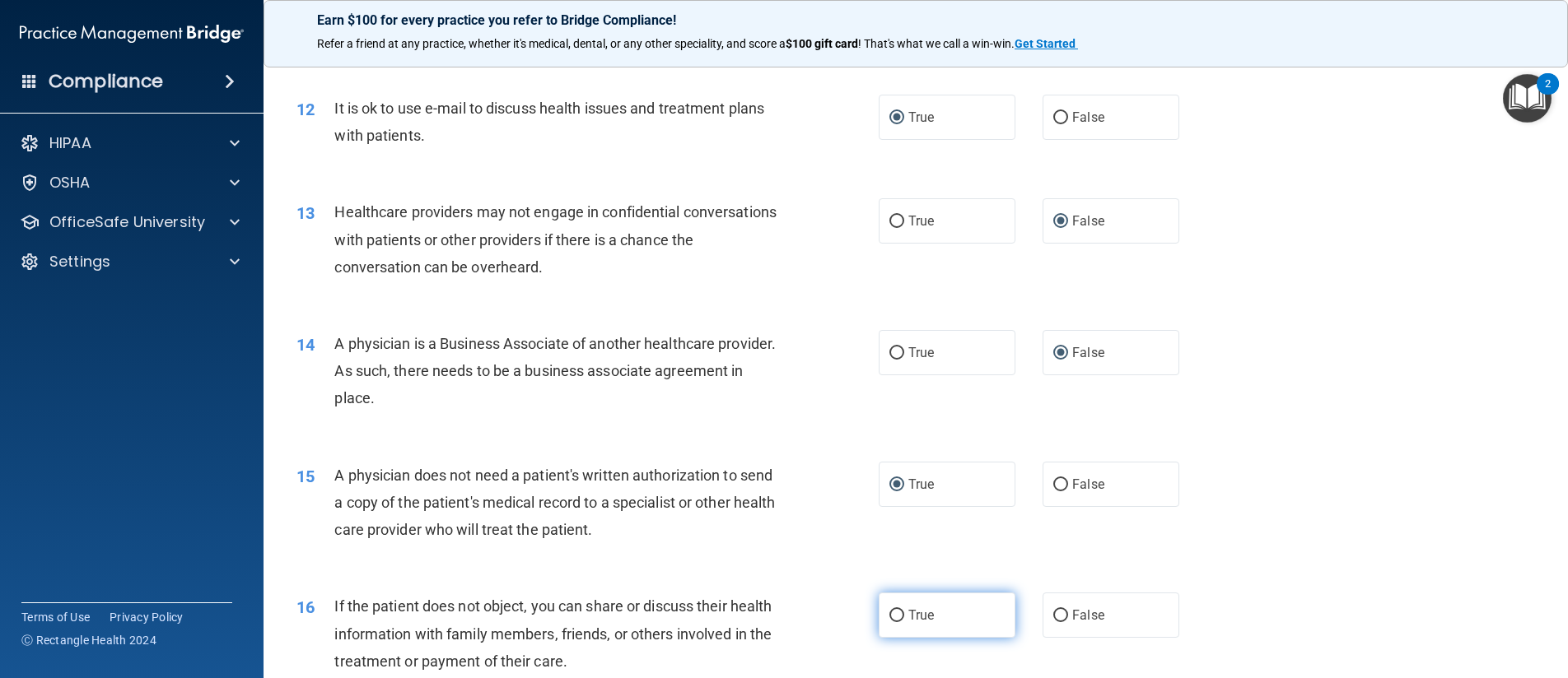
radio input "true"
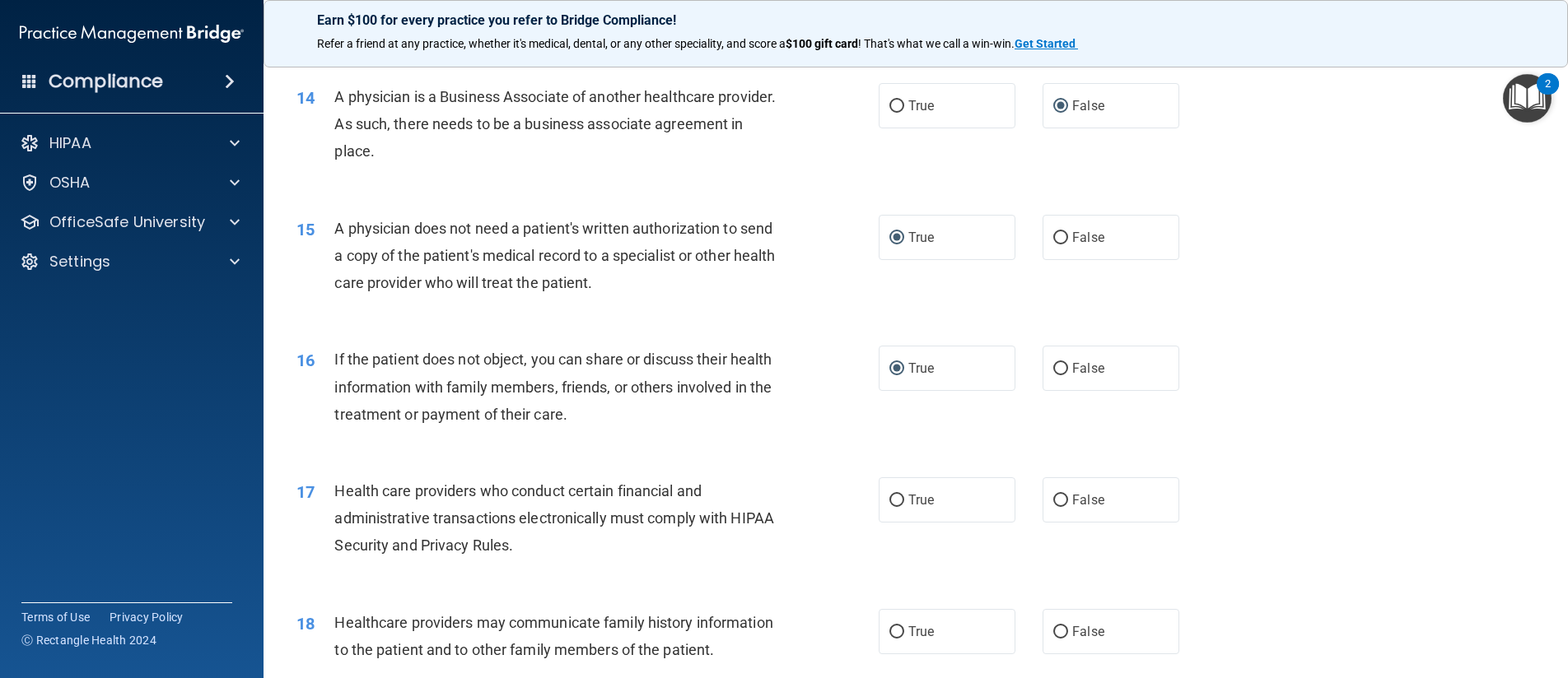
scroll to position [1728, 0]
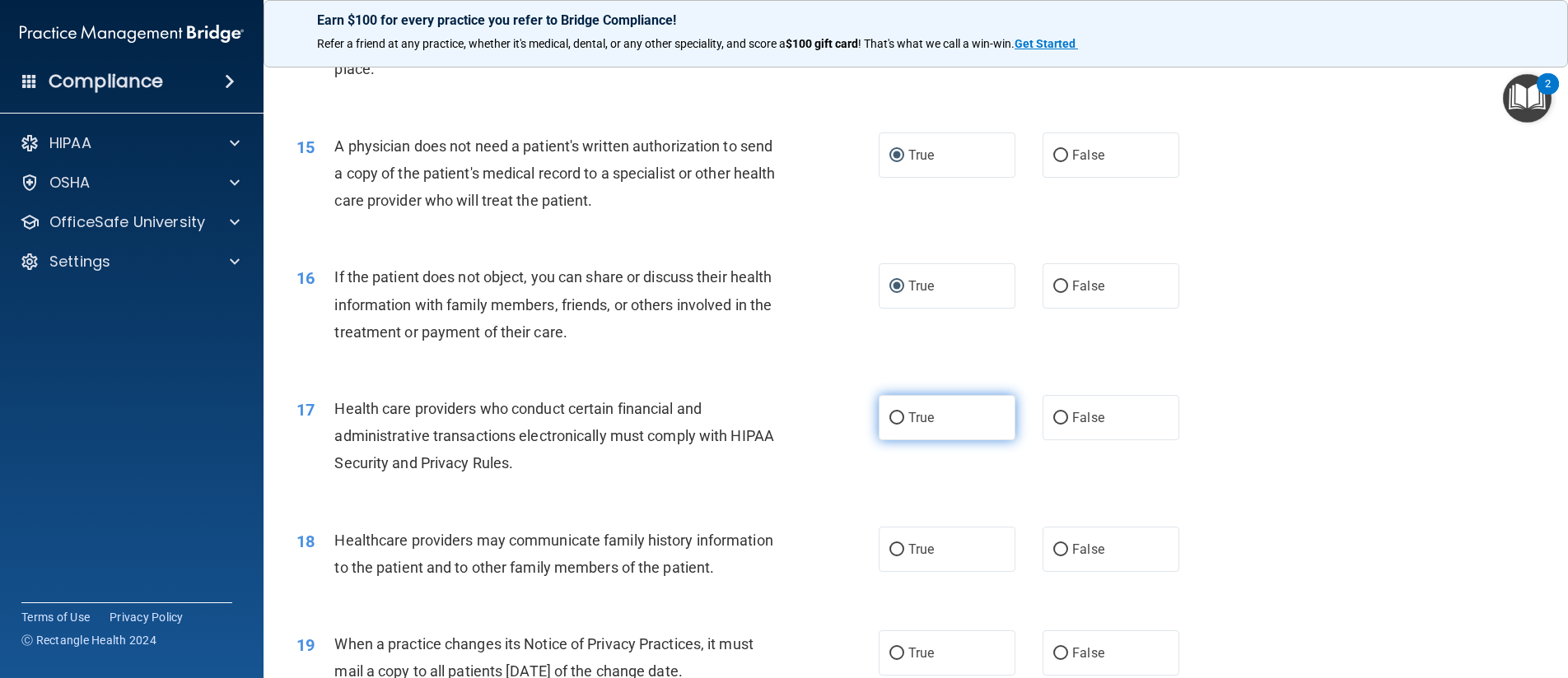
click at [896, 421] on input "True" at bounding box center [896, 418] width 15 height 12
radio input "true"
click at [1053, 549] on input "False" at bounding box center [1060, 549] width 15 height 12
radio input "true"
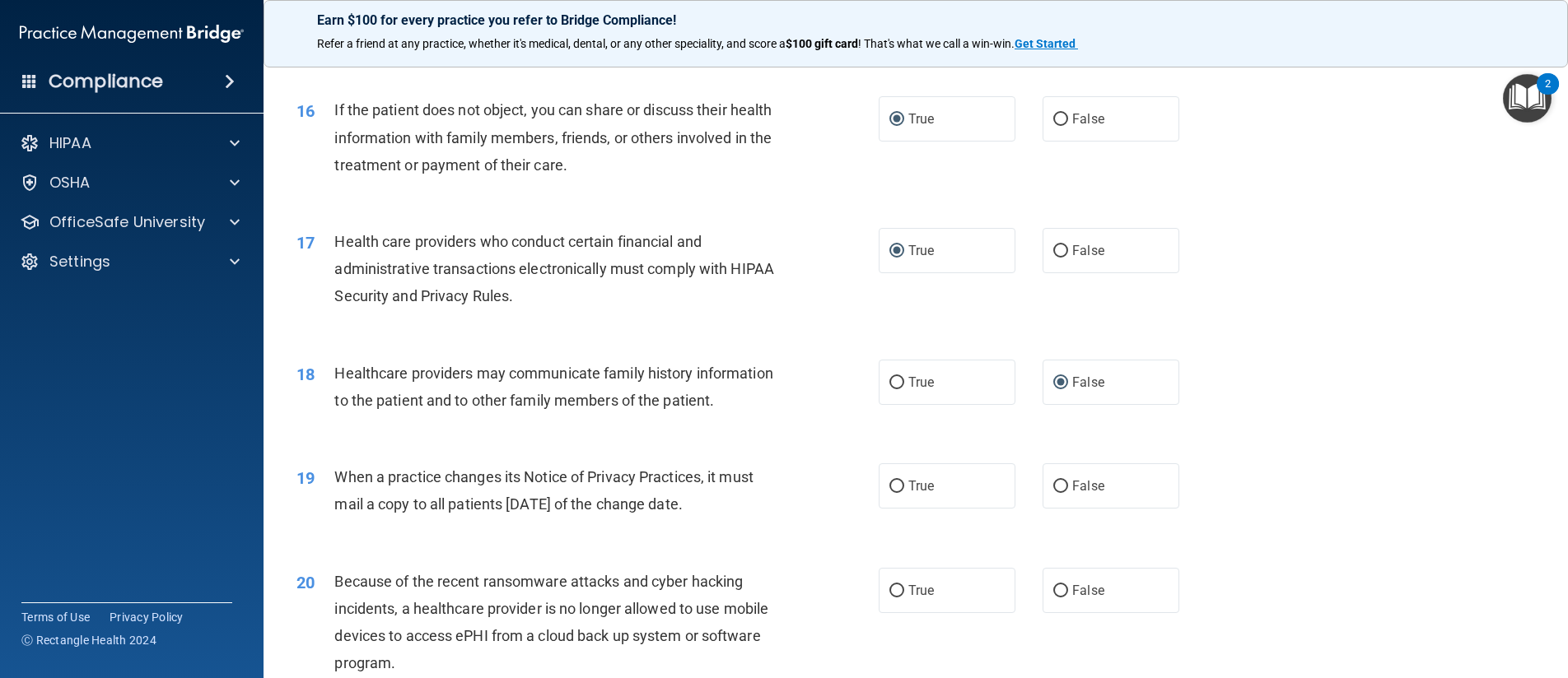
scroll to position [2057, 0]
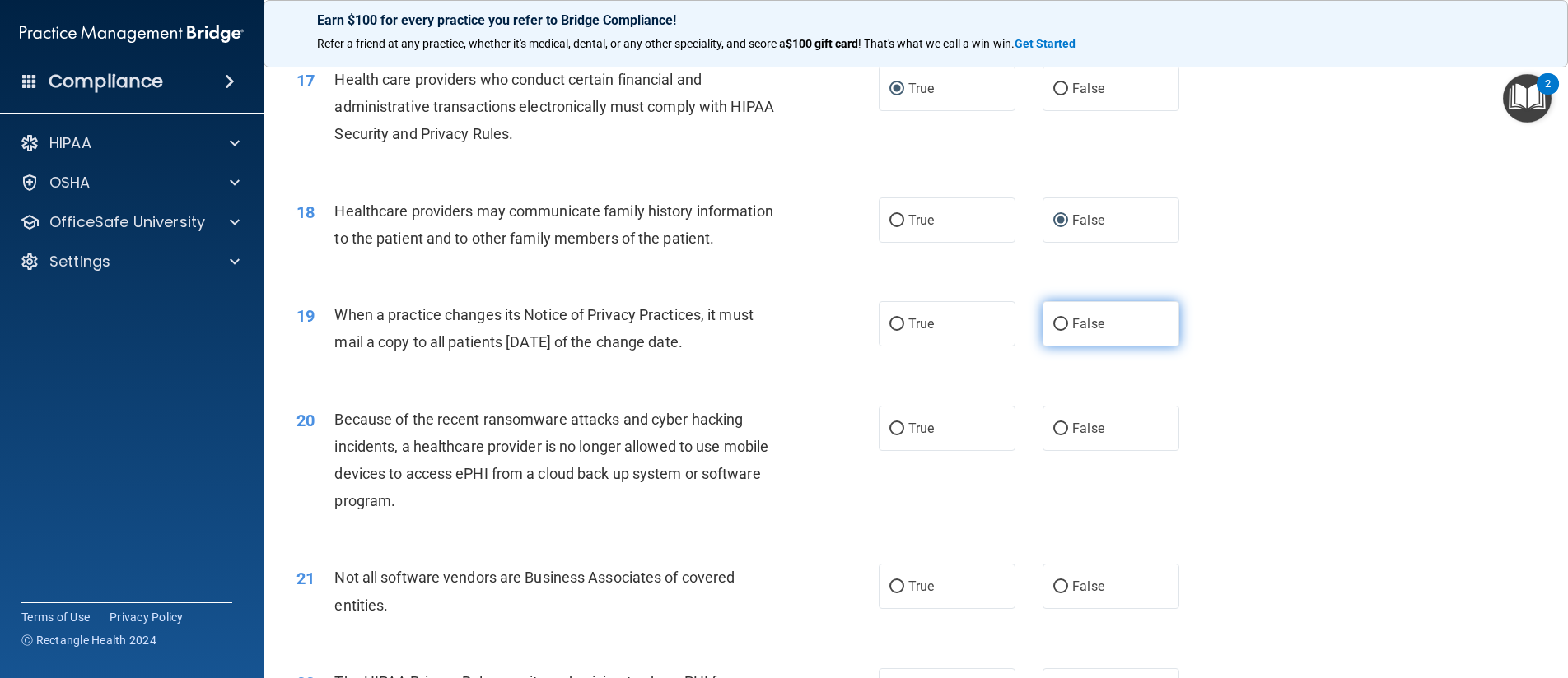
click at [1059, 331] on input "False" at bounding box center [1060, 324] width 15 height 12
radio input "true"
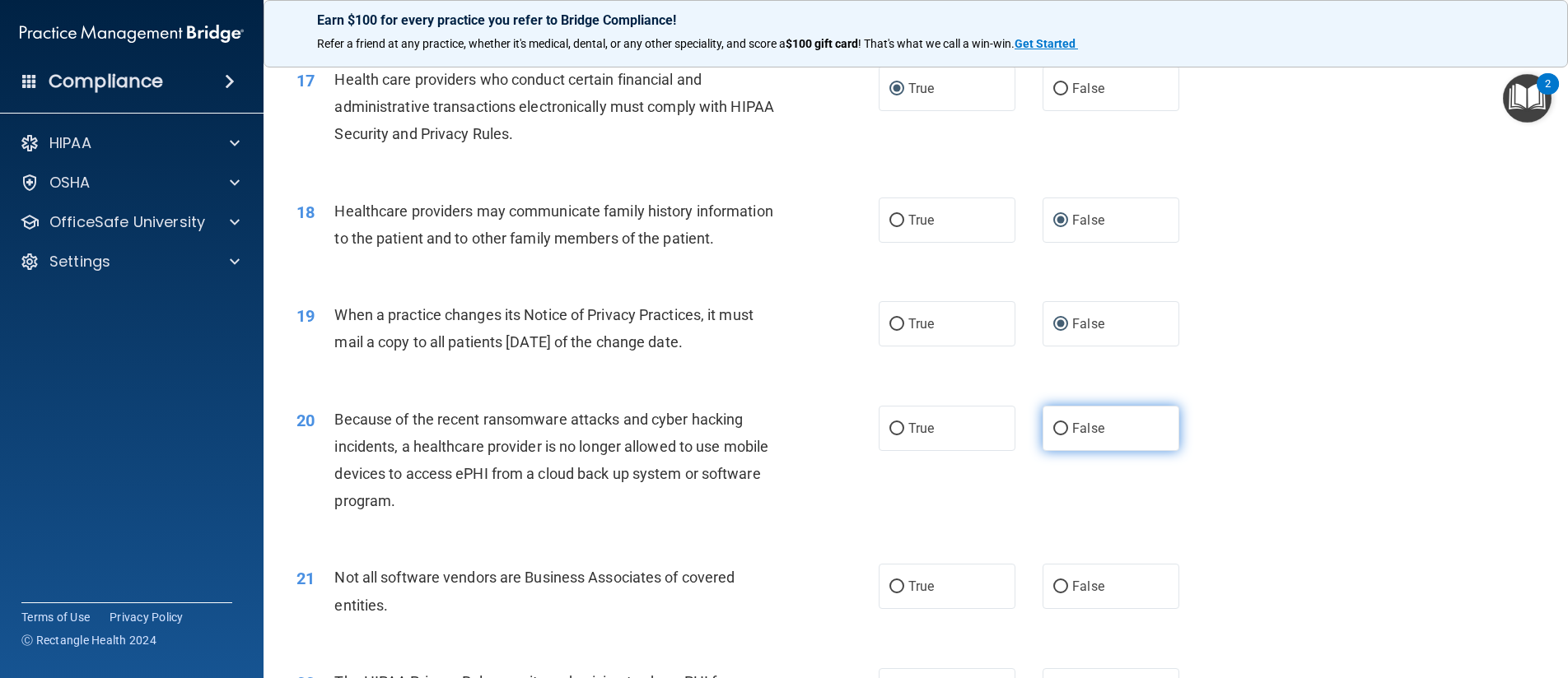
click at [1053, 435] on input "False" at bounding box center [1060, 429] width 15 height 12
radio input "true"
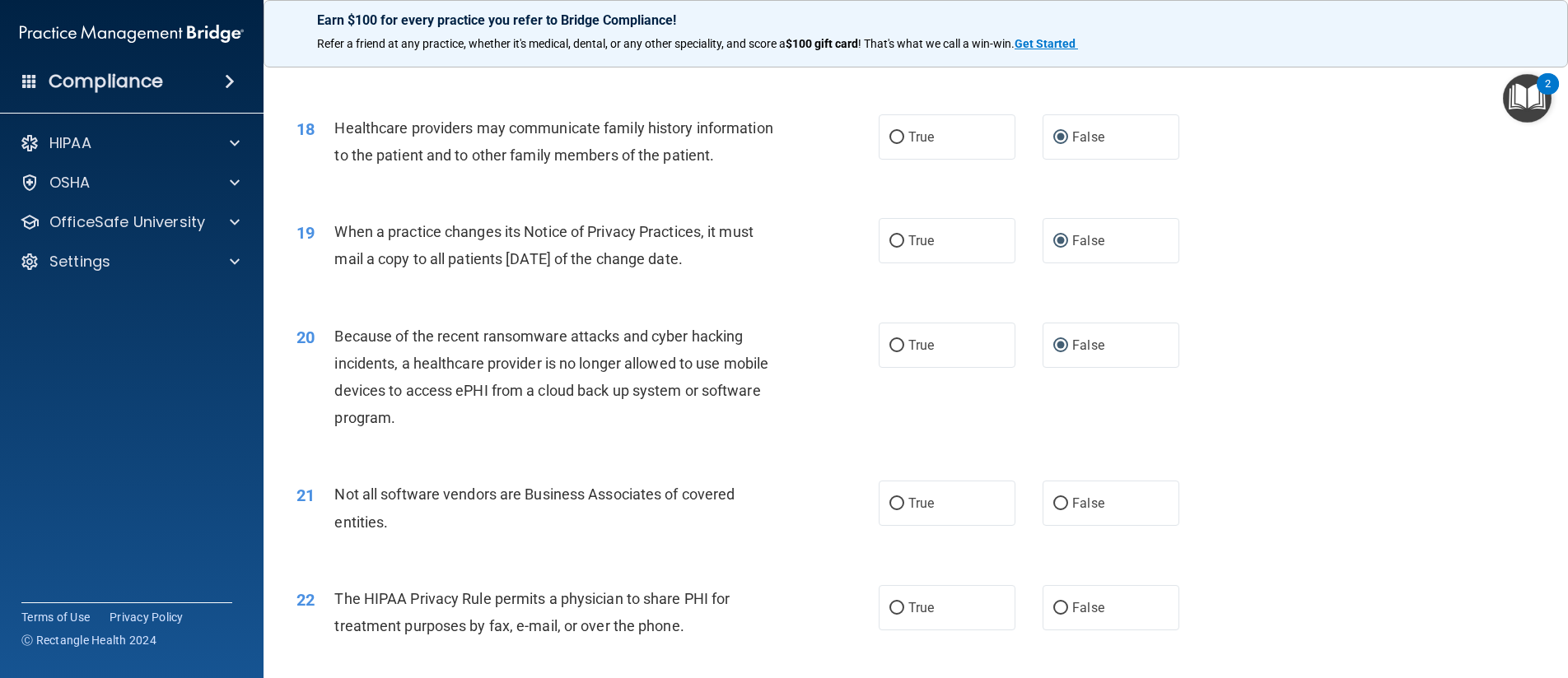
scroll to position [2304, 0]
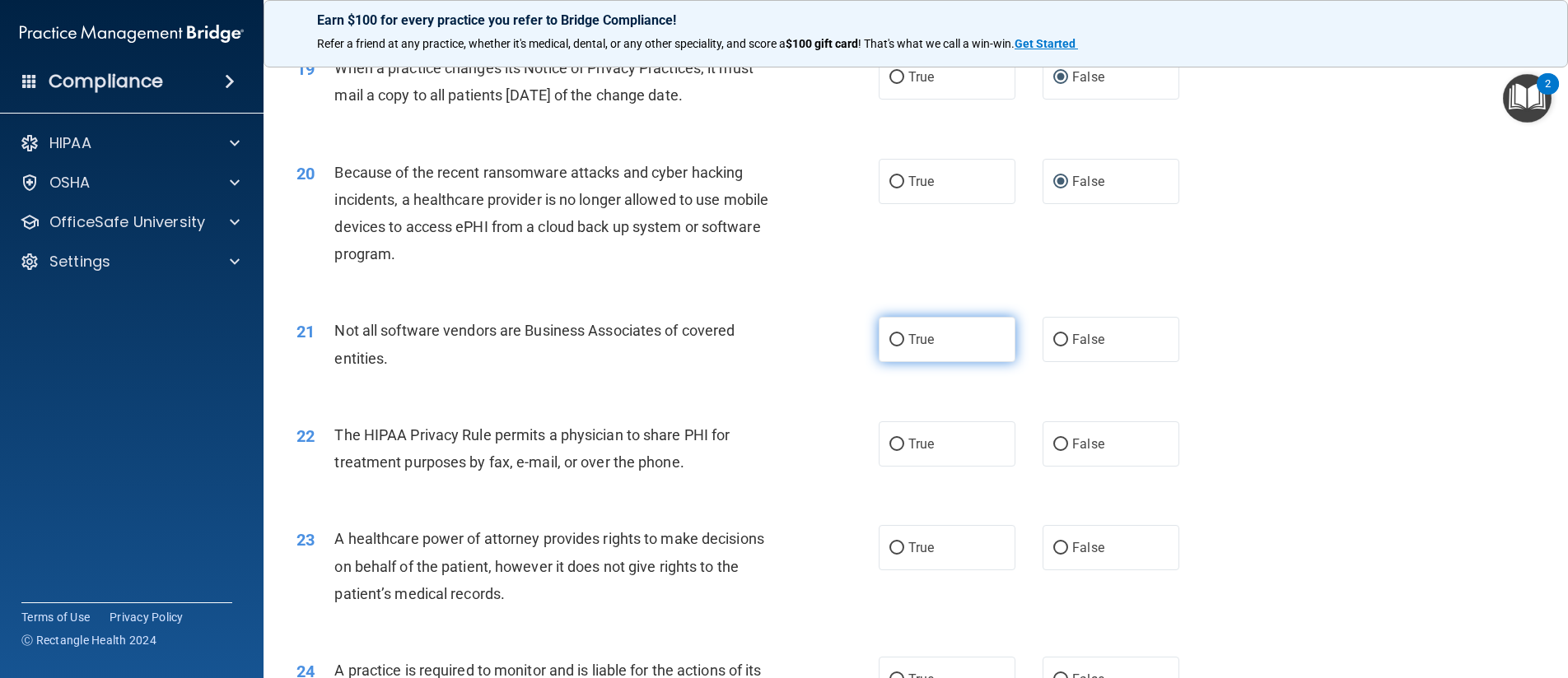
click at [891, 346] on input "True" at bounding box center [896, 340] width 15 height 12
radio input "true"
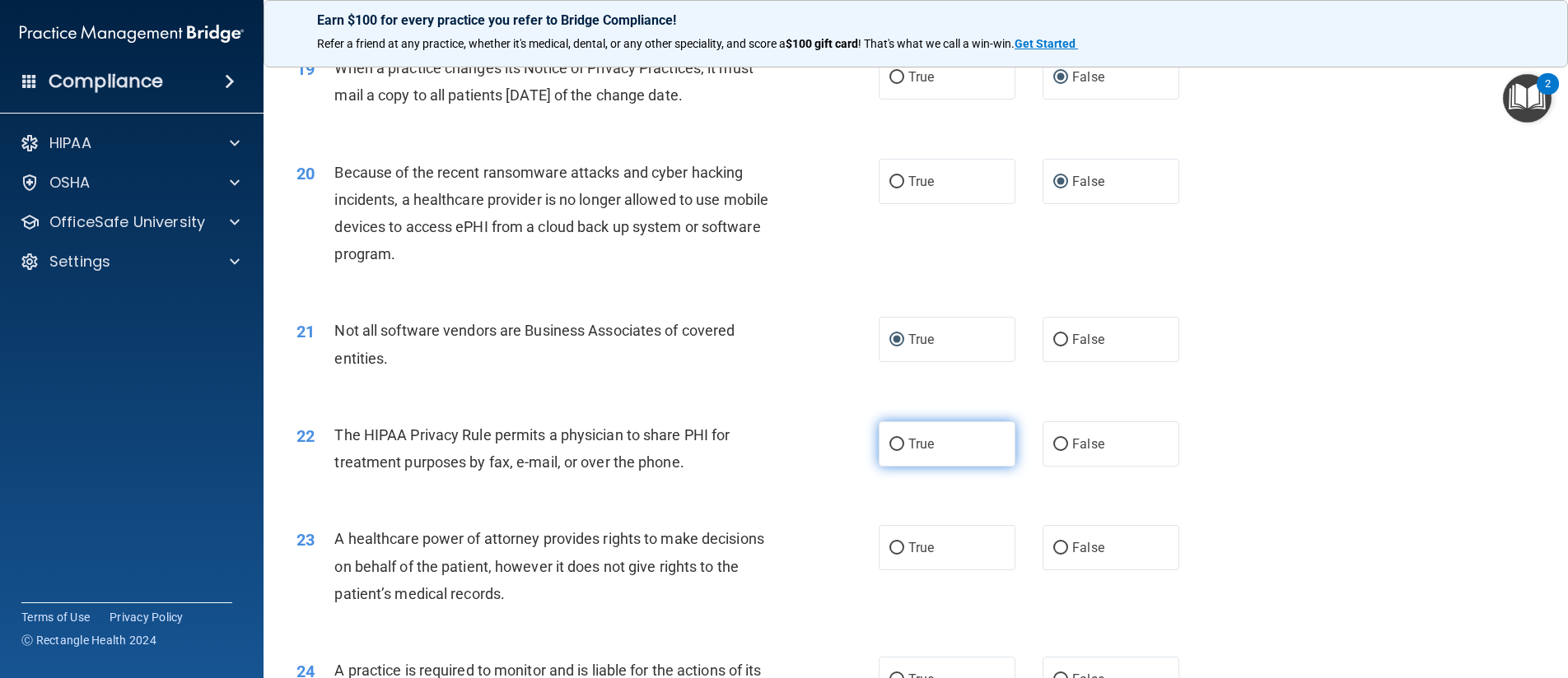
click at [890, 451] on input "True" at bounding box center [896, 445] width 15 height 12
radio input "true"
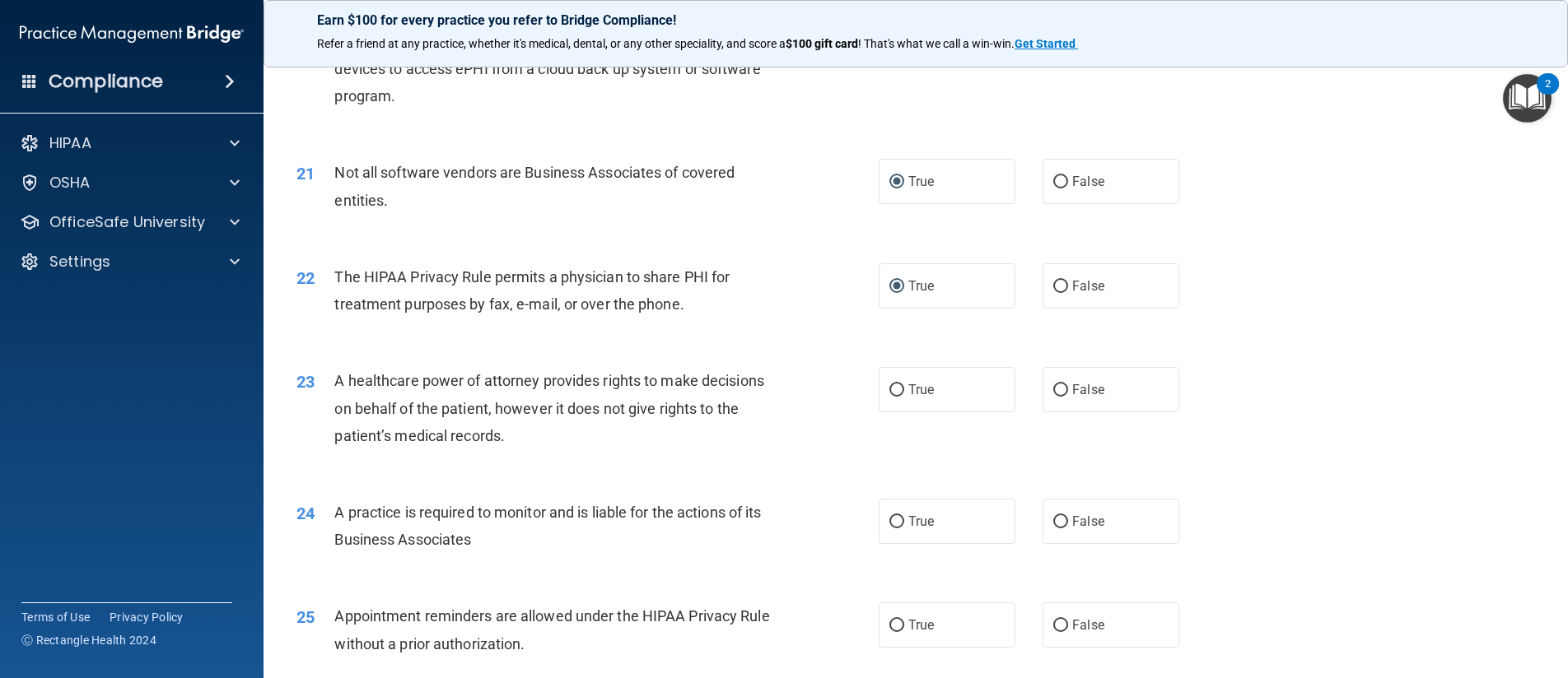
scroll to position [2468, 0]
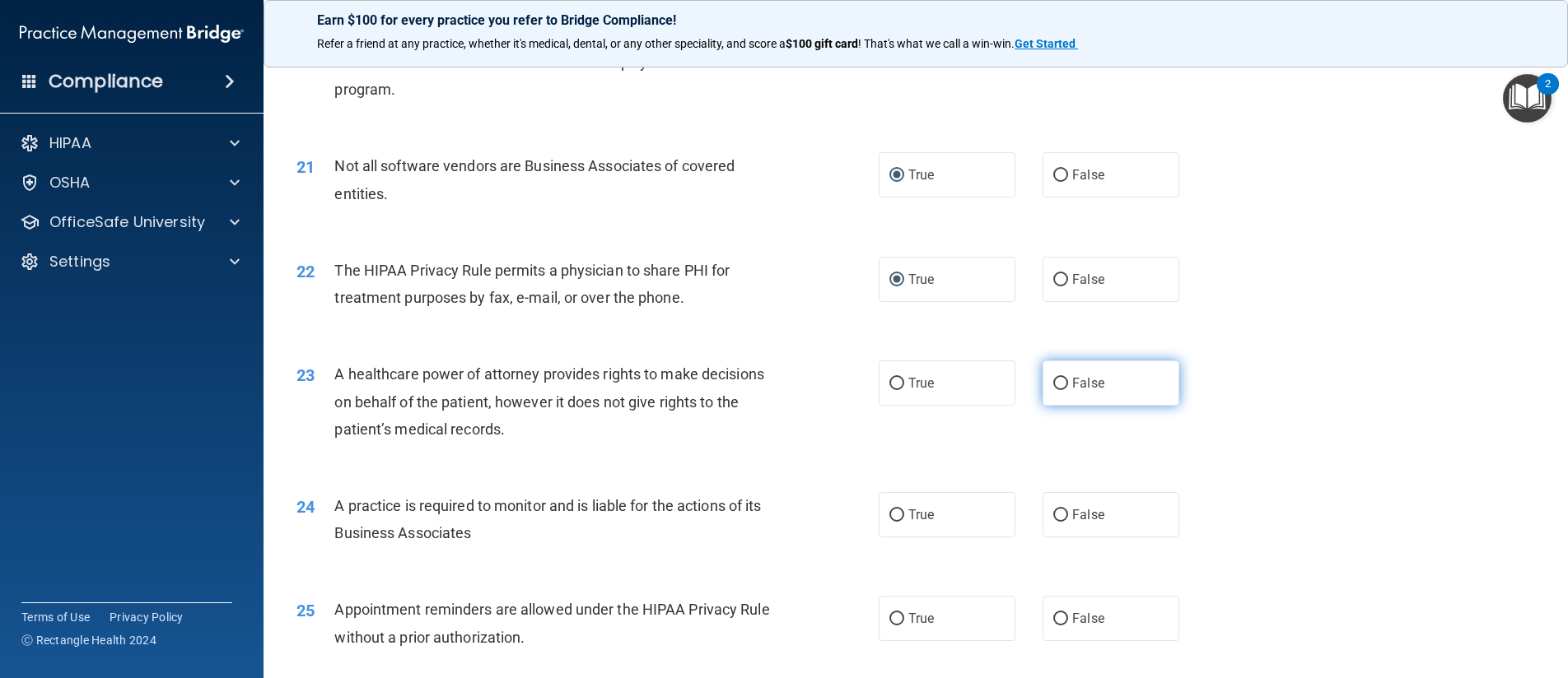
click at [1056, 390] on input "False" at bounding box center [1060, 383] width 15 height 12
radio input "true"
click at [1054, 521] on input "False" at bounding box center [1060, 515] width 15 height 12
radio input "true"
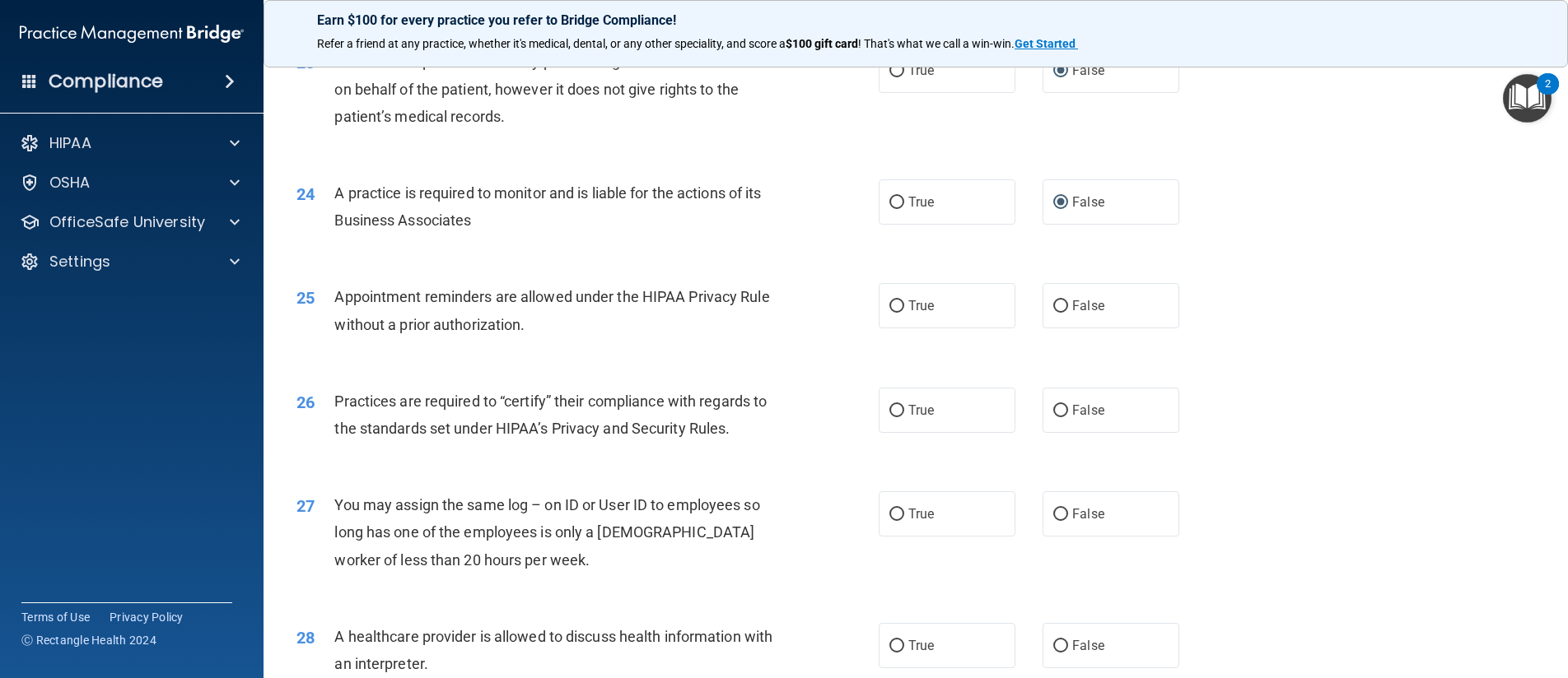
scroll to position [2798, 0]
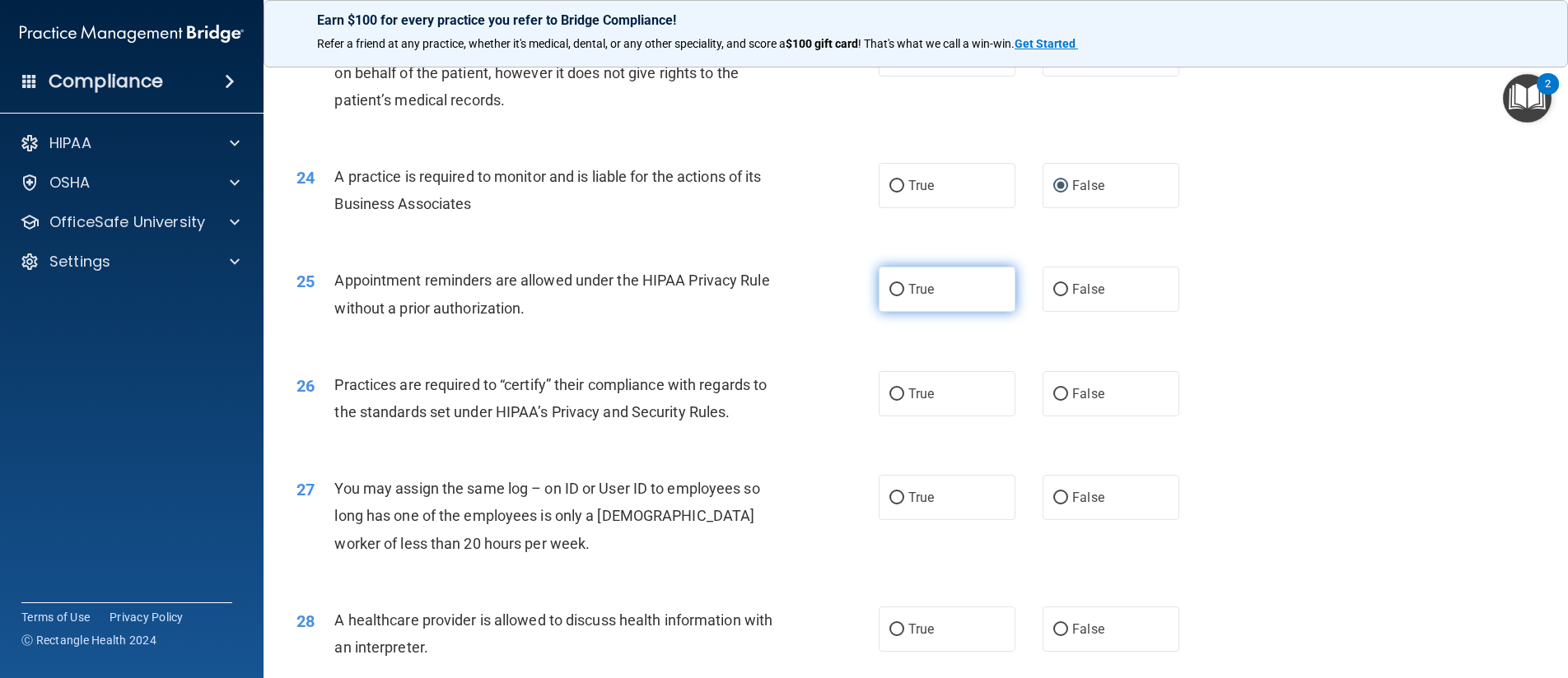
click at [889, 296] on input "True" at bounding box center [896, 289] width 15 height 12
radio input "true"
click at [1053, 401] on input "False" at bounding box center [1060, 394] width 15 height 12
radio input "true"
click at [1057, 505] on input "False" at bounding box center [1060, 497] width 15 height 12
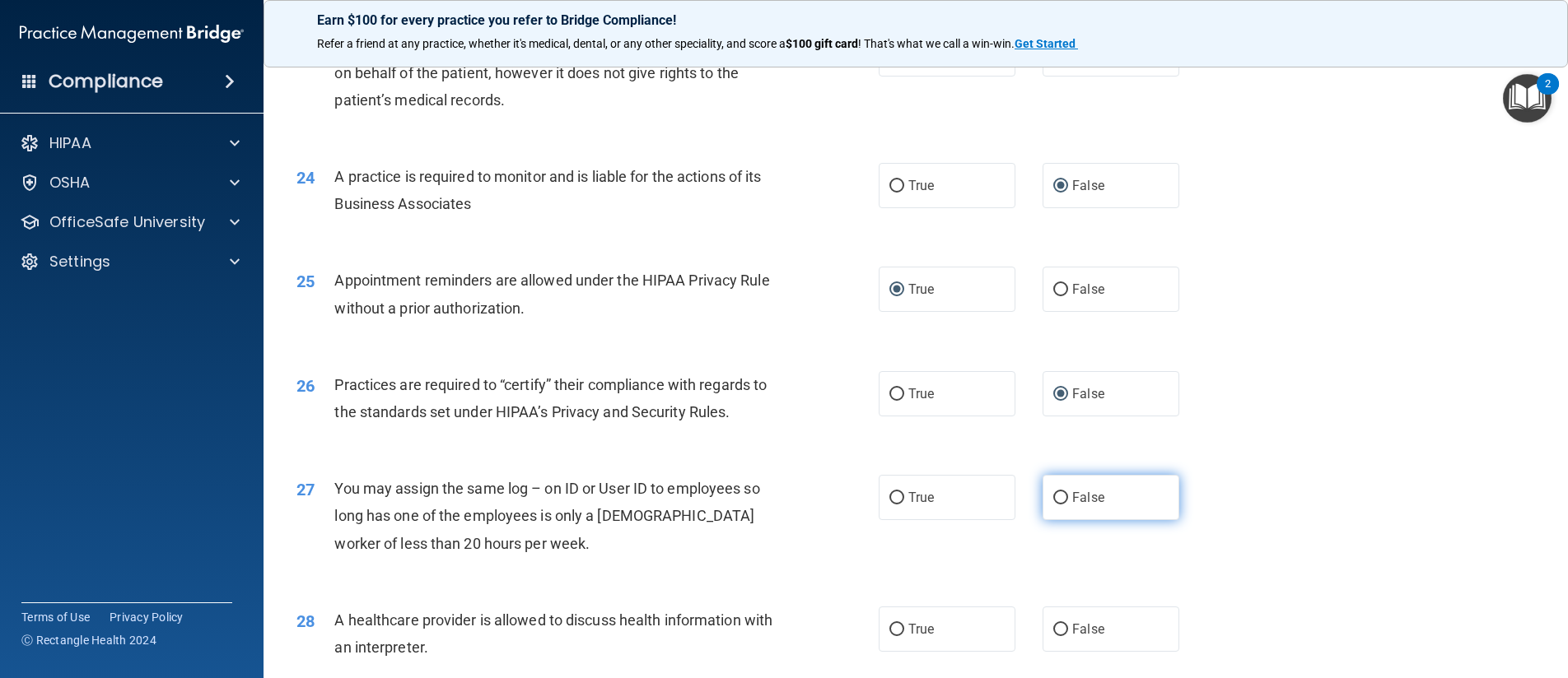
radio input "true"
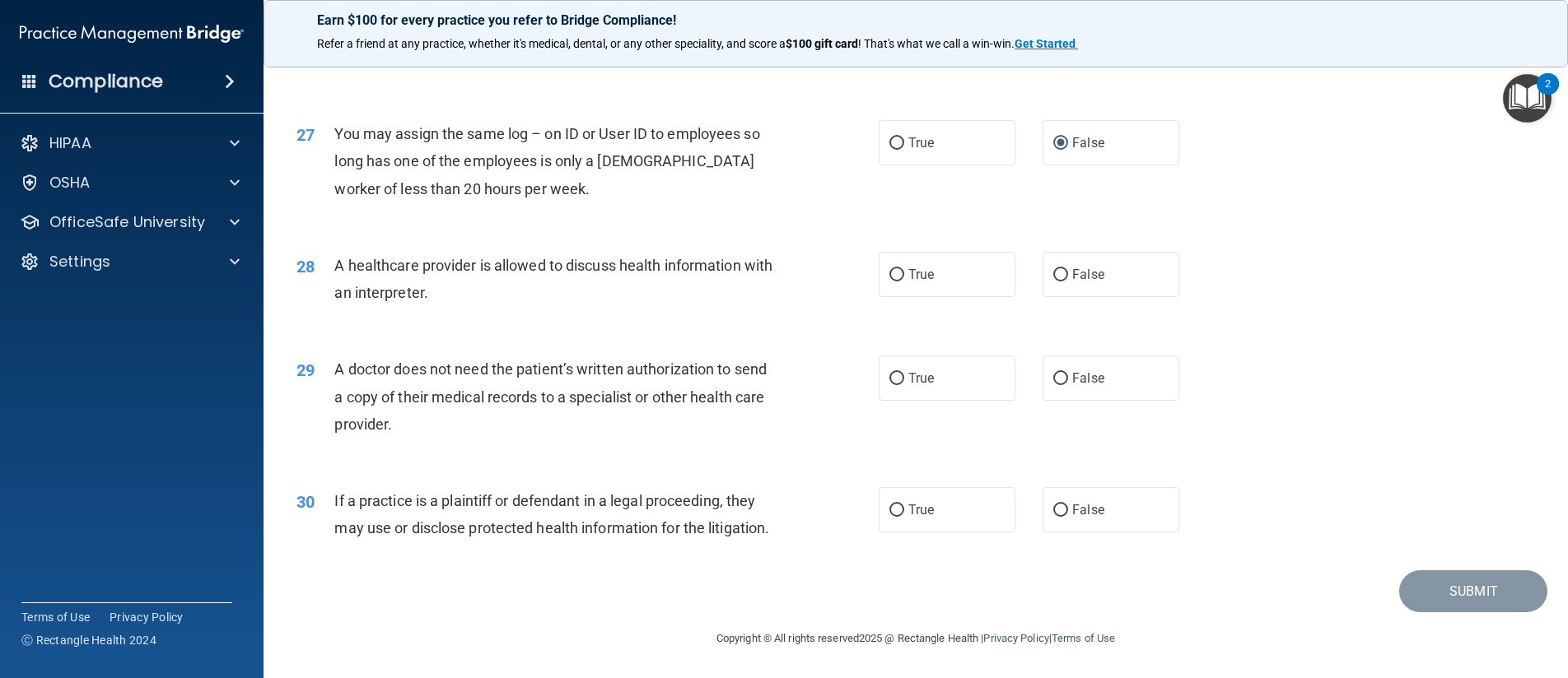
scroll to position [3207, 0]
click at [890, 270] on input "True" at bounding box center [896, 275] width 15 height 12
radio input "true"
click at [893, 372] on input "True" at bounding box center [896, 378] width 15 height 12
radio input "true"
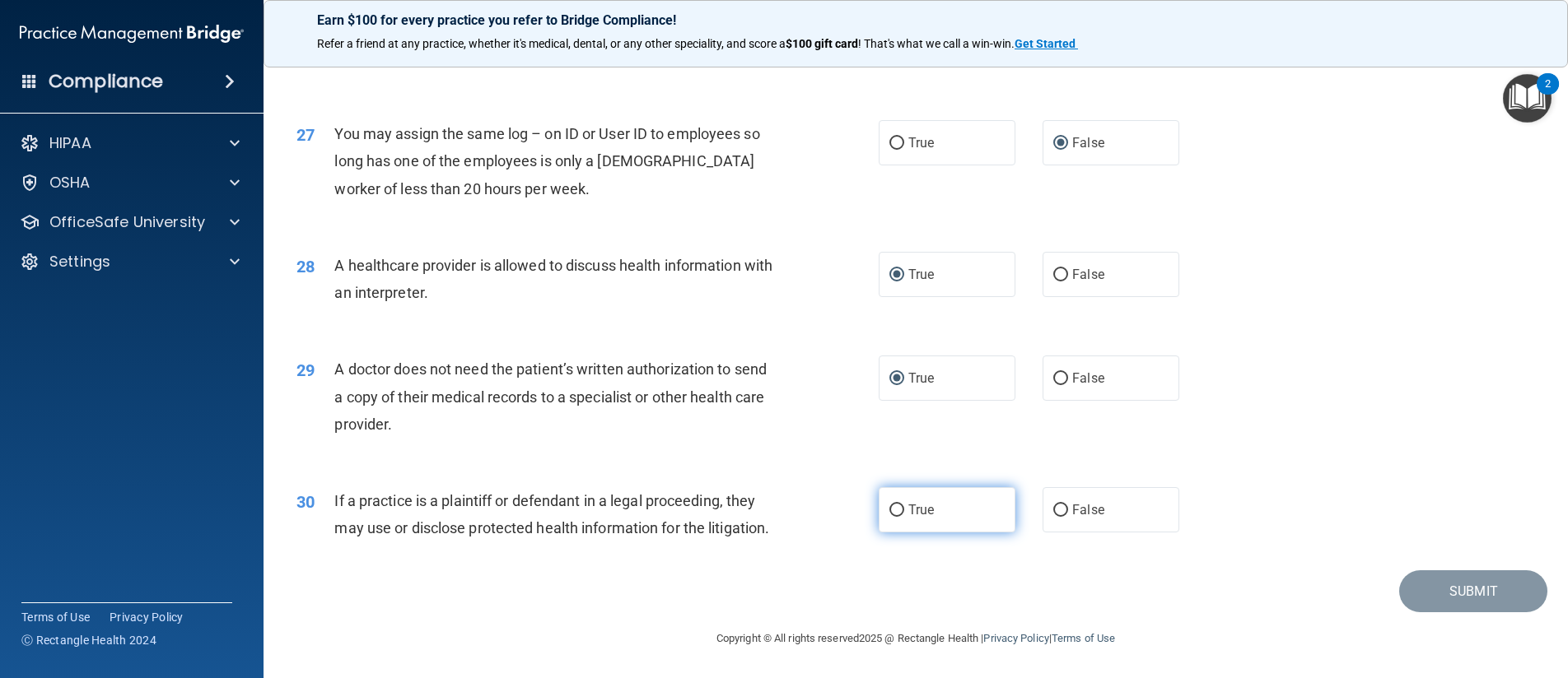
click at [895, 505] on input "True" at bounding box center [896, 510] width 15 height 12
radio input "true"
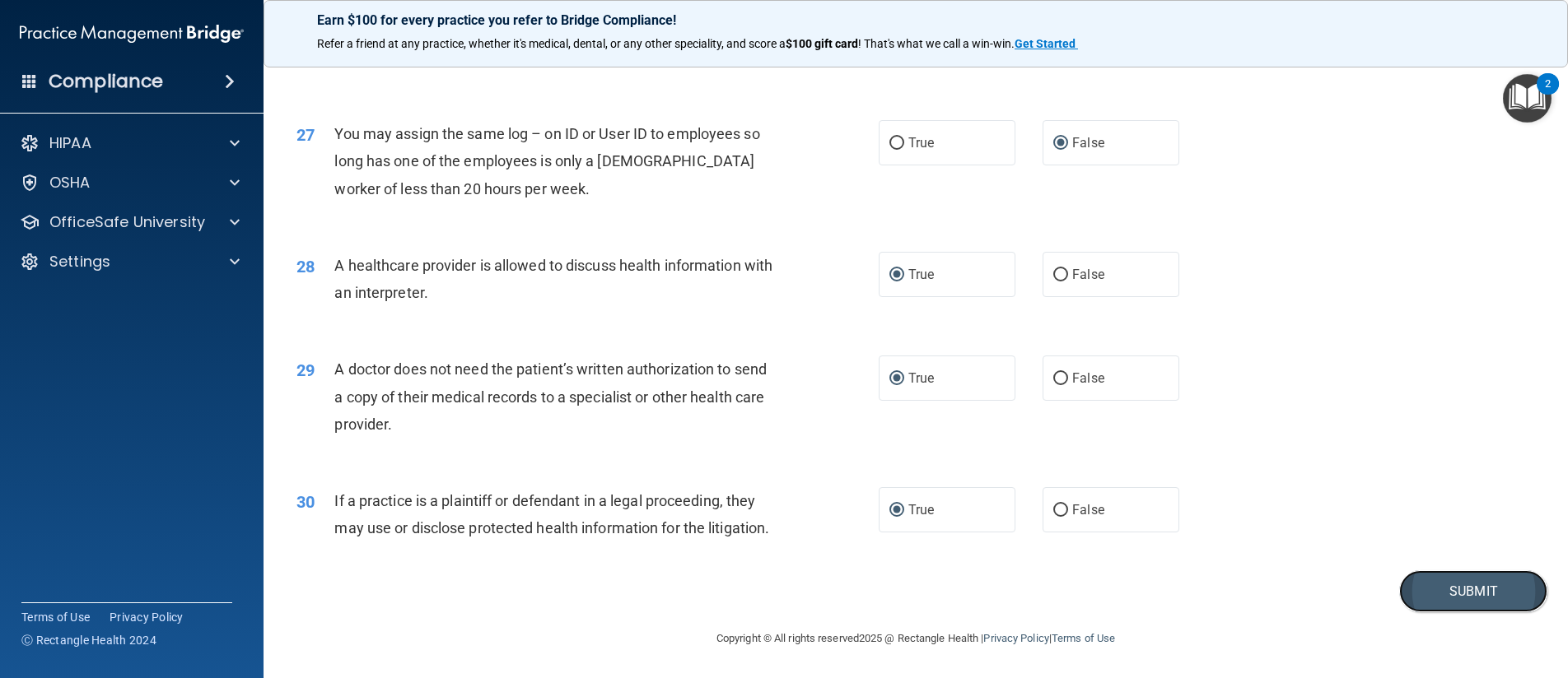
click at [1430, 596] on button "Submit" at bounding box center [1473, 591] width 148 height 42
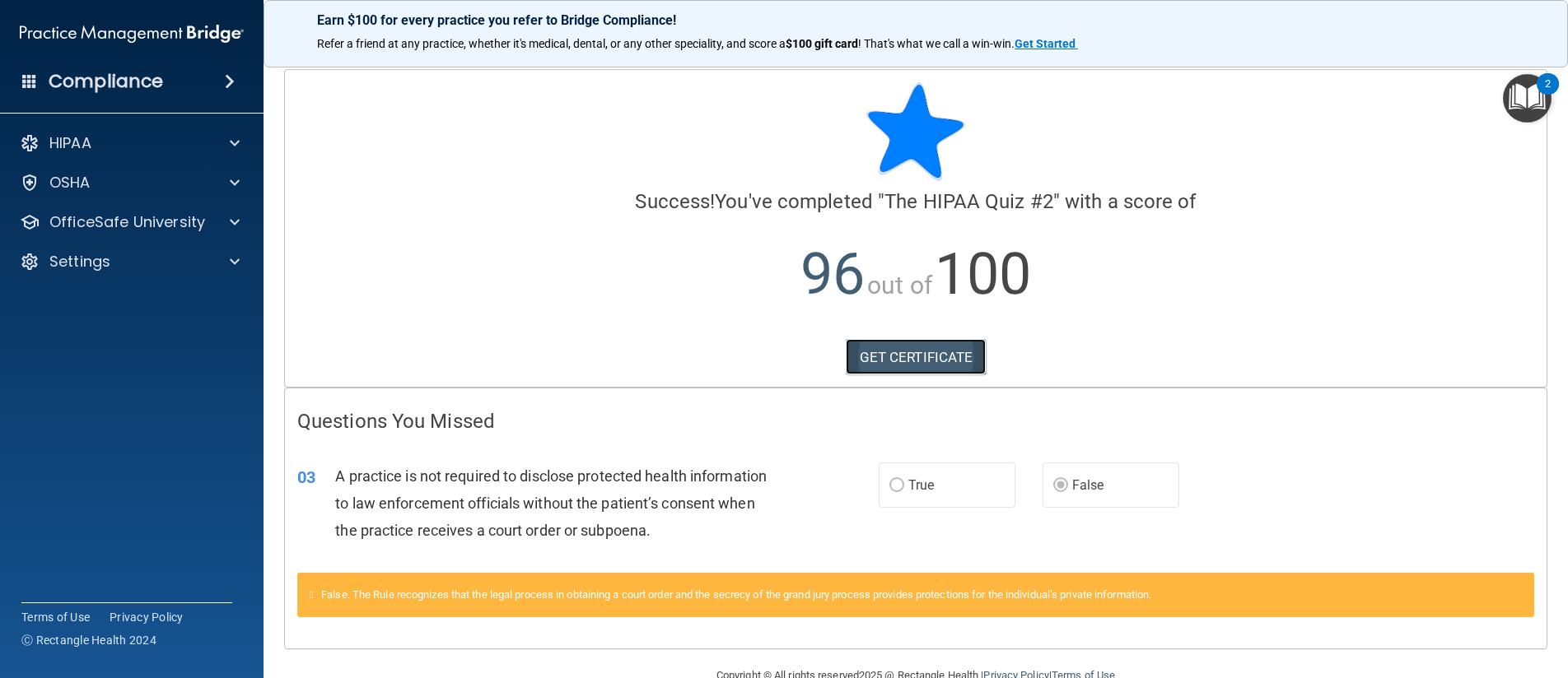
click at [923, 358] on link "GET CERTIFICATE" at bounding box center [916, 357] width 141 height 36
click at [151, 217] on p "OfficeSafe University" at bounding box center [127, 221] width 156 height 19
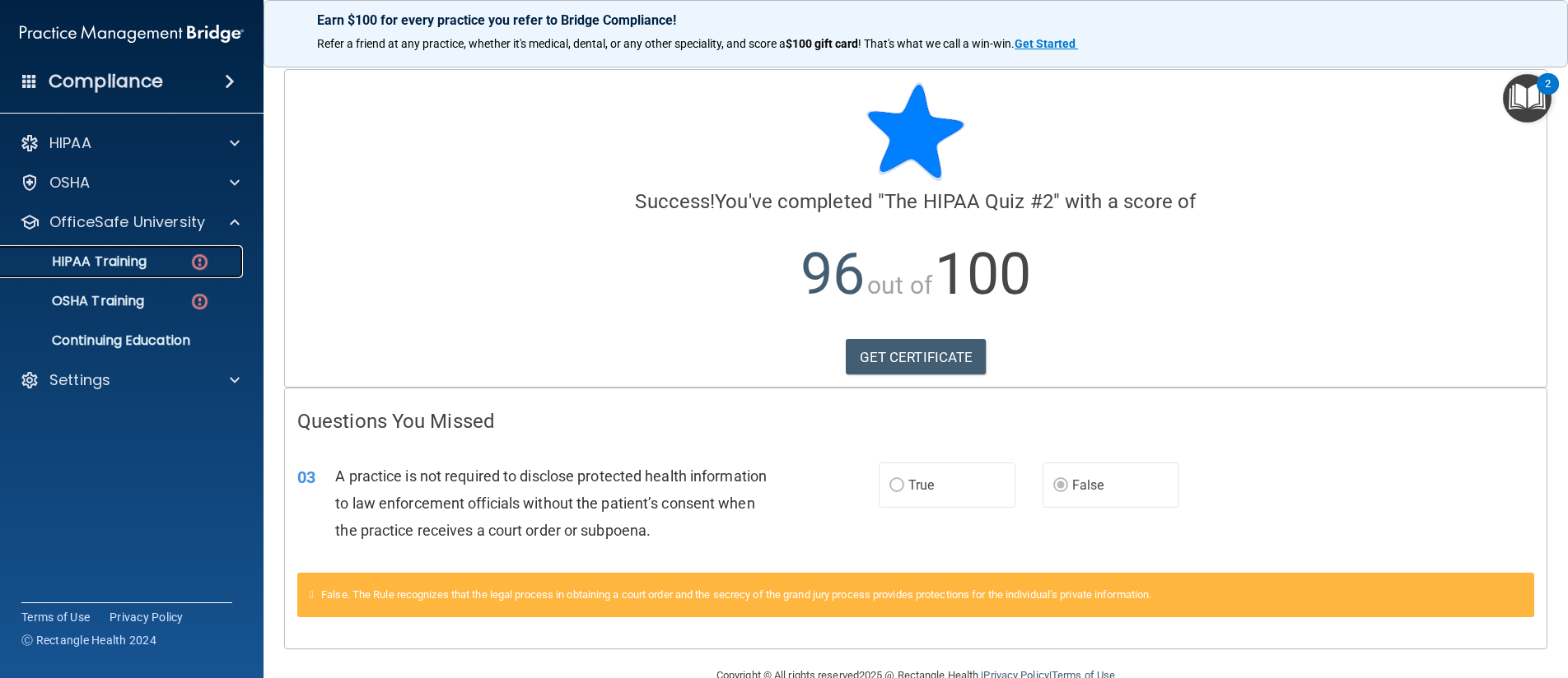
click at [151, 255] on div "HIPAA Training" at bounding box center [123, 262] width 225 height 17
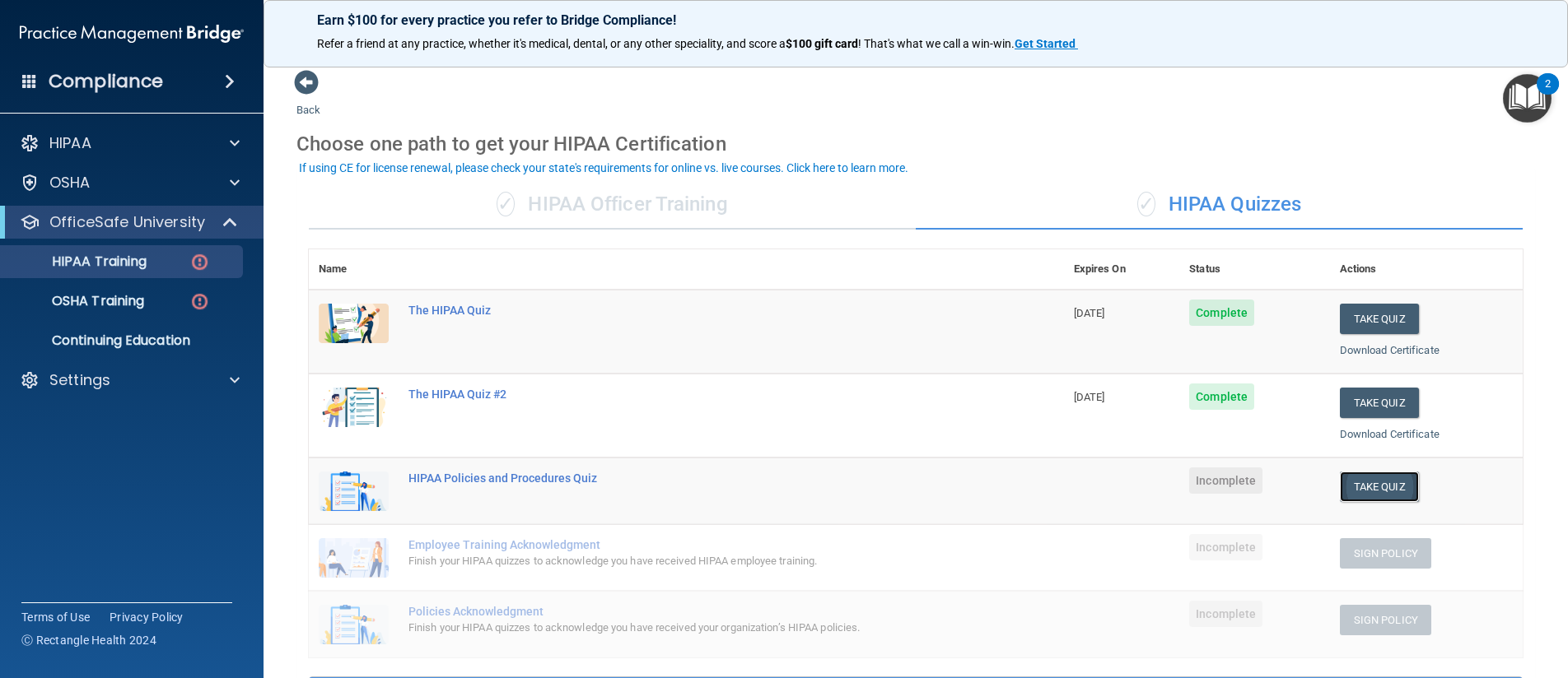
click at [1362, 486] on button "Take Quiz" at bounding box center [1378, 486] width 79 height 31
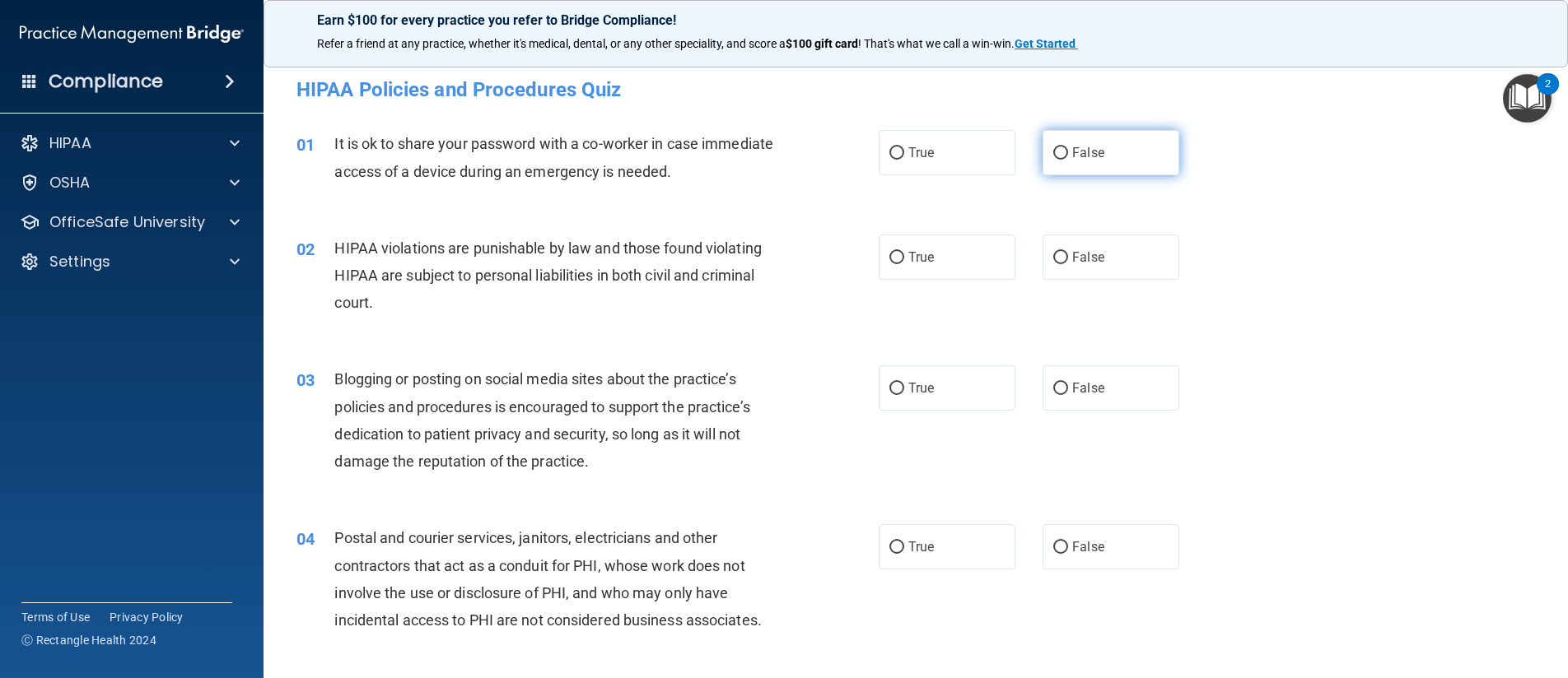
click at [1053, 156] on input "False" at bounding box center [1060, 153] width 15 height 12
radio input "true"
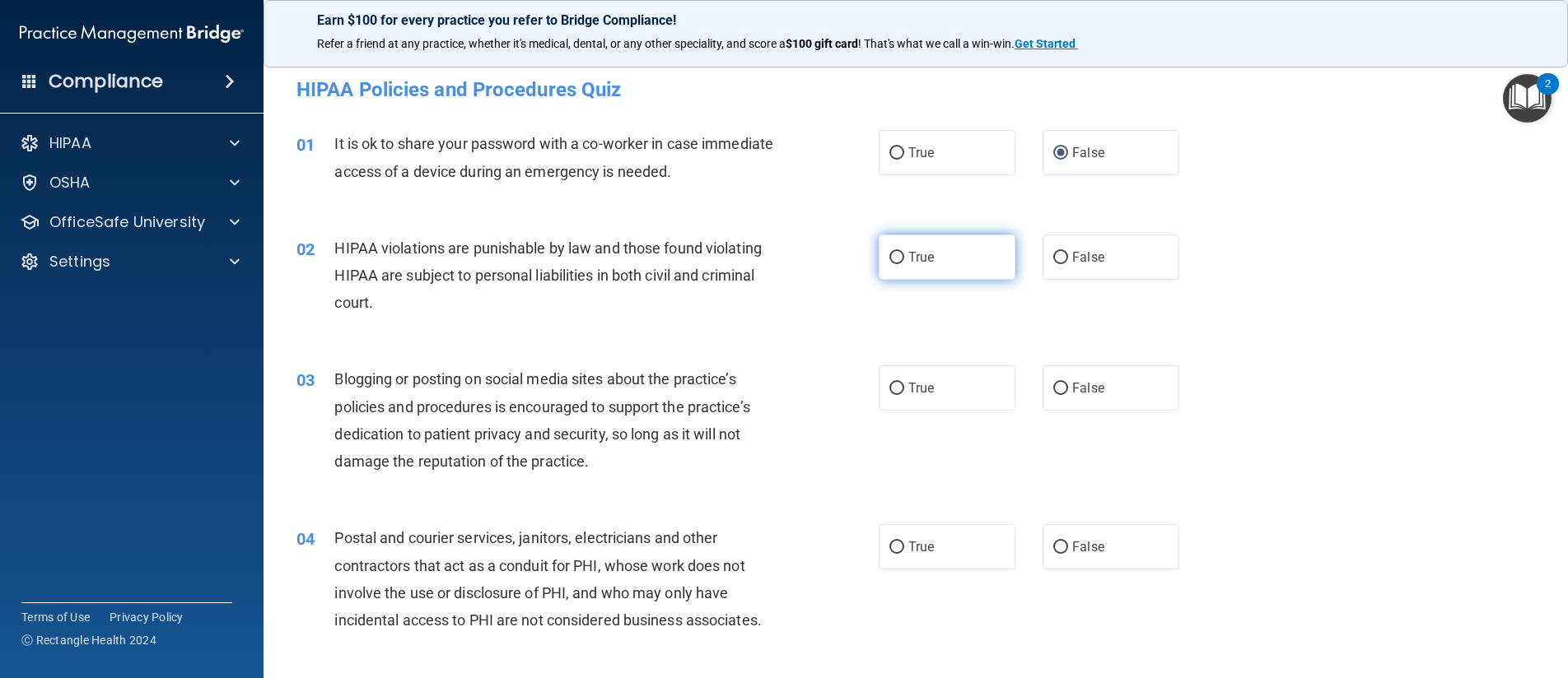
click at [889, 257] on input "True" at bounding box center [896, 257] width 15 height 12
radio input "true"
click at [1053, 387] on input "False" at bounding box center [1060, 388] width 15 height 12
radio input "true"
click at [897, 553] on input "True" at bounding box center [896, 547] width 15 height 12
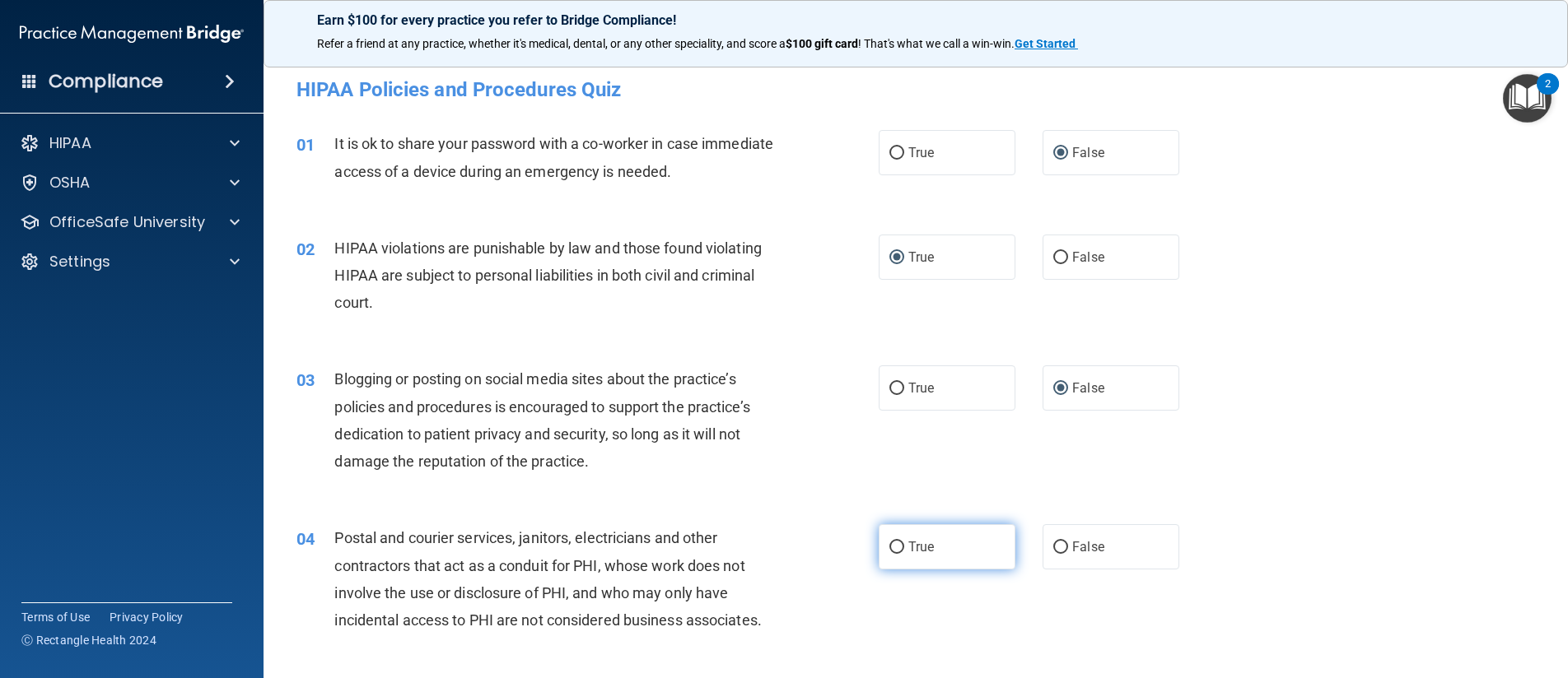
radio input "true"
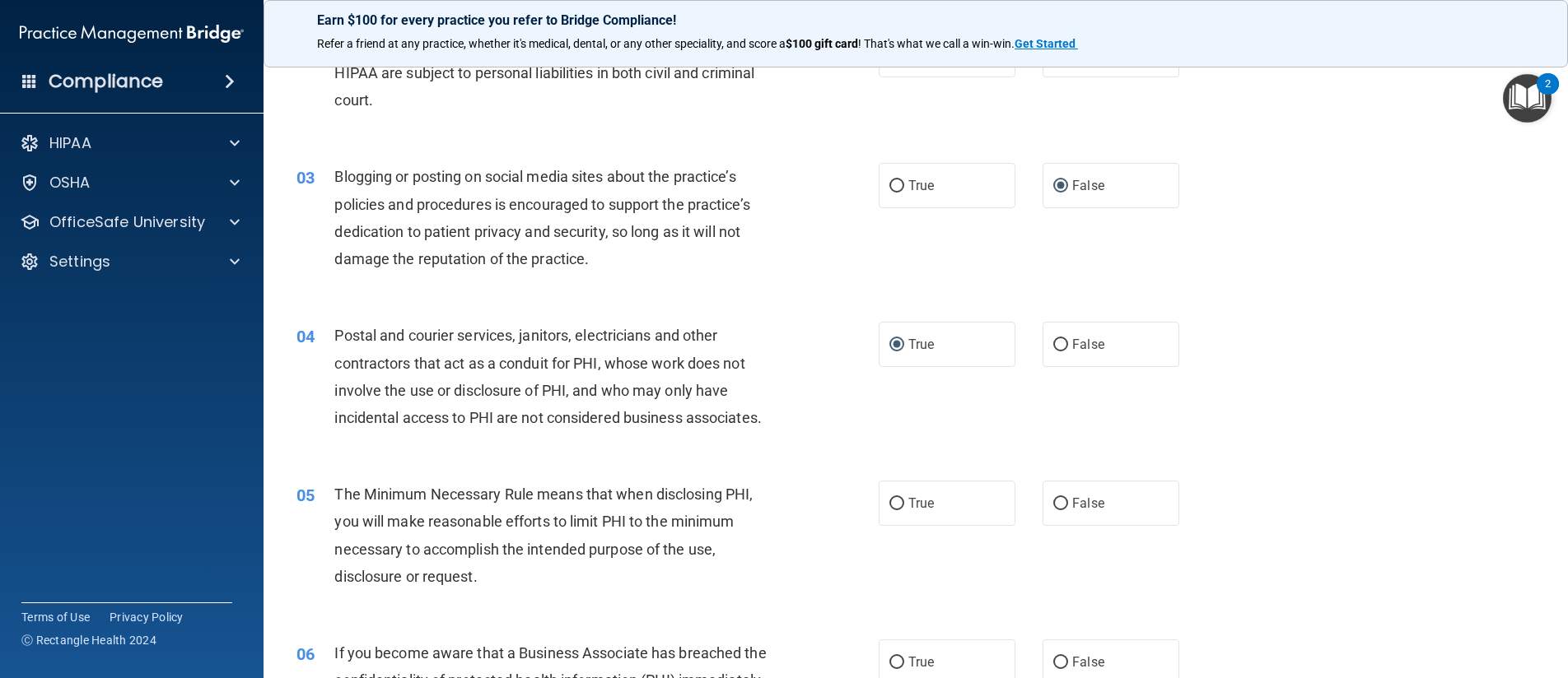
scroll to position [247, 0]
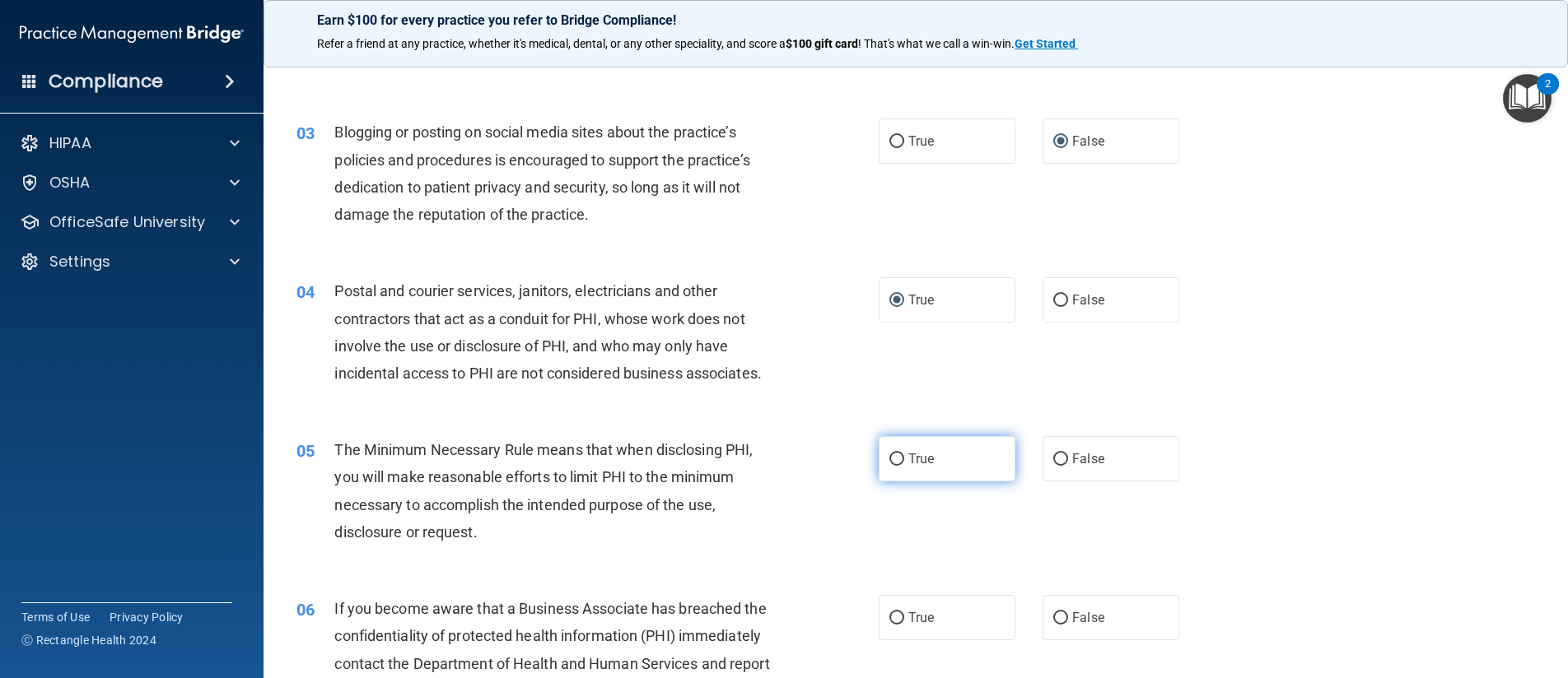
click at [900, 458] on label "True" at bounding box center [946, 458] width 136 height 45
click at [900, 458] on input "True" at bounding box center [896, 459] width 15 height 12
radio input "true"
click at [1043, 619] on label "False" at bounding box center [1110, 617] width 136 height 45
click at [1053, 619] on input "False" at bounding box center [1060, 618] width 15 height 12
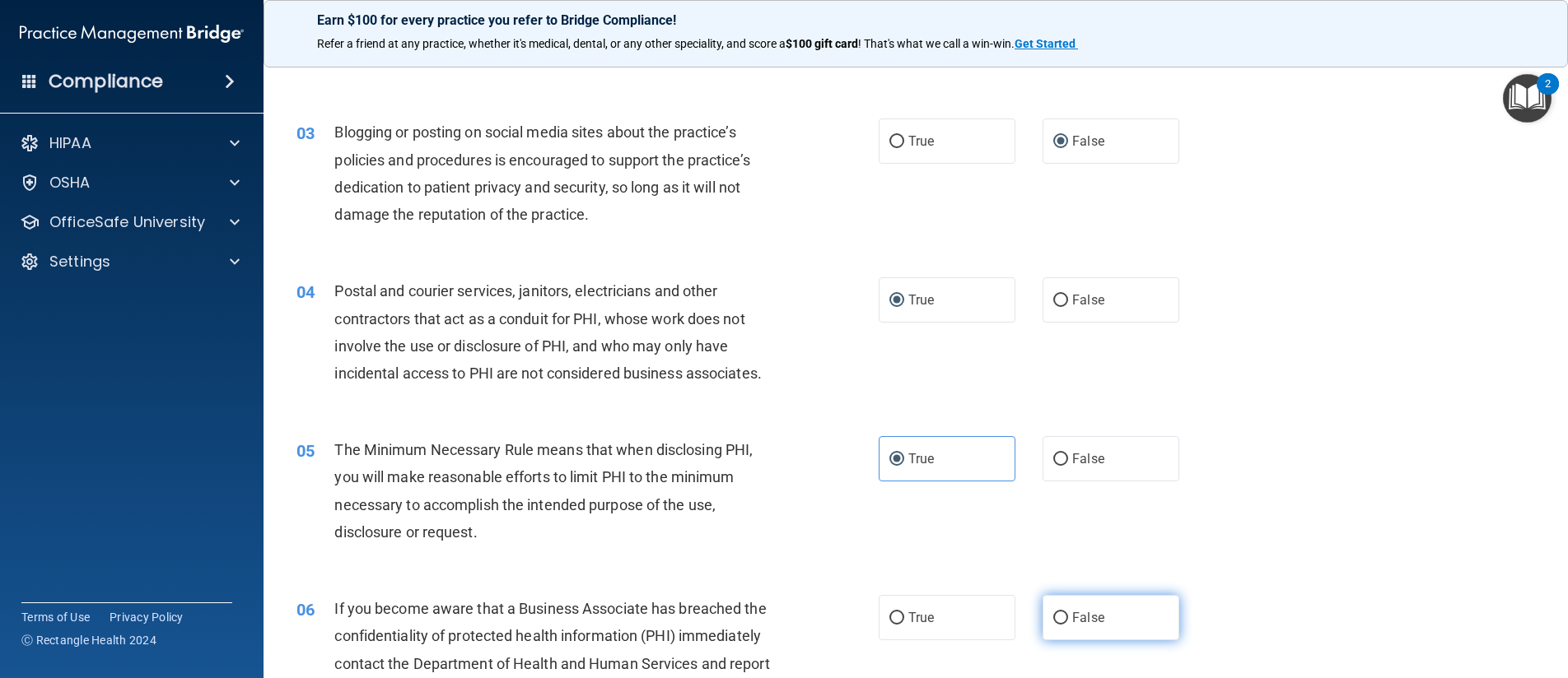
radio input "true"
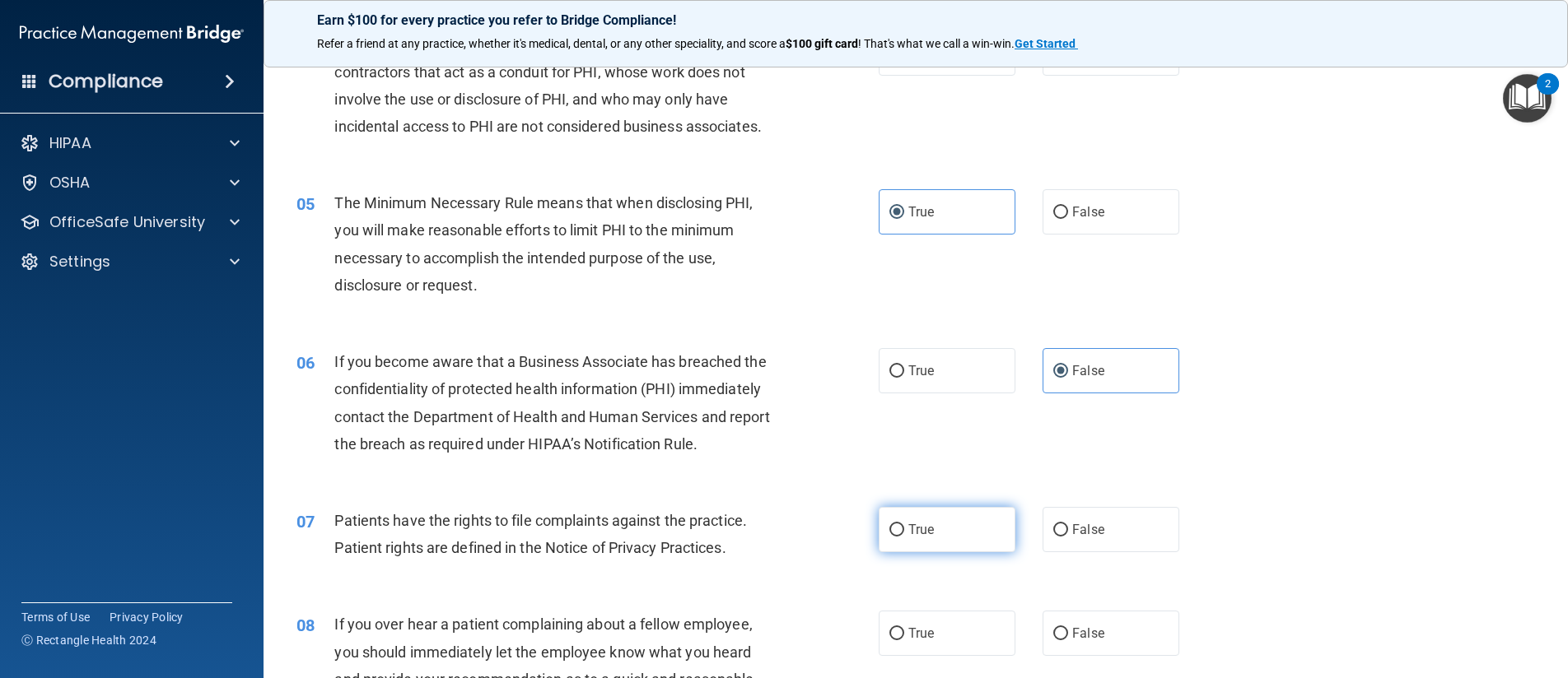
click at [890, 532] on input "True" at bounding box center [896, 530] width 15 height 12
radio input "true"
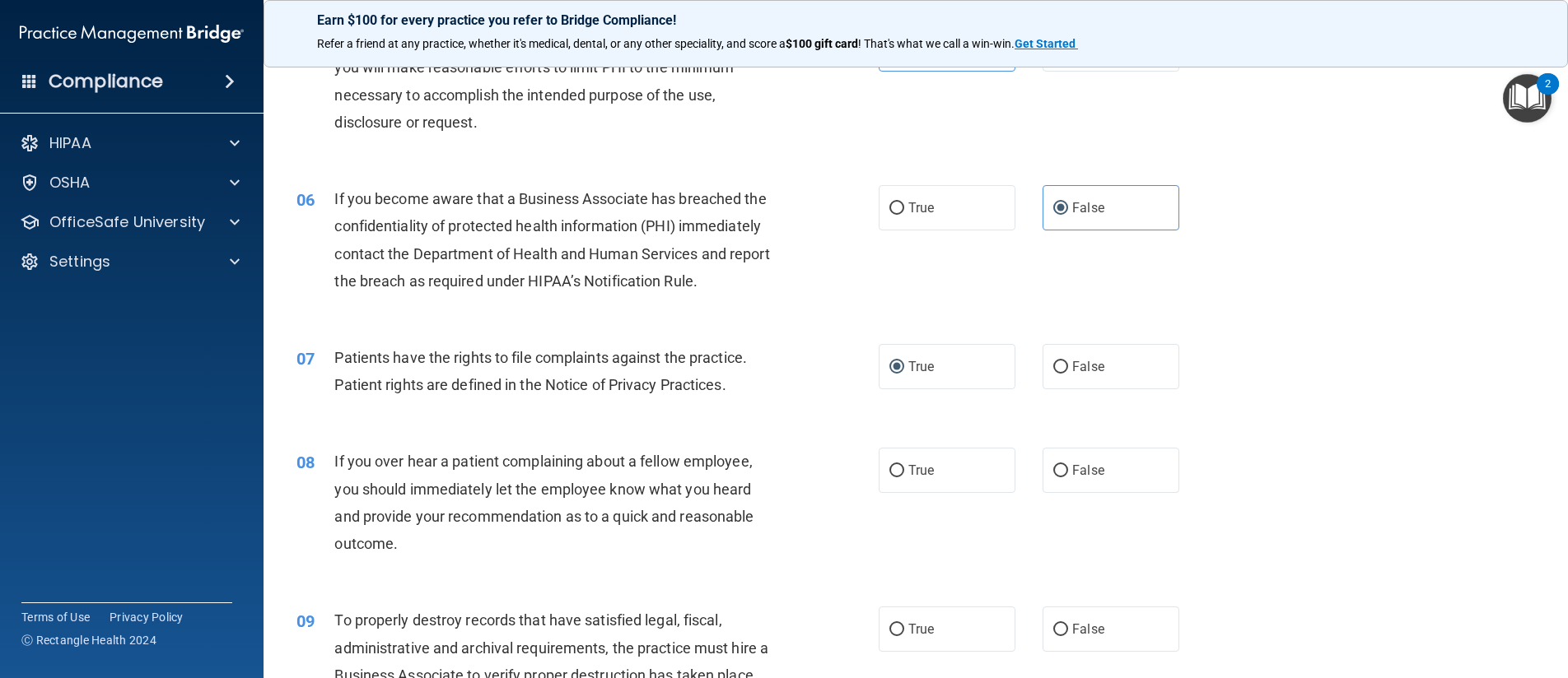
scroll to position [659, 0]
click at [1053, 471] on input "False" at bounding box center [1060, 469] width 15 height 12
radio input "true"
click at [1053, 622] on input "False" at bounding box center [1060, 628] width 15 height 12
radio input "true"
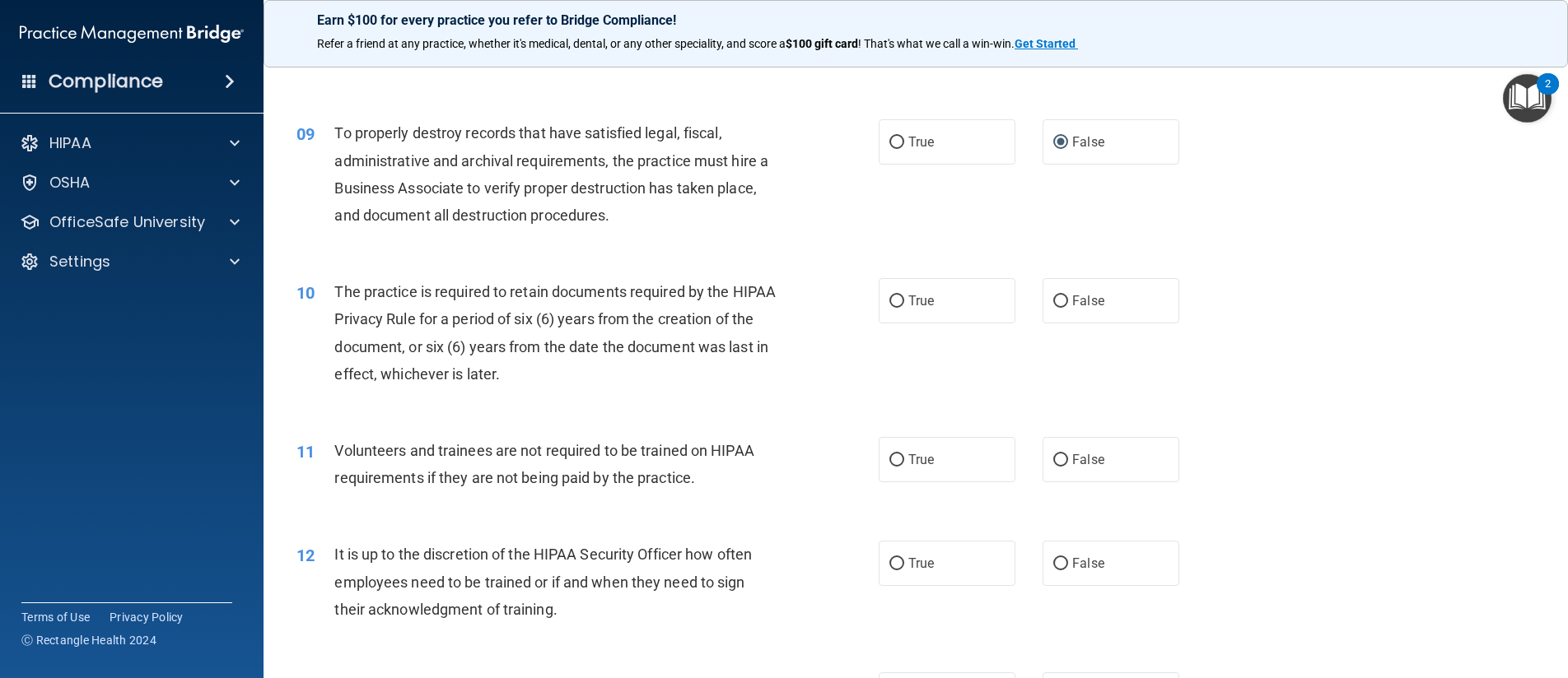
scroll to position [1152, 0]
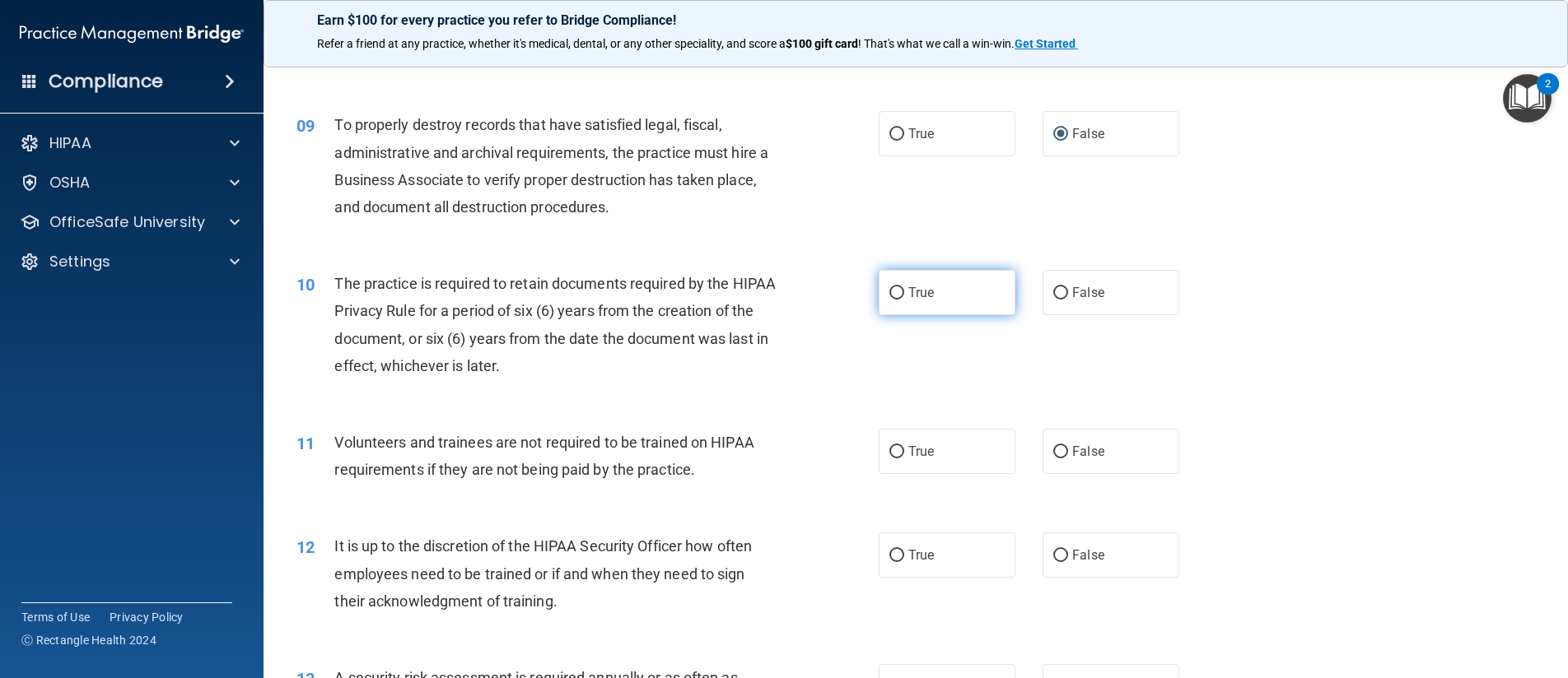
click at [889, 293] on input "True" at bounding box center [896, 293] width 15 height 12
radio input "true"
click at [1053, 456] on input "False" at bounding box center [1060, 452] width 15 height 12
radio input "true"
click at [1053, 557] on input "False" at bounding box center [1060, 555] width 15 height 12
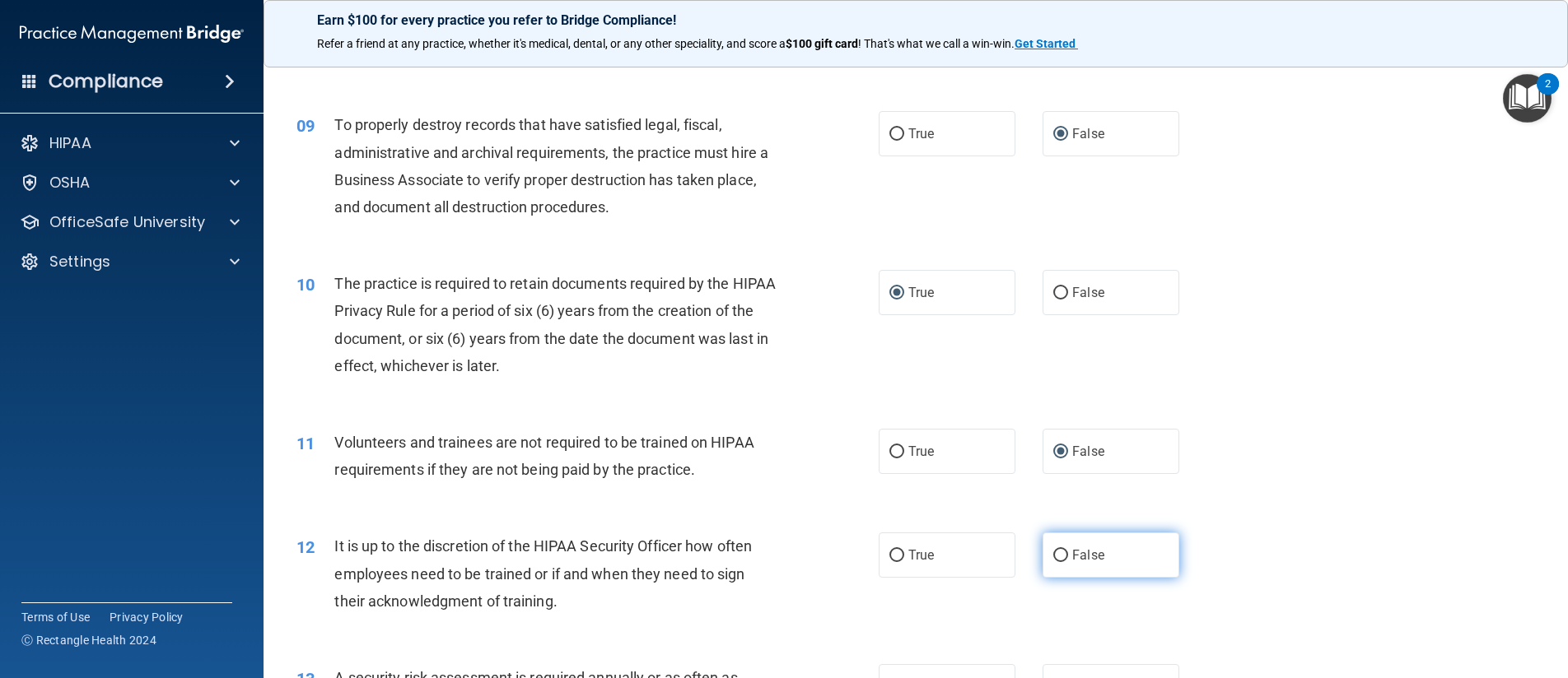
radio input "true"
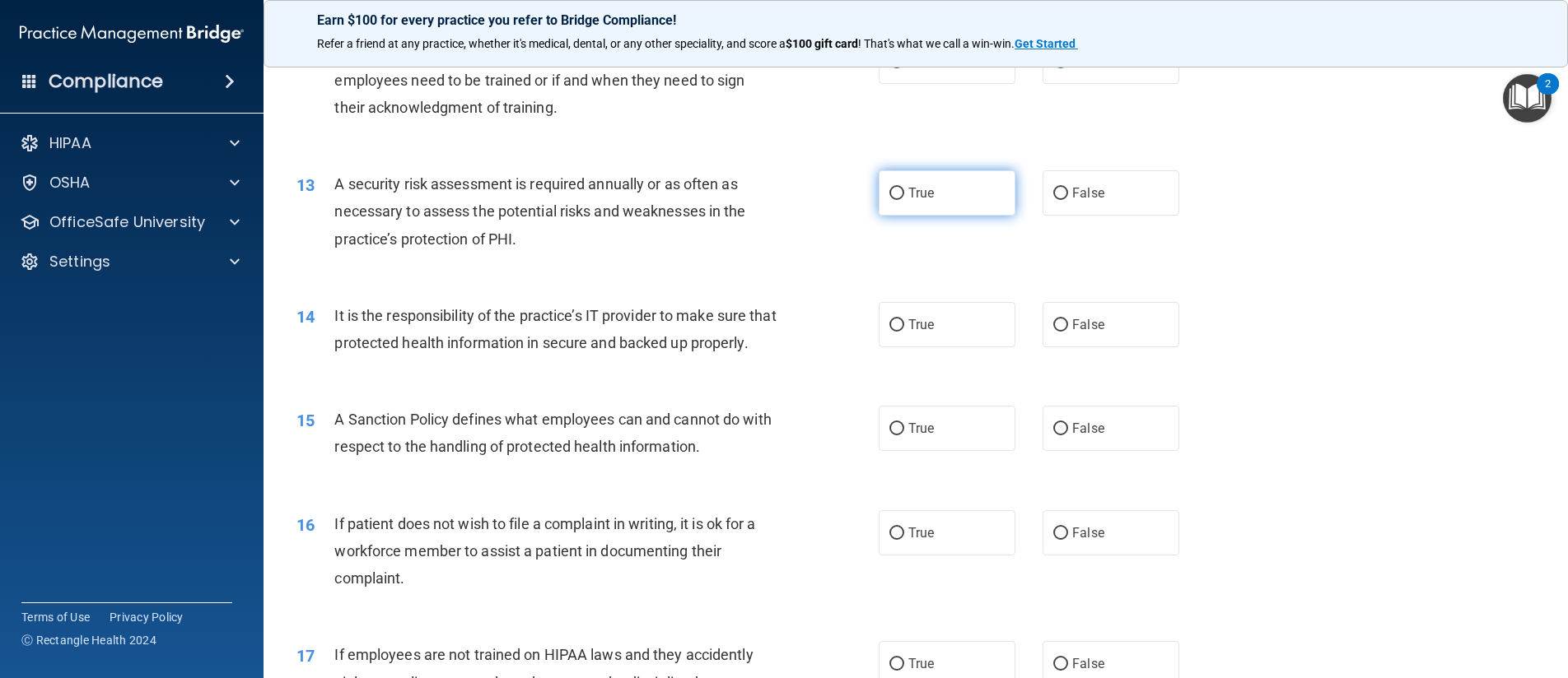
scroll to position [1563, 0]
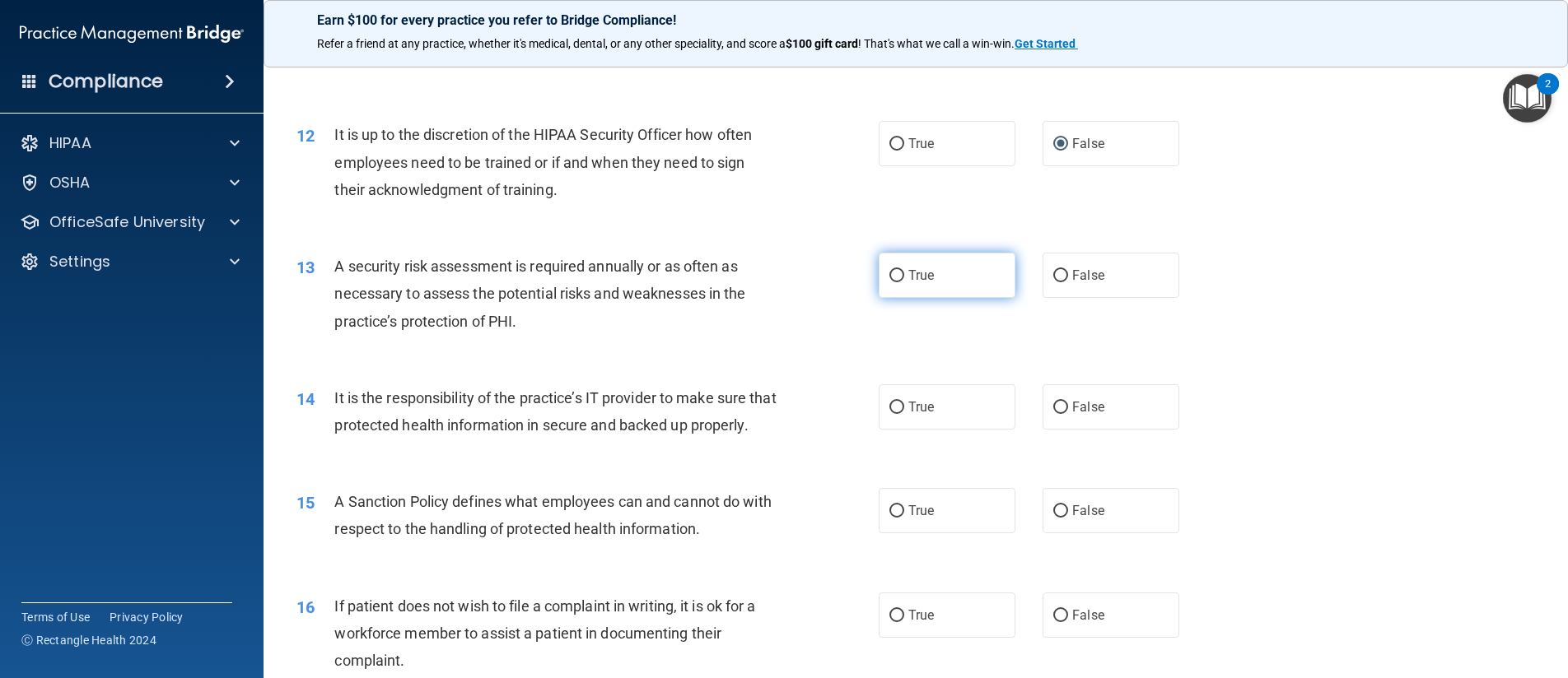
click at [896, 276] on input "True" at bounding box center [896, 275] width 15 height 12
radio input "true"
click at [1054, 412] on input "False" at bounding box center [1060, 408] width 15 height 12
radio input "true"
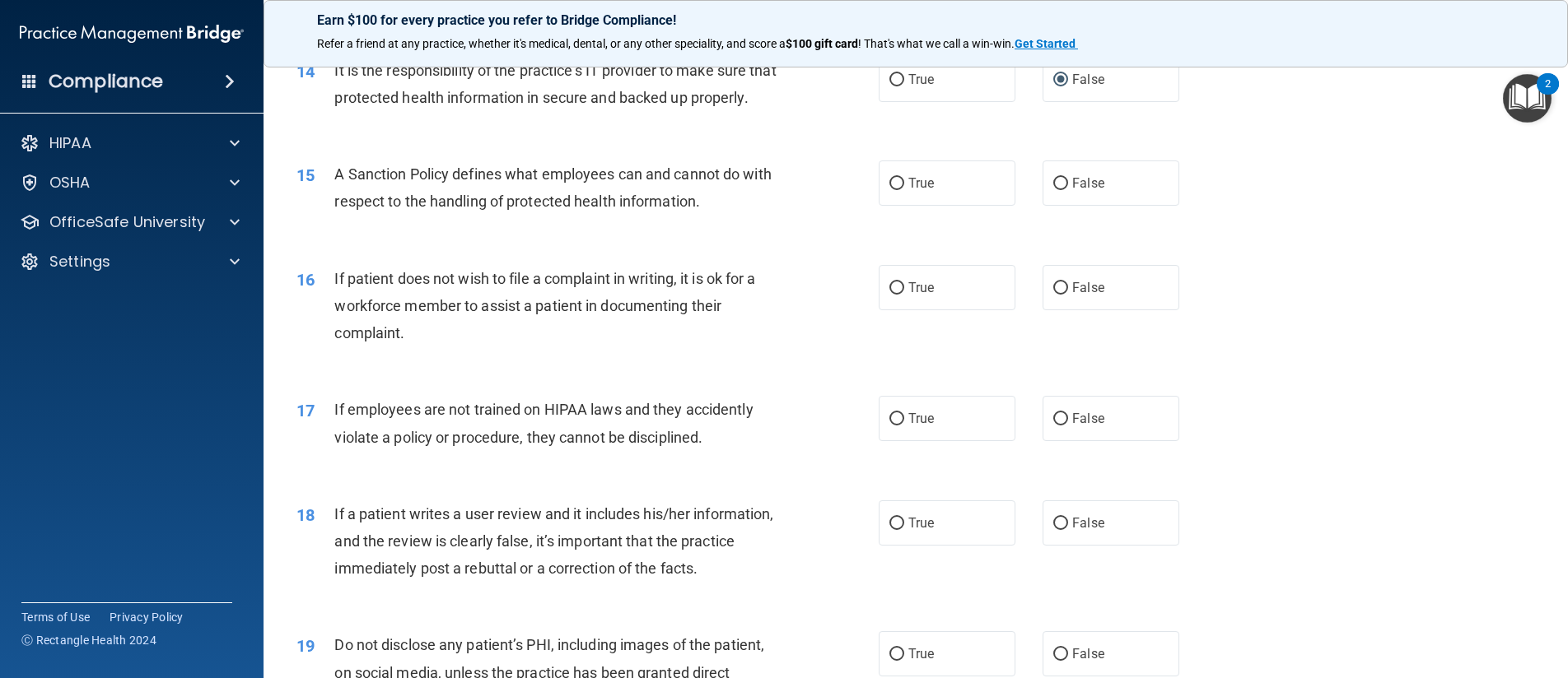
scroll to position [1892, 0]
click at [1056, 188] on input "False" at bounding box center [1060, 182] width 15 height 12
radio input "true"
drag, startPoint x: 885, startPoint y: 313, endPoint x: 1033, endPoint y: 327, distance: 148.7
click at [889, 293] on input "True" at bounding box center [896, 286] width 15 height 12
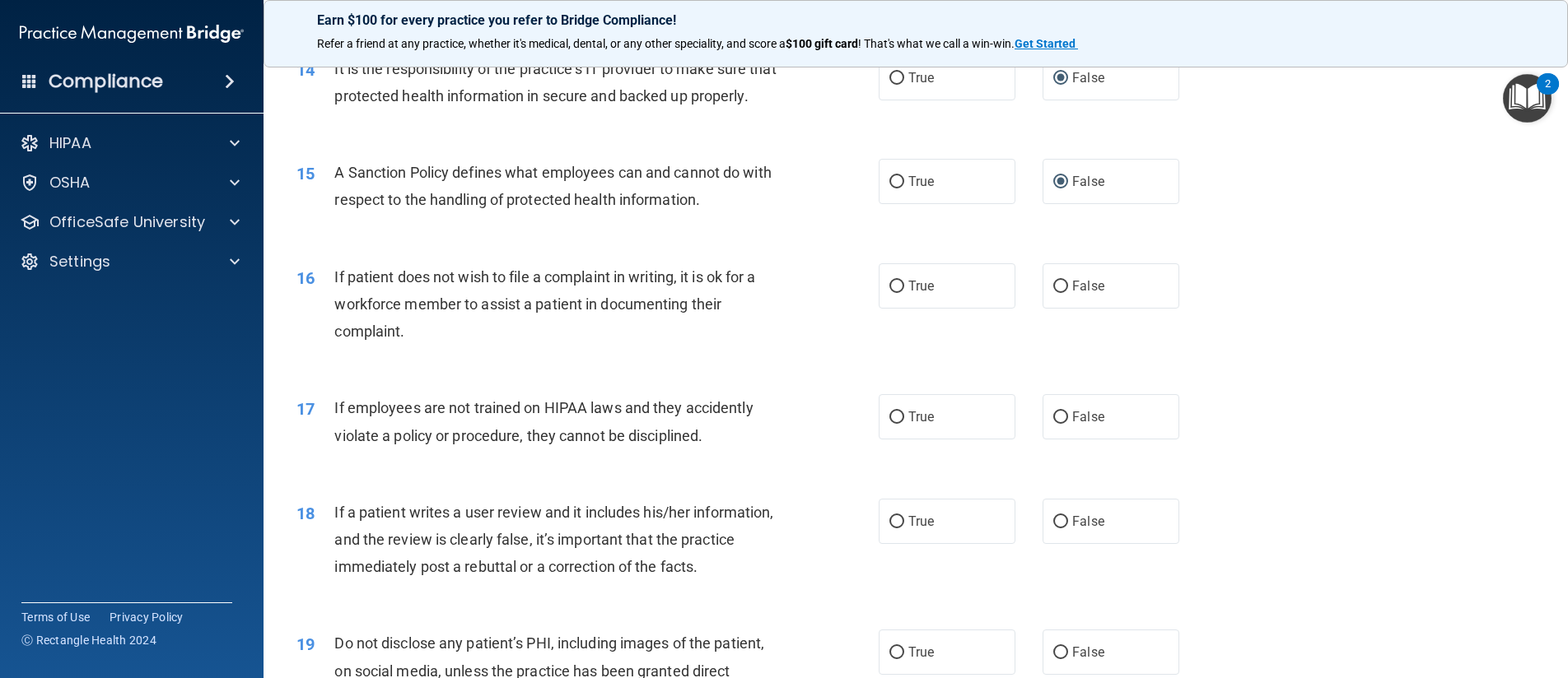
radio input "true"
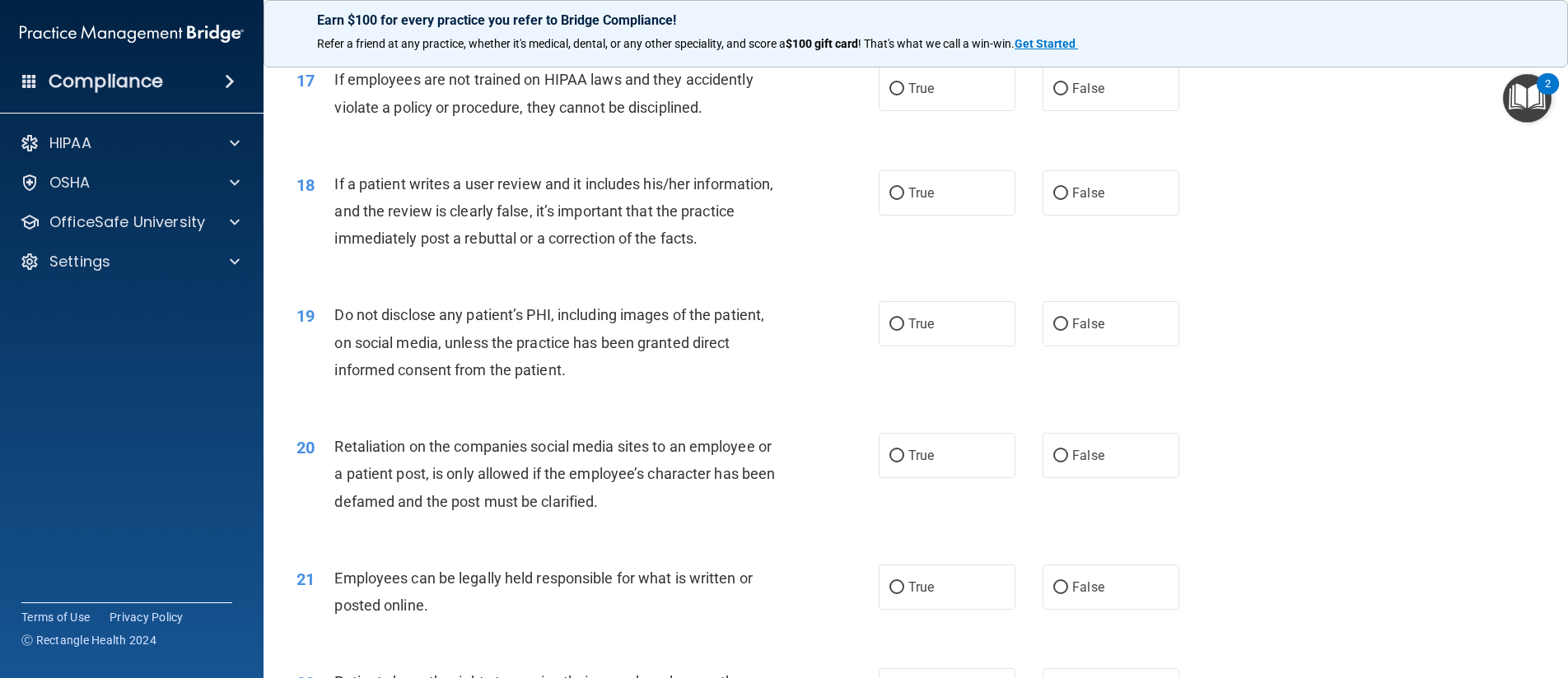
scroll to position [2222, 0]
click at [1058, 94] on input "False" at bounding box center [1060, 88] width 15 height 12
radio input "true"
click at [1057, 199] on input "False" at bounding box center [1060, 193] width 15 height 12
radio input "true"
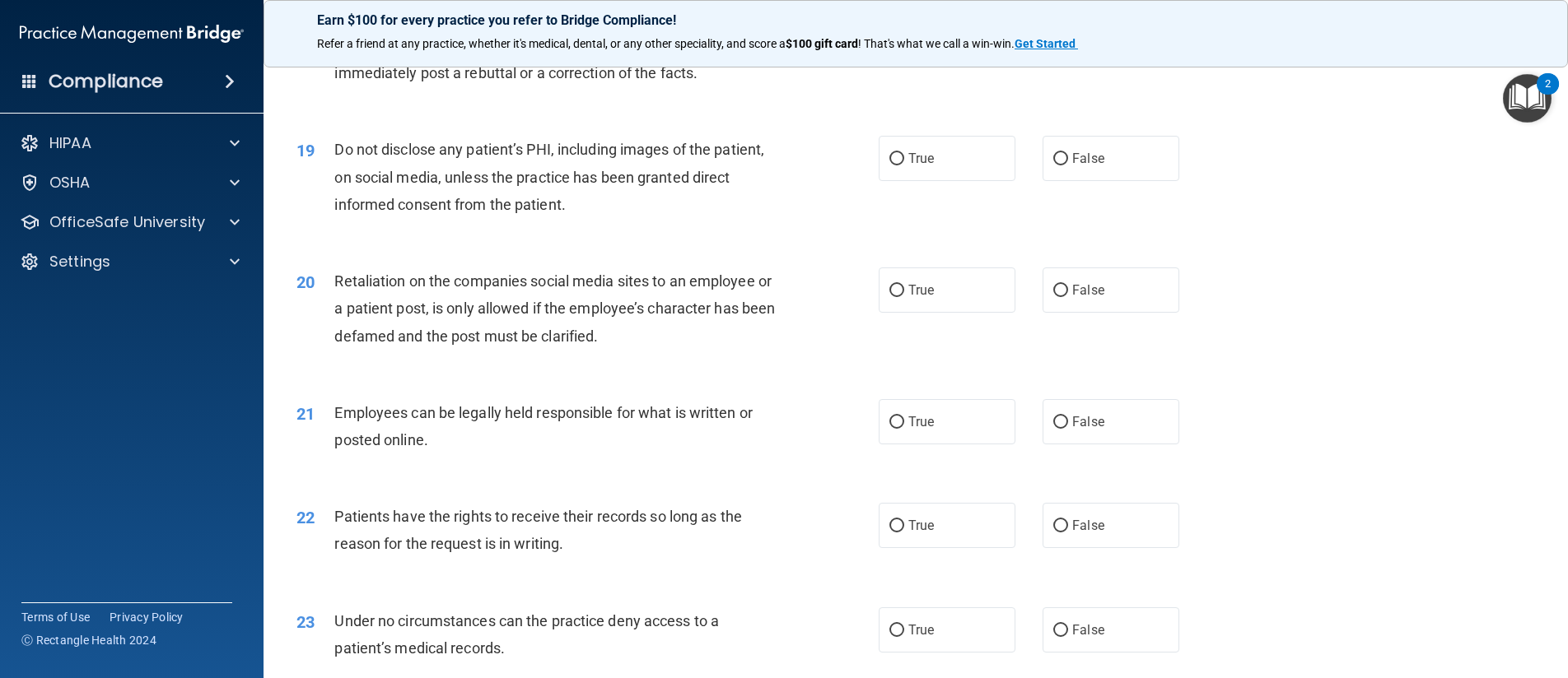
scroll to position [2468, 0]
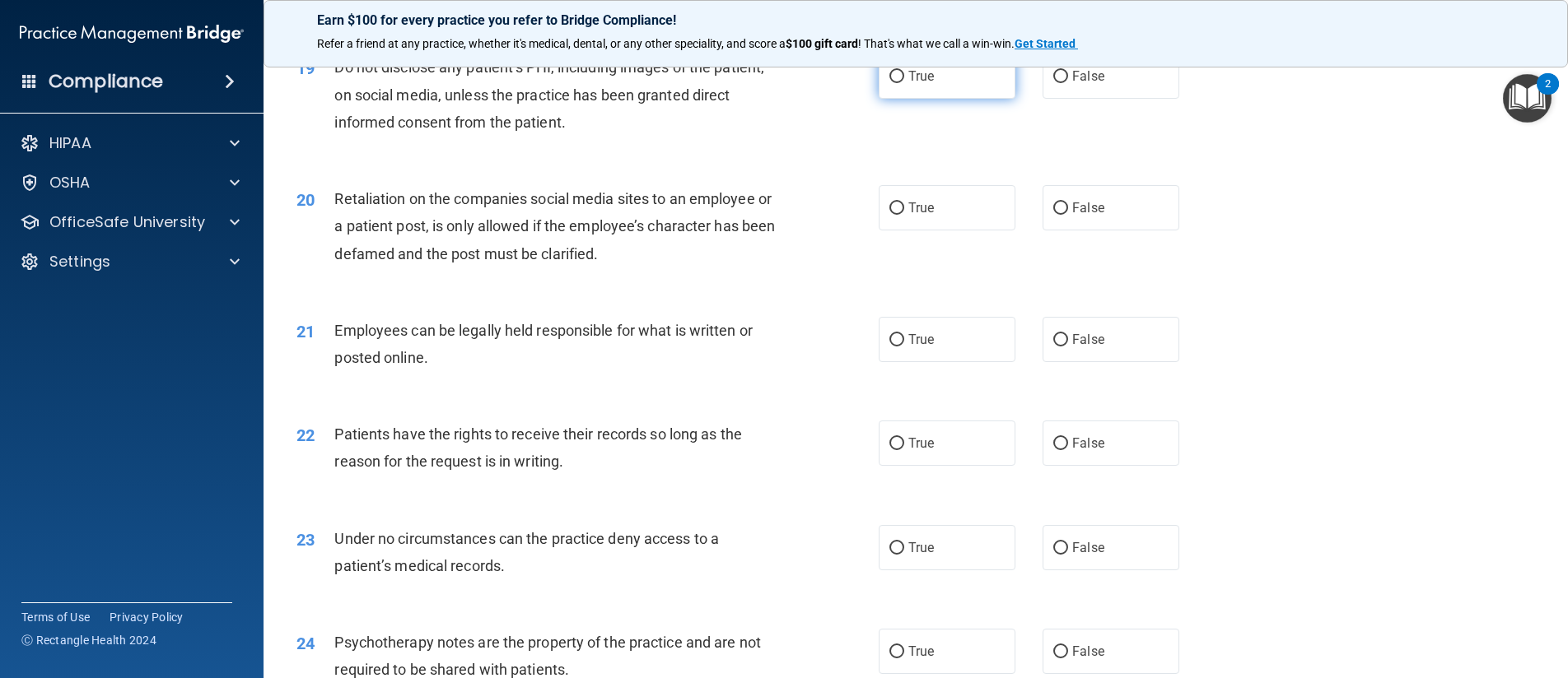
click at [895, 83] on input "True" at bounding box center [896, 76] width 15 height 12
radio input "true"
click at [1057, 215] on input "False" at bounding box center [1060, 208] width 15 height 12
radio input "true"
click at [895, 346] on input "True" at bounding box center [896, 340] width 15 height 12
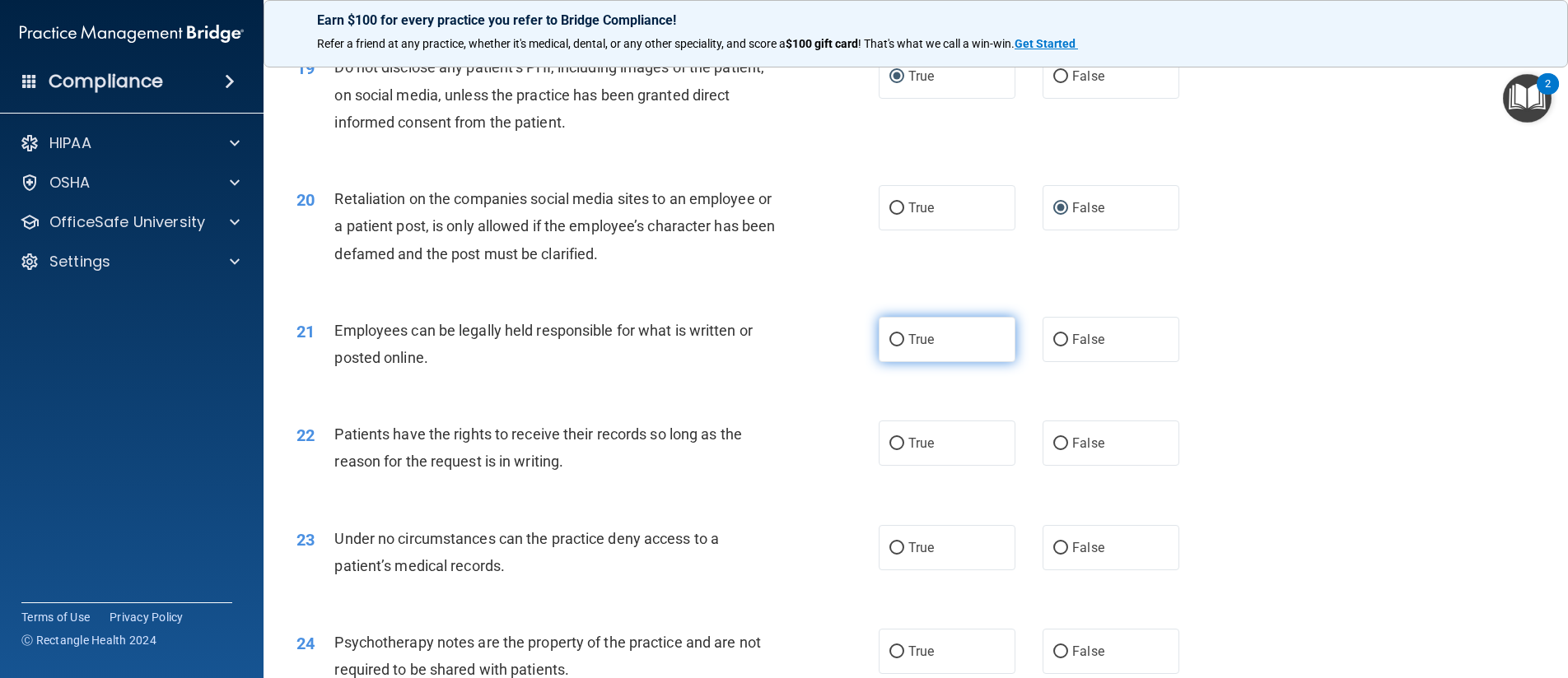
radio input "true"
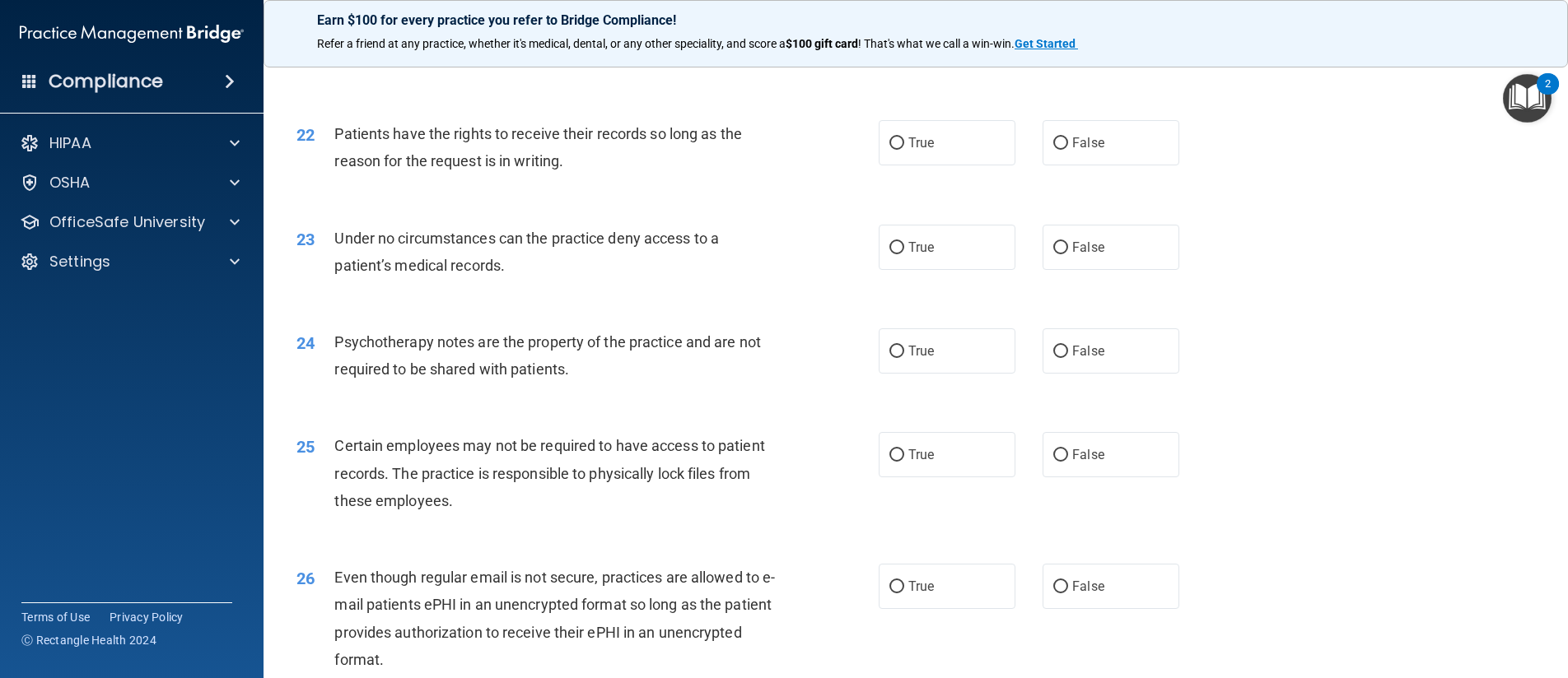
scroll to position [2798, 0]
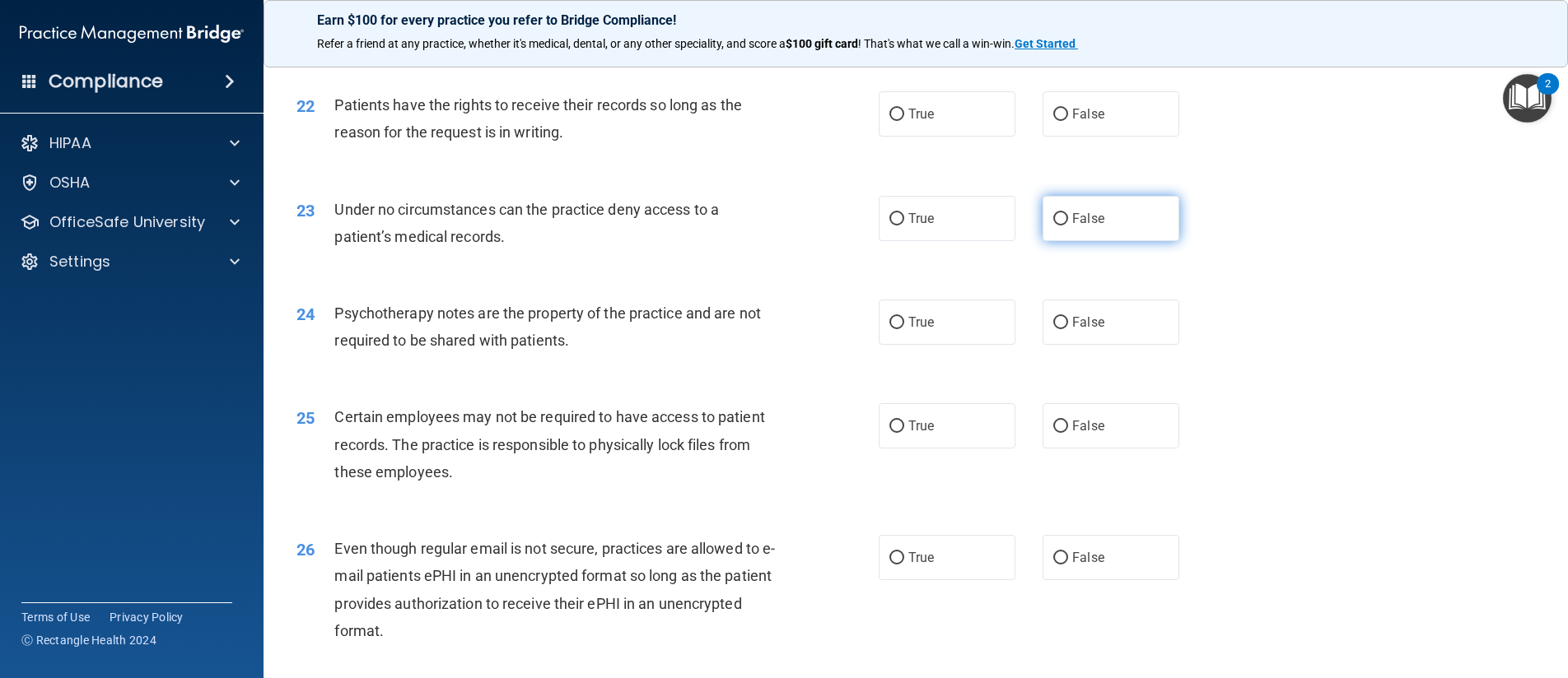
click at [1053, 225] on input "False" at bounding box center [1060, 219] width 15 height 12
radio input "true"
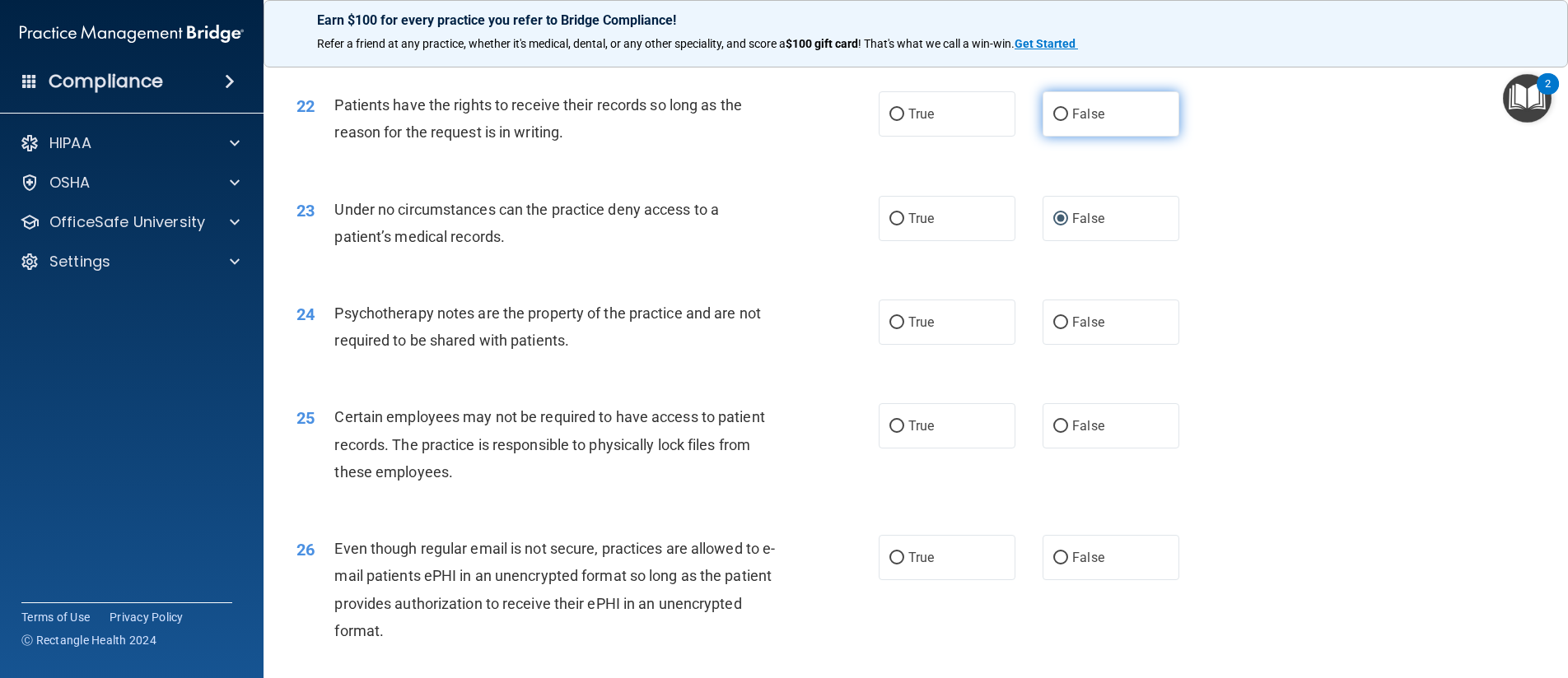
click at [1054, 121] on input "False" at bounding box center [1060, 114] width 15 height 12
radio input "true"
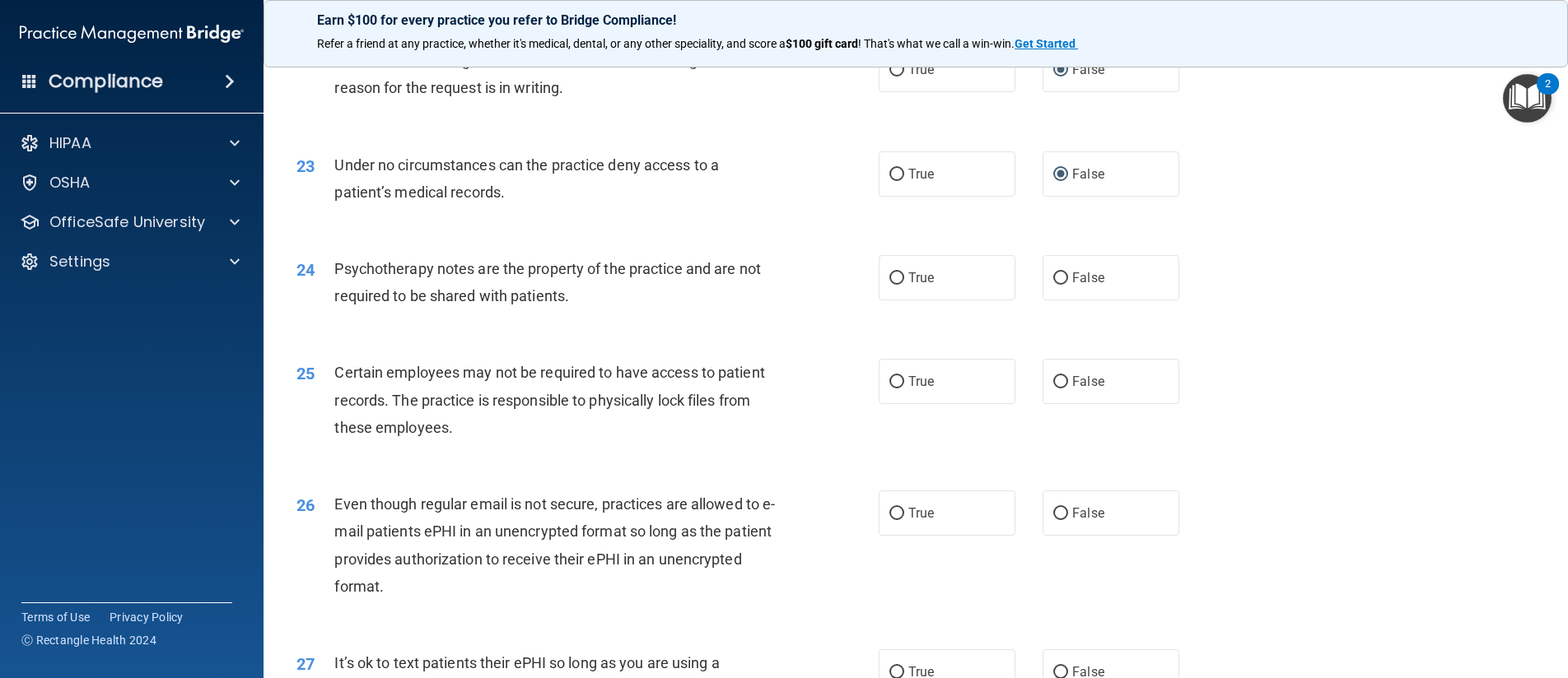
scroll to position [2880, 0]
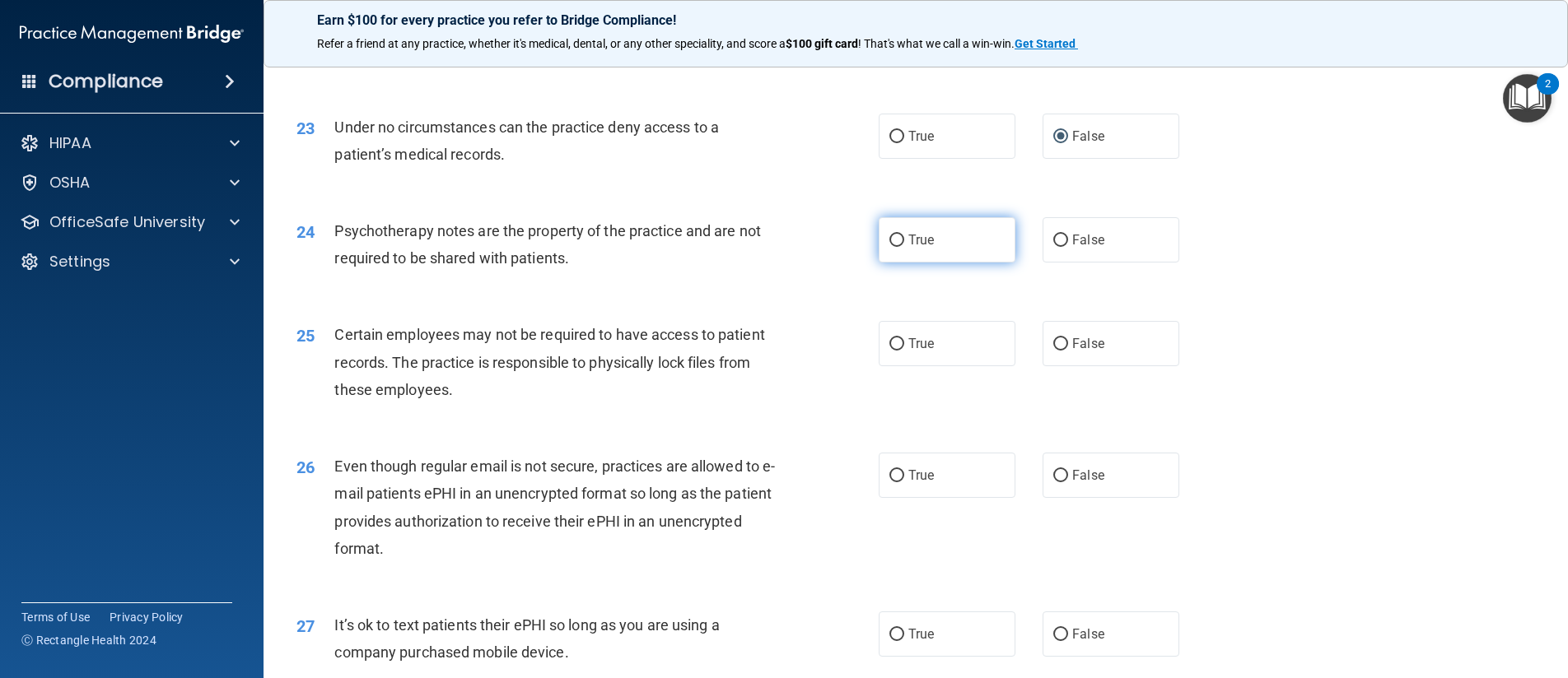
click at [891, 247] on input "True" at bounding box center [896, 240] width 15 height 12
radio input "true"
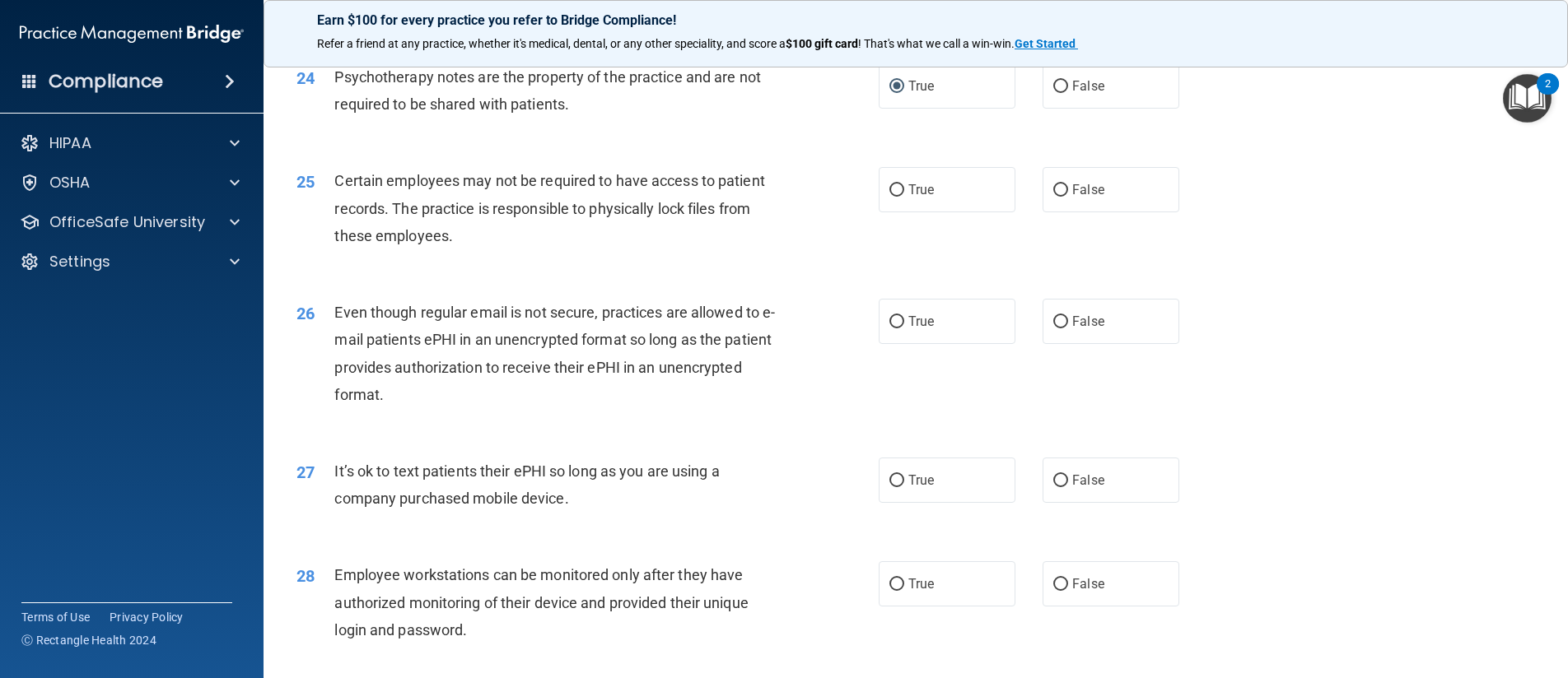
scroll to position [3045, 0]
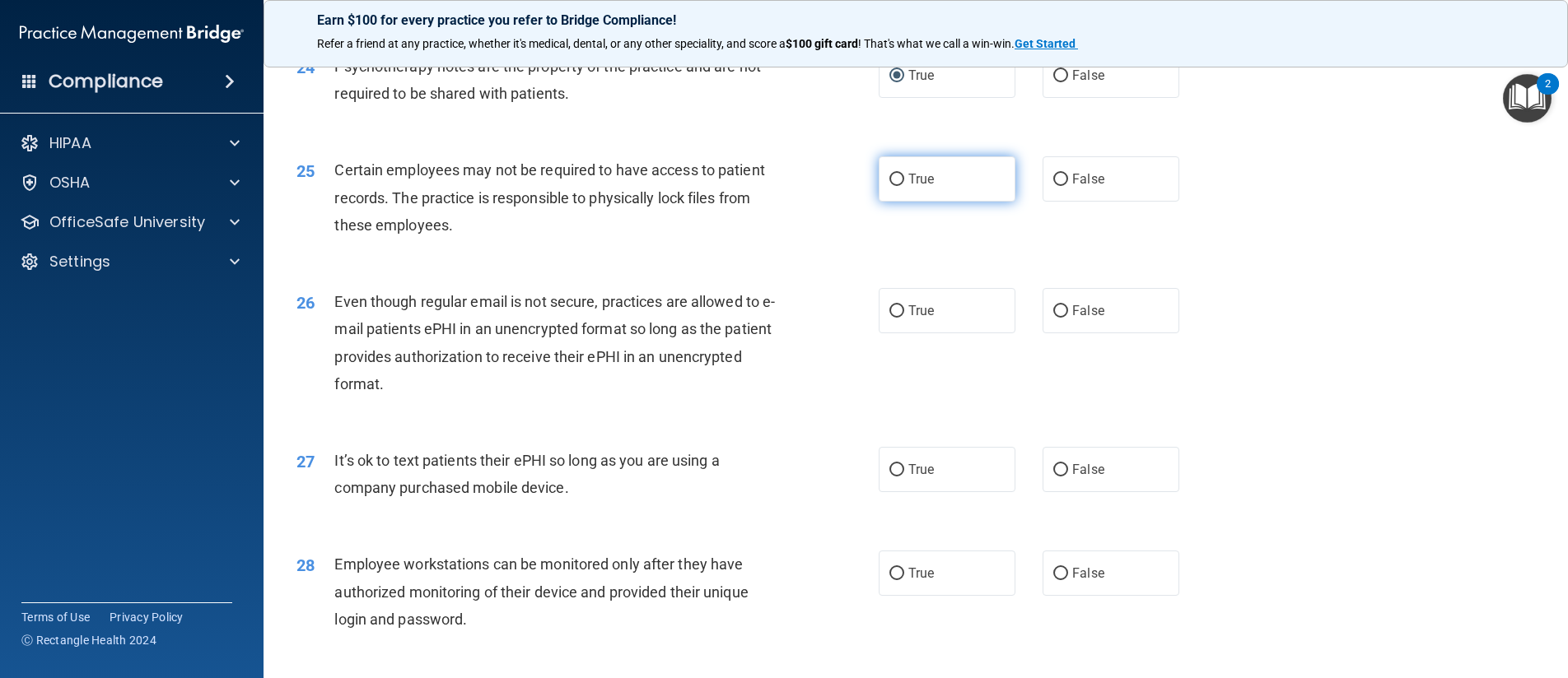
click at [889, 186] on input "True" at bounding box center [896, 179] width 15 height 12
radio input "true"
click at [896, 318] on input "True" at bounding box center [896, 311] width 15 height 12
radio input "true"
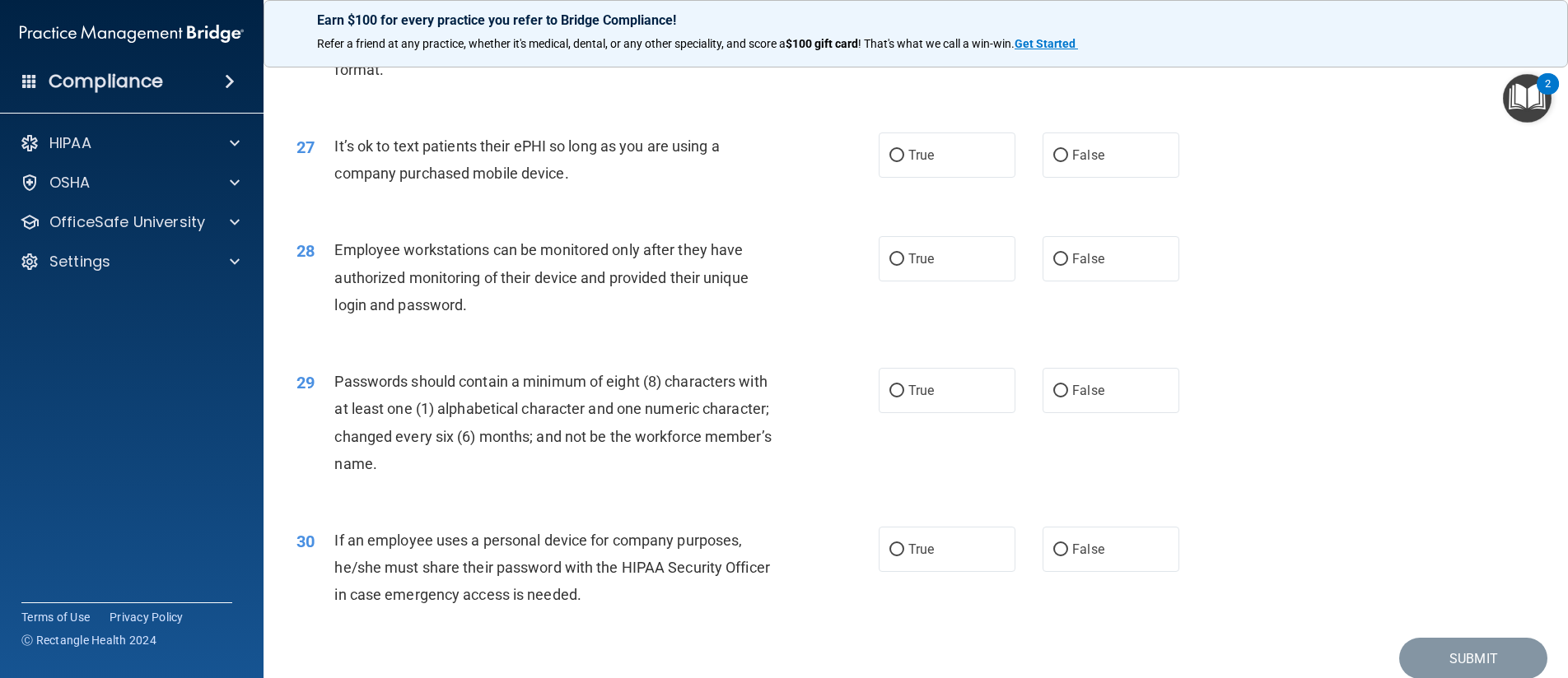
scroll to position [3373, 0]
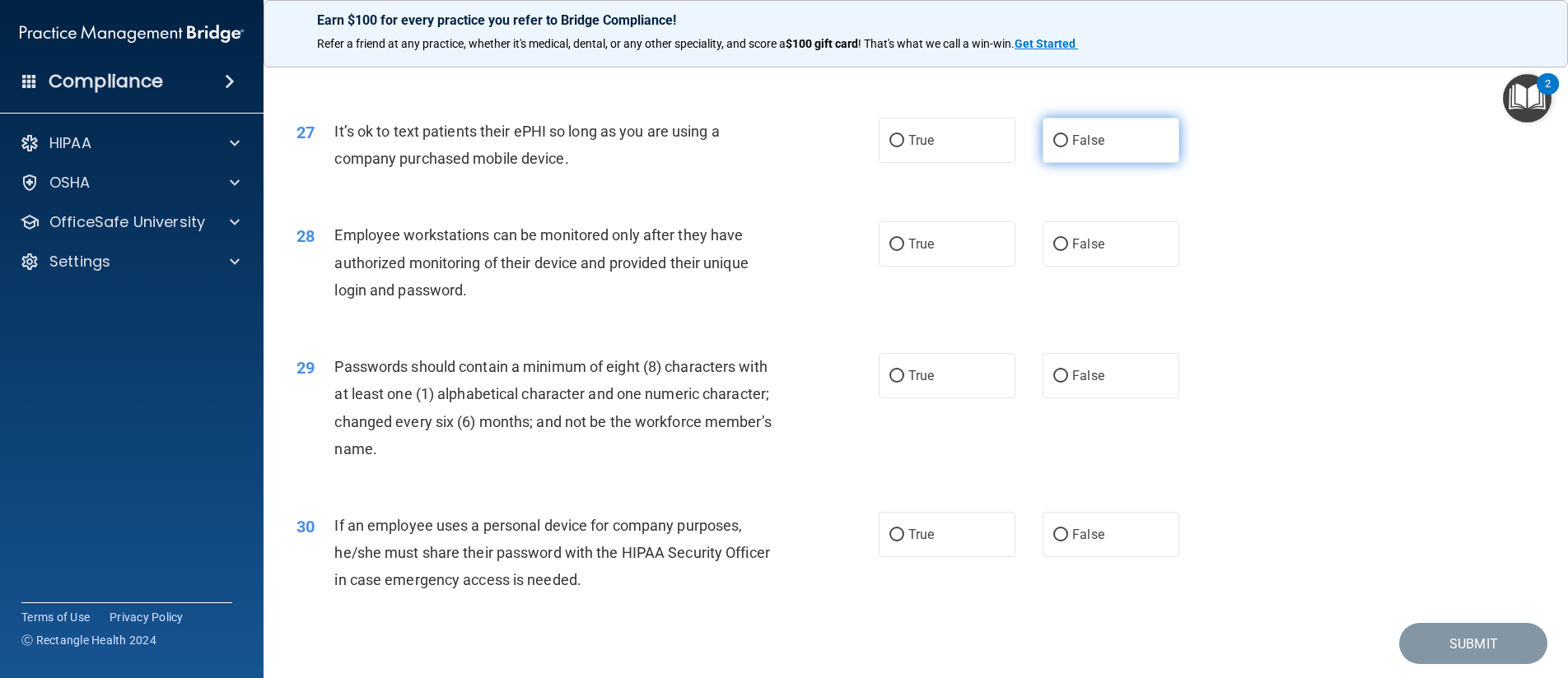
click at [1055, 147] on input "False" at bounding box center [1060, 141] width 15 height 12
radio input "true"
click at [1053, 251] on input "False" at bounding box center [1060, 245] width 15 height 12
radio input "true"
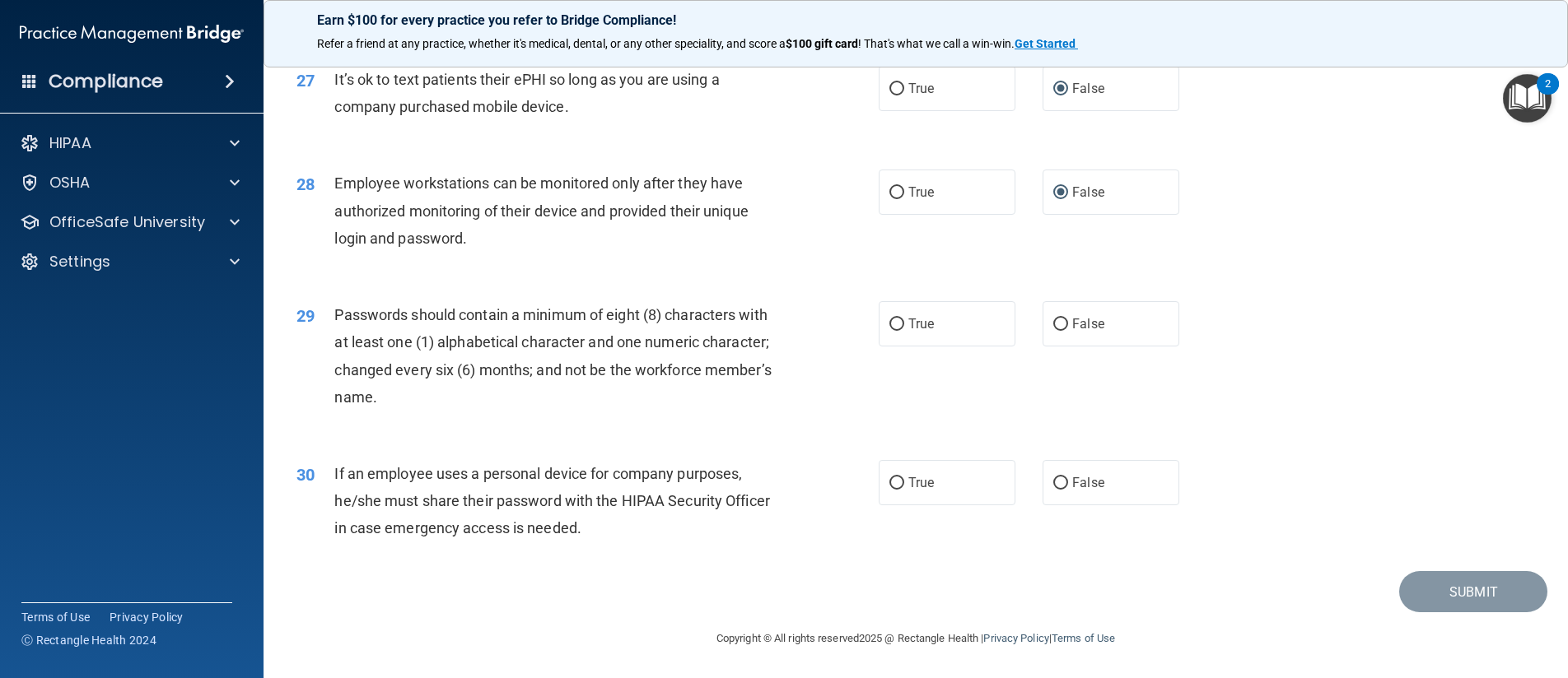
scroll to position [3453, 0]
click at [895, 324] on input "True" at bounding box center [896, 324] width 15 height 12
radio input "true"
click at [1054, 483] on input "False" at bounding box center [1060, 483] width 15 height 12
radio input "true"
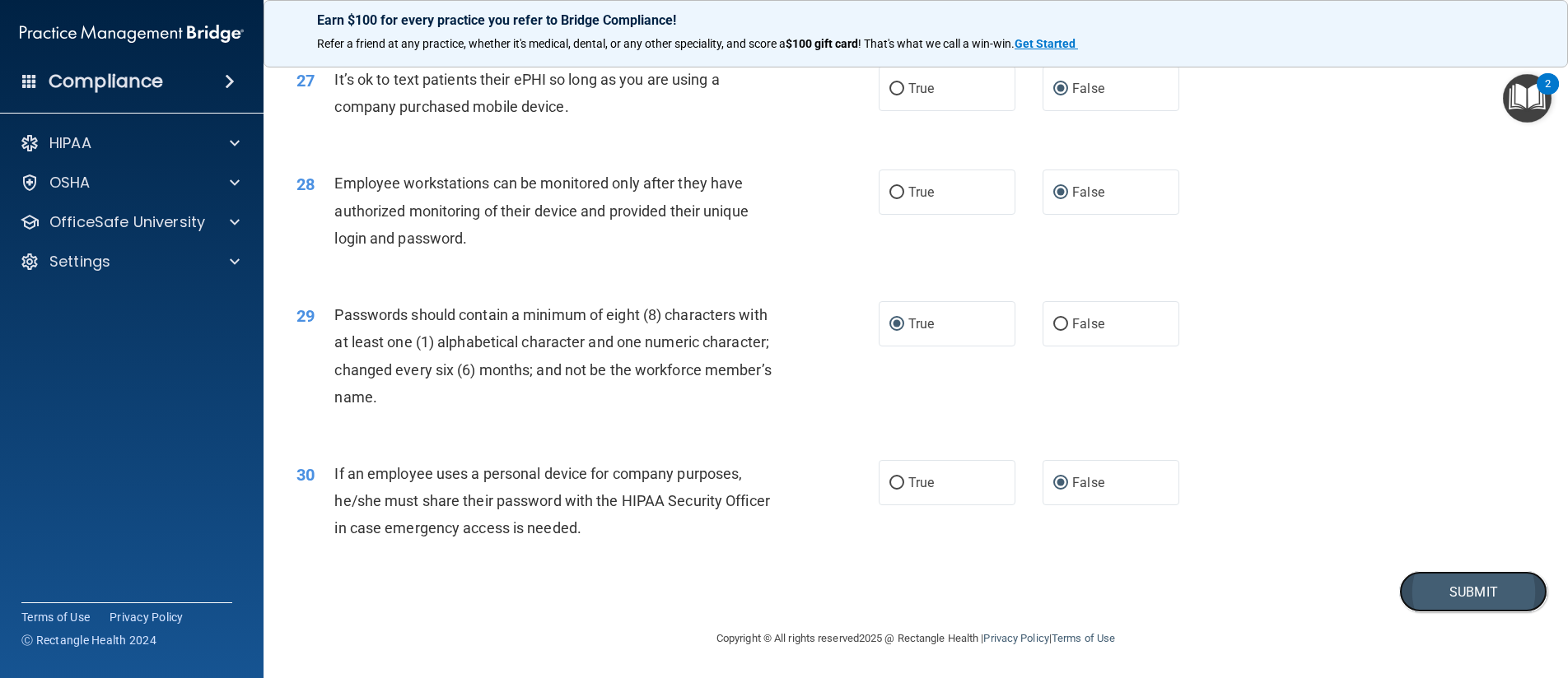
click at [1470, 595] on button "Submit" at bounding box center [1473, 592] width 148 height 42
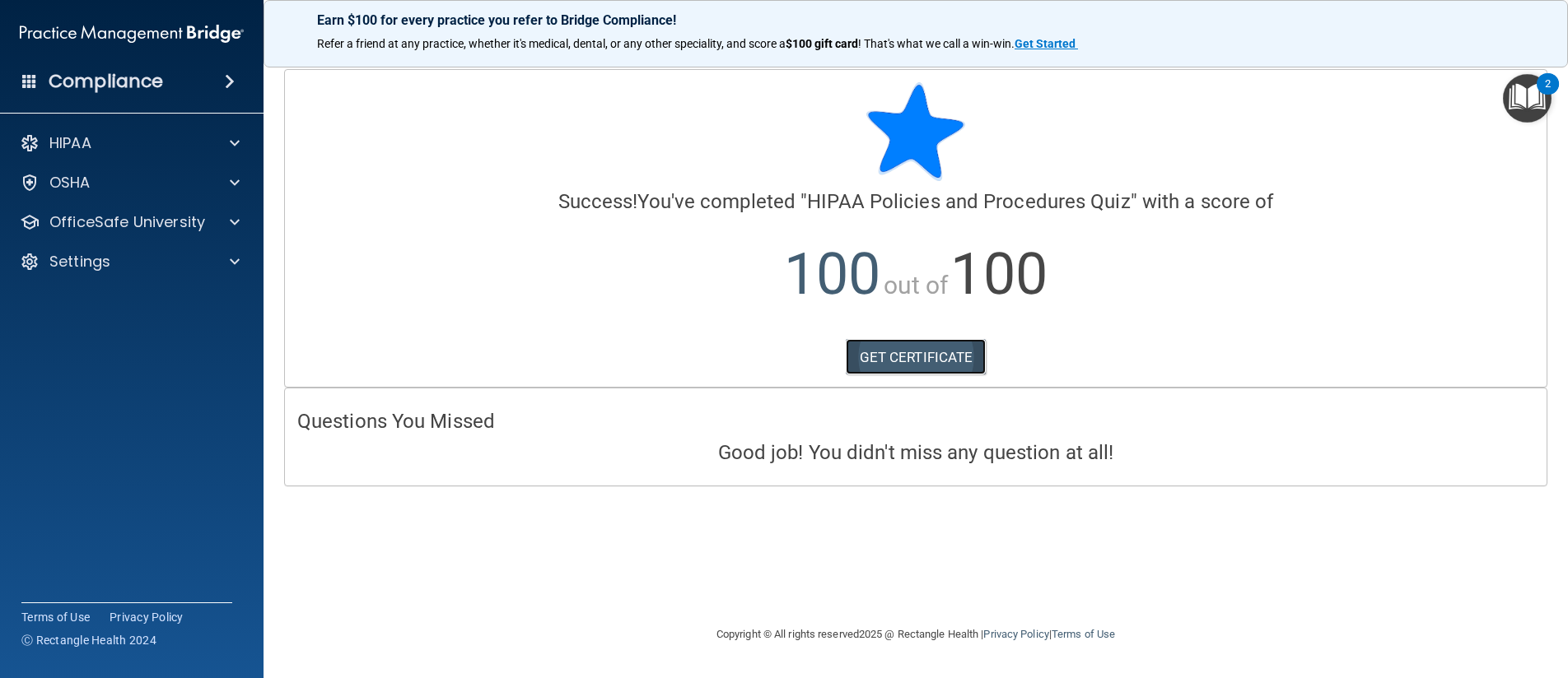
click at [951, 354] on link "GET CERTIFICATE" at bounding box center [916, 357] width 141 height 36
click at [99, 194] on div "OSHA" at bounding box center [132, 182] width 264 height 33
click at [239, 186] on span at bounding box center [234, 182] width 10 height 19
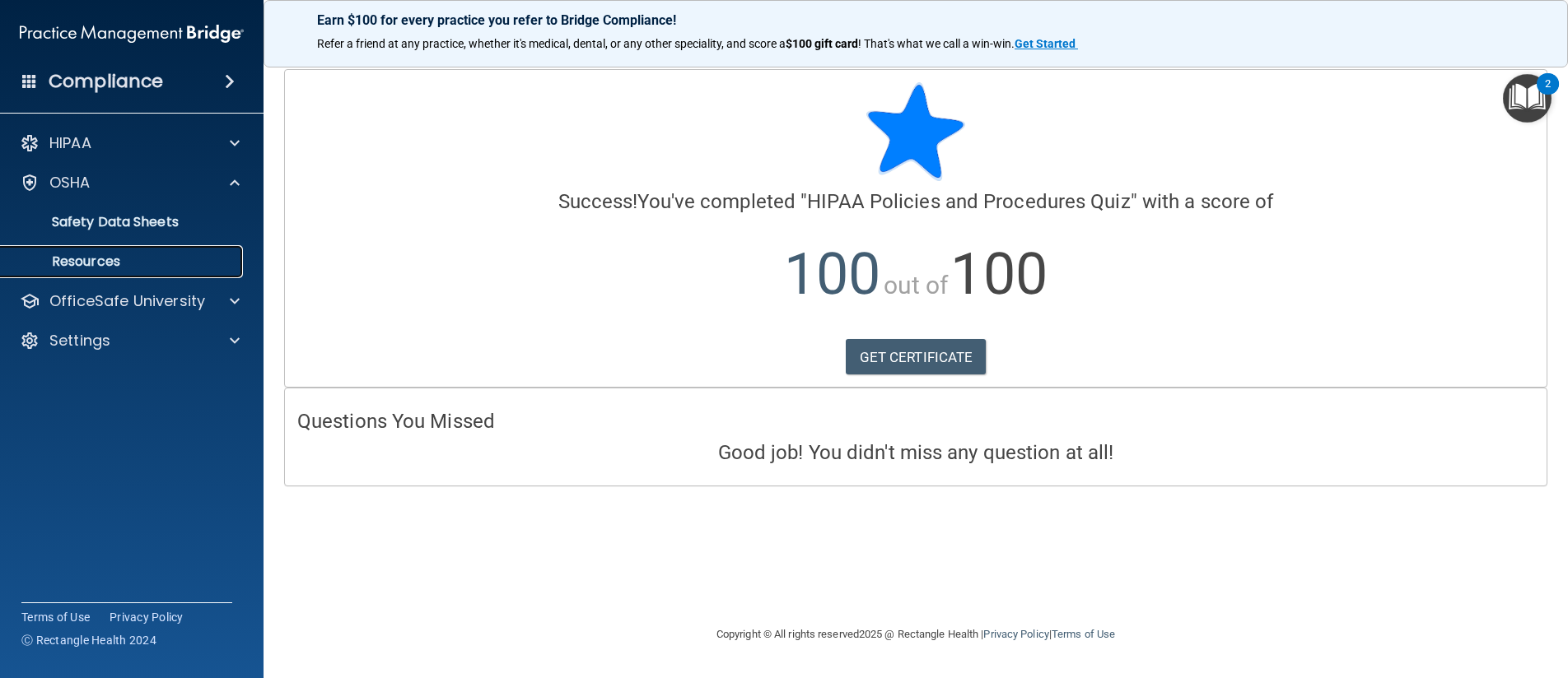
click at [140, 272] on link "Resources" at bounding box center [113, 262] width 259 height 33
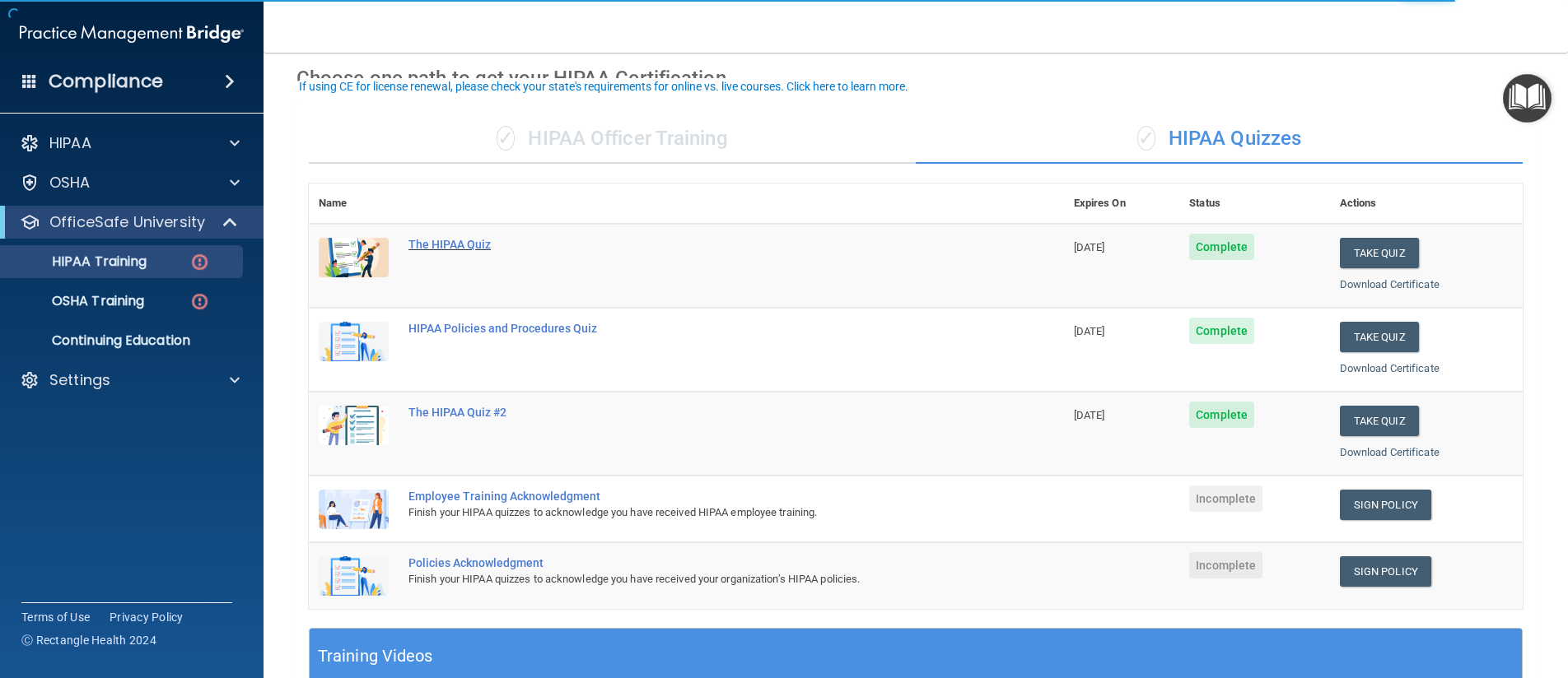
scroll to position [82, 0]
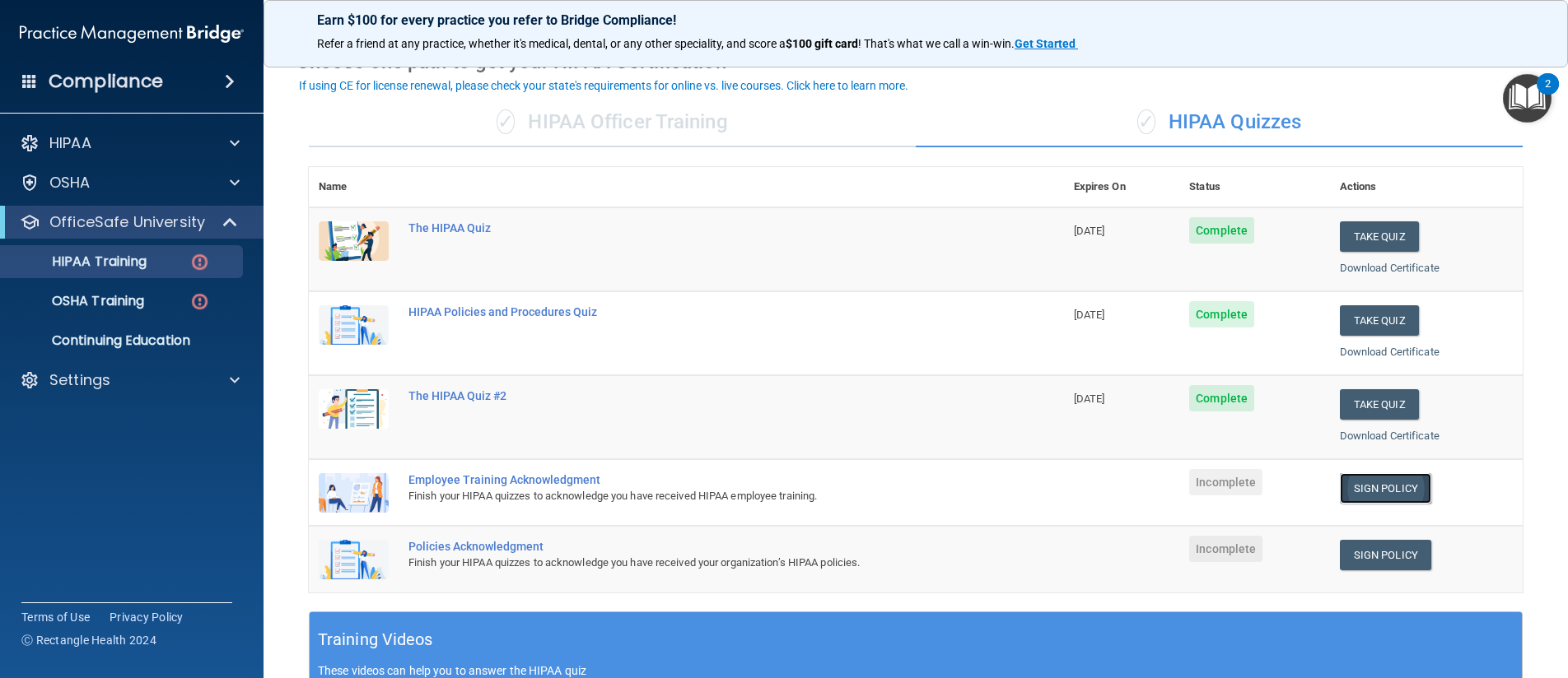
click at [1385, 497] on link "Sign Policy" at bounding box center [1385, 488] width 92 height 31
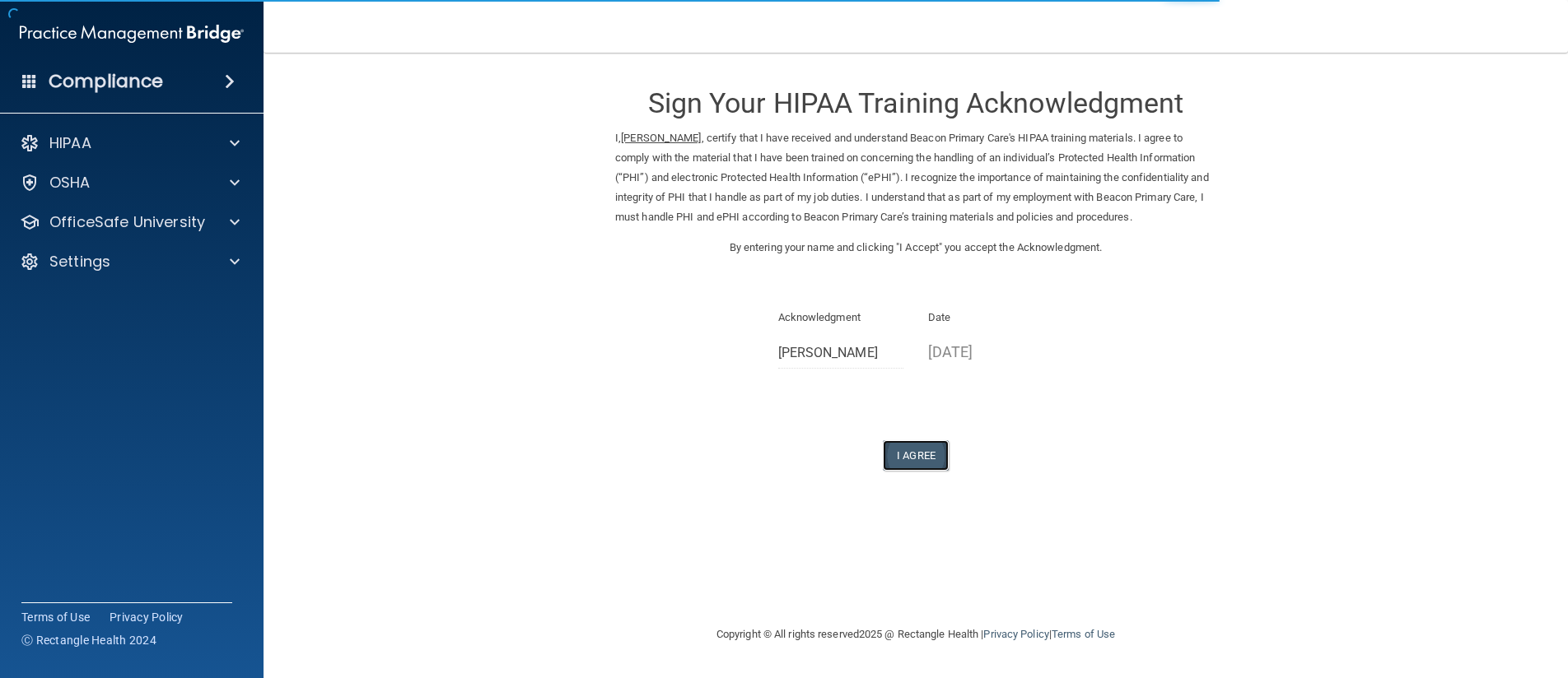
click at [918, 468] on button "I Agree" at bounding box center [915, 455] width 66 height 31
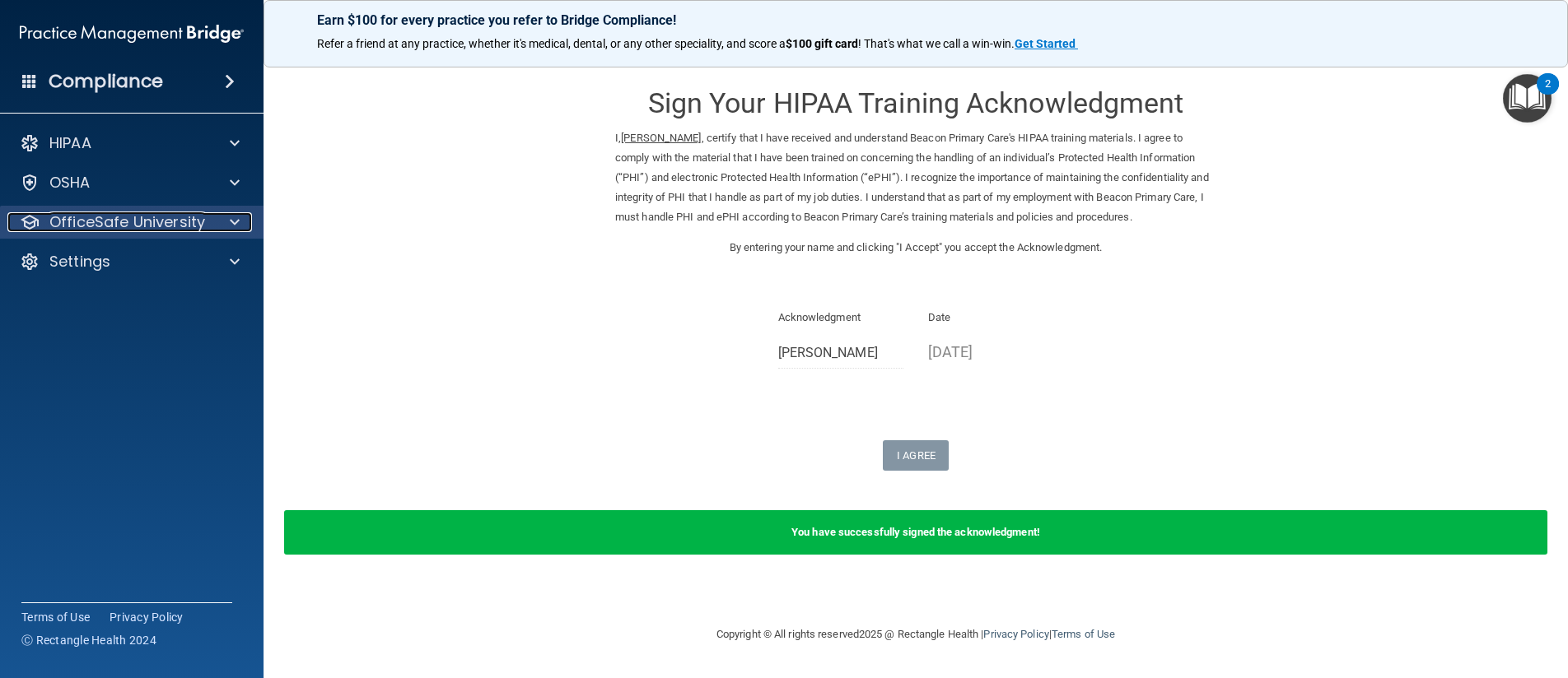
click at [152, 214] on p "OfficeSafe University" at bounding box center [127, 221] width 156 height 19
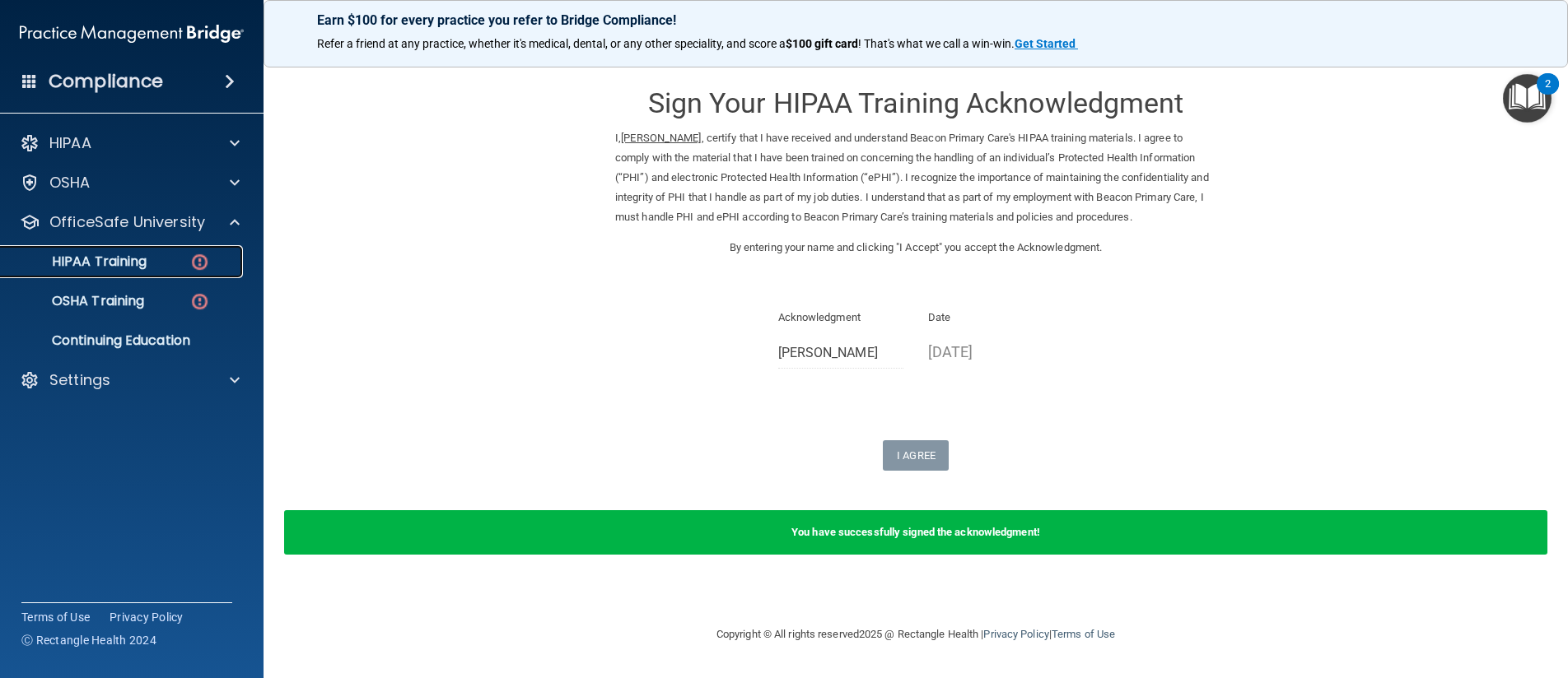
click at [154, 258] on div "HIPAA Training" at bounding box center [123, 262] width 225 height 17
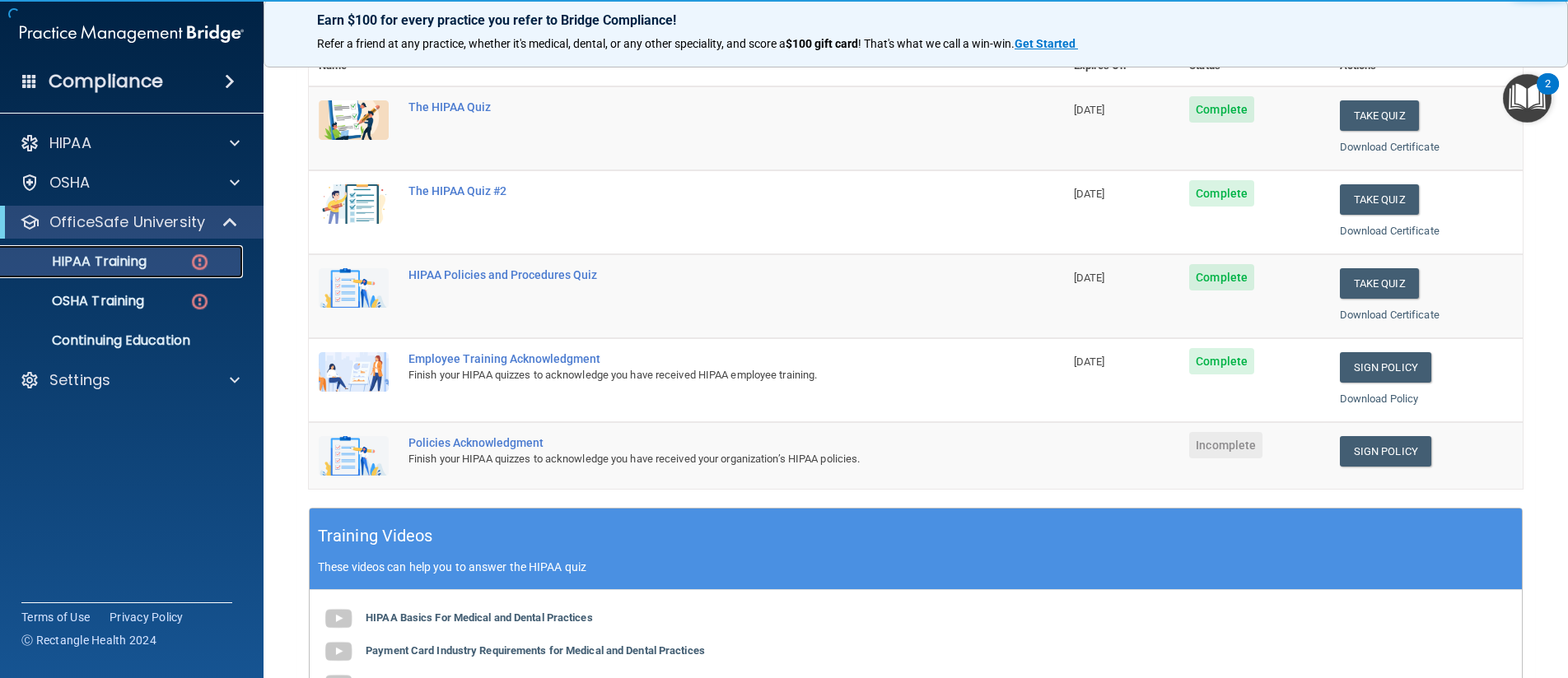
scroll to position [247, 0]
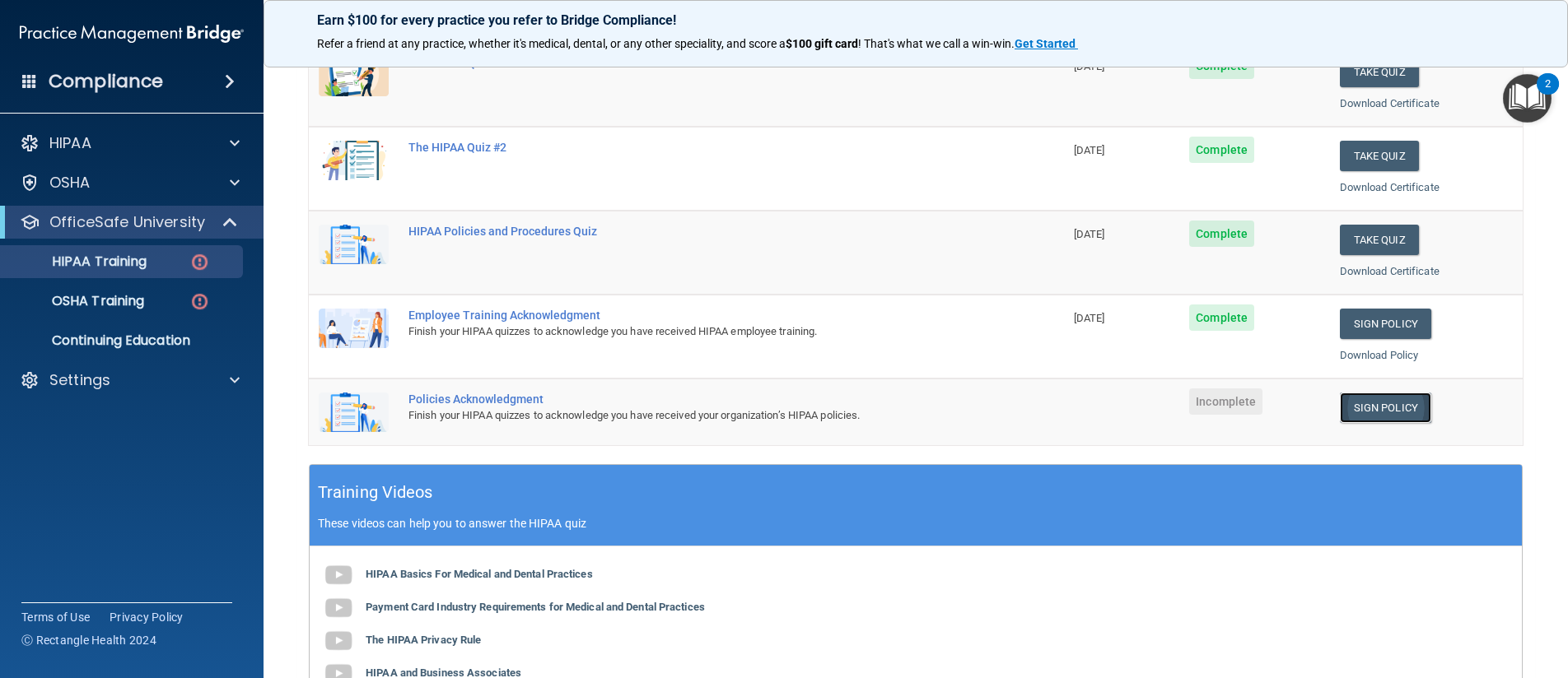
click at [1361, 400] on link "Sign Policy" at bounding box center [1385, 408] width 92 height 31
click at [1380, 411] on link "Sign Policy" at bounding box center [1385, 408] width 92 height 31
click at [128, 306] on p "OSHA Training" at bounding box center [78, 301] width 133 height 17
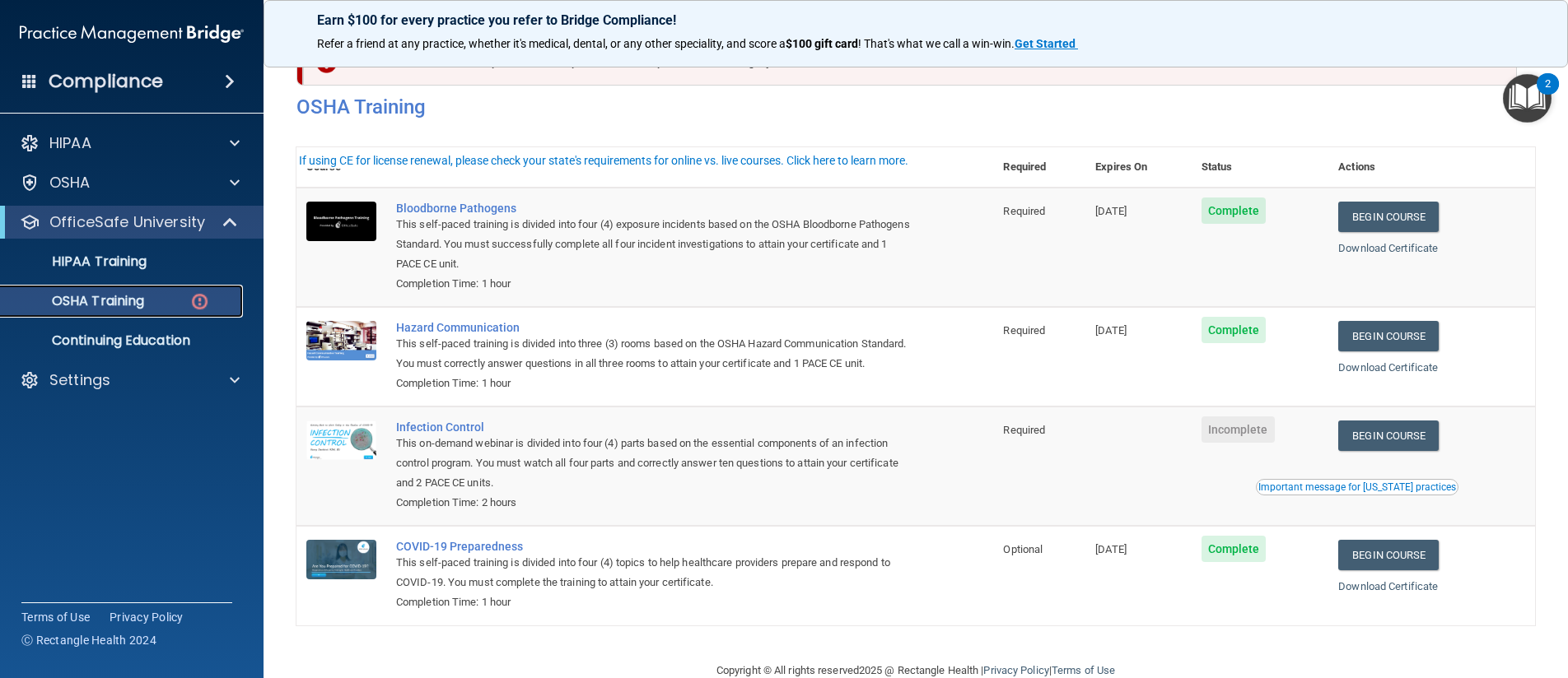
scroll to position [17, 0]
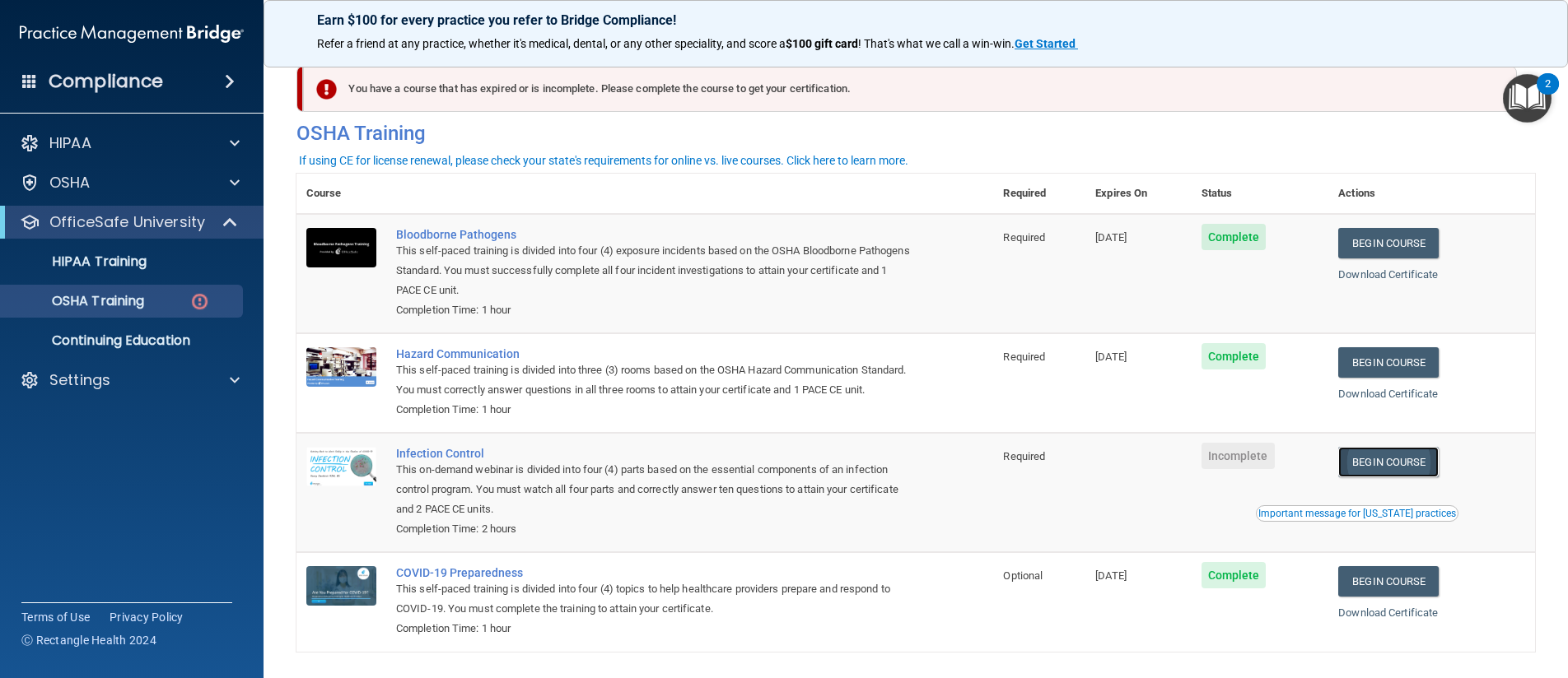
click at [1392, 477] on link "Begin Course" at bounding box center [1388, 461] width 100 height 31
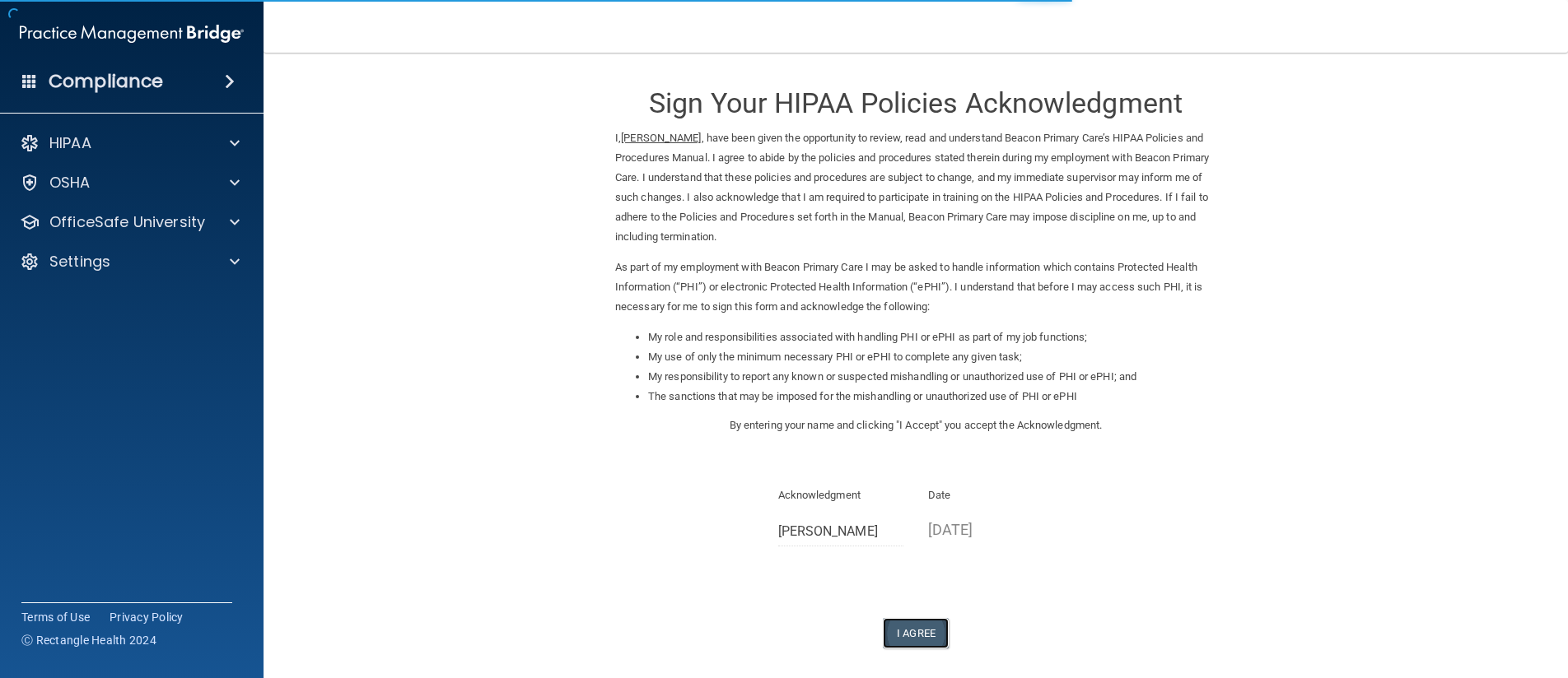
click at [898, 631] on button "I Agree" at bounding box center [915, 633] width 66 height 31
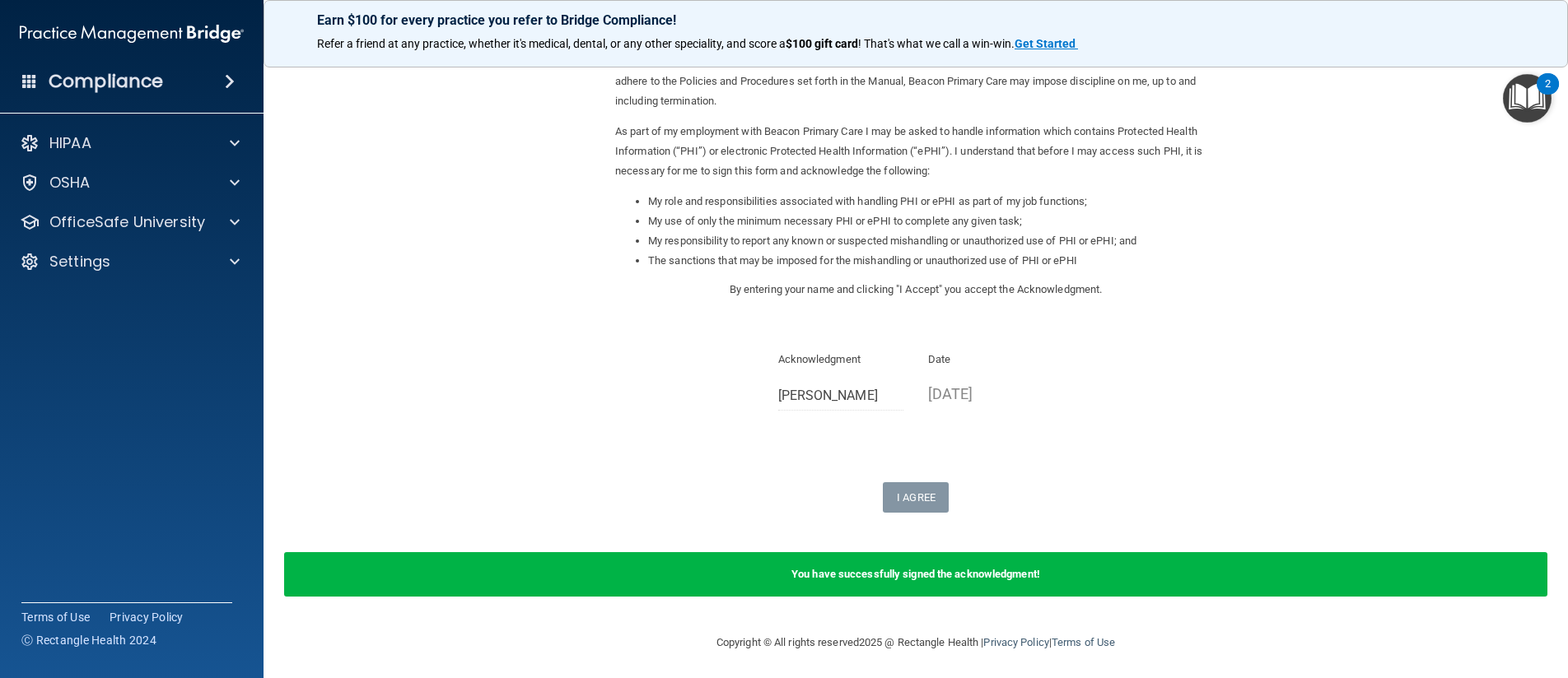
scroll to position [140, 0]
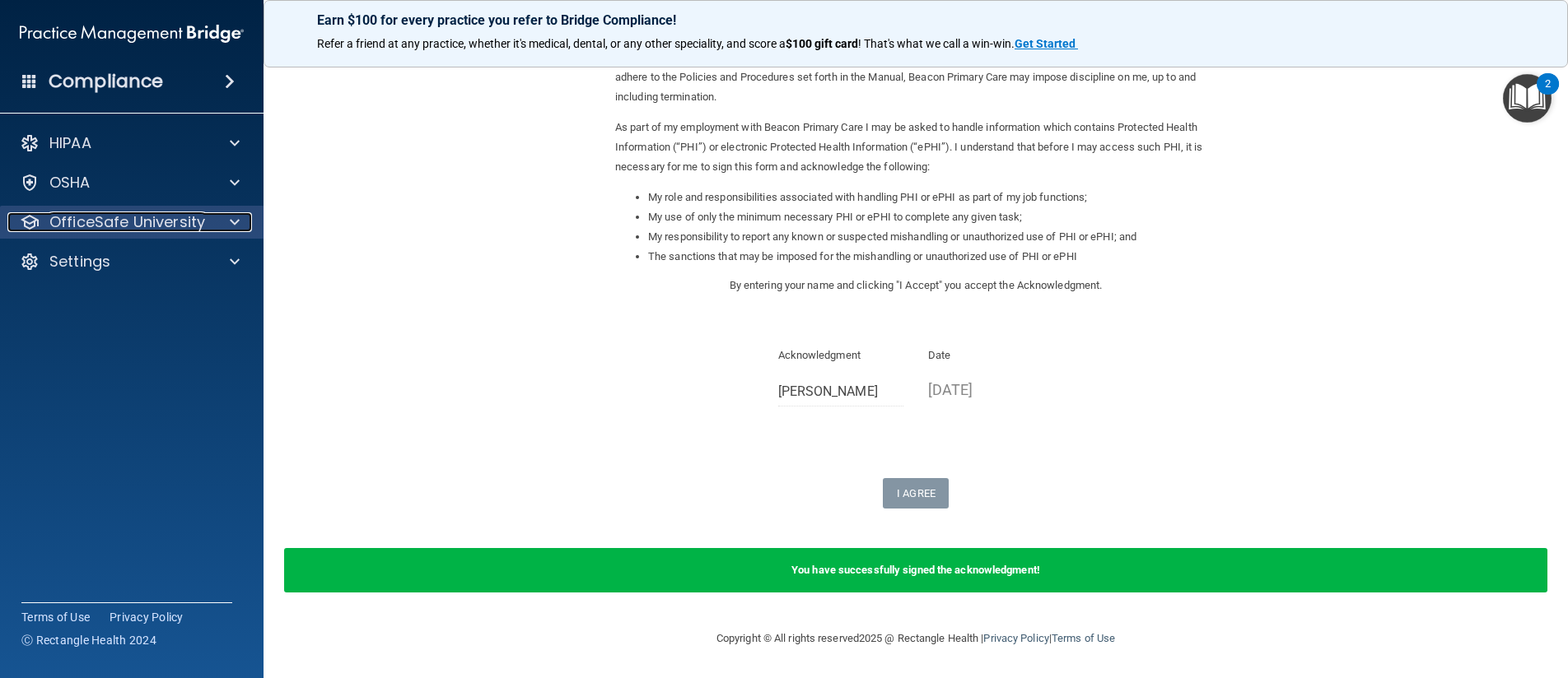
click at [92, 216] on p "OfficeSafe University" at bounding box center [127, 221] width 156 height 19
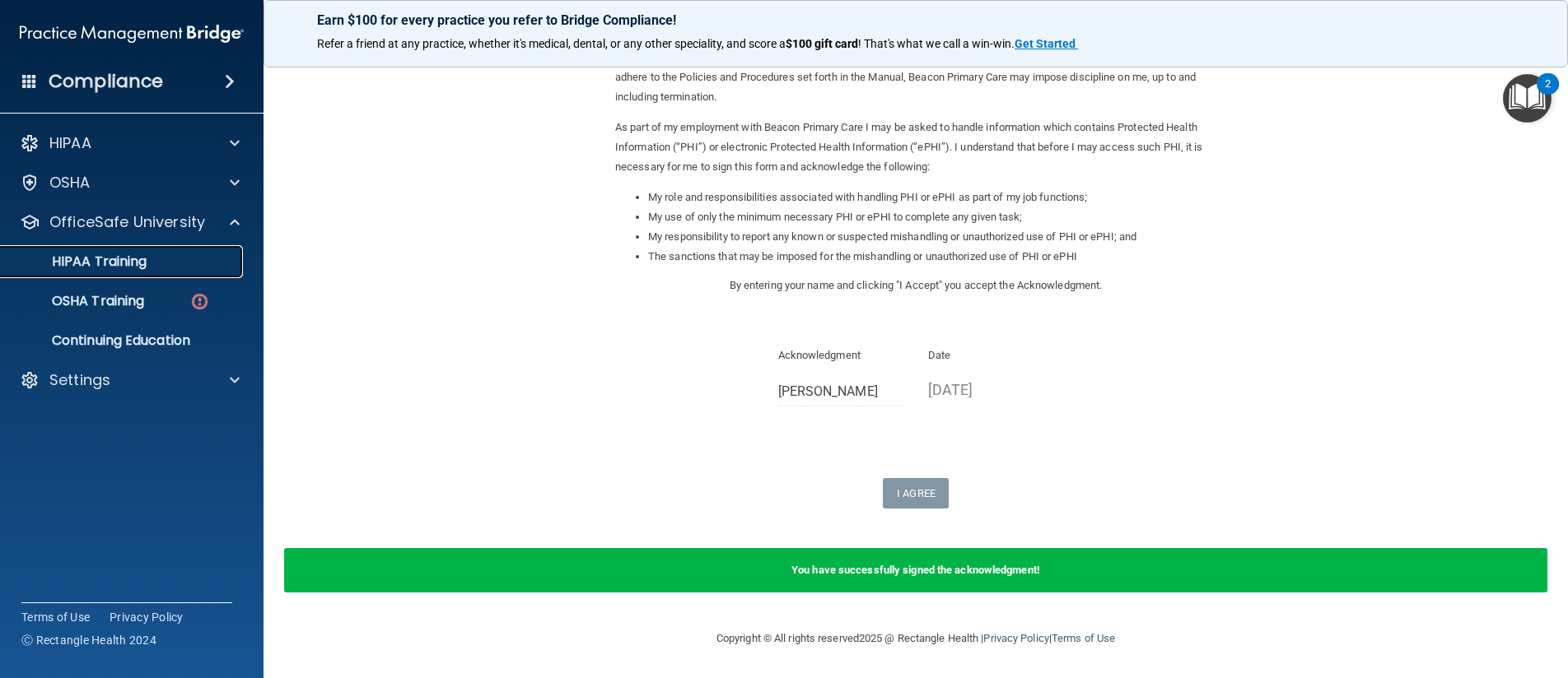
click at [97, 259] on p "HIPAA Training" at bounding box center [79, 262] width 136 height 17
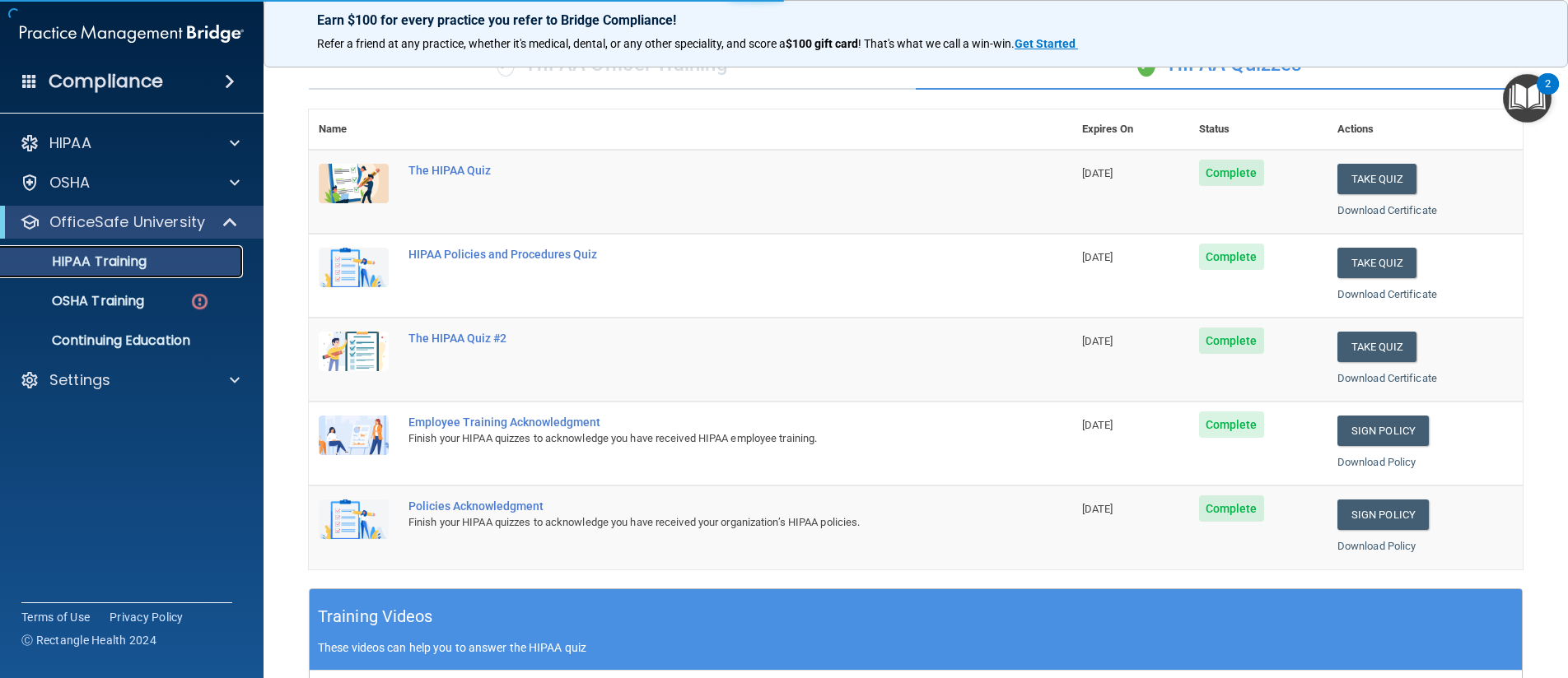
scroll to position [561, 0]
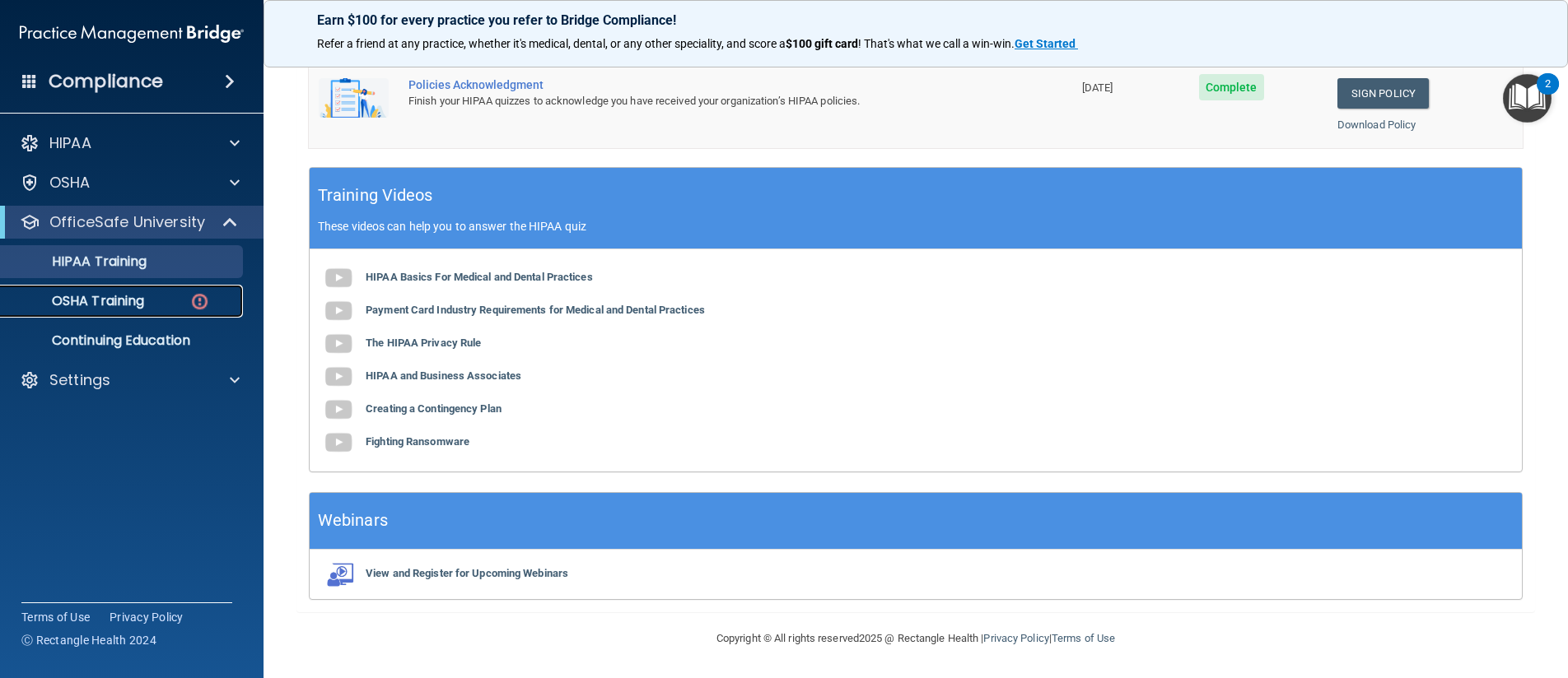
click at [174, 302] on div "OSHA Training" at bounding box center [123, 301] width 225 height 17
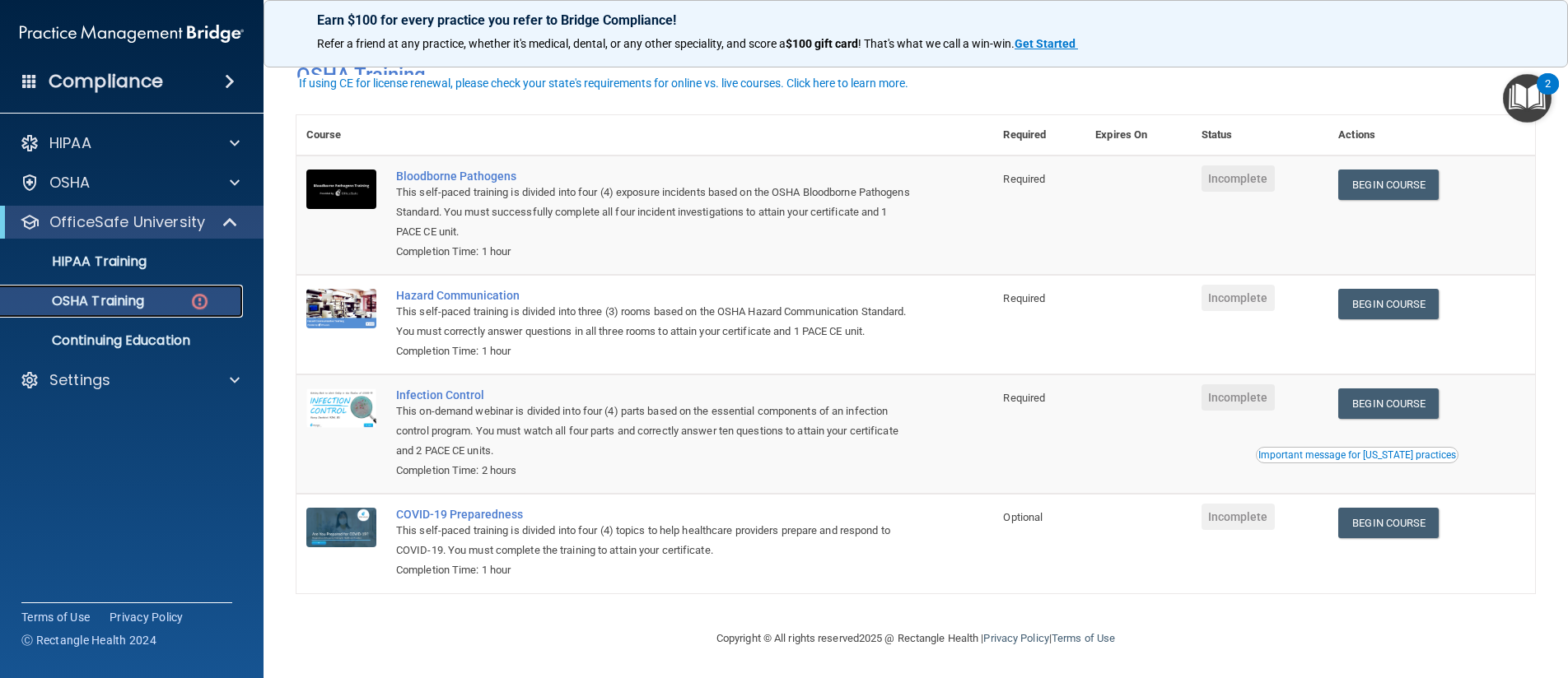
scroll to position [17, 0]
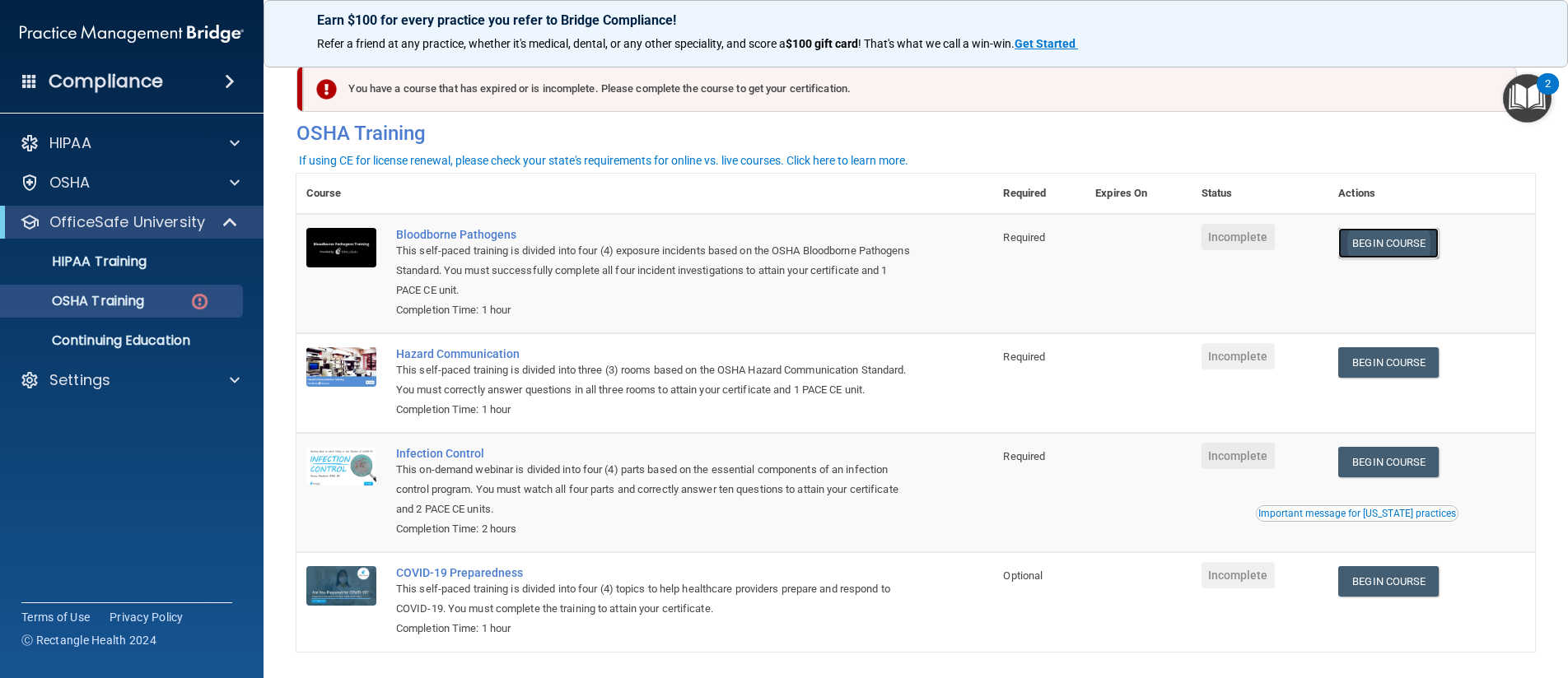
click at [1361, 247] on link "Begin Course" at bounding box center [1388, 243] width 100 height 31
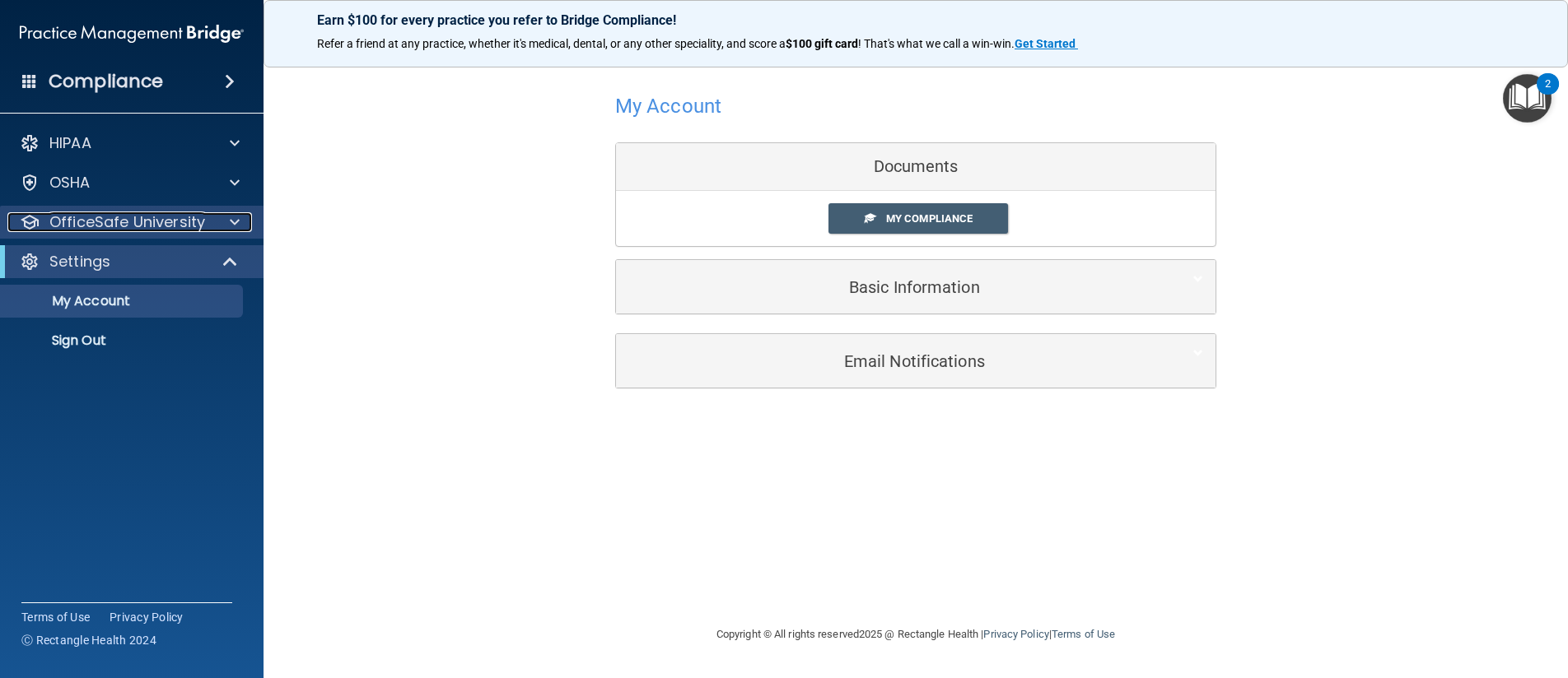
click at [134, 226] on p "OfficeSafe University" at bounding box center [127, 221] width 156 height 19
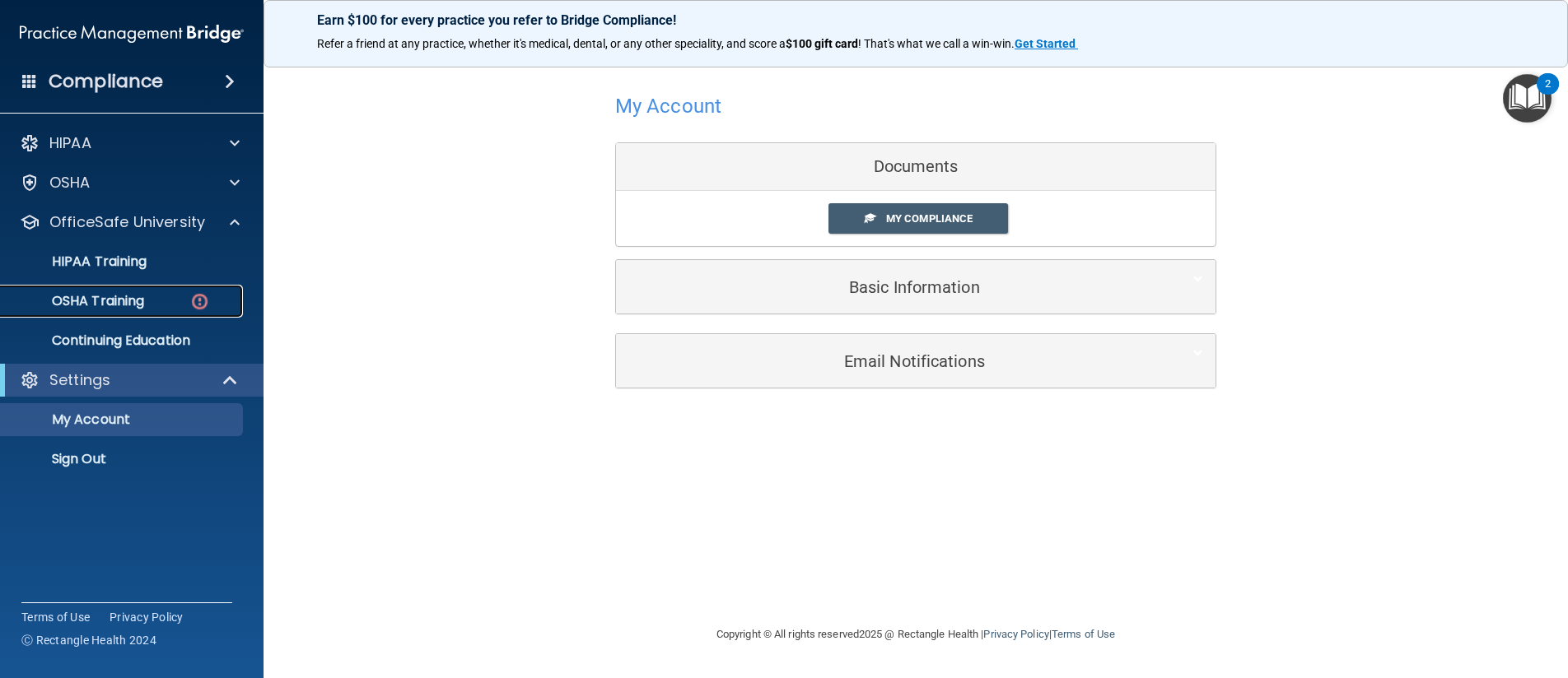
click at [128, 294] on p "OSHA Training" at bounding box center [78, 301] width 133 height 17
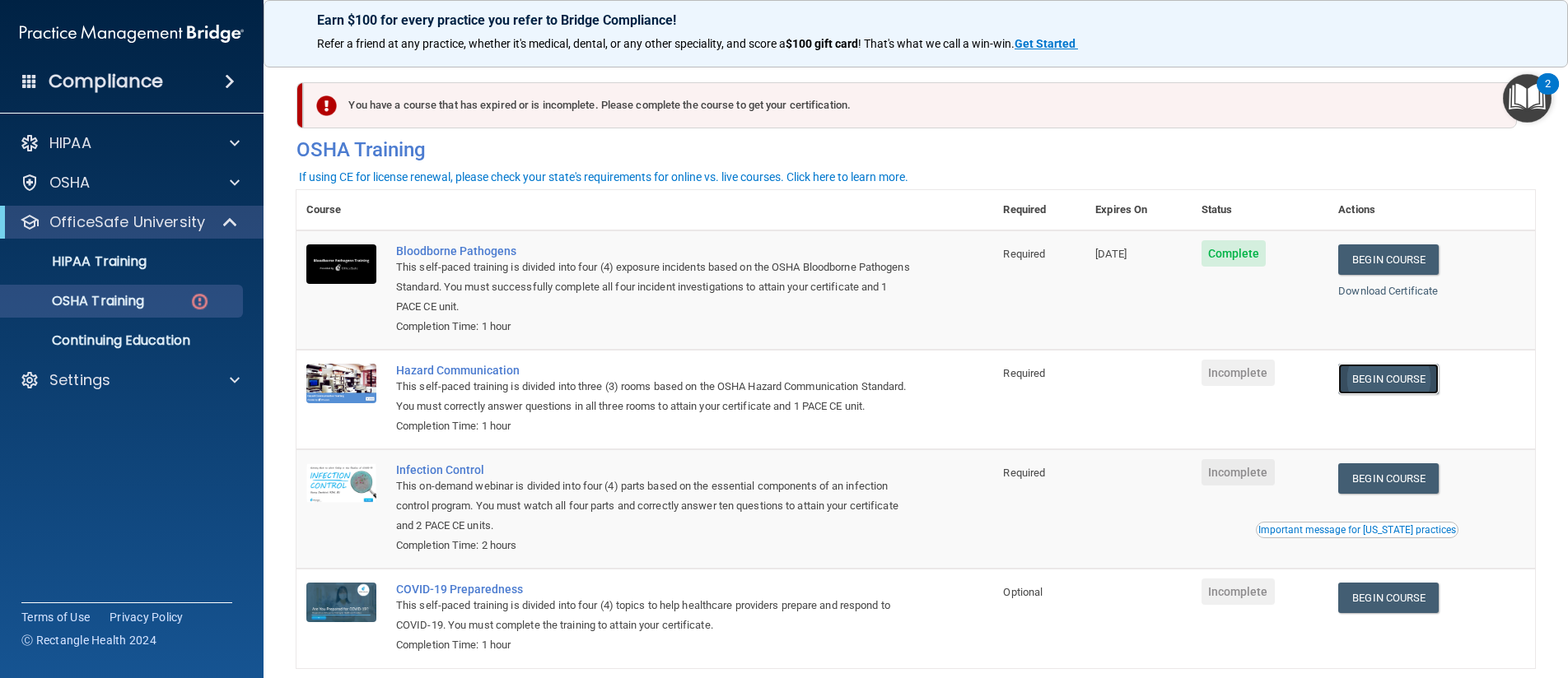
click at [1412, 378] on link "Begin Course" at bounding box center [1388, 379] width 100 height 31
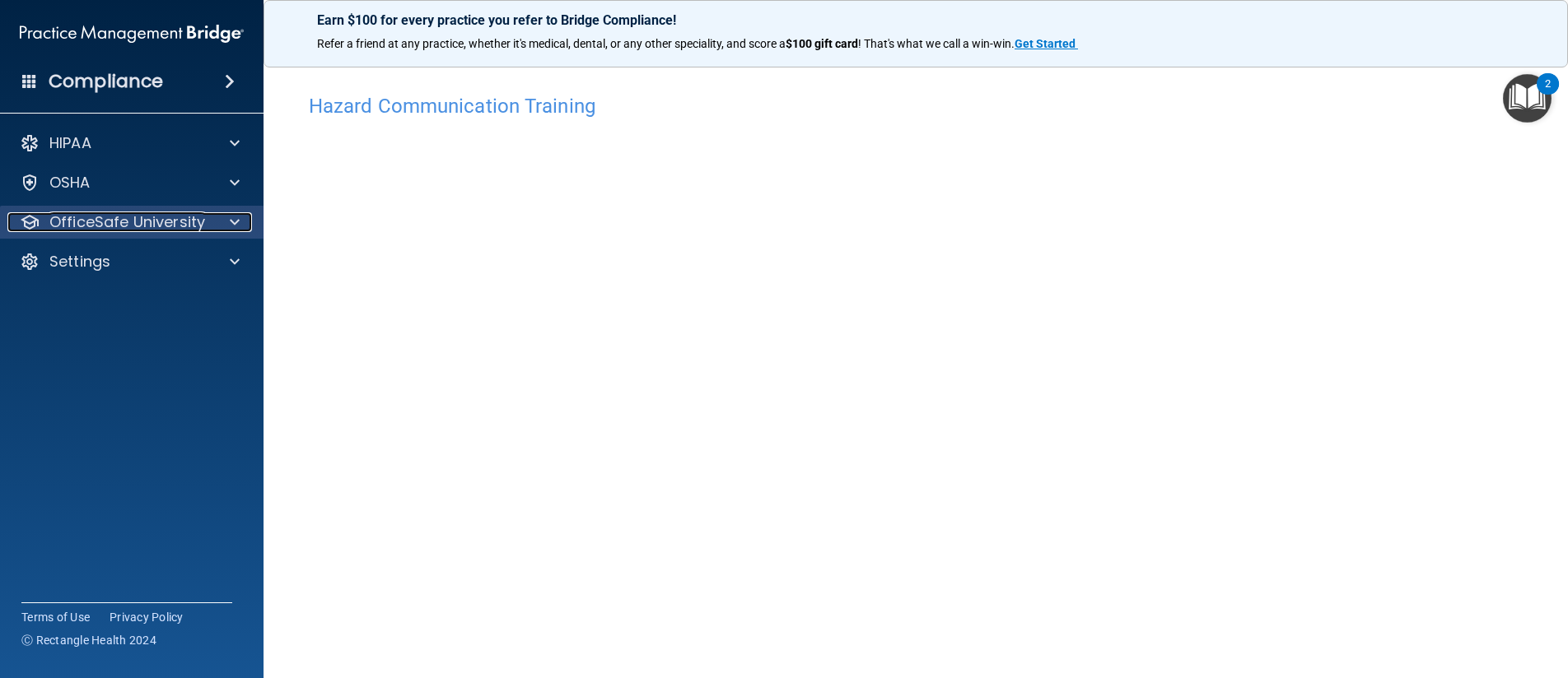
click at [44, 222] on div "OfficeSafe University" at bounding box center [109, 221] width 204 height 19
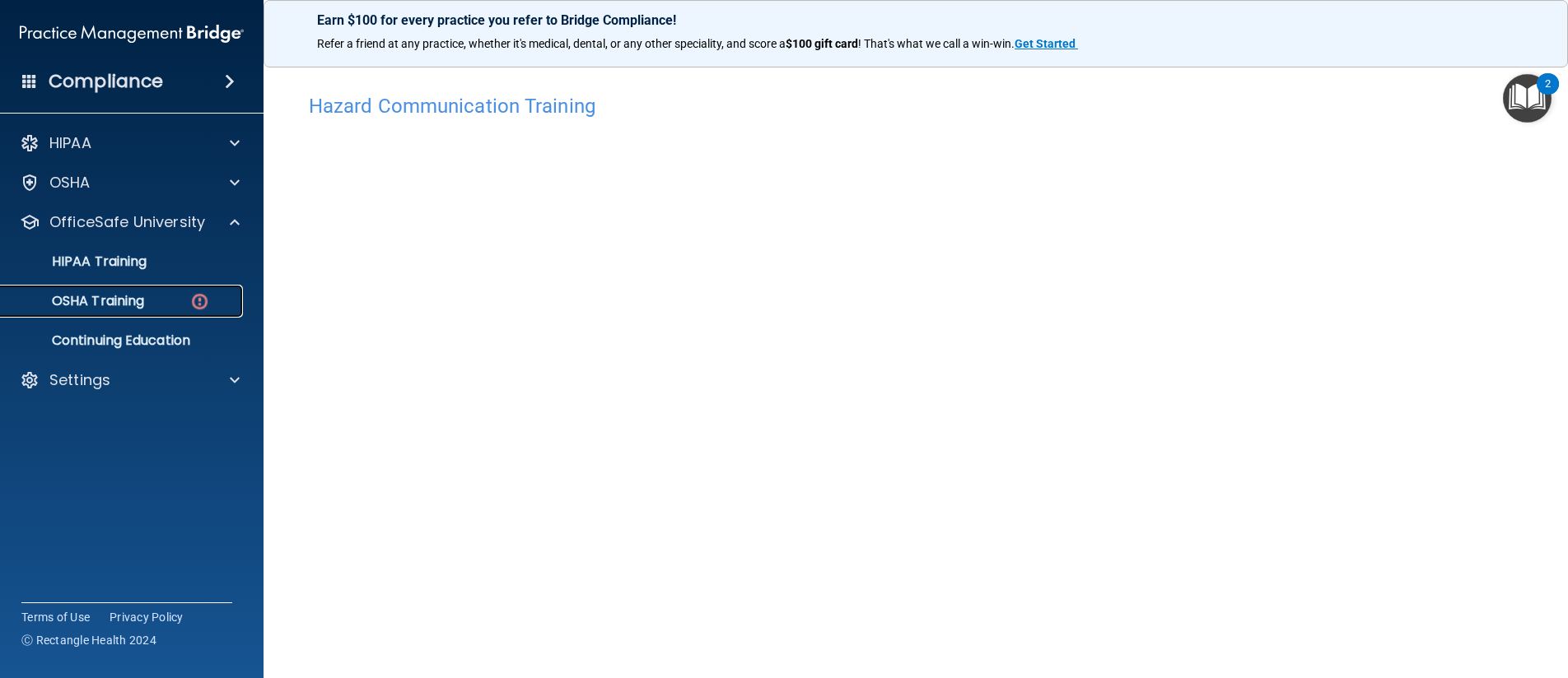
click at [56, 296] on p "OSHA Training" at bounding box center [78, 301] width 133 height 17
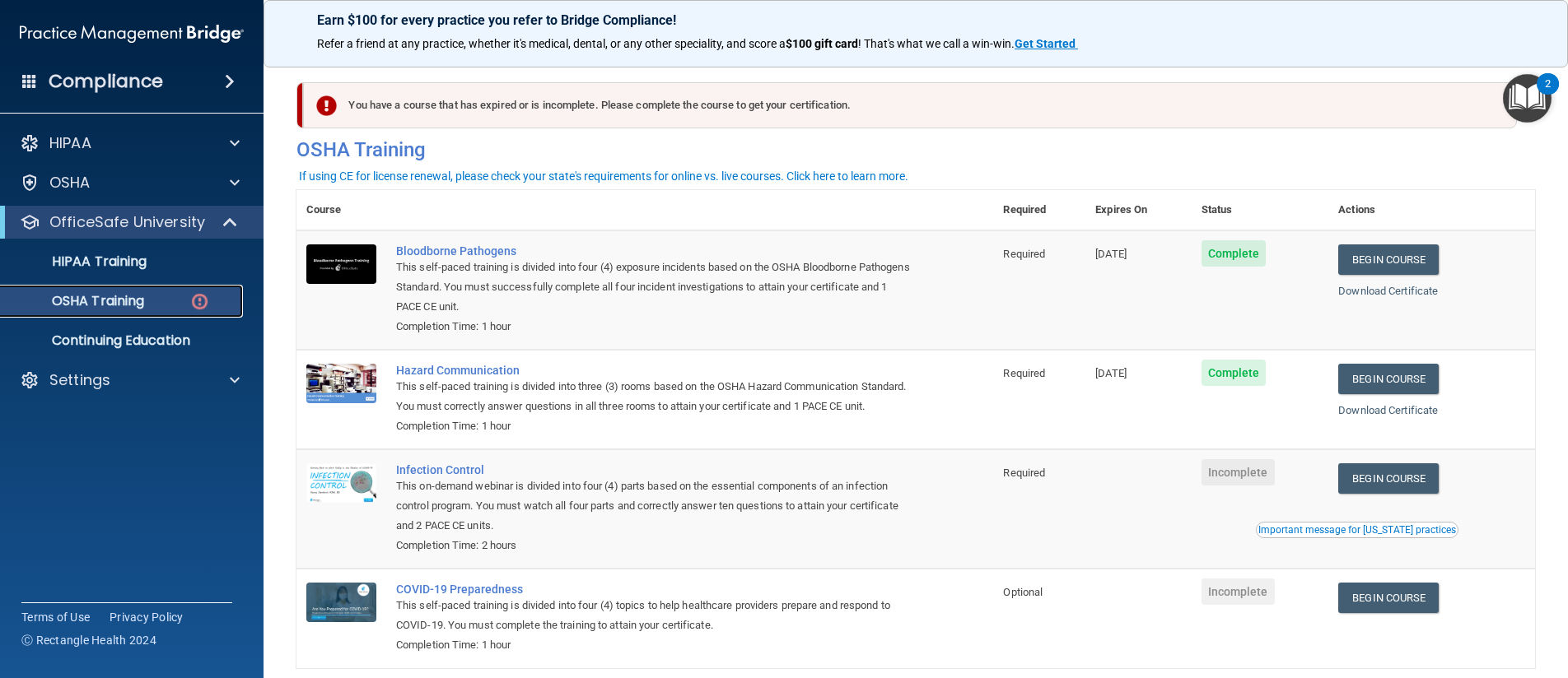
scroll to position [82, 0]
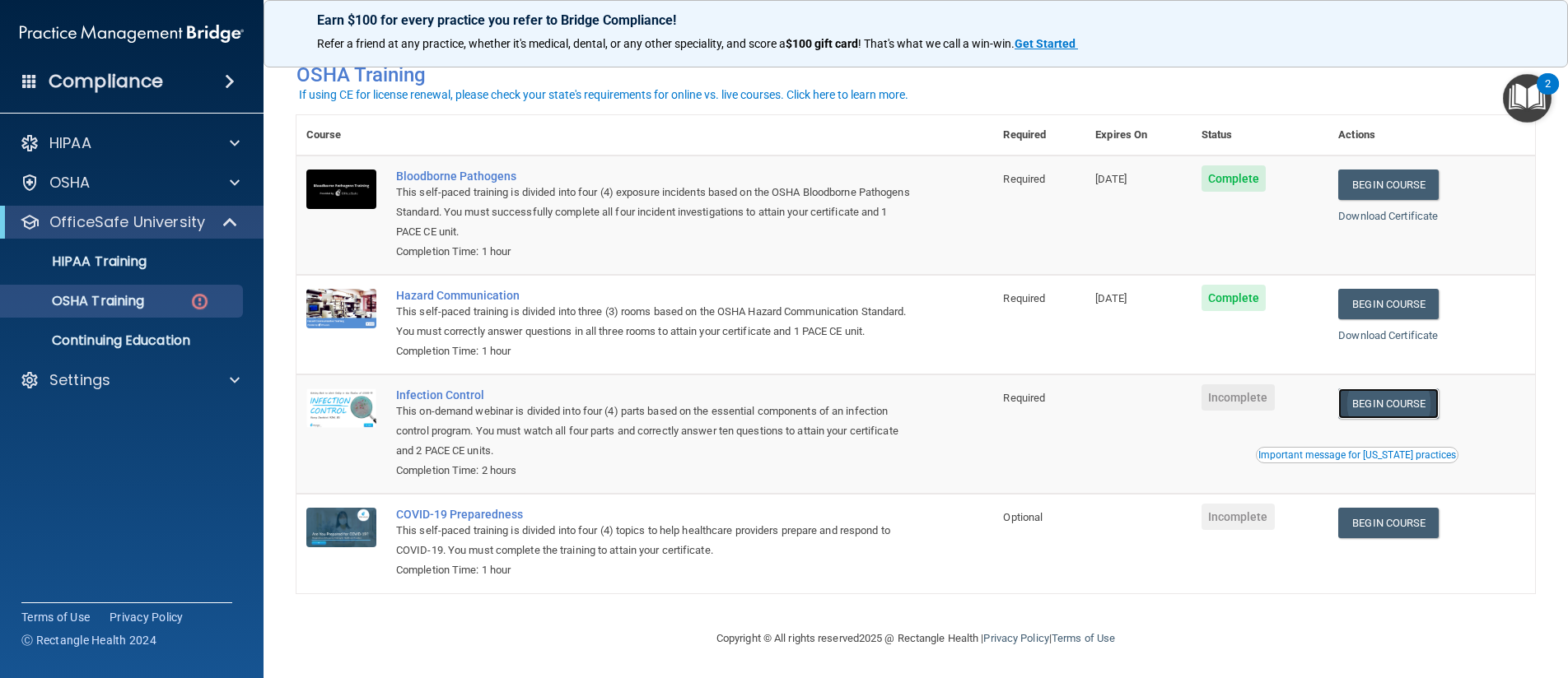
click at [1362, 419] on link "Begin Course" at bounding box center [1388, 403] width 100 height 31
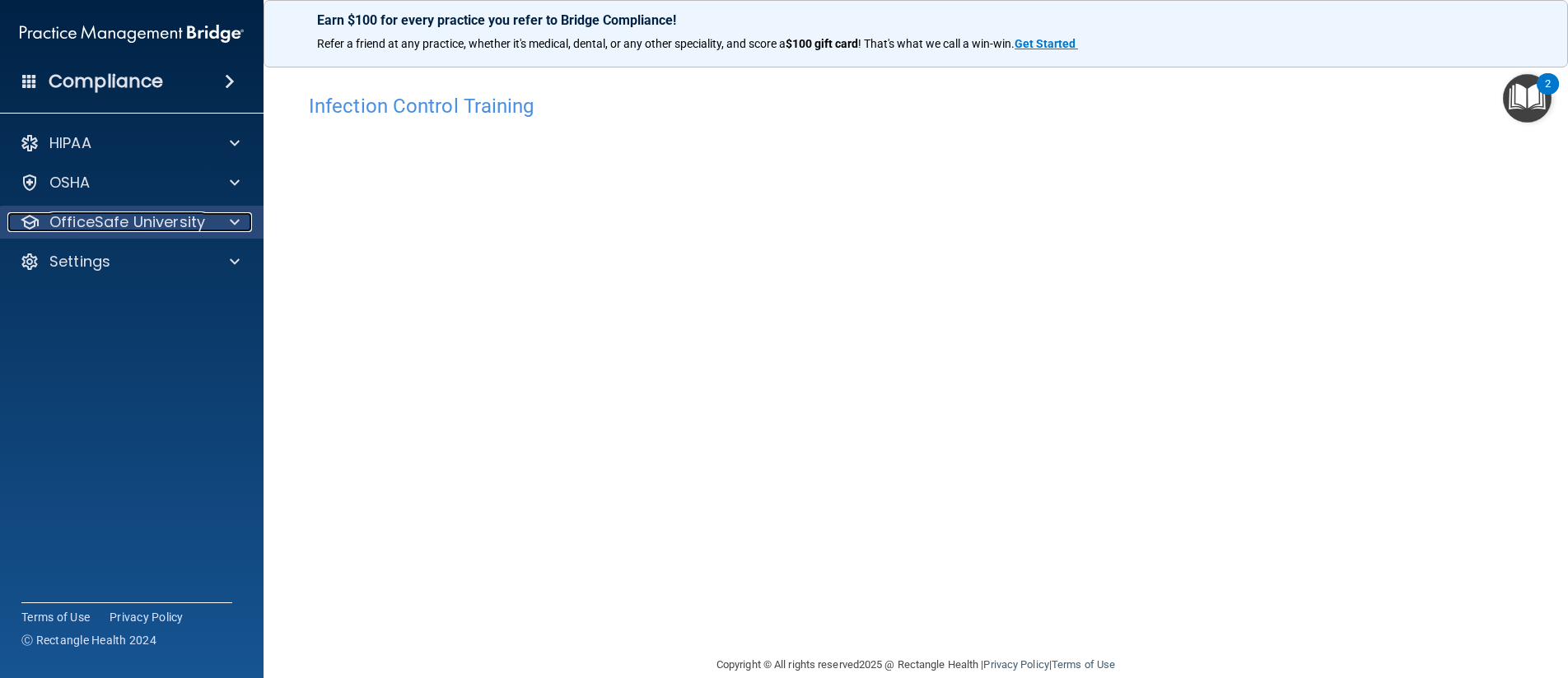
click at [136, 215] on p "OfficeSafe University" at bounding box center [127, 221] width 156 height 19
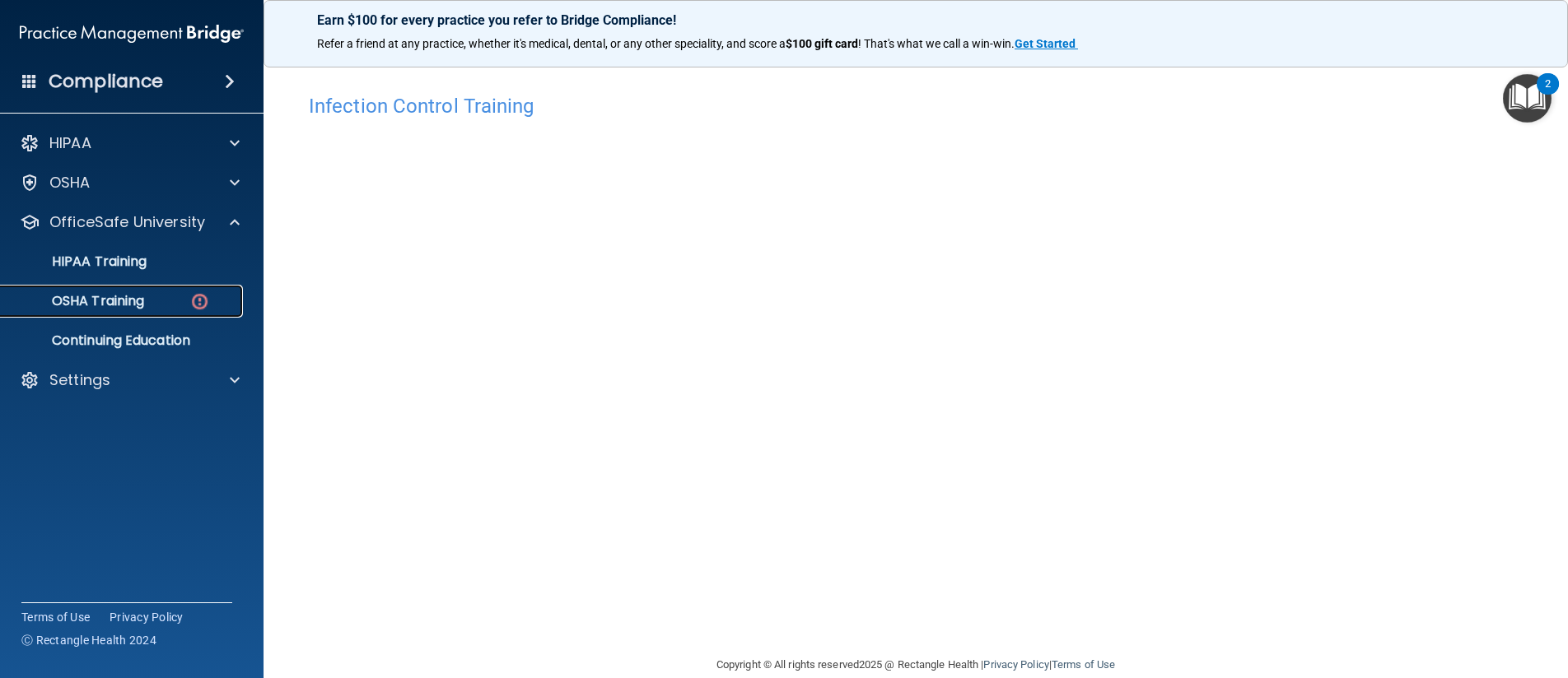
click at [69, 298] on p "OSHA Training" at bounding box center [78, 301] width 133 height 17
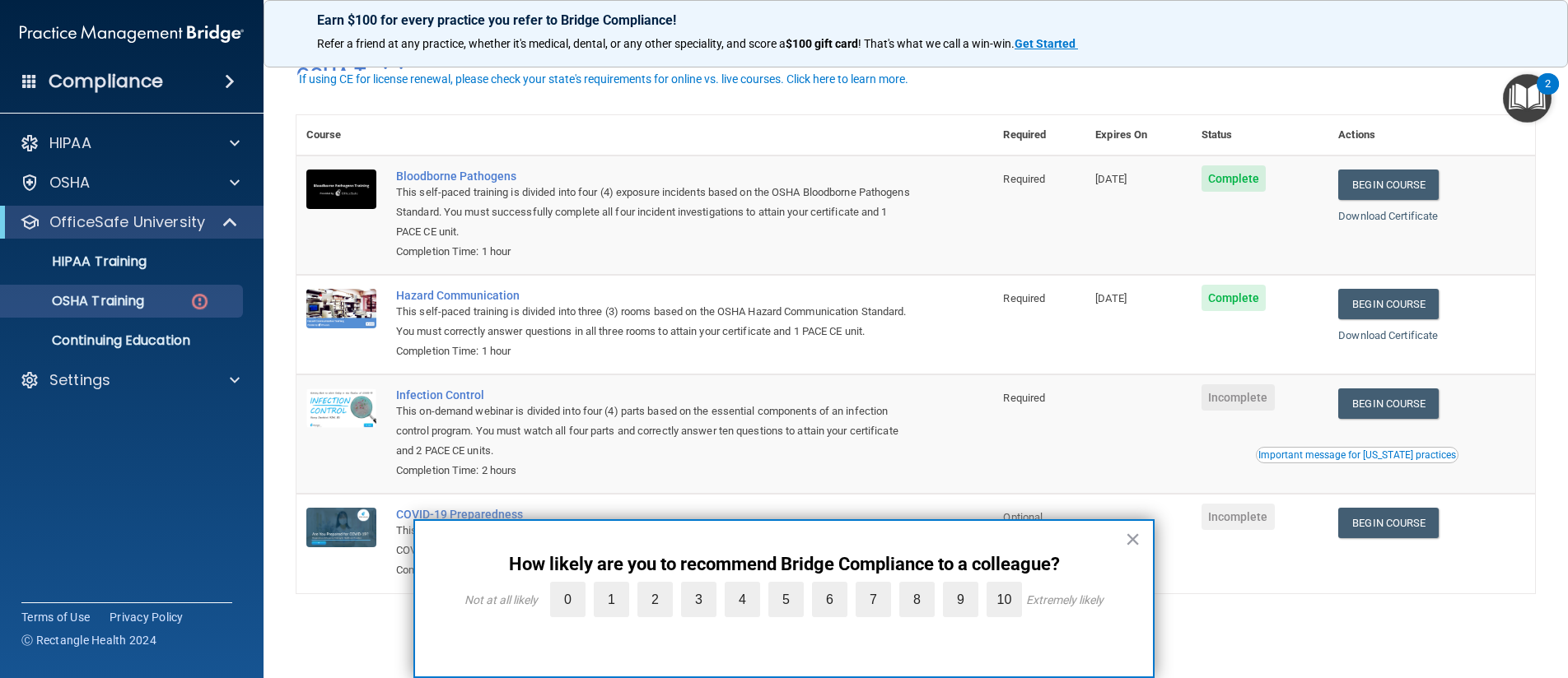
scroll to position [99, 0]
click at [1380, 529] on link "Begin Course" at bounding box center [1388, 522] width 100 height 31
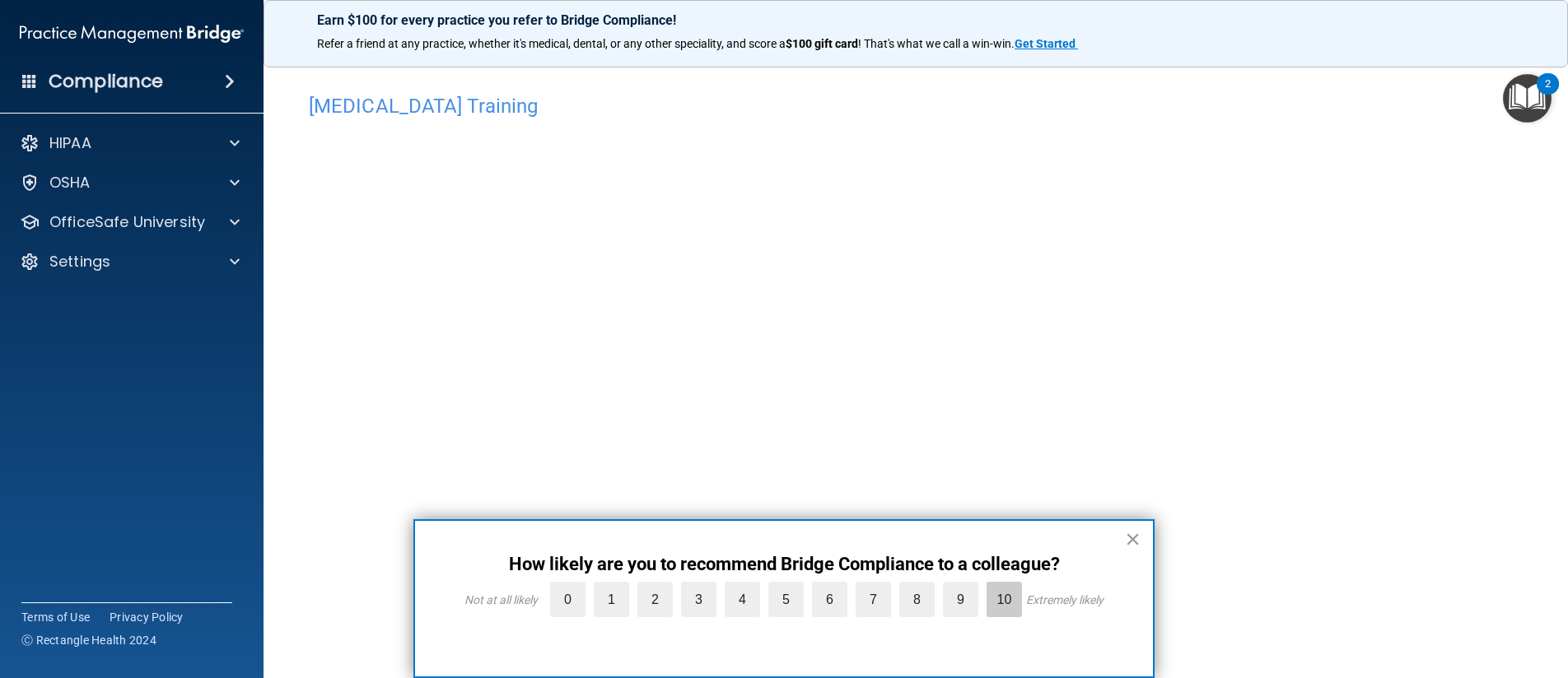
click at [1015, 605] on label "10" at bounding box center [1004, 599] width 35 height 35
click at [966, 586] on input "10" at bounding box center [966, 586] width 0 height 0
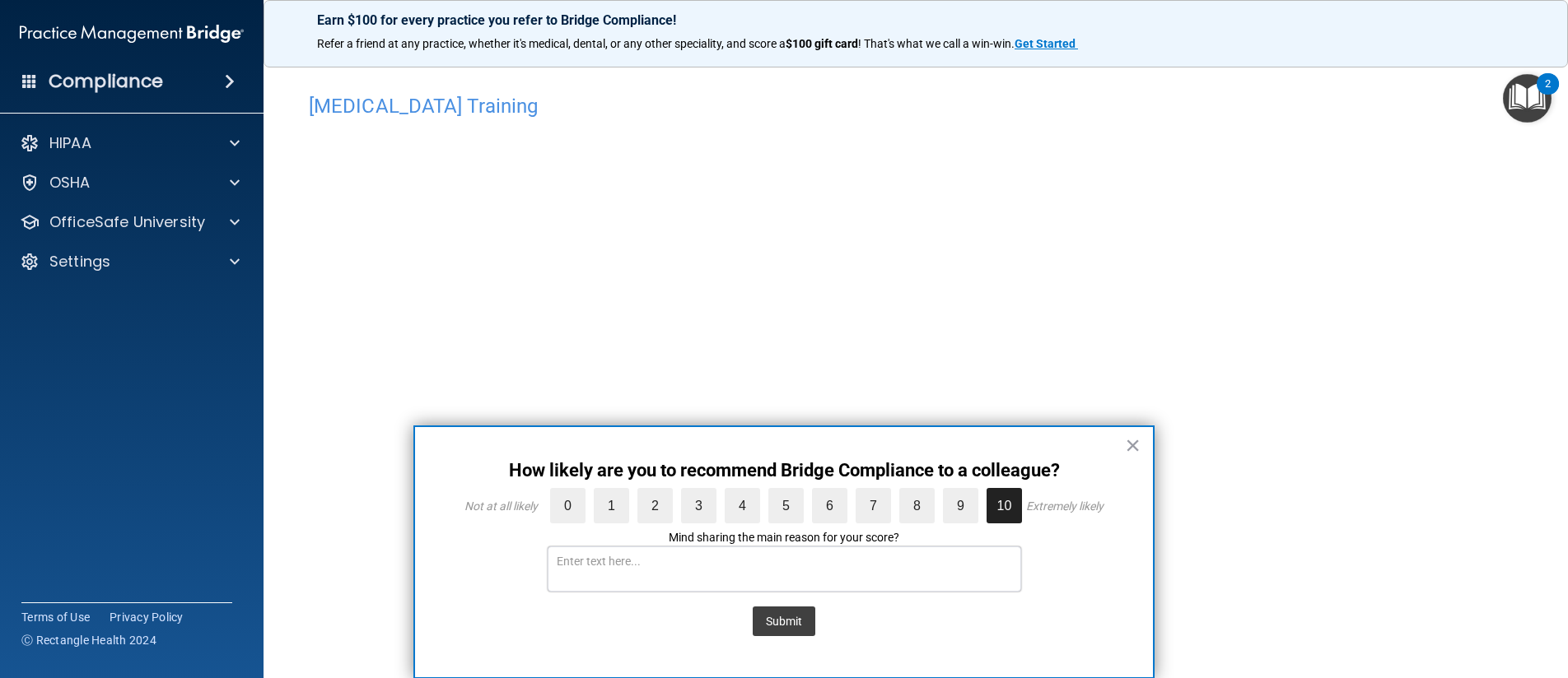
click at [616, 564] on textarea at bounding box center [784, 569] width 474 height 45
click at [797, 622] on button "Submit" at bounding box center [784, 622] width 63 height 30
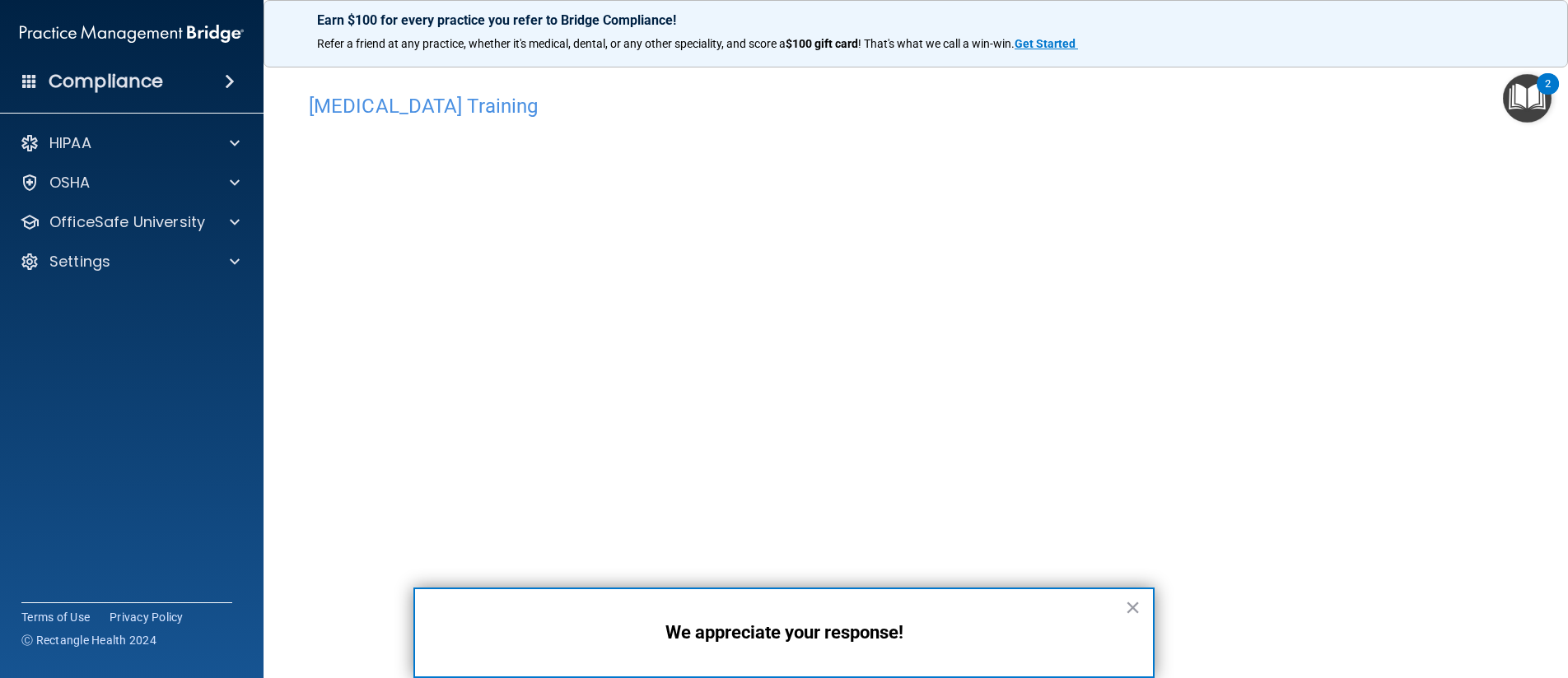
scroll to position [26, 0]
click at [1132, 607] on button "×" at bounding box center [1132, 607] width 16 height 26
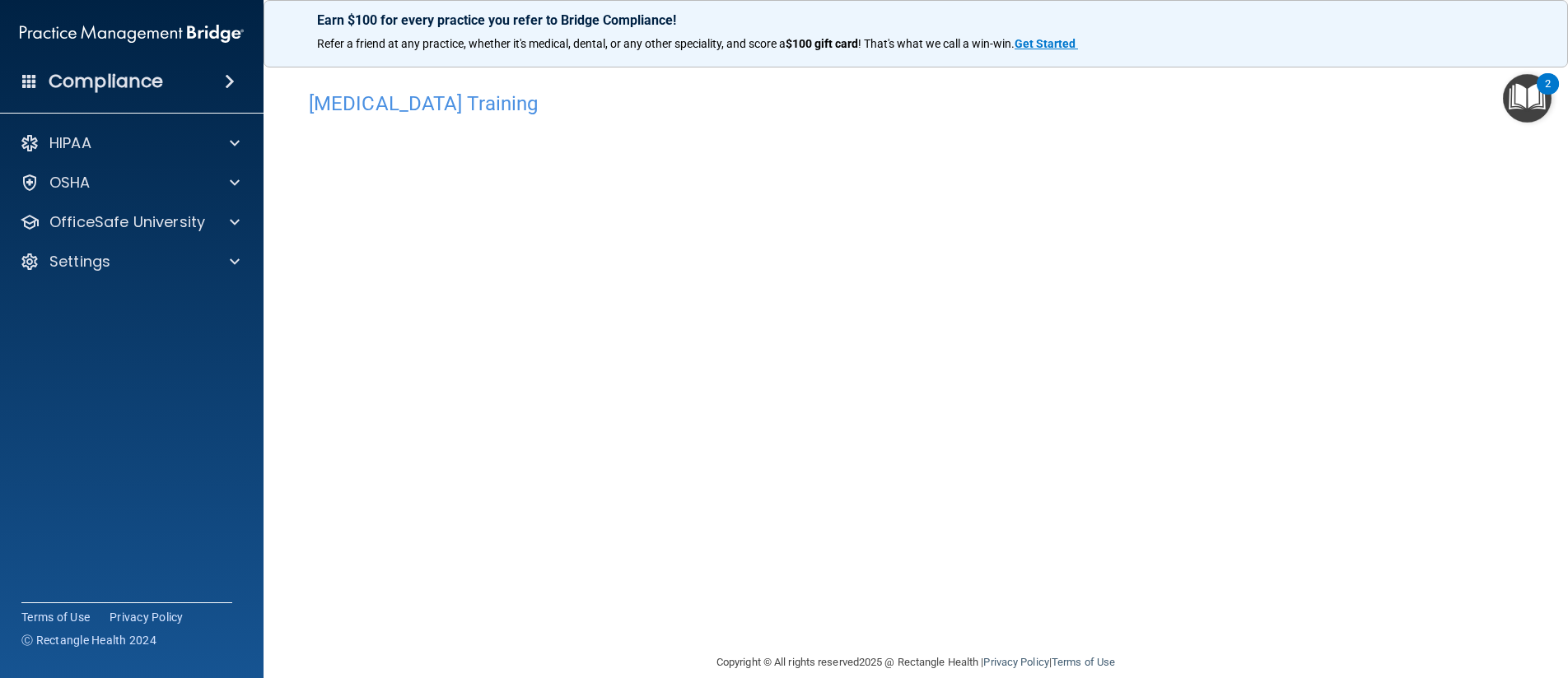
scroll to position [0, 0]
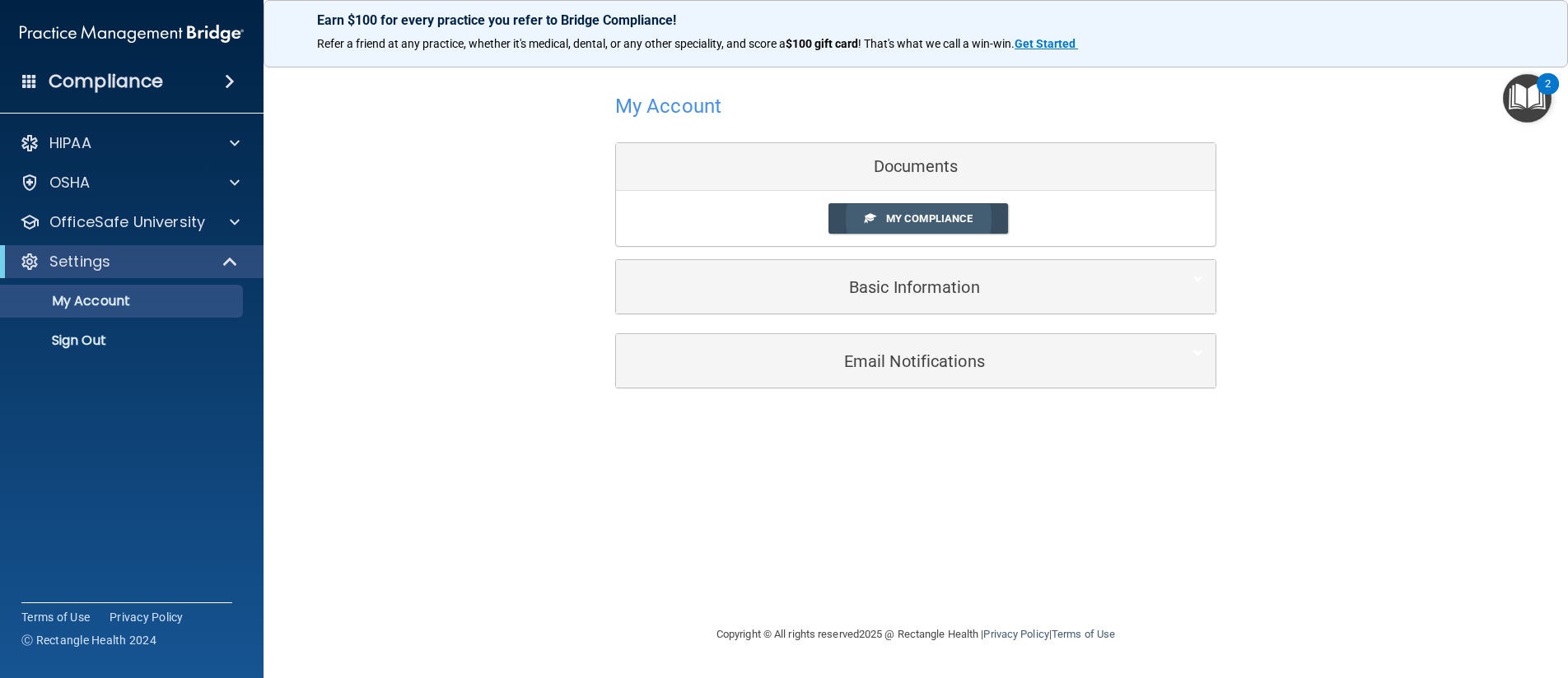
click at [853, 214] on link "My Compliance" at bounding box center [918, 218] width 181 height 31
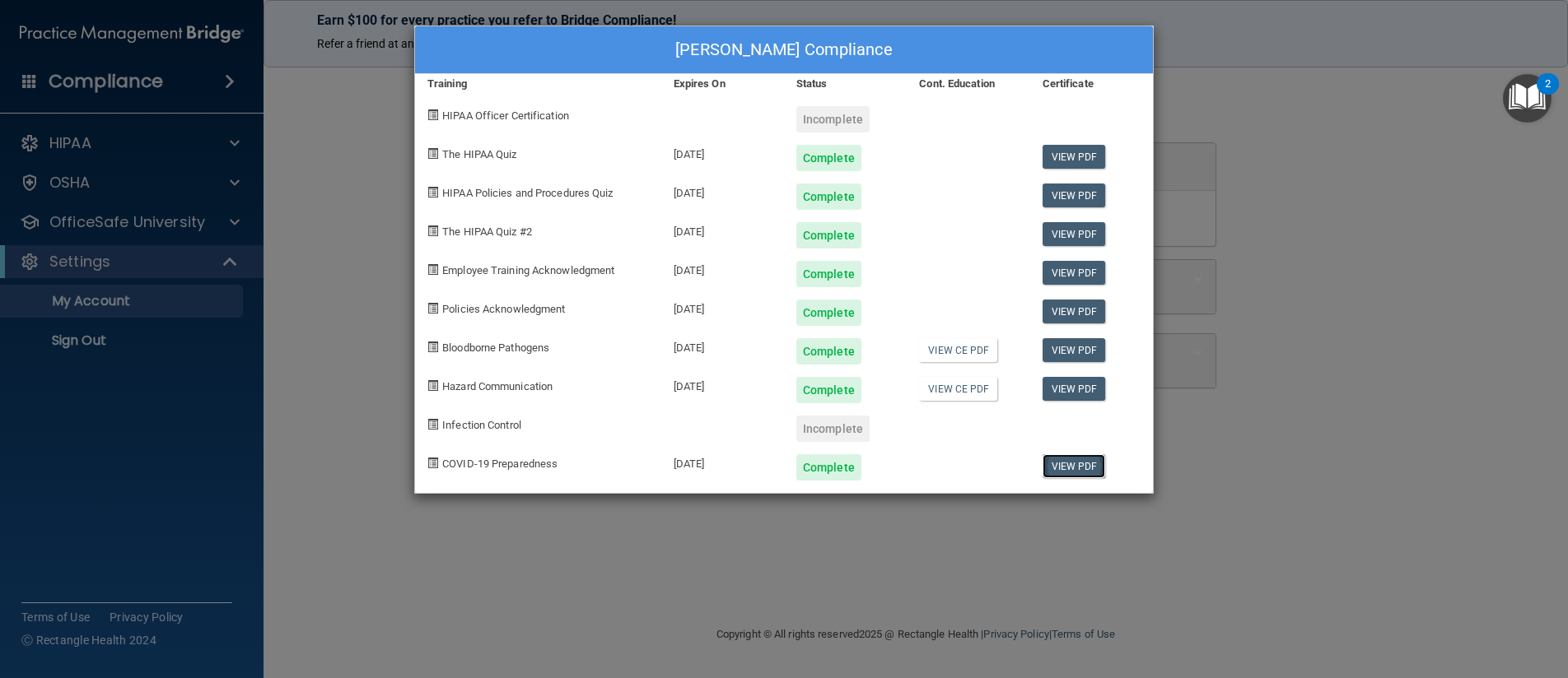
click at [1054, 471] on link "View PDF" at bounding box center [1074, 466] width 63 height 24
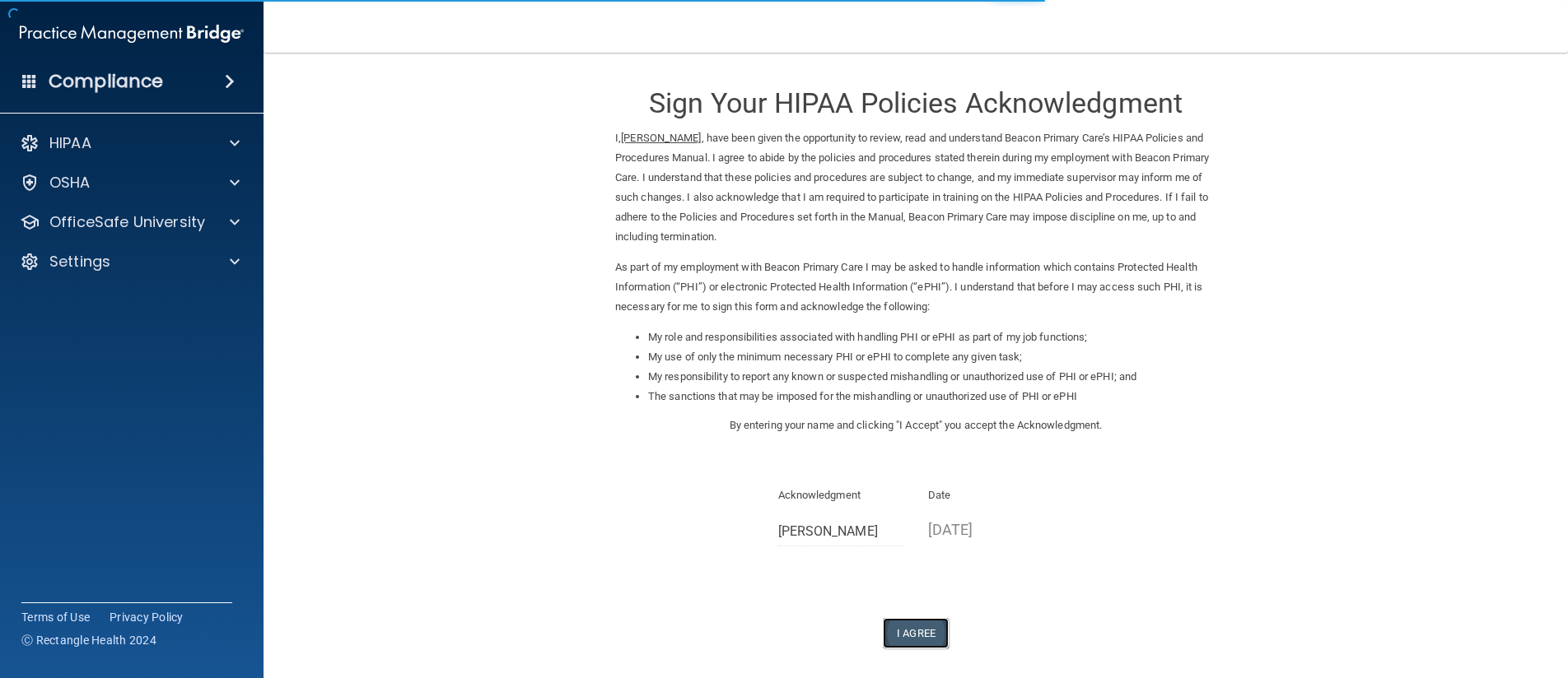
click at [921, 635] on button "I Agree" at bounding box center [915, 633] width 66 height 31
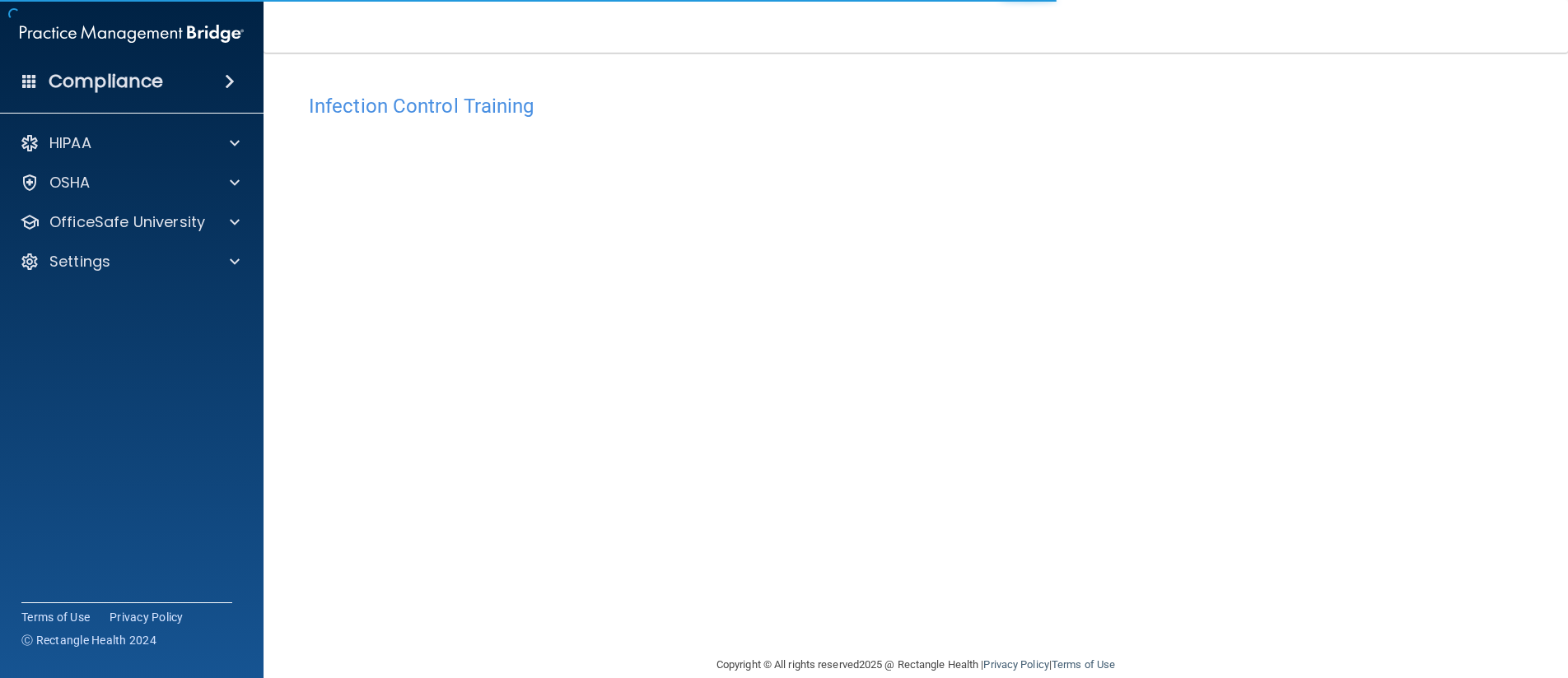
scroll to position [26, 0]
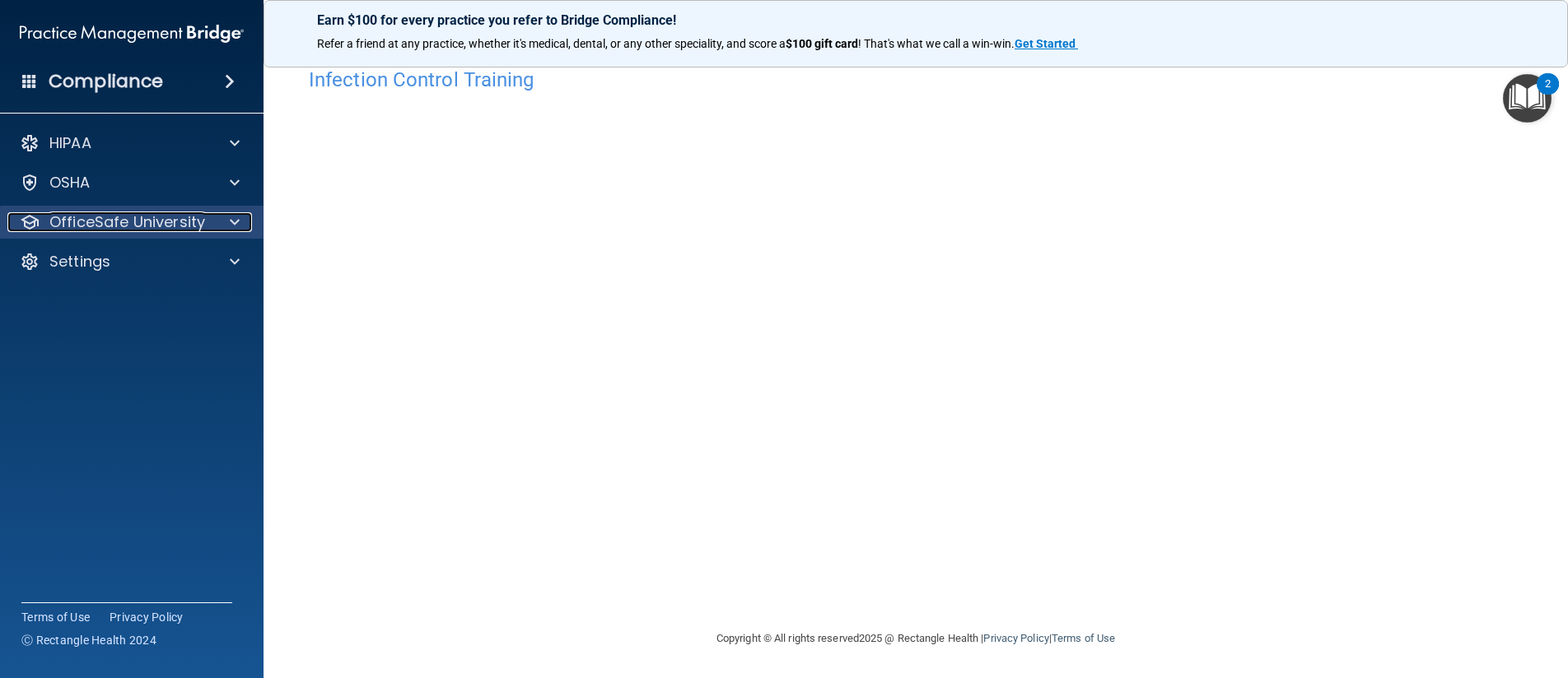
click at [192, 221] on p "OfficeSafe University" at bounding box center [127, 221] width 156 height 19
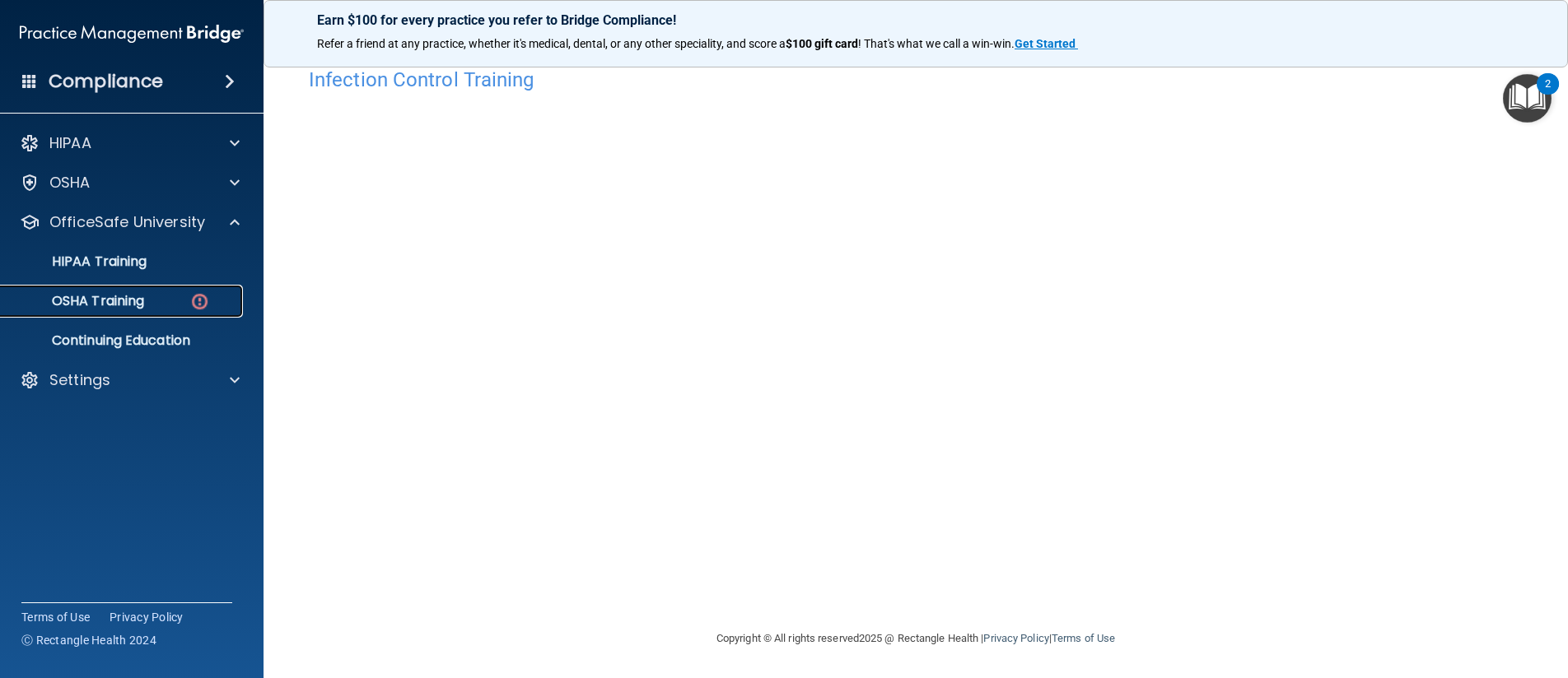
click at [188, 301] on div "OSHA Training" at bounding box center [123, 301] width 225 height 17
